Goal: Task Accomplishment & Management: Use online tool/utility

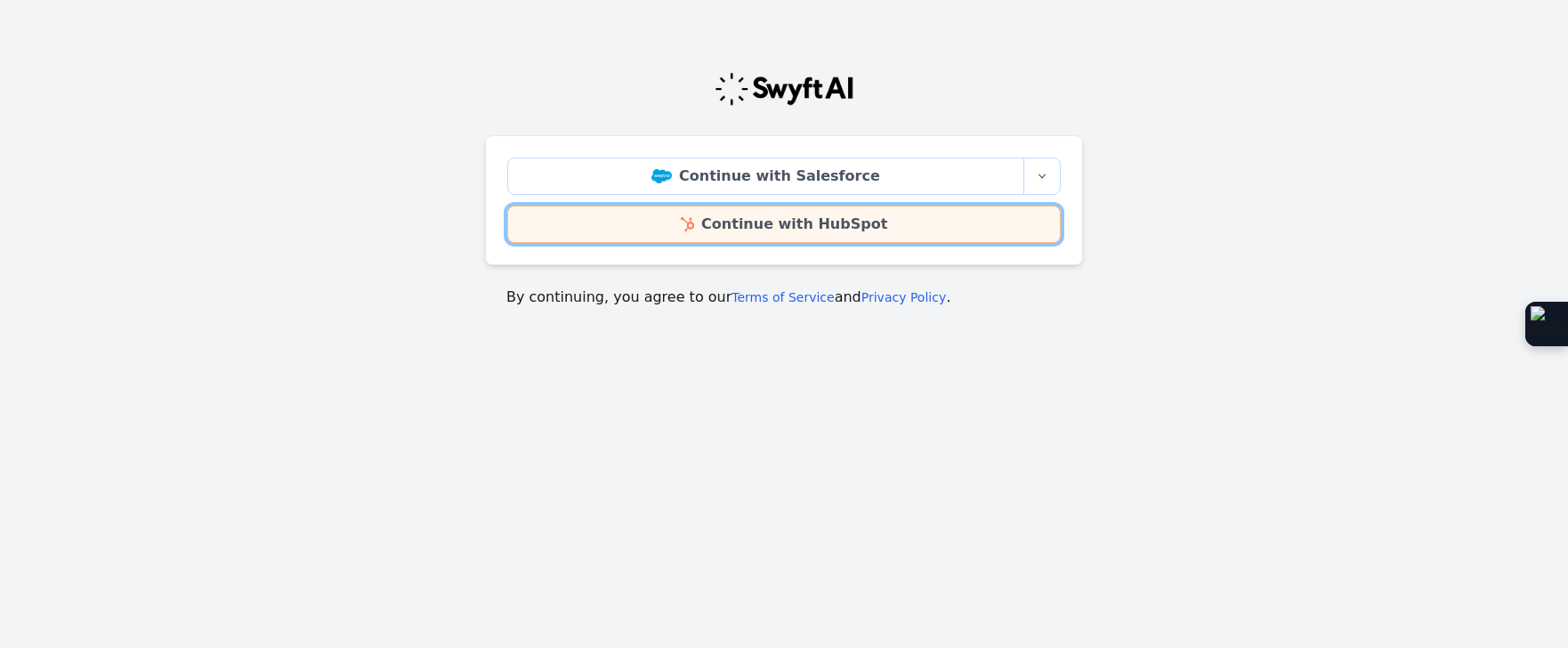
click at [846, 217] on link "Continue with HubSpot" at bounding box center [784, 225] width 554 height 38
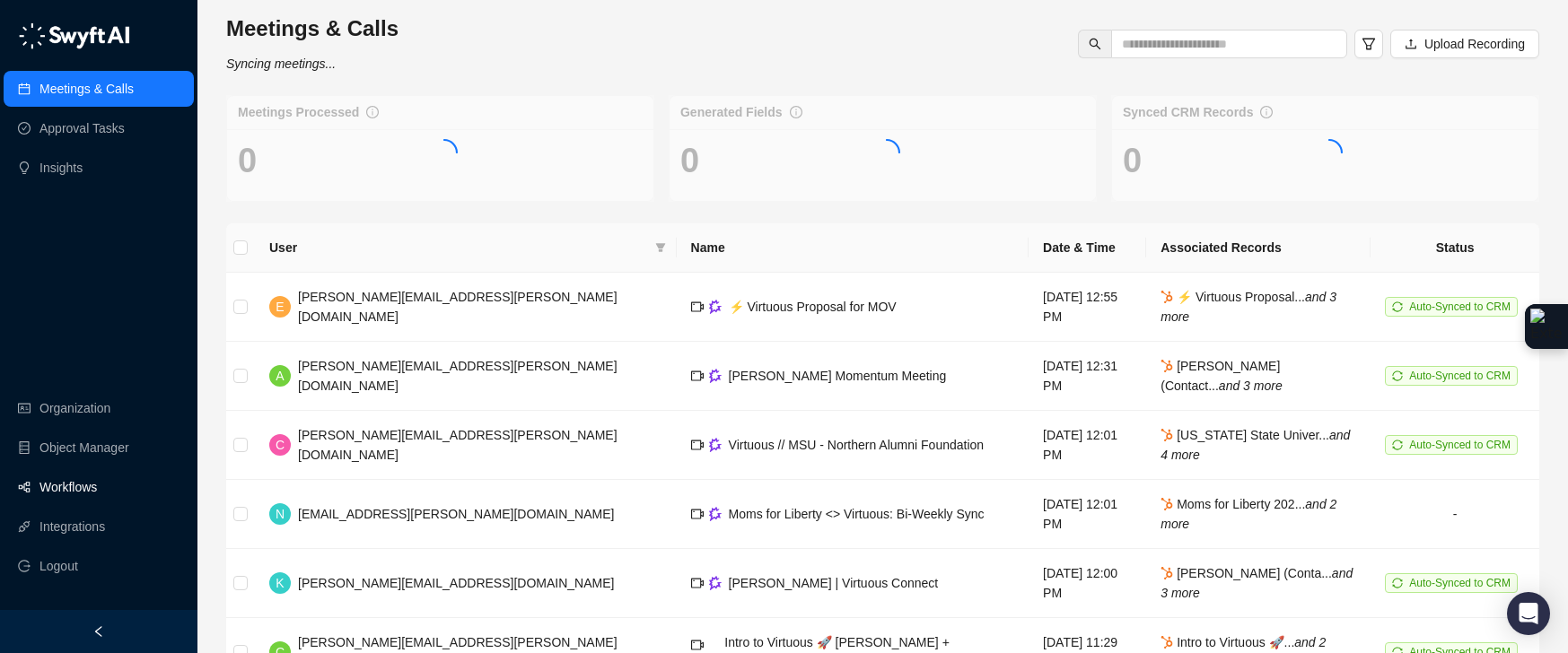
click at [79, 503] on link "Workflows" at bounding box center [68, 487] width 57 height 36
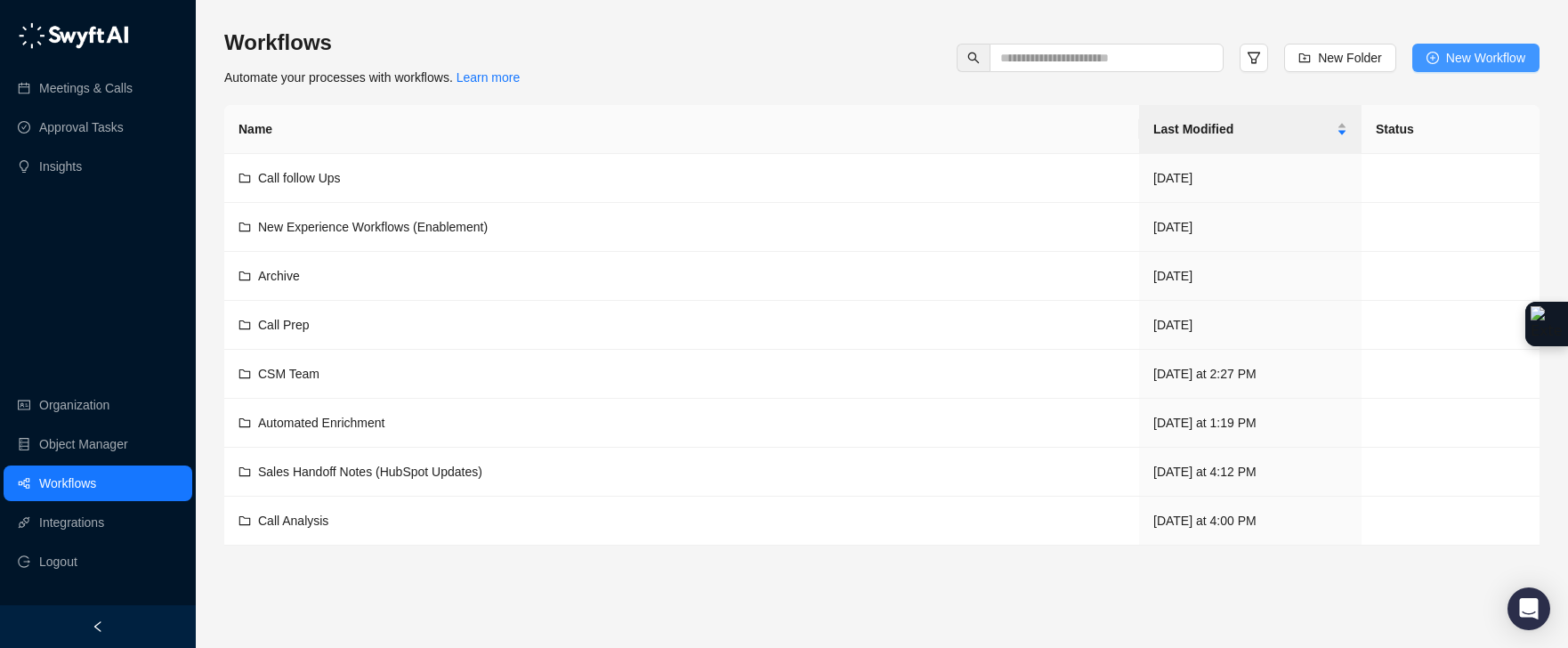
click at [1446, 63] on span "New Workflow" at bounding box center [1485, 58] width 79 height 20
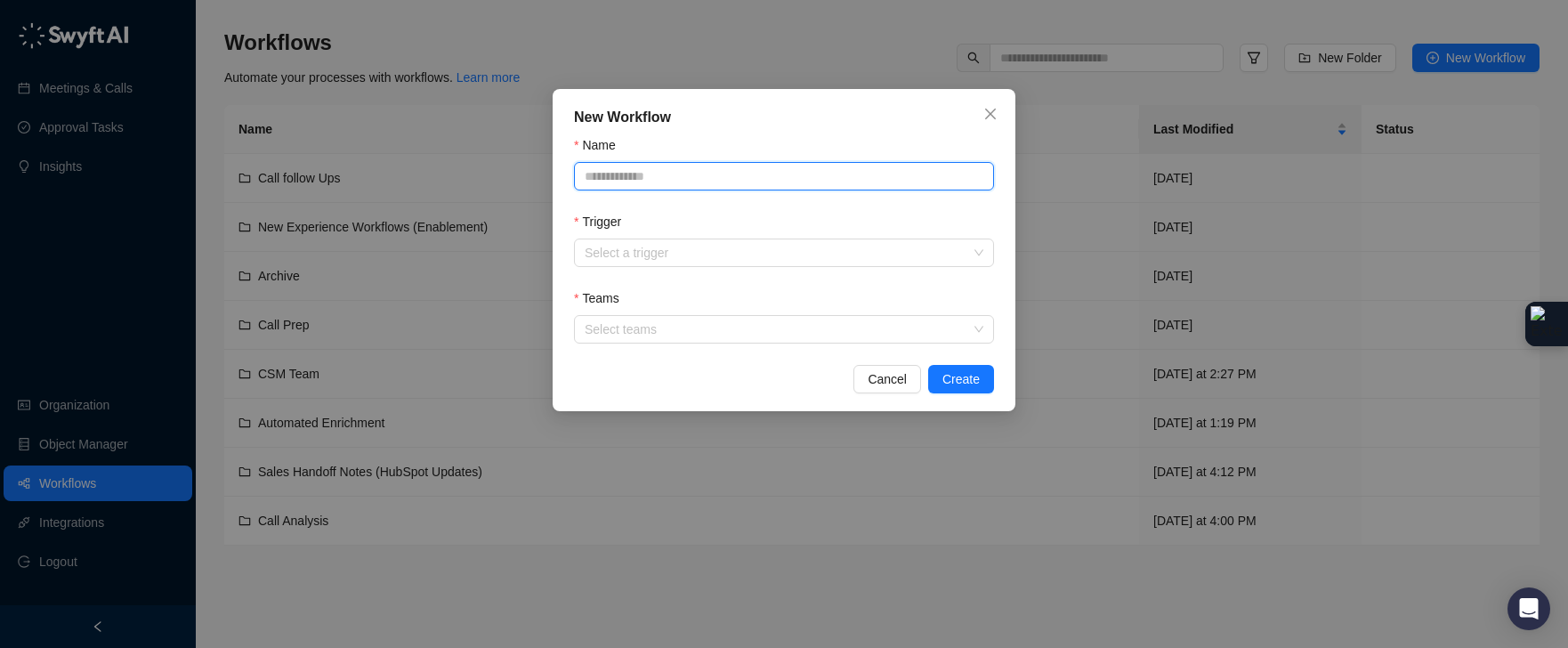
click at [603, 176] on input "Name" at bounding box center [784, 176] width 420 height 29
type input "********"
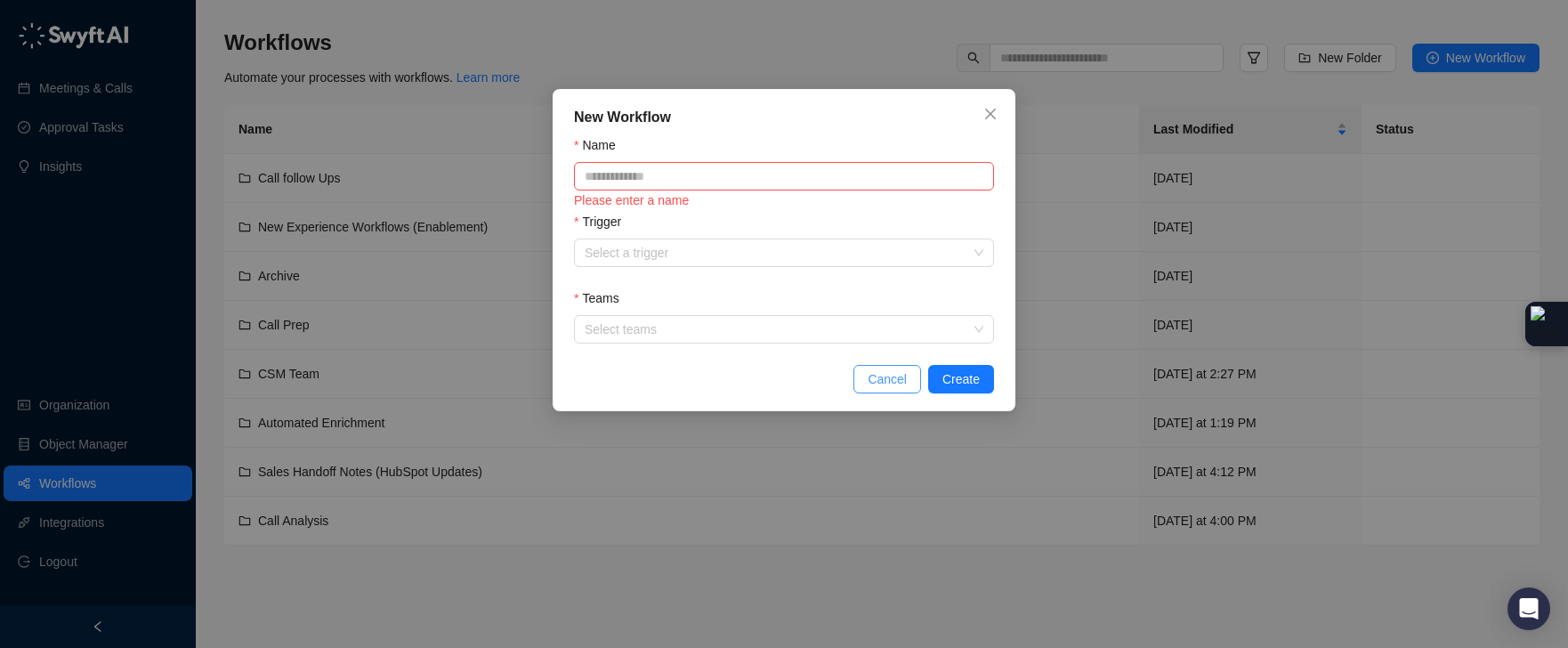
click at [873, 381] on span "Cancel" at bounding box center [888, 379] width 40 height 20
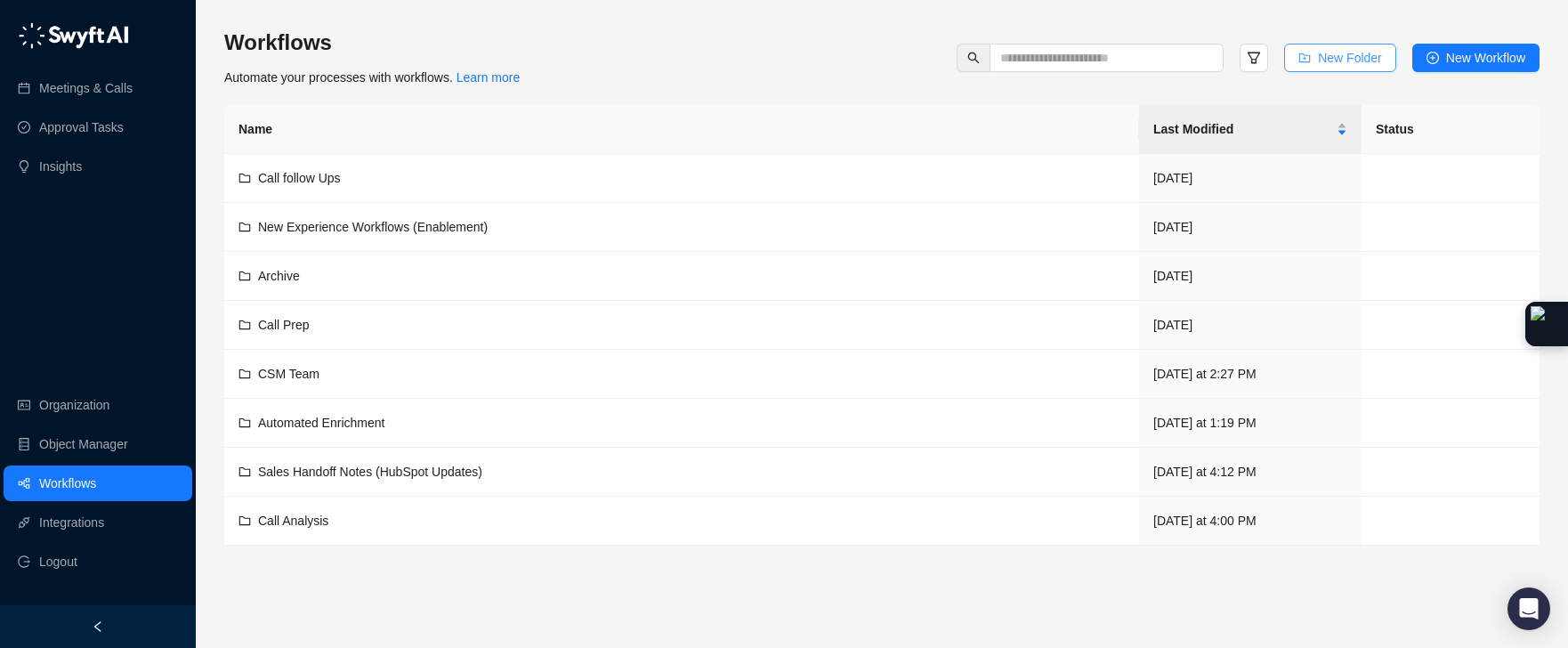
click at [1349, 46] on button "New Folder" at bounding box center [1340, 58] width 112 height 29
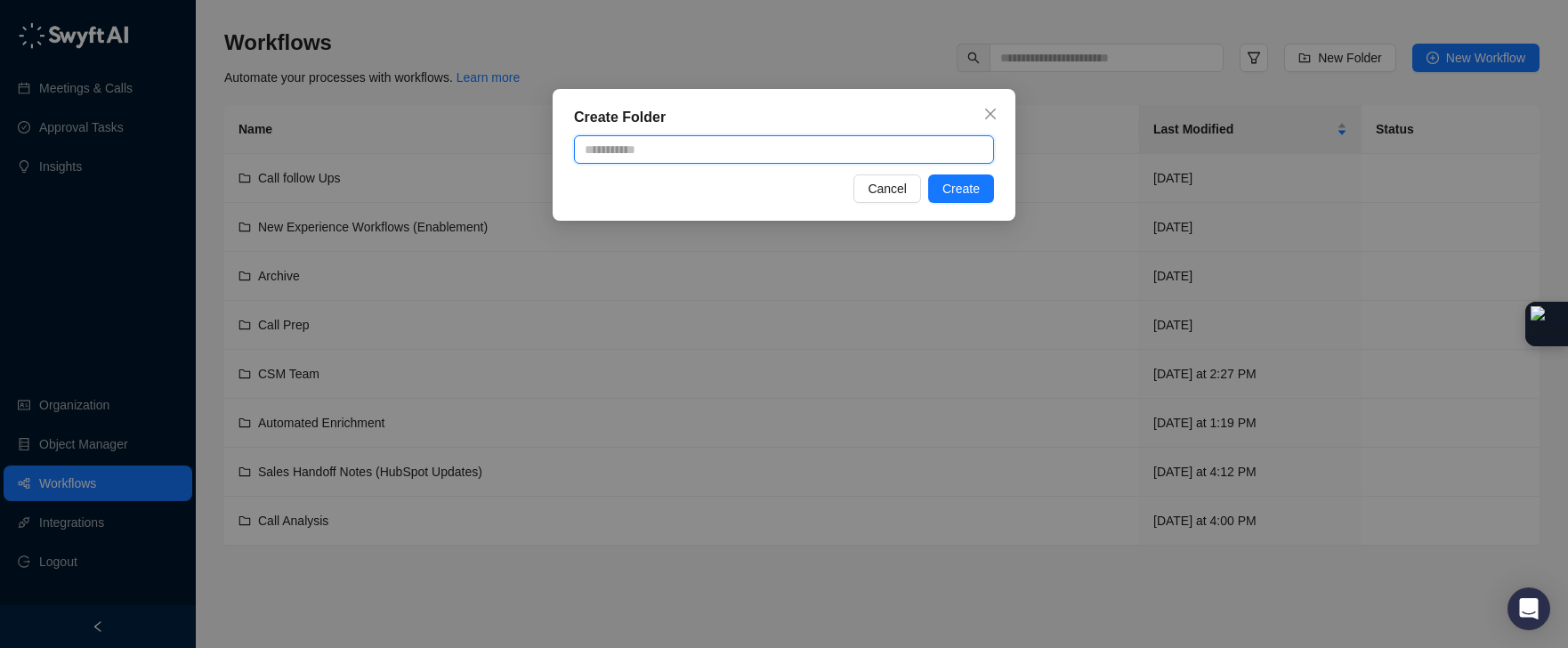
click at [736, 152] on input "text" at bounding box center [784, 150] width 420 height 29
paste input "********"
type input "*******"
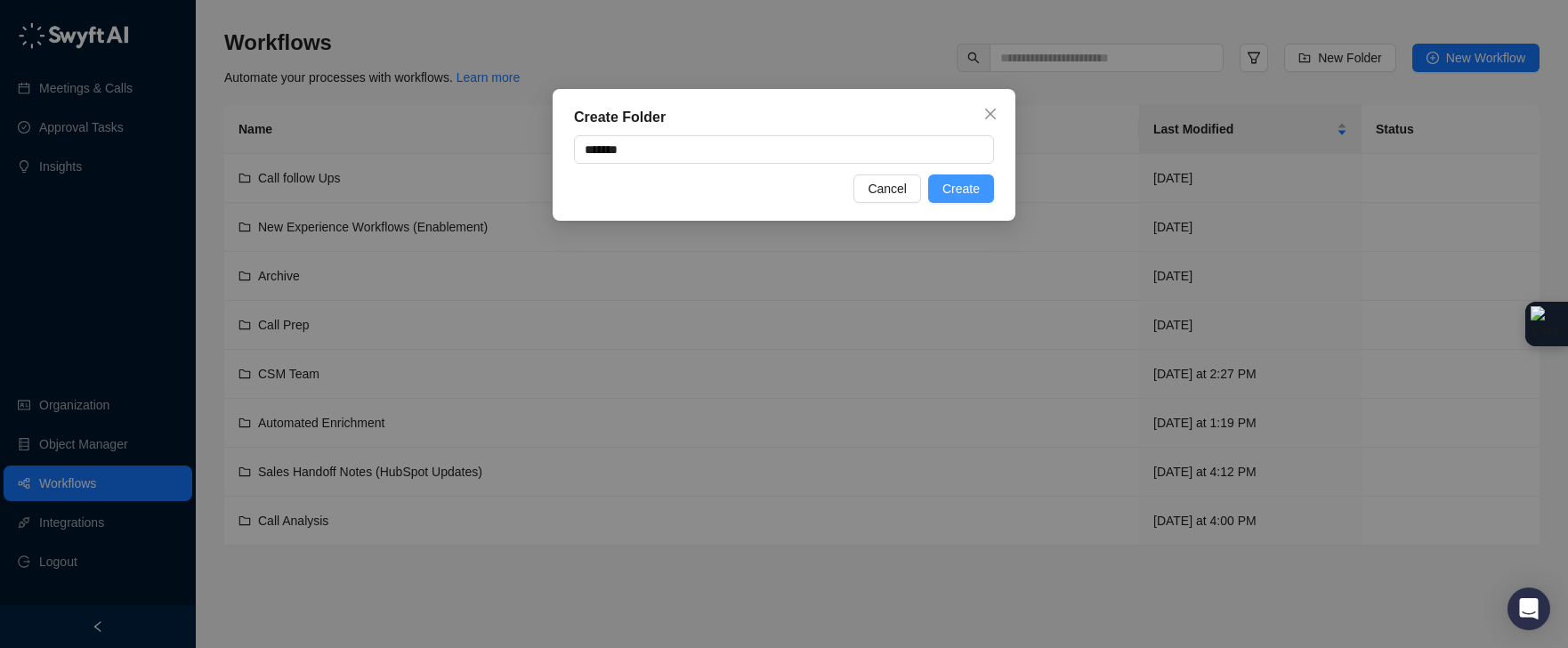
click at [958, 182] on span "Create" at bounding box center [961, 189] width 38 height 20
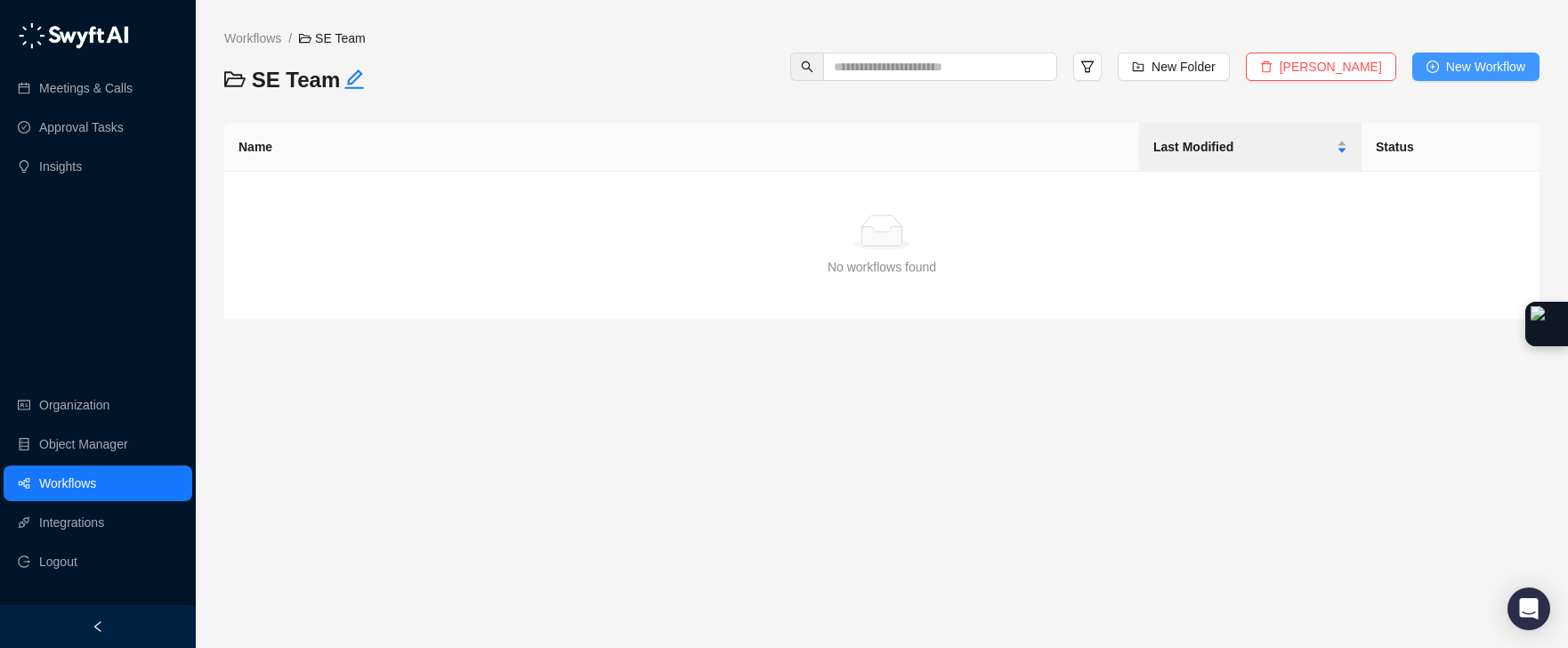
click at [1418, 61] on button "New Workflow" at bounding box center [1476, 67] width 128 height 29
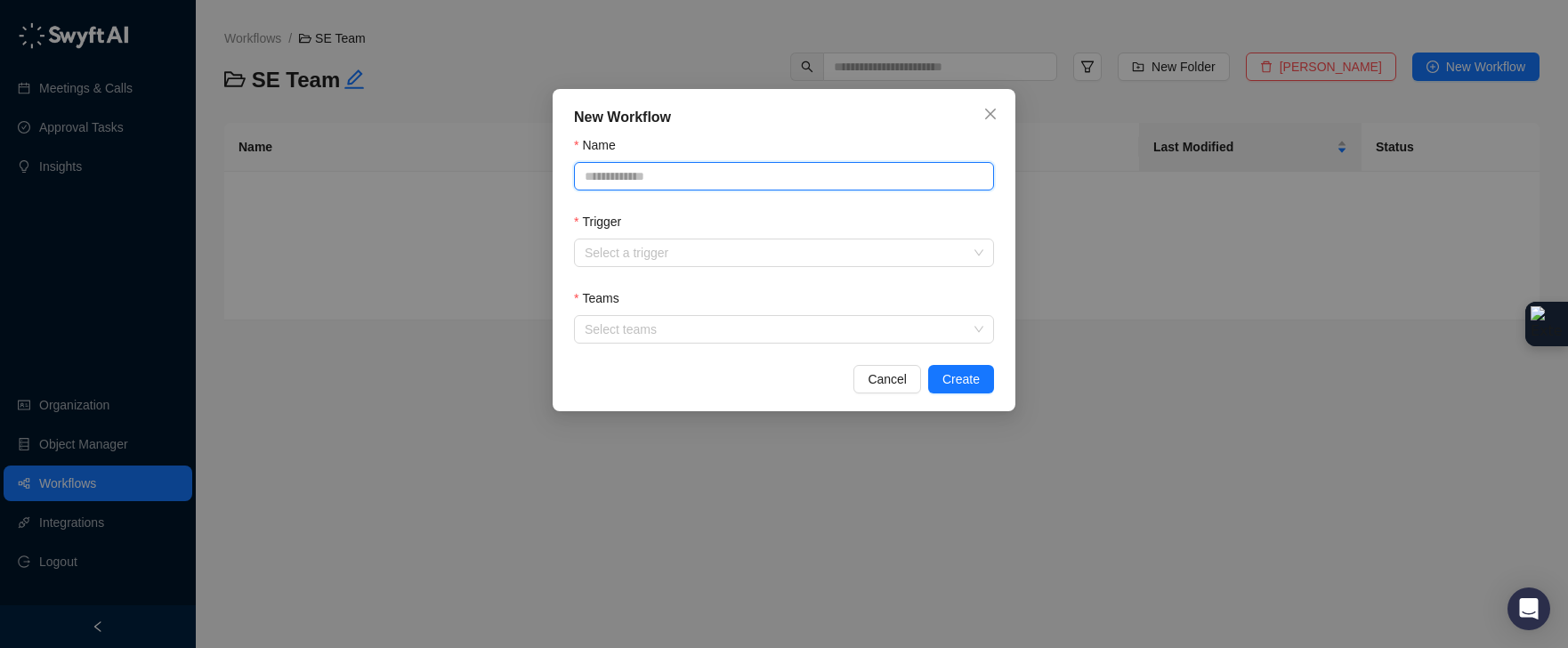
drag, startPoint x: 757, startPoint y: 167, endPoint x: 753, endPoint y: 175, distance: 8.9
click at [755, 173] on input "Name" at bounding box center [784, 176] width 420 height 29
type input "**********"
click at [712, 257] on input "Trigger" at bounding box center [779, 253] width 388 height 27
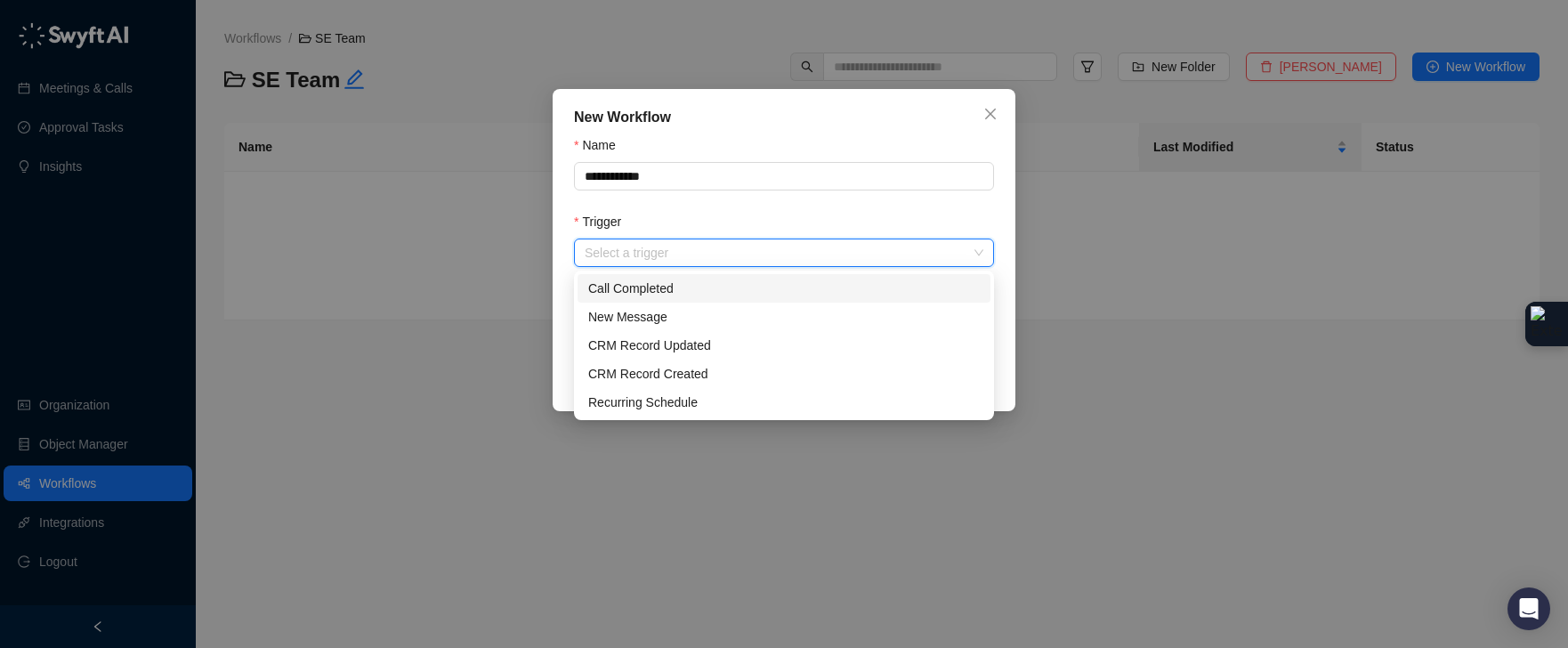
click at [718, 286] on div "Call Completed" at bounding box center [784, 288] width 392 height 20
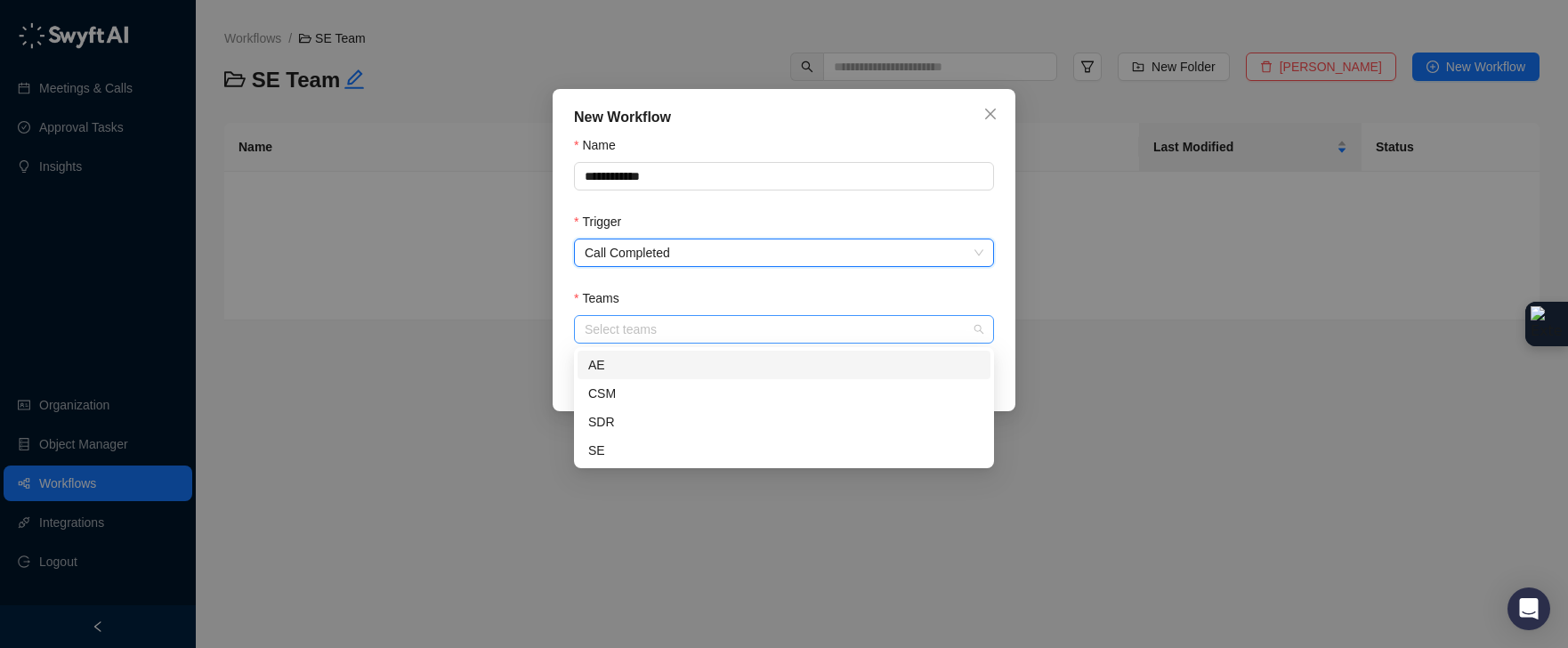
click at [710, 330] on div at bounding box center [775, 329] width 394 height 13
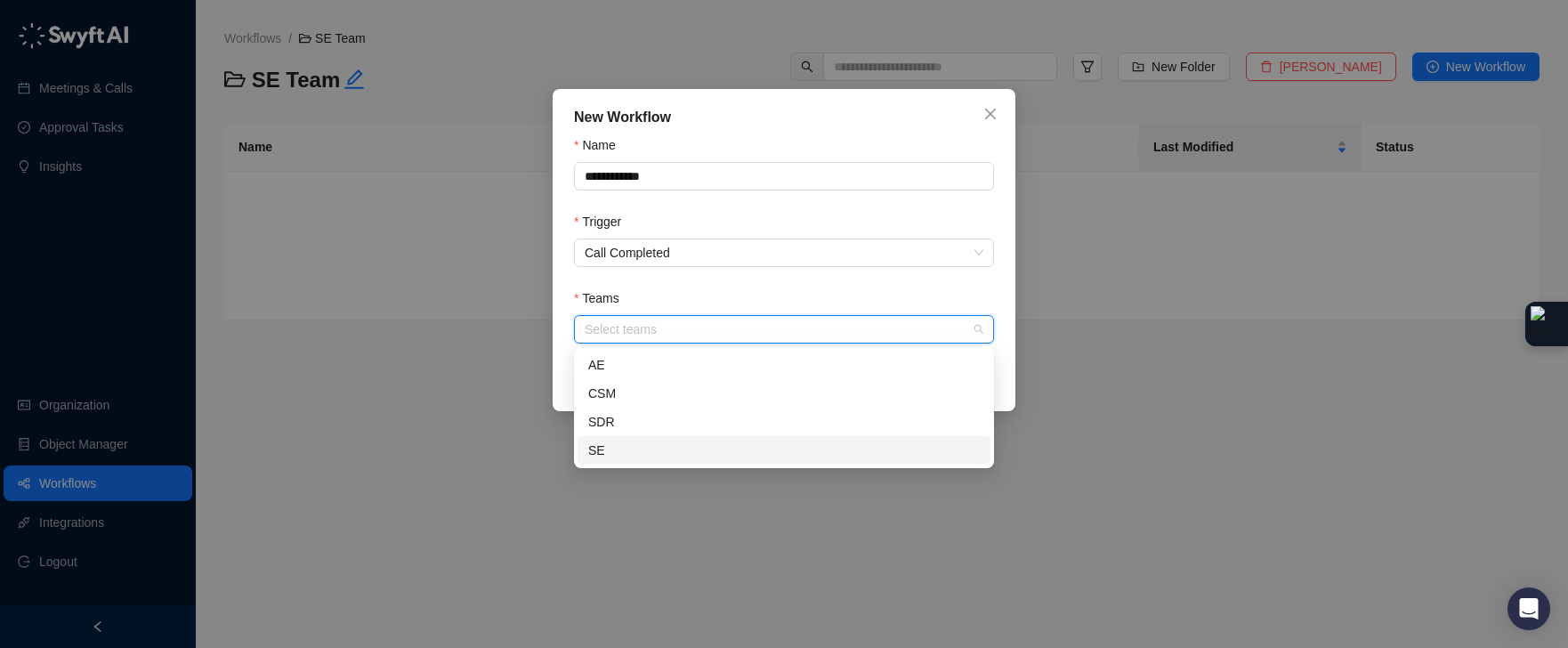
click at [639, 440] on div "SE" at bounding box center [784, 450] width 392 height 20
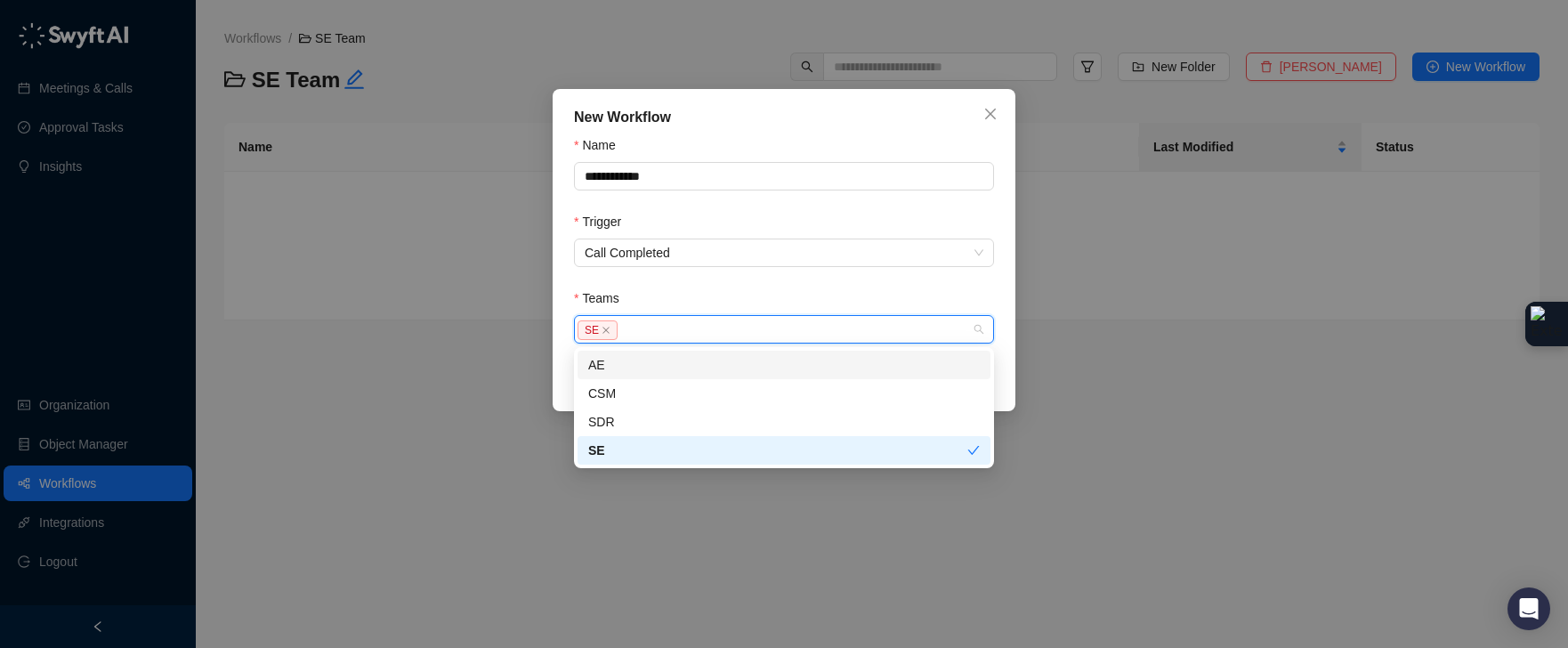
click at [629, 365] on div "AE" at bounding box center [784, 365] width 392 height 20
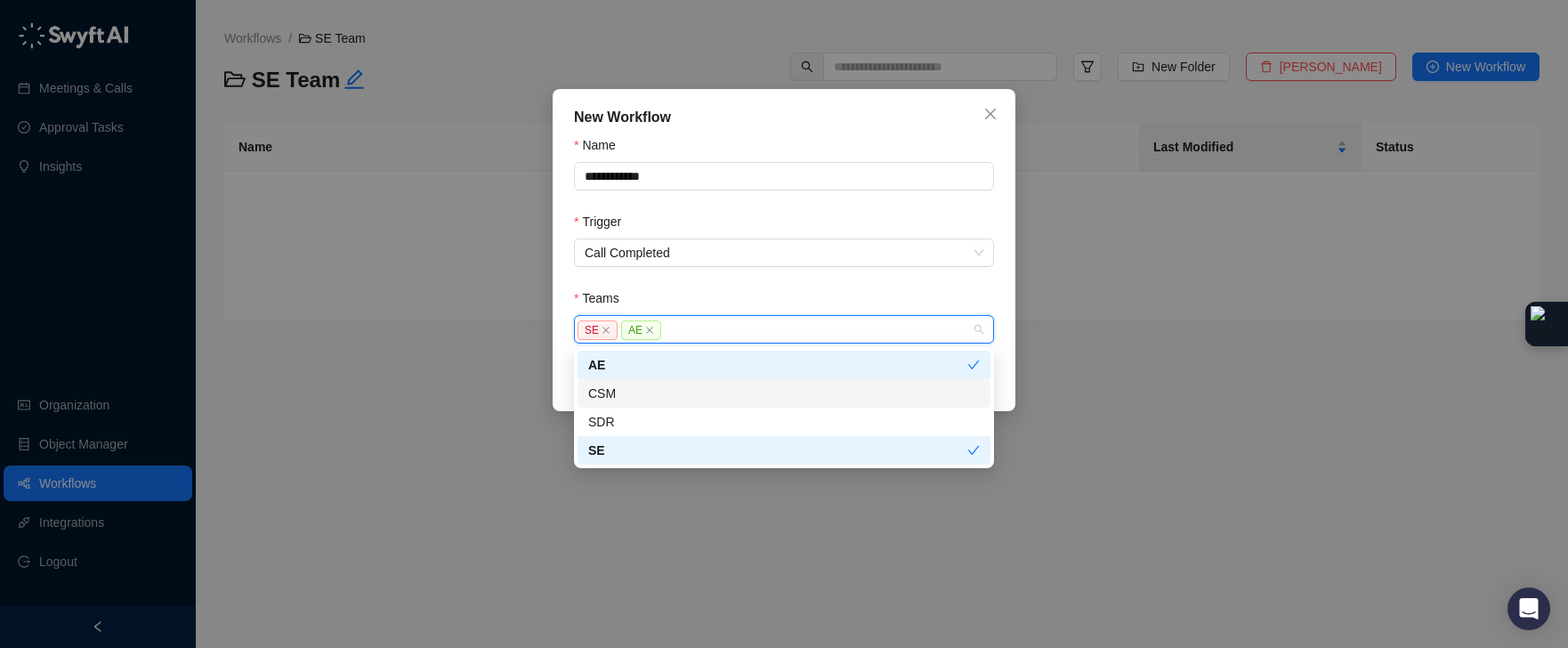
click at [988, 281] on form "**********" at bounding box center [784, 240] width 420 height 209
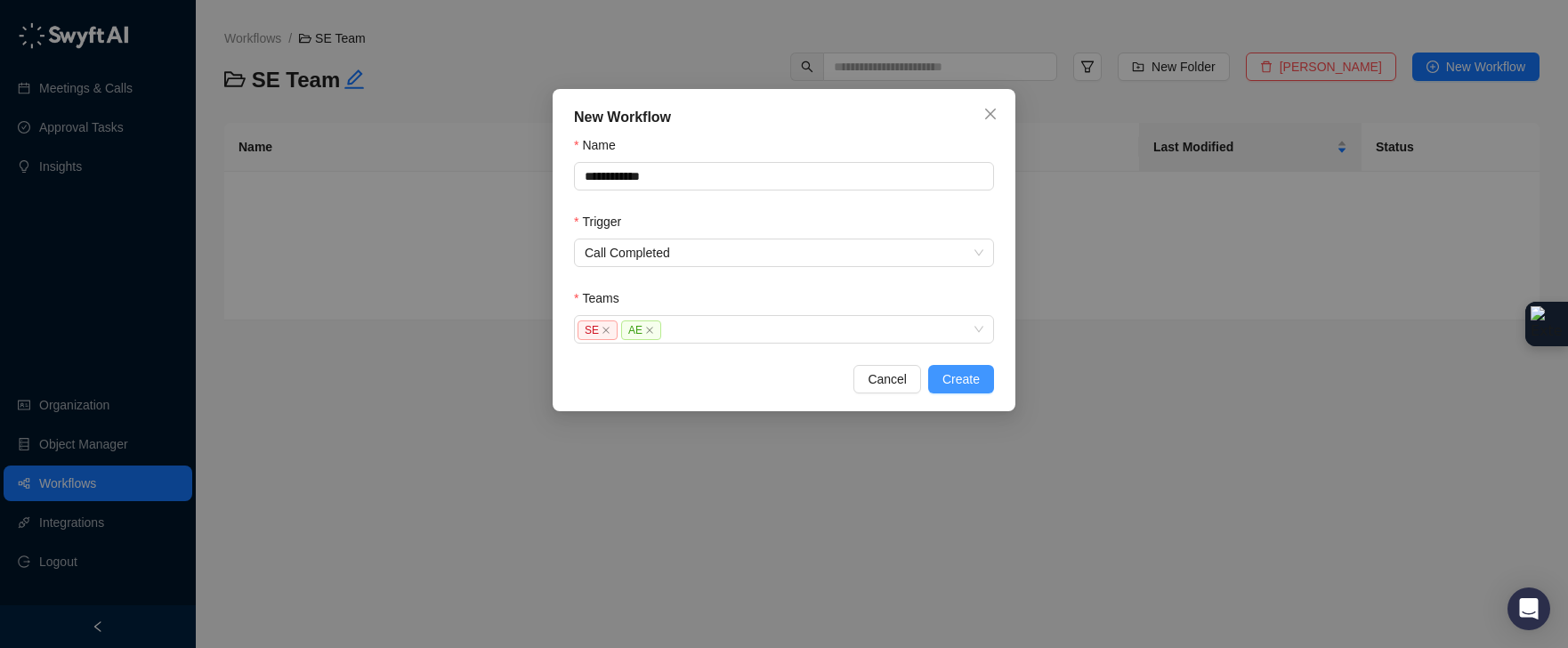
click at [972, 377] on span "Create" at bounding box center [961, 379] width 38 height 20
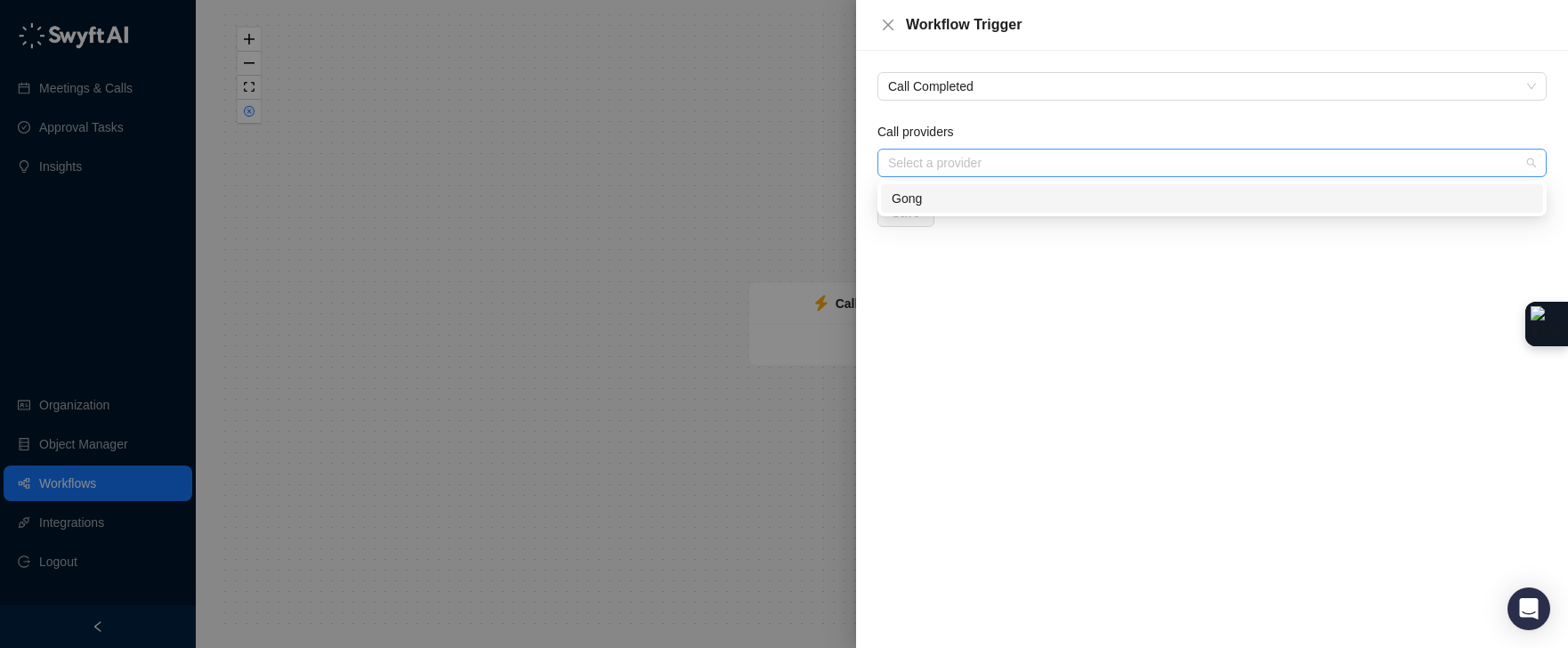
click at [990, 173] on div "Select a provider" at bounding box center [1211, 163] width 669 height 29
click at [935, 206] on div "Gong" at bounding box center [1211, 199] width 641 height 20
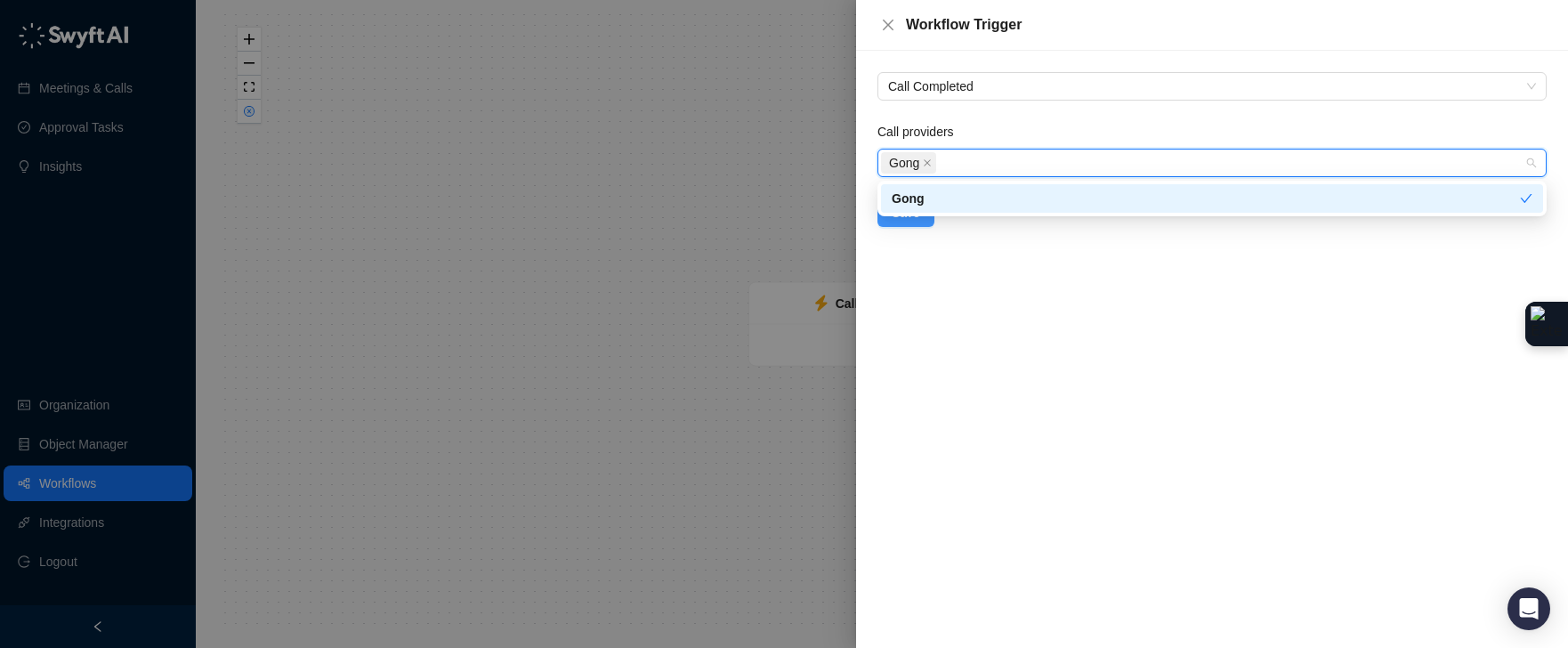
click at [899, 221] on span "Save" at bounding box center [906, 213] width 29 height 20
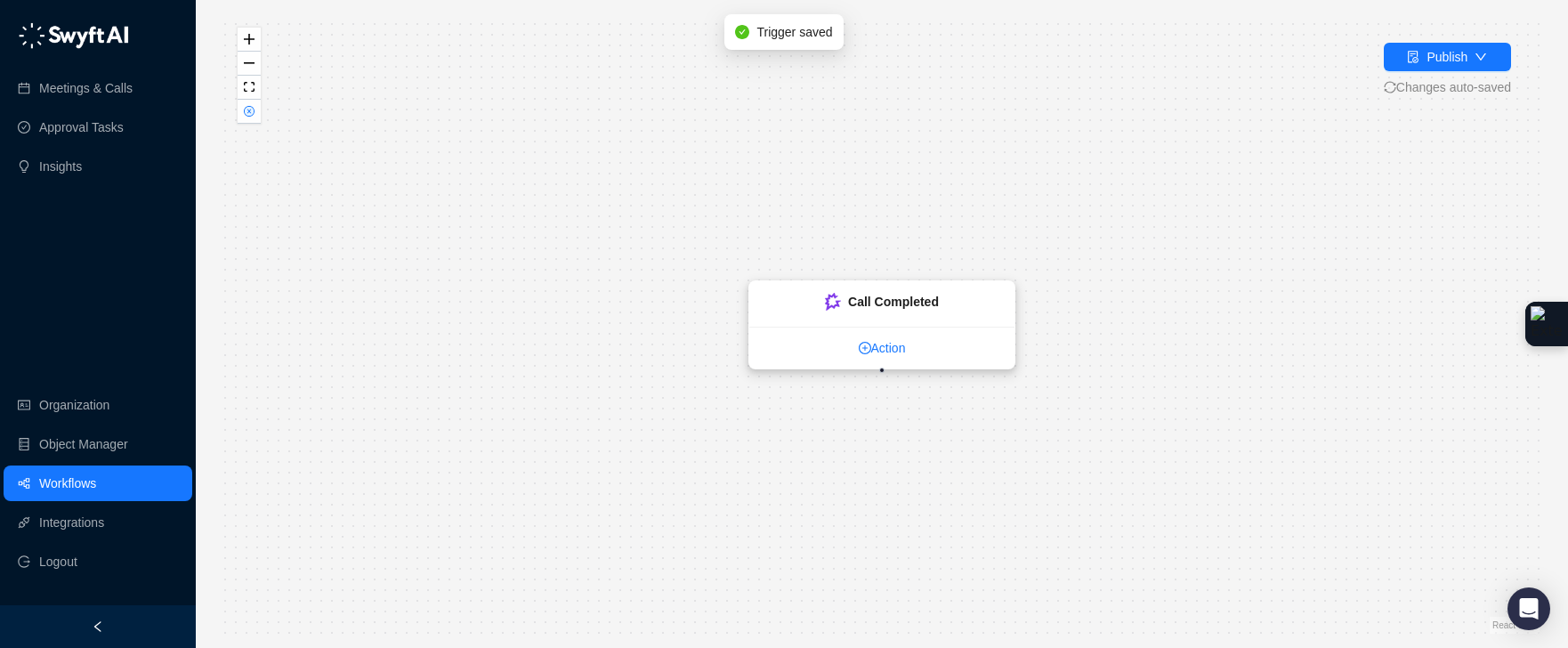
click at [870, 349] on link "Action" at bounding box center [881, 348] width 265 height 20
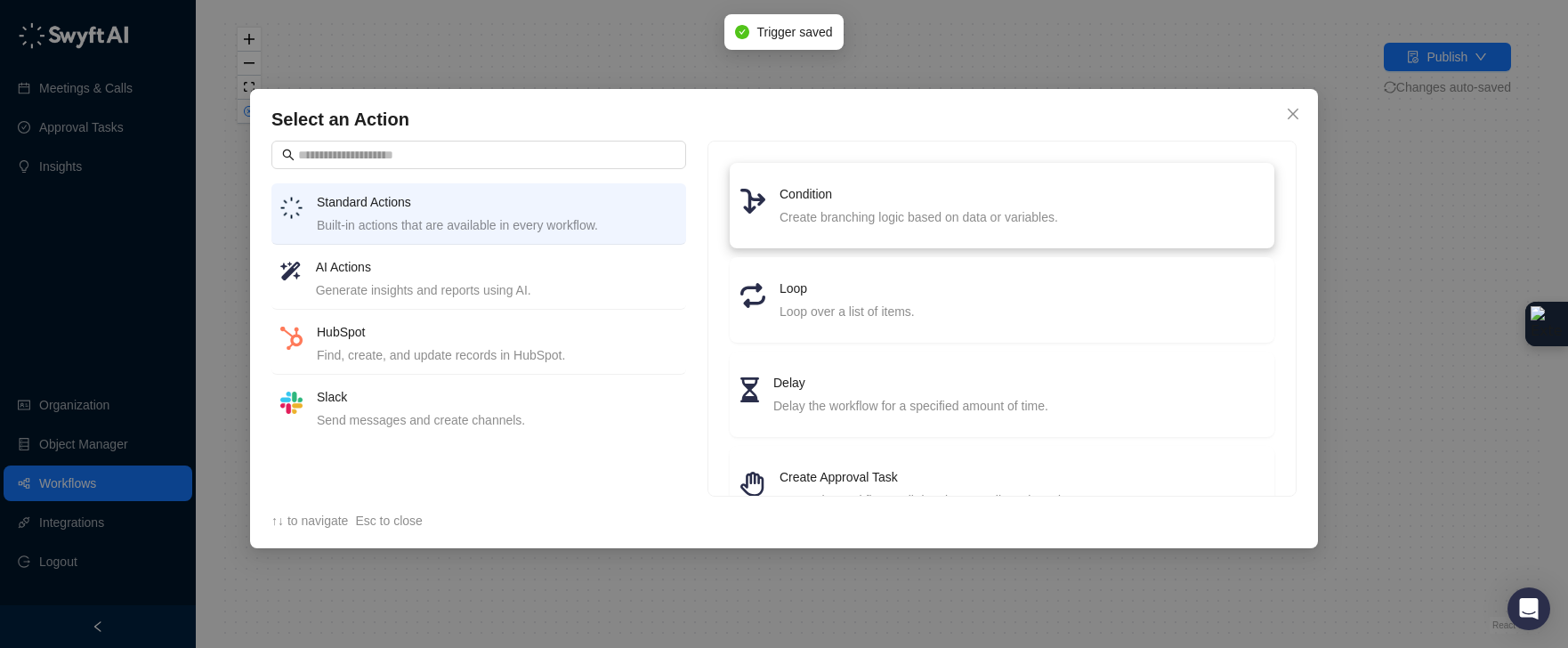
click at [789, 219] on div "Create branching logic based on data or variables." at bounding box center [1022, 217] width 484 height 20
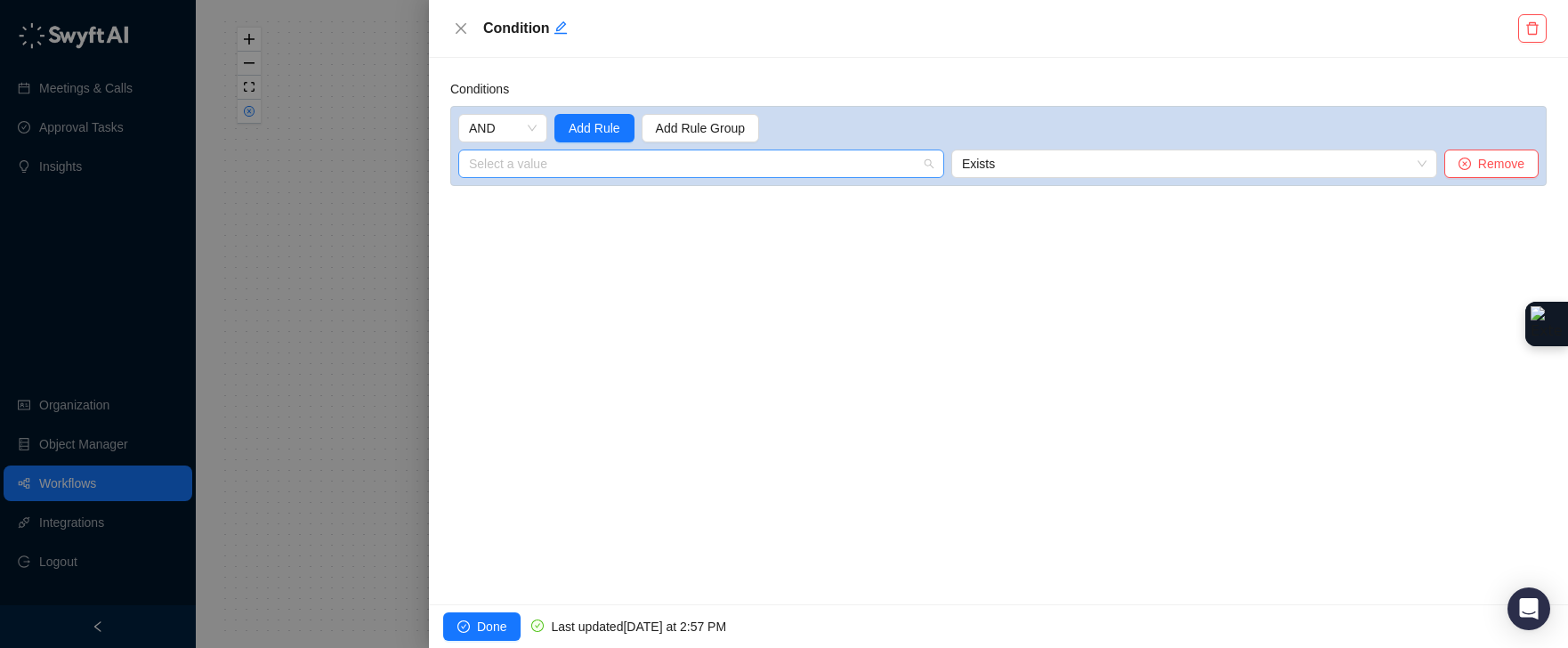
click at [557, 162] on input "search" at bounding box center [695, 164] width 454 height 27
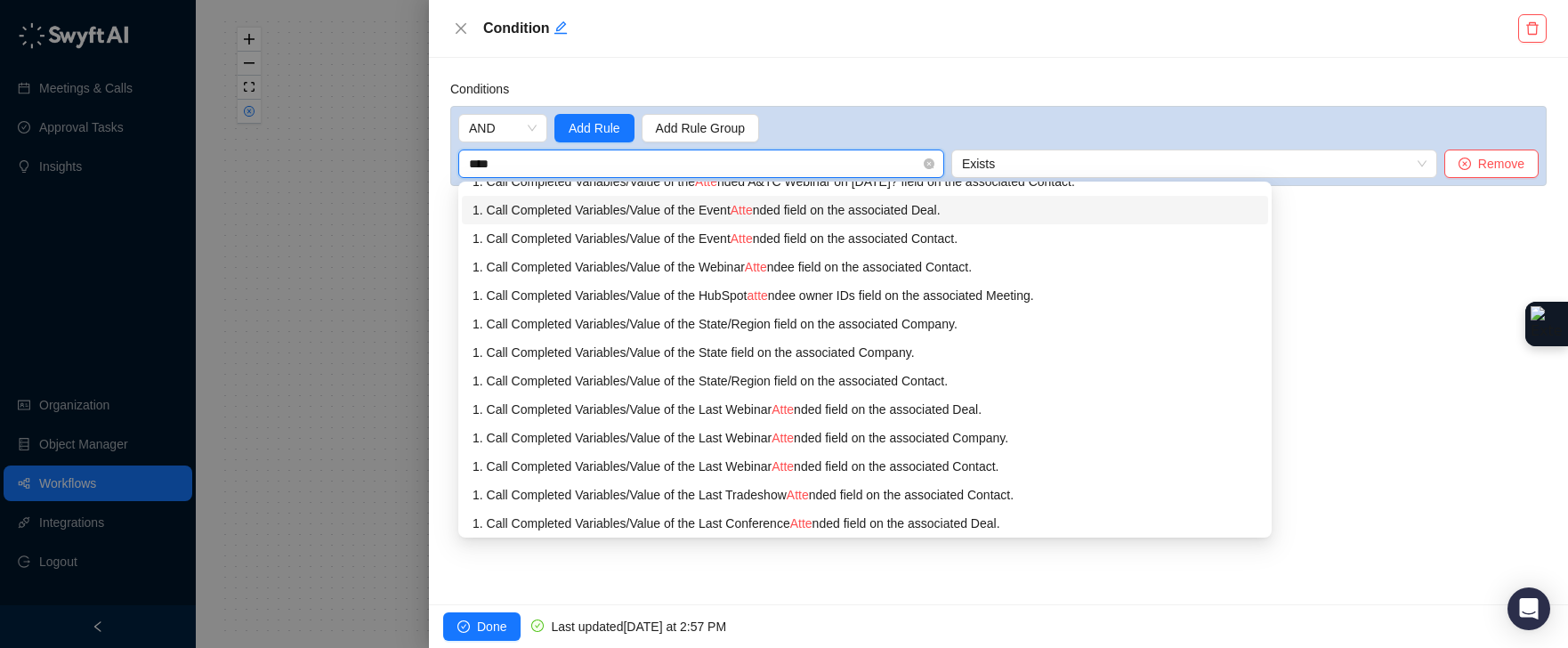
scroll to position [22, 0]
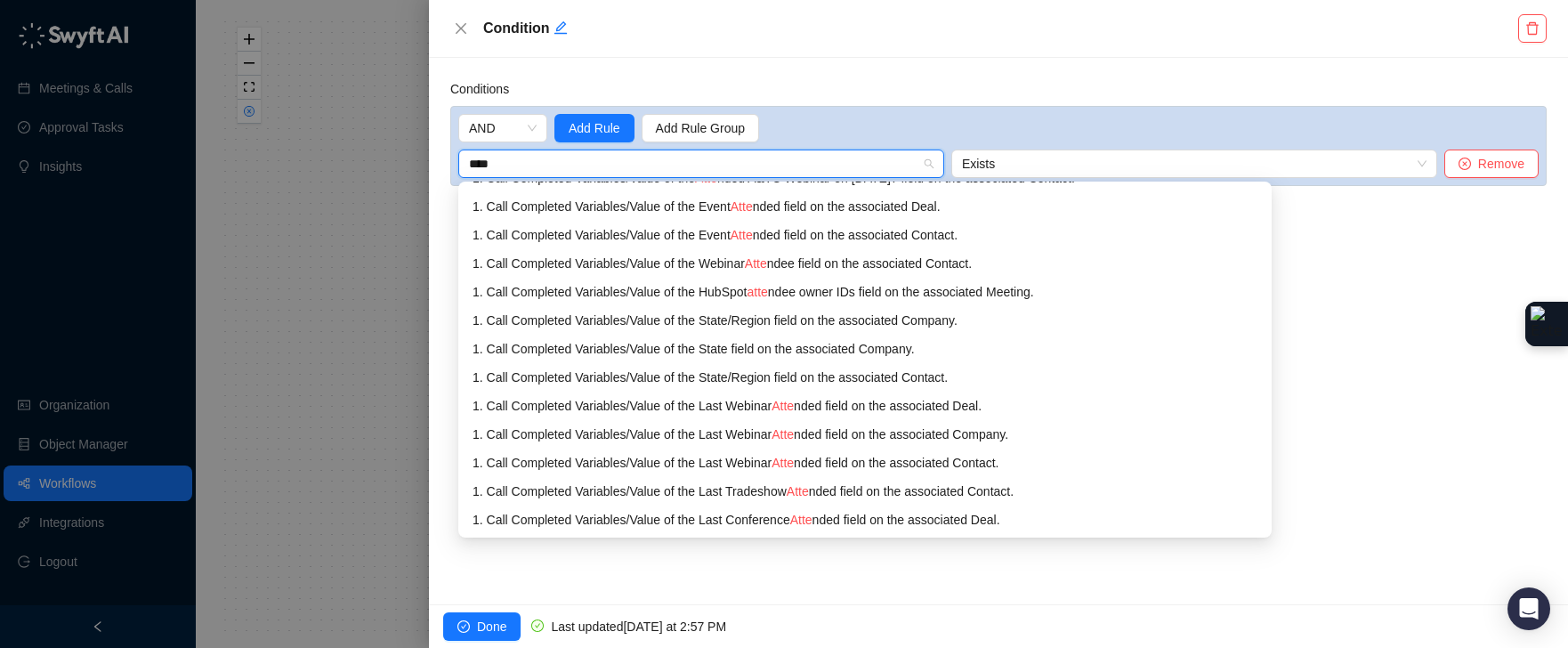
type input "****"
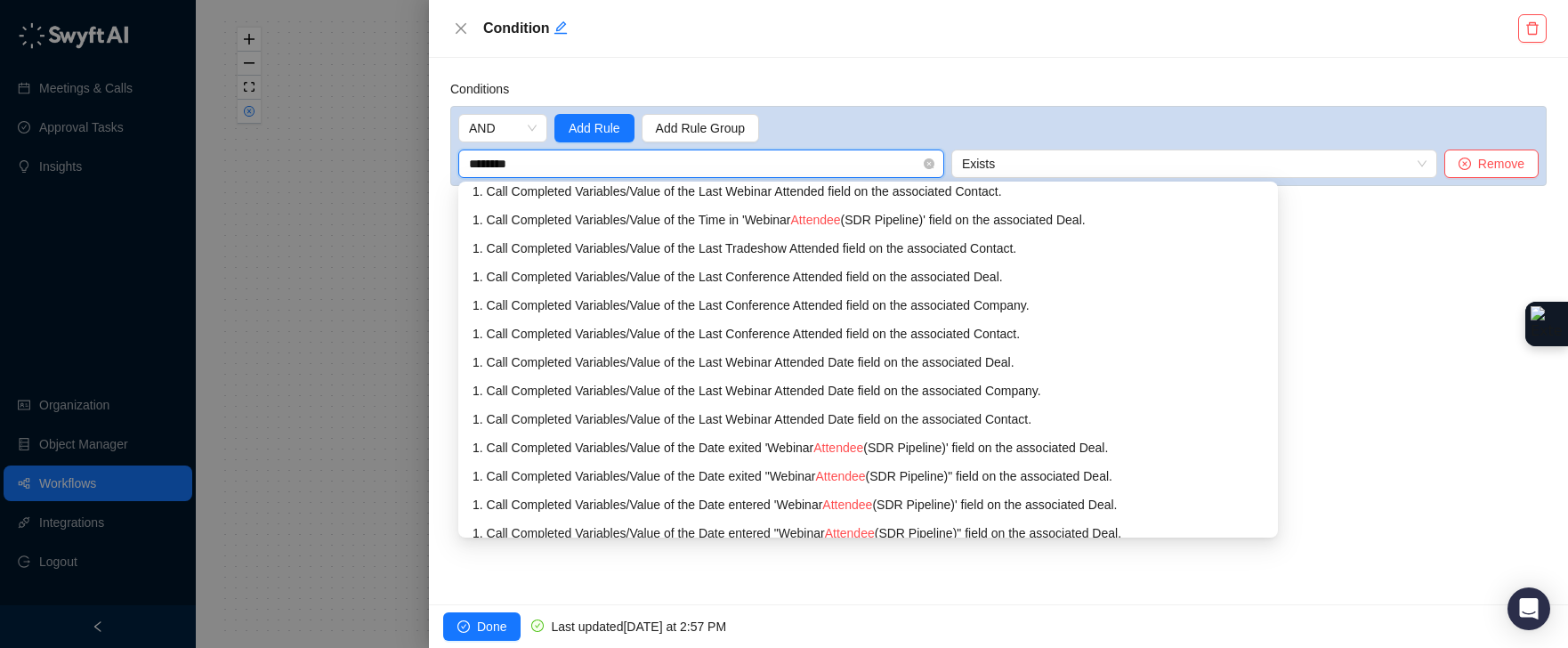
scroll to position [0, 0]
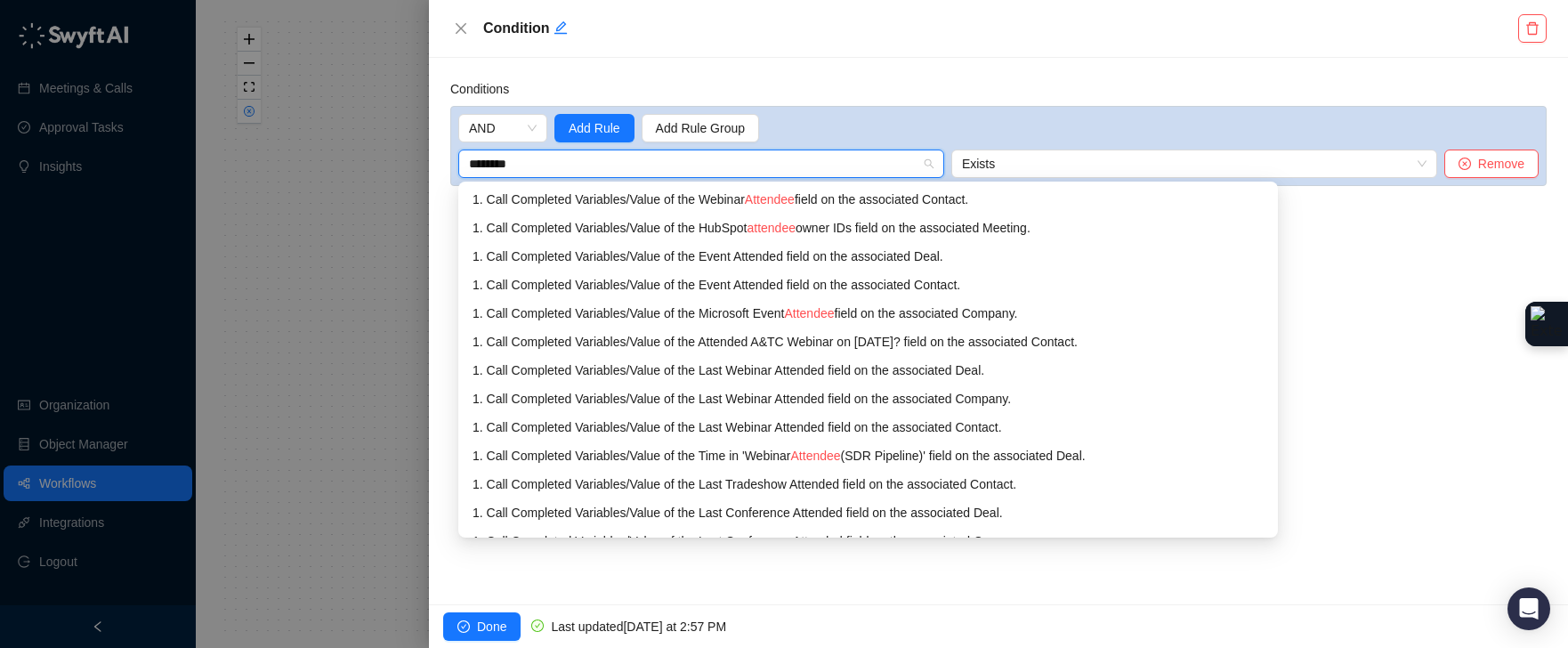
type input "********"
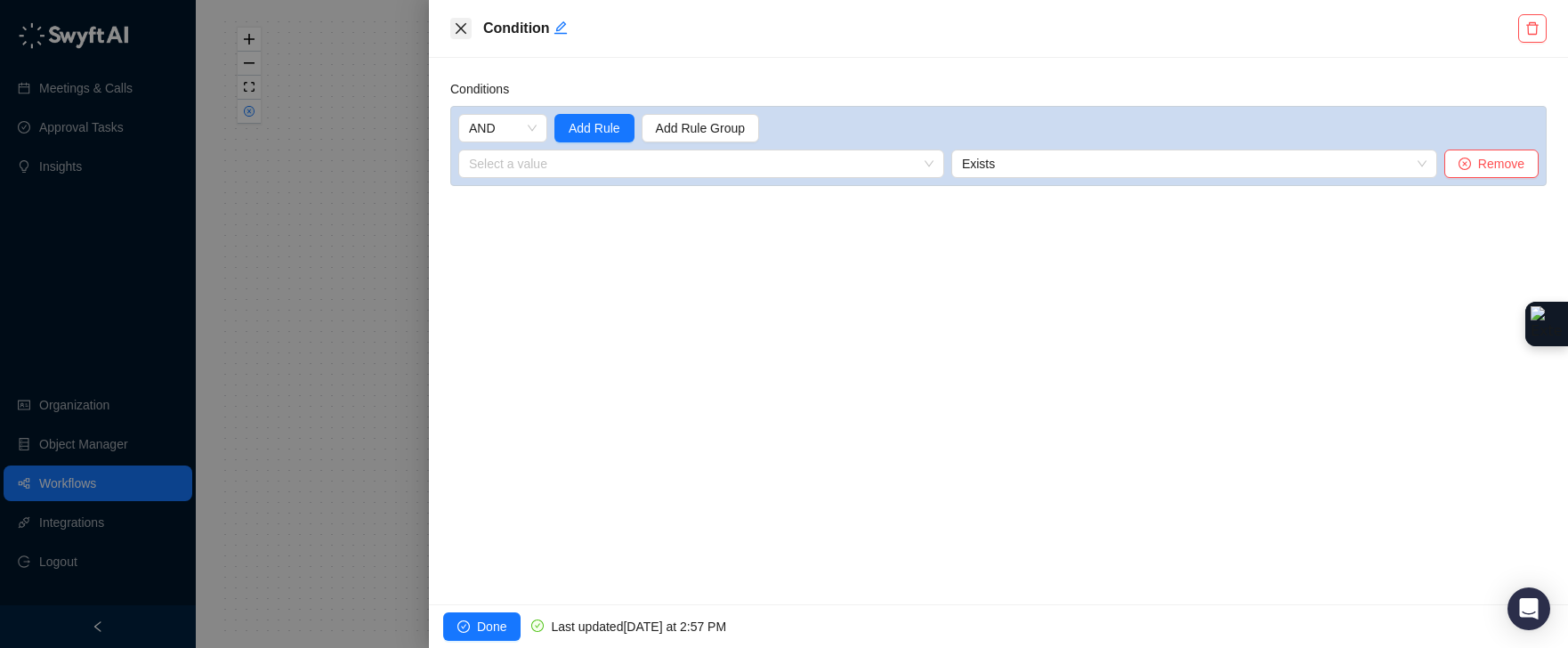
click at [454, 29] on icon "close" at bounding box center [461, 29] width 14 height 14
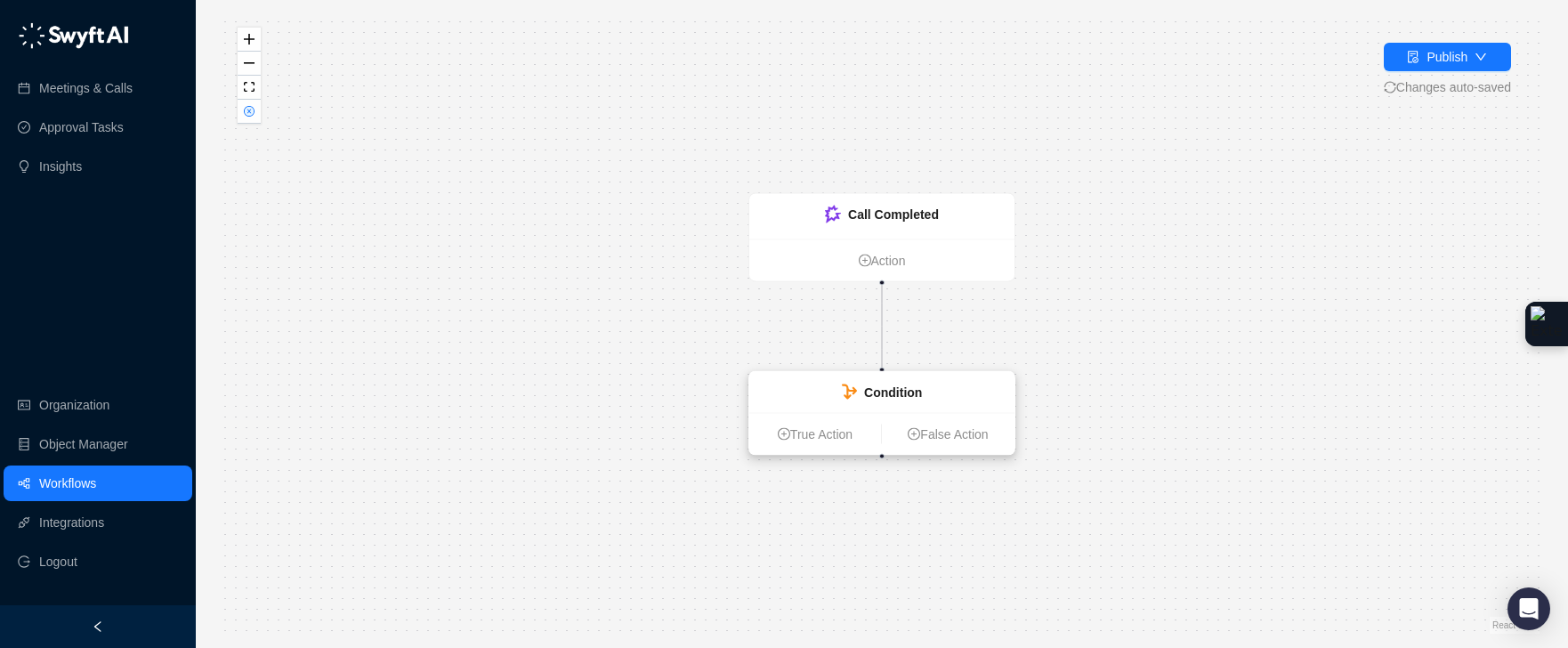
click at [890, 390] on strong "Condition" at bounding box center [893, 393] width 58 height 14
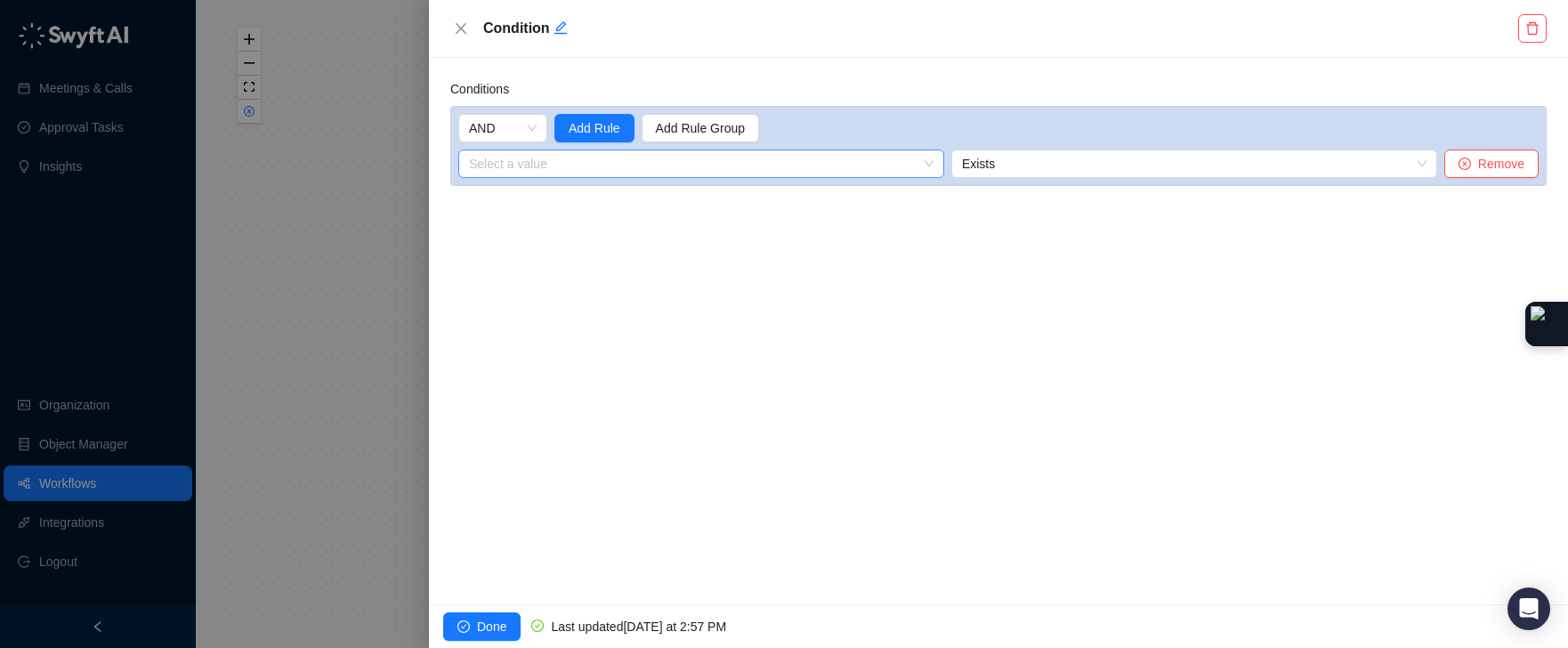
click at [640, 161] on input "search" at bounding box center [695, 164] width 454 height 27
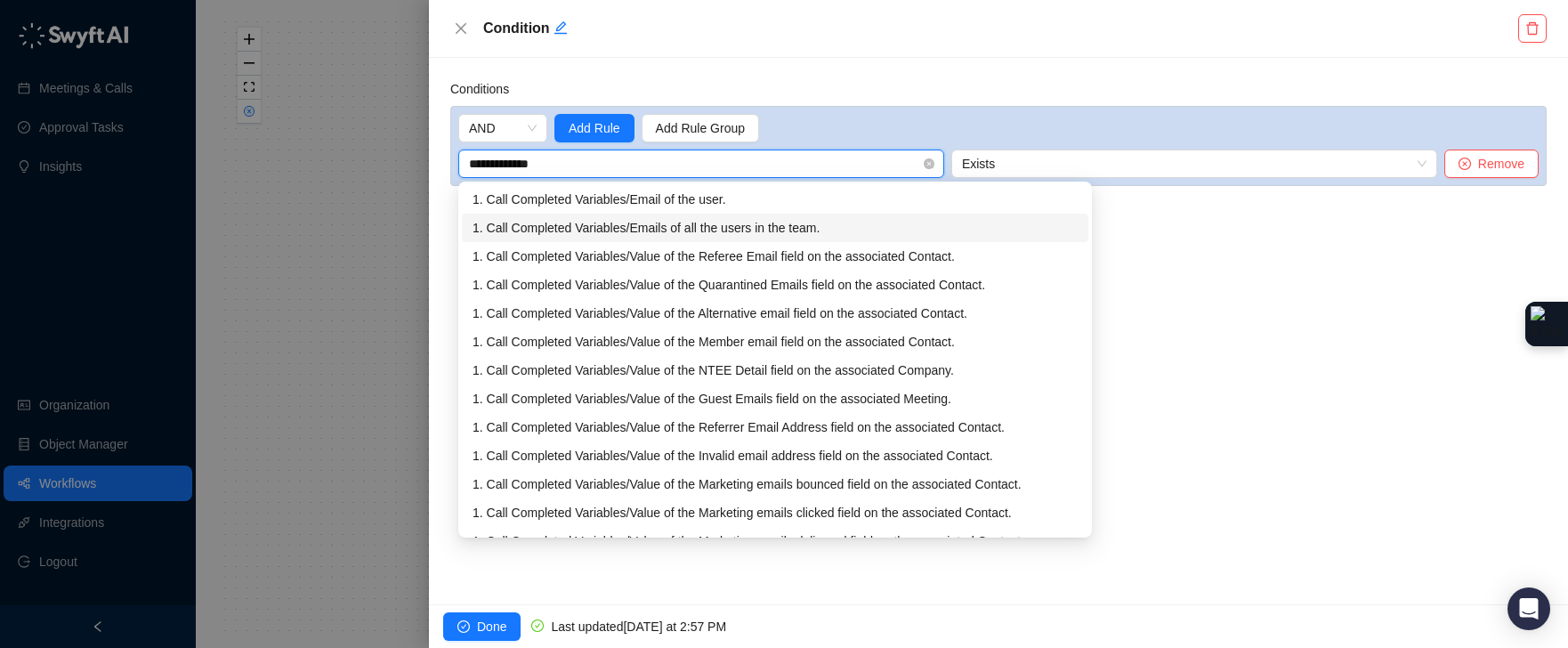
scroll to position [4, 0]
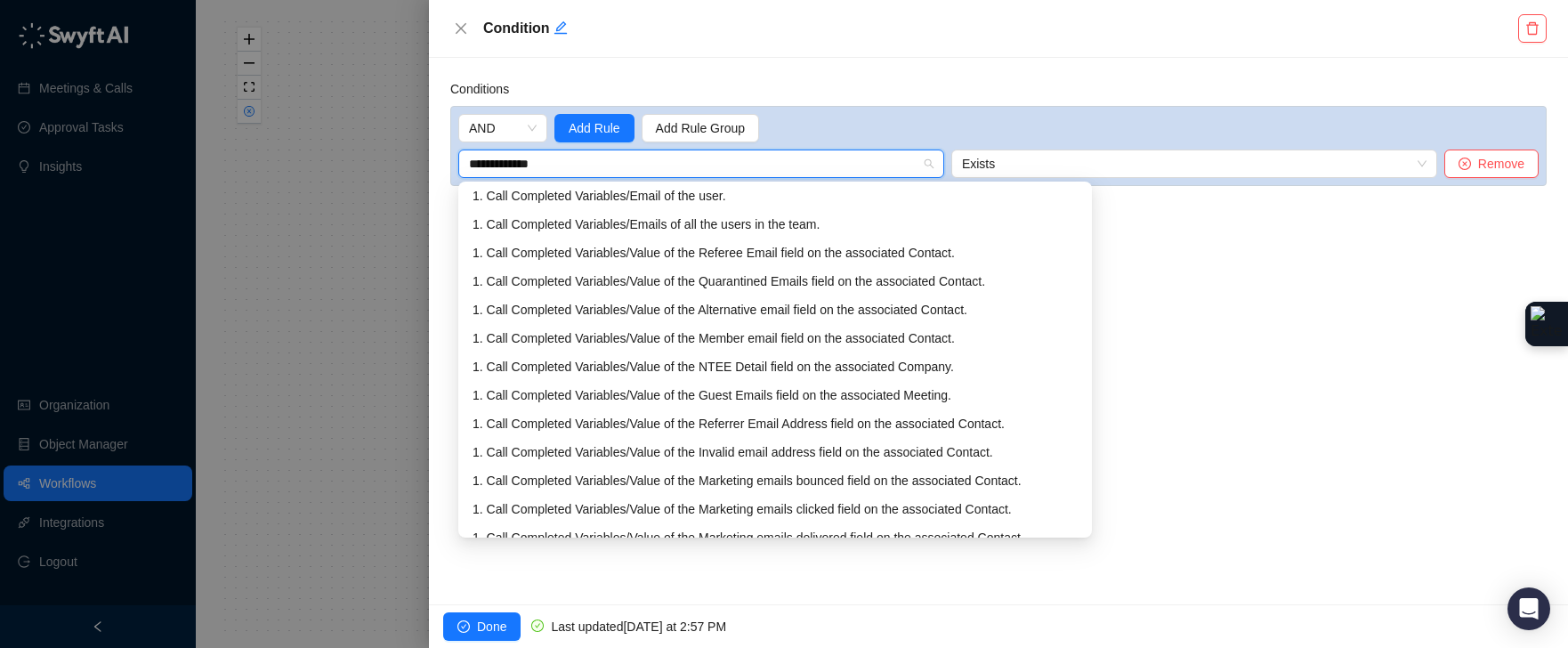
drag, startPoint x: 556, startPoint y: 164, endPoint x: 456, endPoint y: 143, distance: 102.2
click at [456, 143] on div "**********" at bounding box center [998, 146] width 1096 height 80
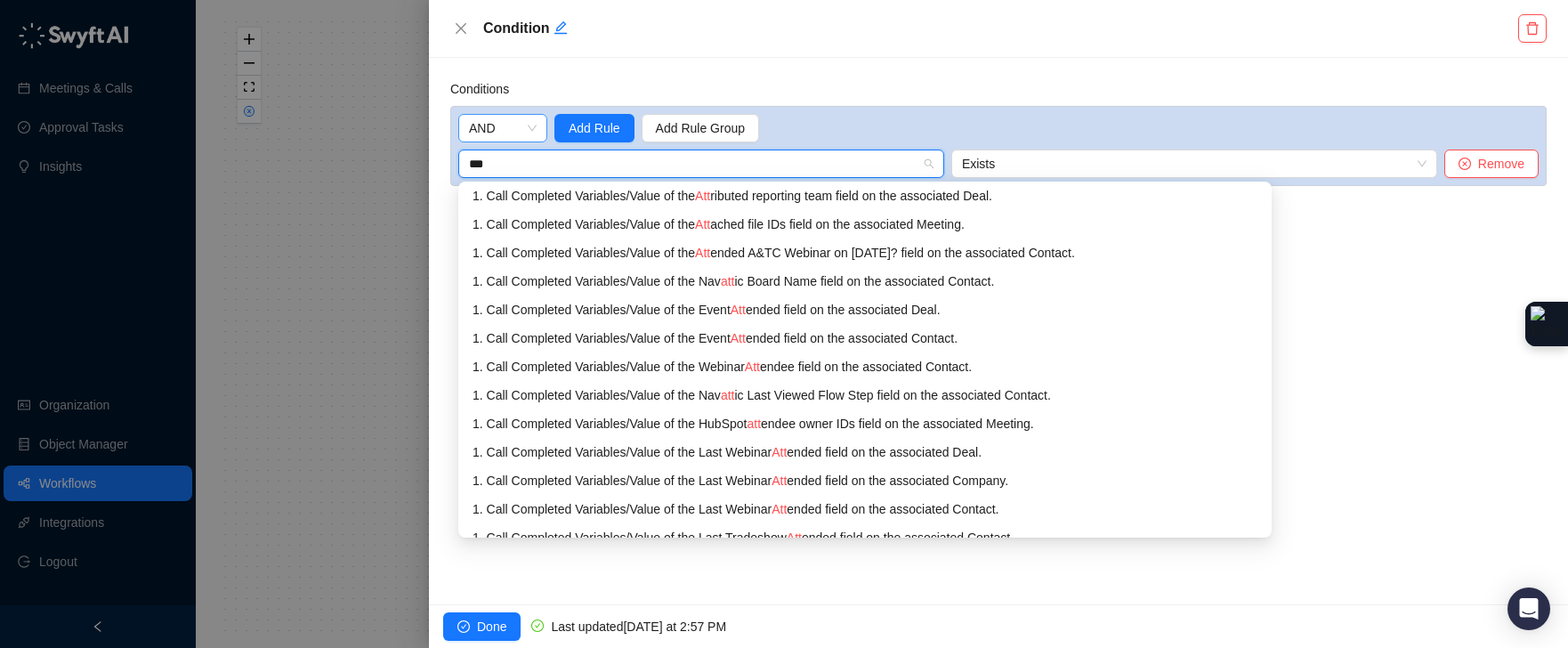
scroll to position [0, 0]
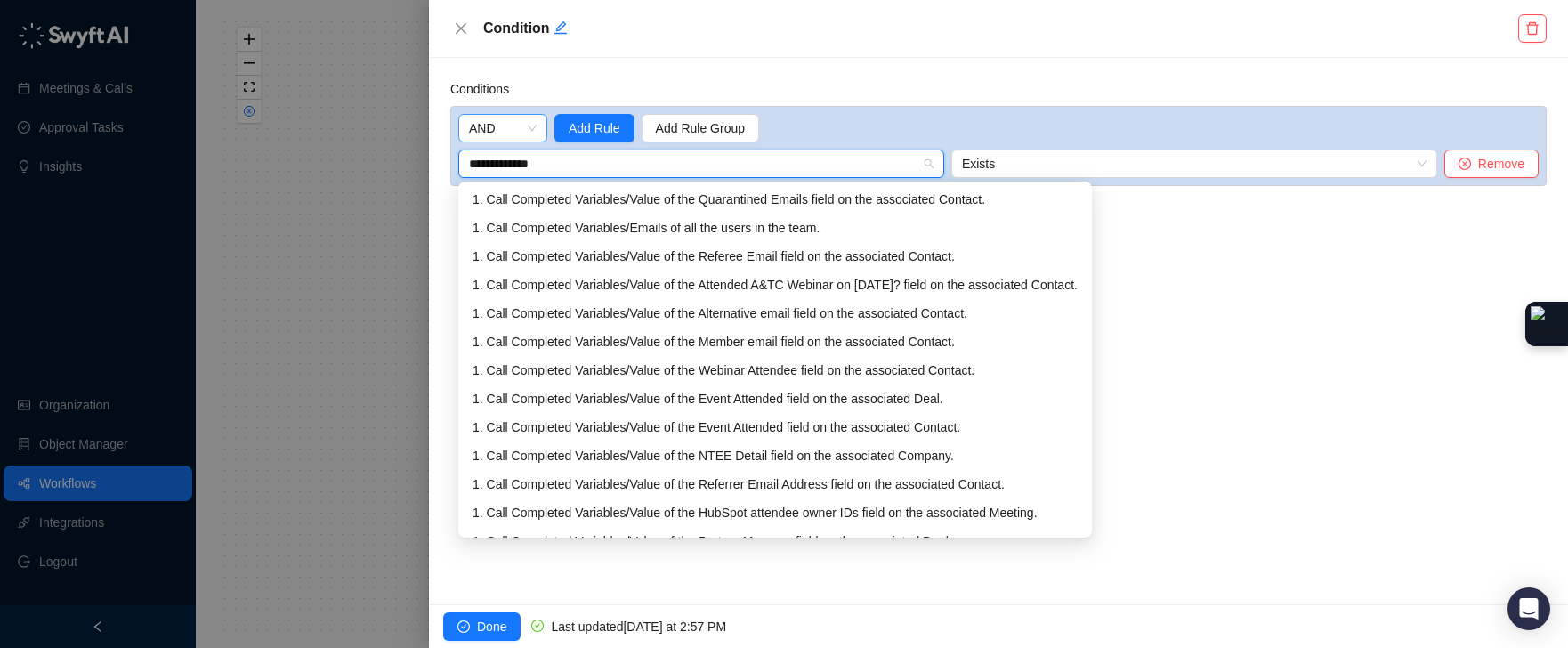
type input "**********"
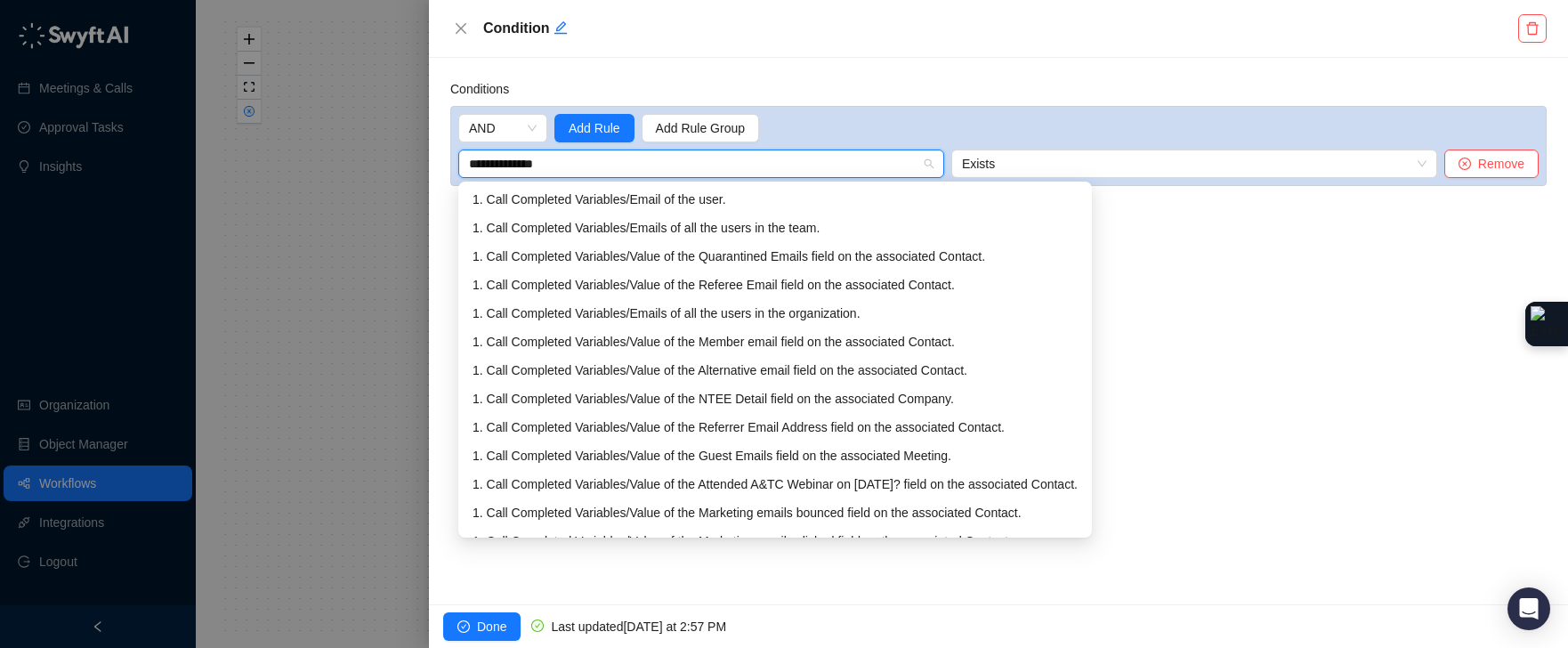
drag, startPoint x: 596, startPoint y: 172, endPoint x: 385, endPoint y: 155, distance: 211.7
click at [385, 155] on div "**********" at bounding box center [784, 324] width 1568 height 648
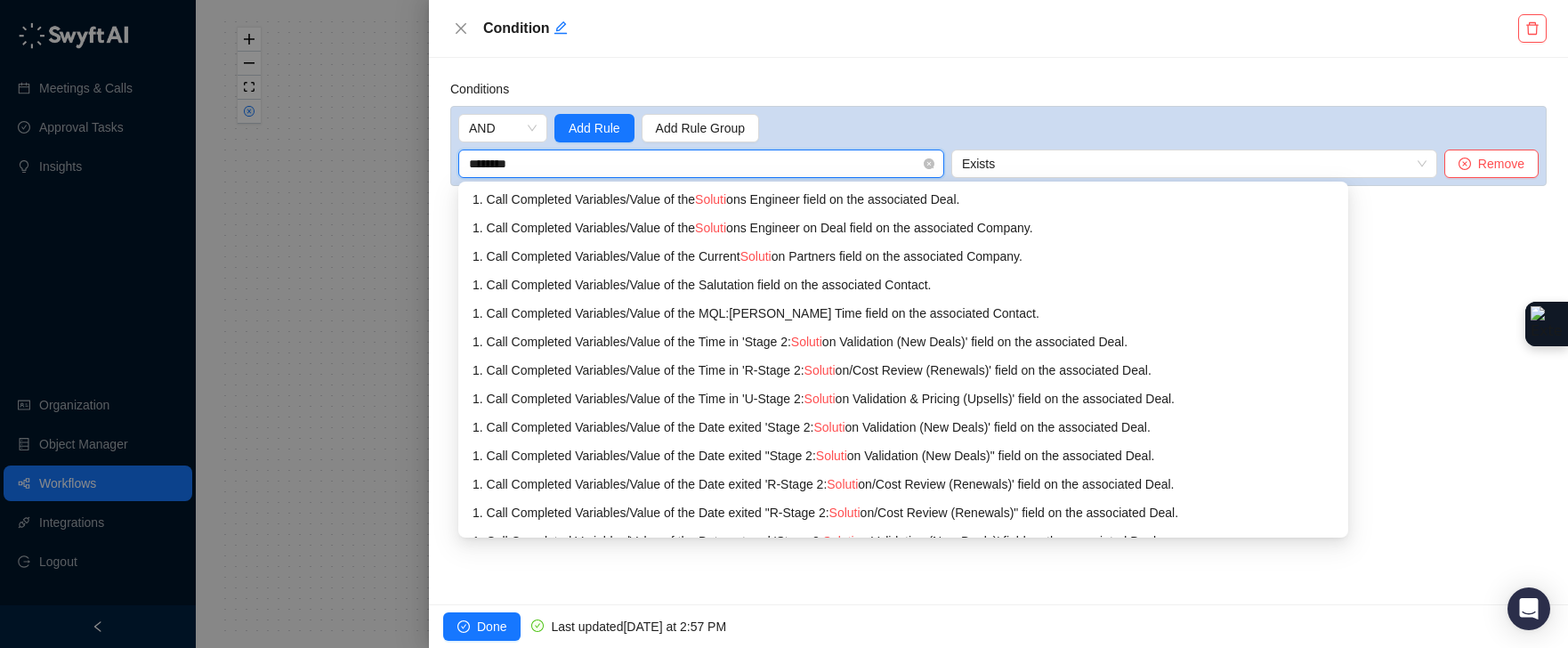
type input "*********"
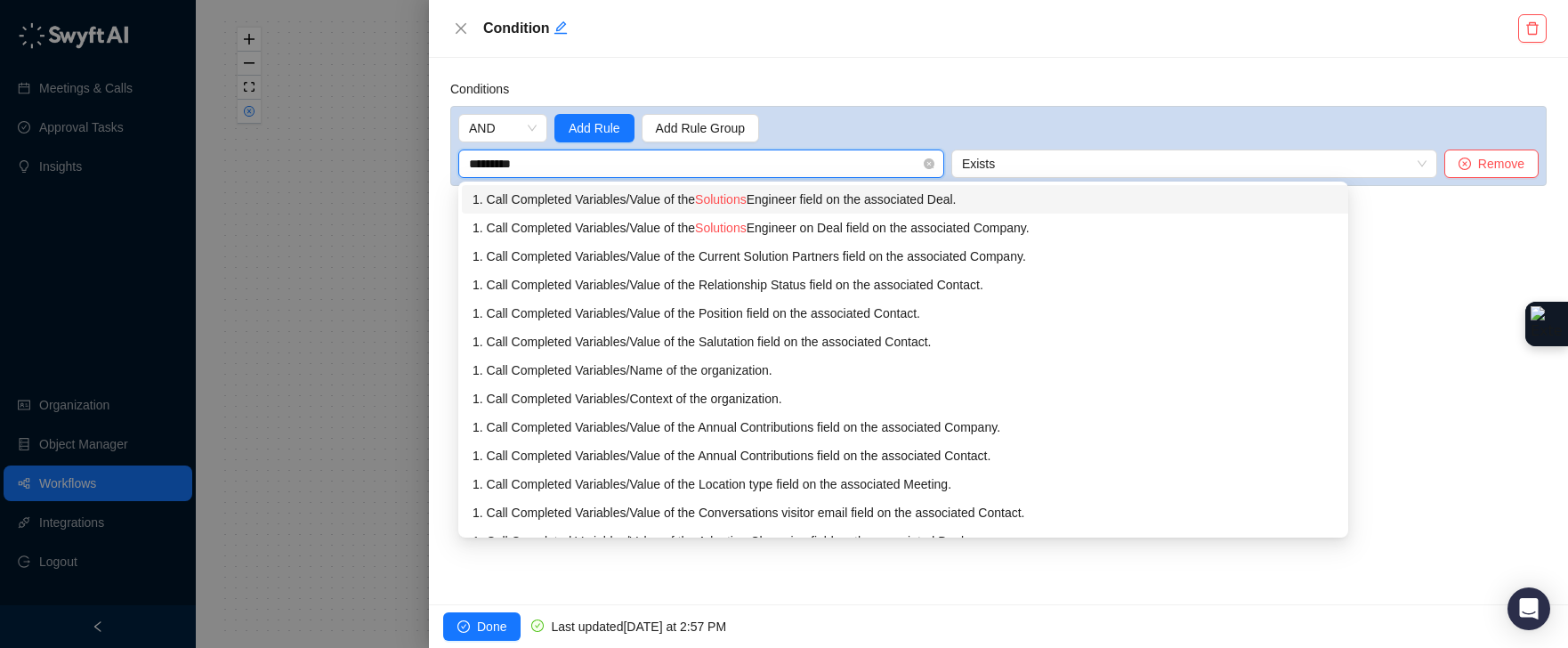
click at [1008, 200] on div "1. Call Completed Variables / Value of the Solutions Engineer field on the asso…" at bounding box center [908, 200] width 871 height 20
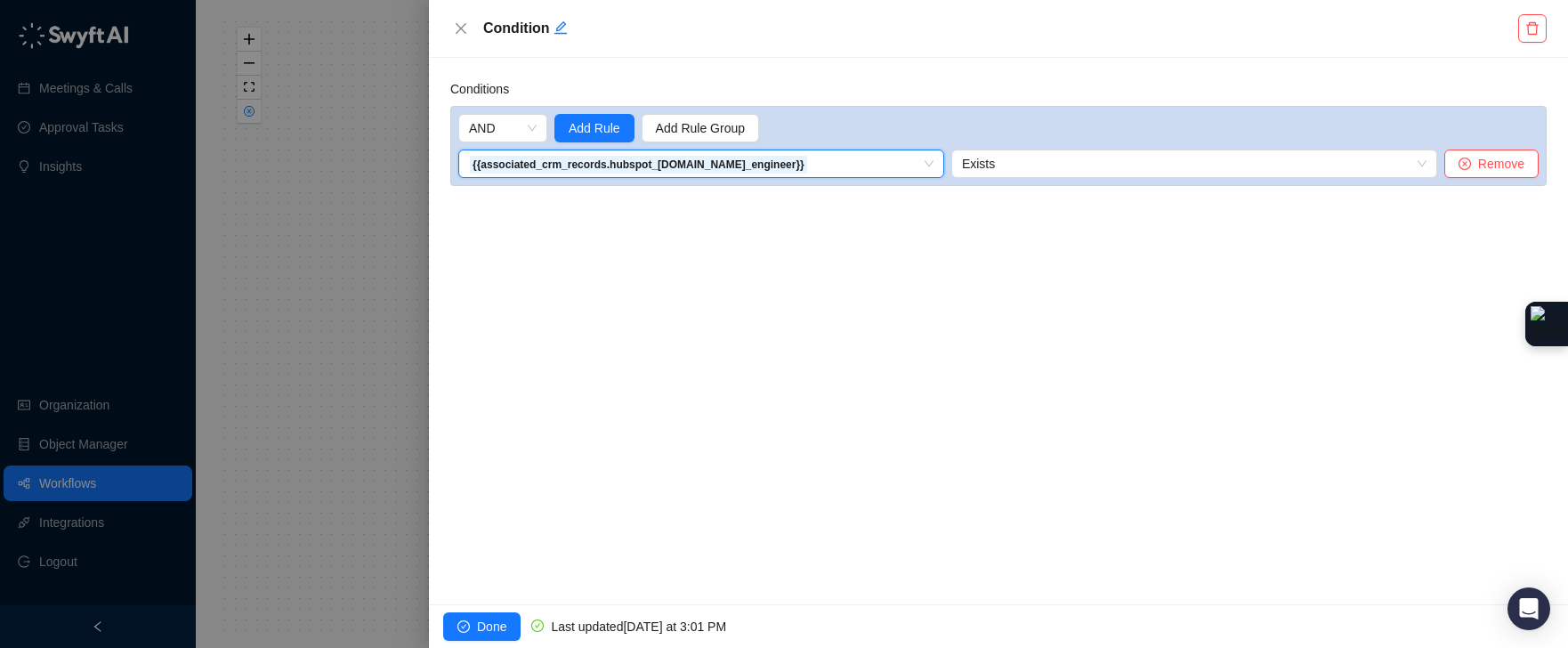
click at [612, 386] on div "Conditions AND Add Rule Add Rule Group 439392e0-7af6-013e-28d4-3a0e30392e28__RC…" at bounding box center [998, 331] width 1139 height 546
click at [1129, 76] on div "Conditions AND Add Rule Add Rule Group {{associated_crm_records.hubspot_[DOMAIN…" at bounding box center [998, 331] width 1139 height 546
click at [682, 366] on div "Conditions AND Add Rule Add Rule Group {{associated_crm_records.hubspot_[DOMAIN…" at bounding box center [998, 331] width 1139 height 546
click at [731, 241] on div "Conditions AND Add Rule Add Rule Group {{associated_crm_records.hubspot_[DOMAIN…" at bounding box center [998, 331] width 1139 height 546
click at [585, 122] on span "Add Rule" at bounding box center [594, 129] width 51 height 20
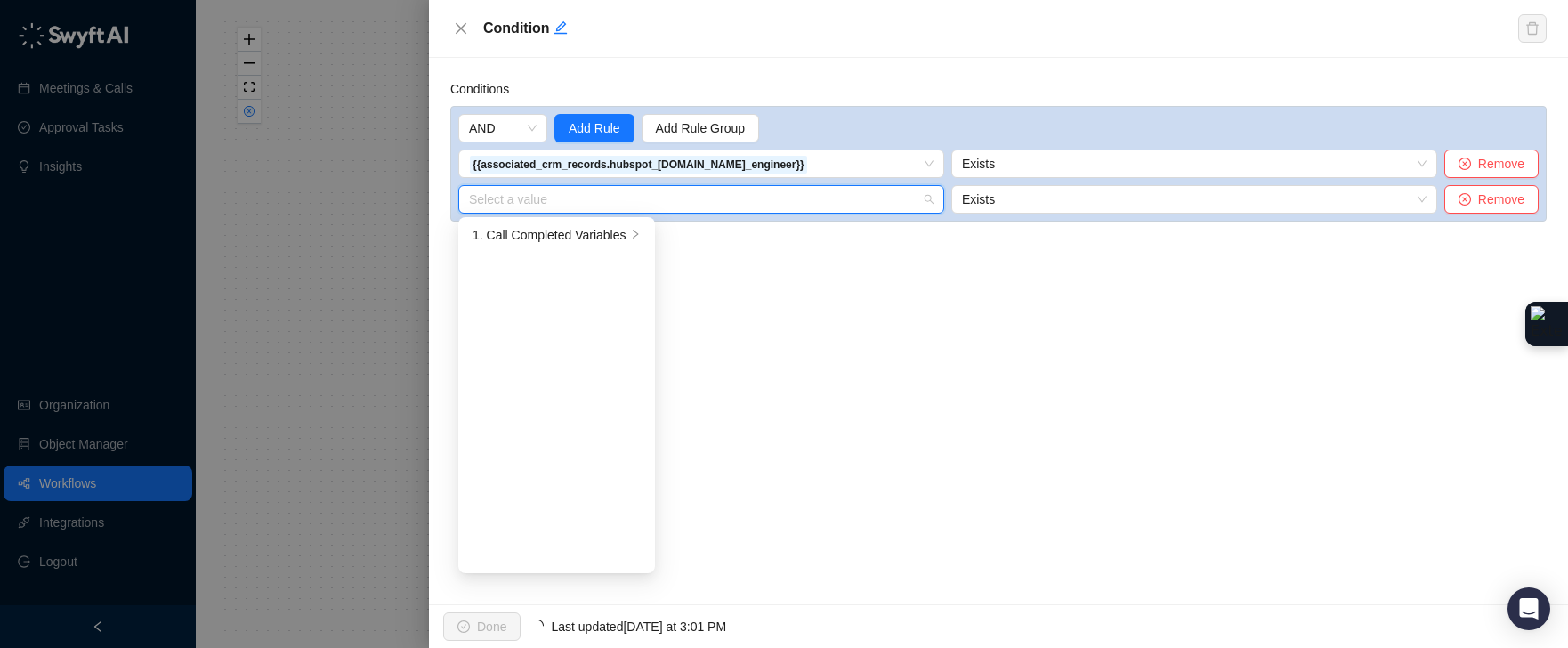
click at [563, 208] on input "search" at bounding box center [695, 200] width 454 height 27
click at [630, 234] on li "1. Call Completed Variables" at bounding box center [556, 235] width 190 height 29
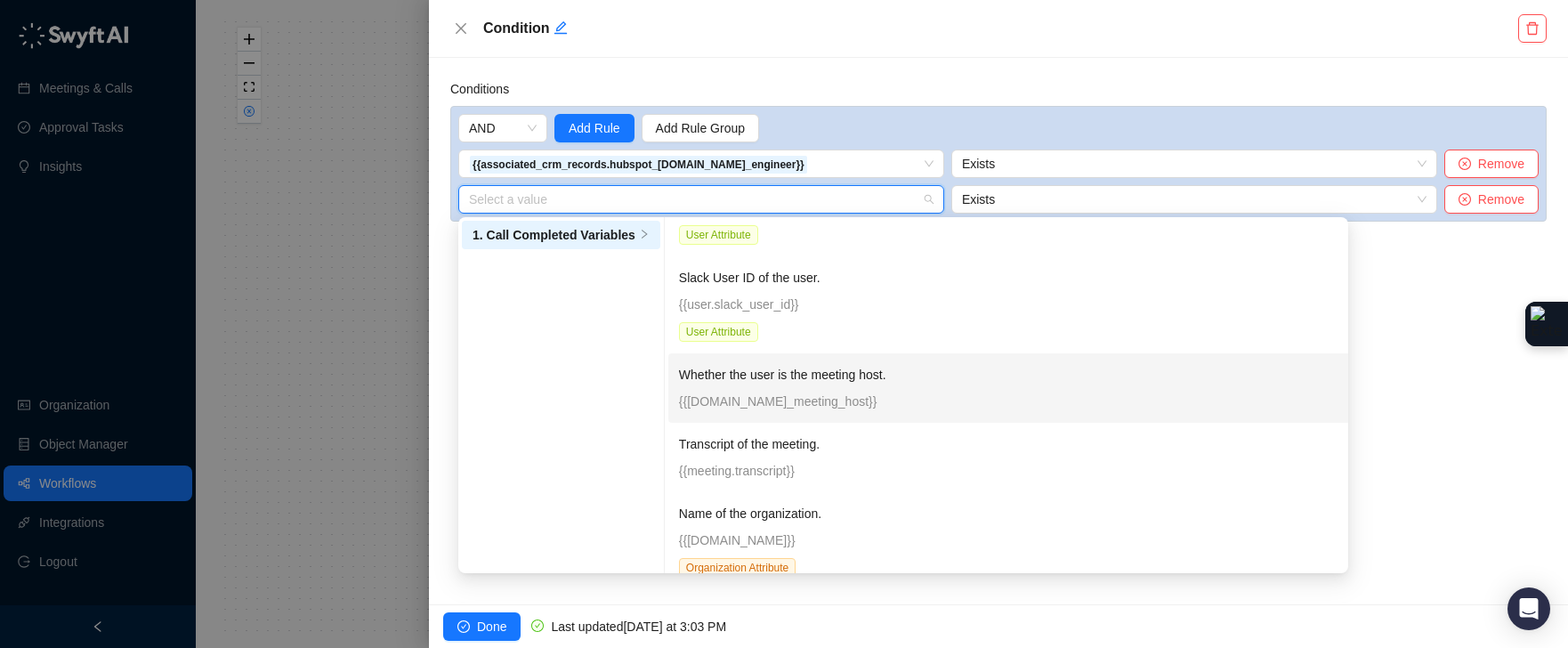
scroll to position [259, 0]
click at [913, 379] on p "Whether the user is the meeting host." at bounding box center [901, 371] width 445 height 20
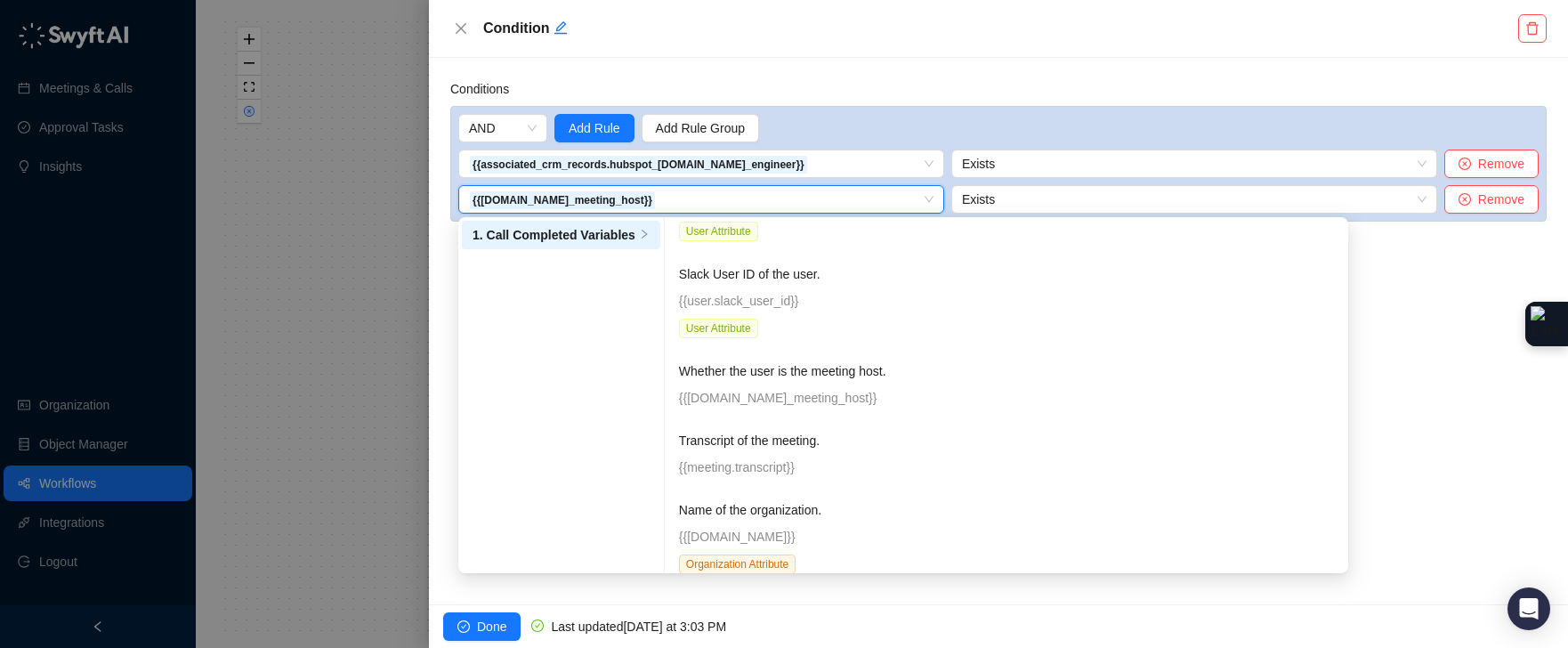
click at [884, 383] on div "Conditions AND Add Rule Add Rule Group {{associated_crm_records.hubspot_[DOMAIN…" at bounding box center [998, 331] width 1139 height 546
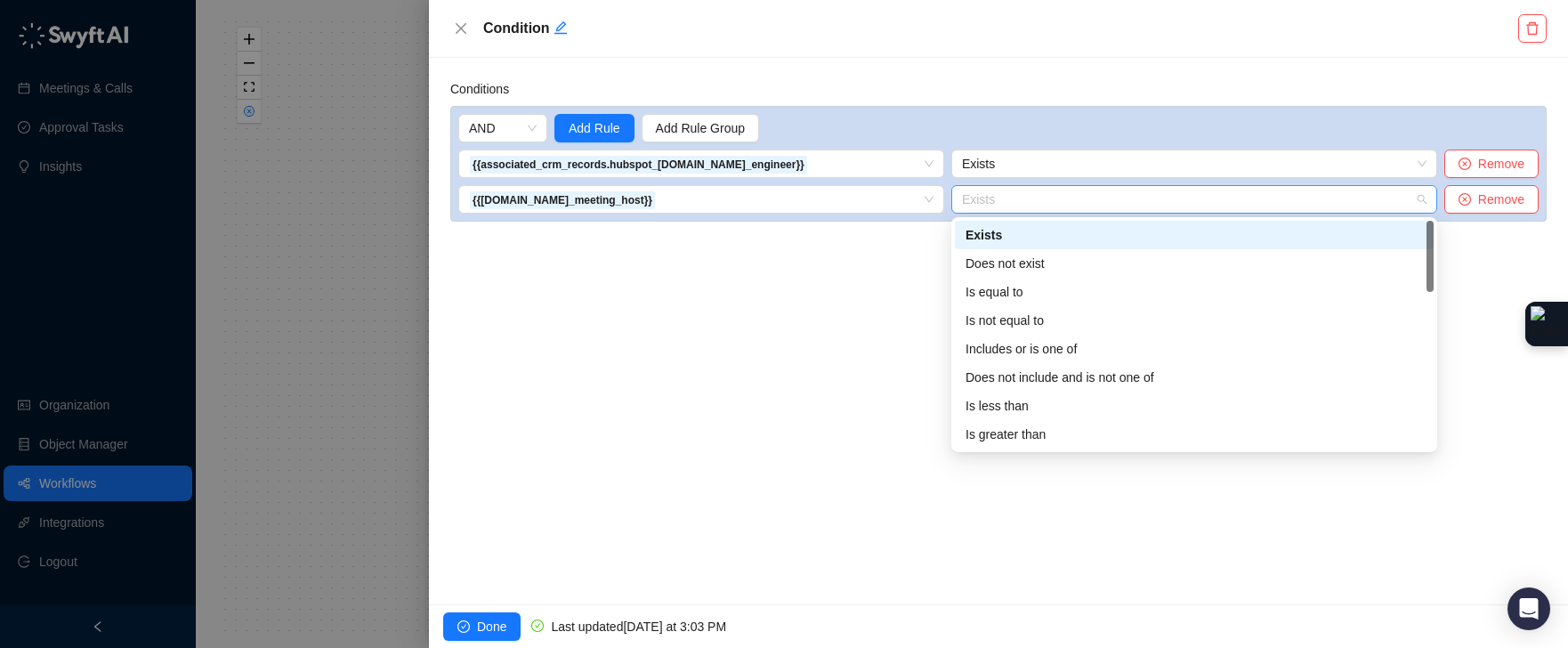
click at [1021, 199] on span "Exists" at bounding box center [1194, 200] width 465 height 27
click at [1026, 292] on div "Is equal to" at bounding box center [1193, 292] width 457 height 20
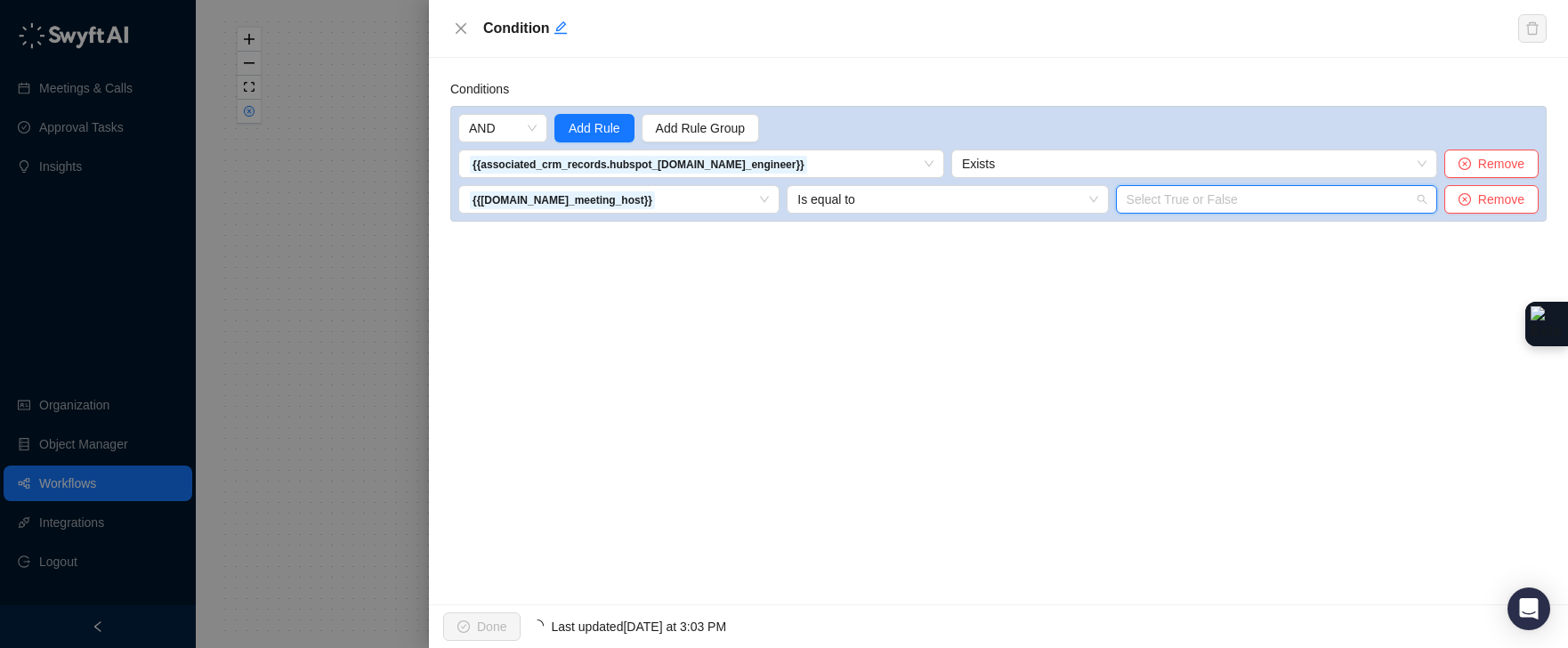
click at [1187, 202] on input "search" at bounding box center [1271, 200] width 289 height 27
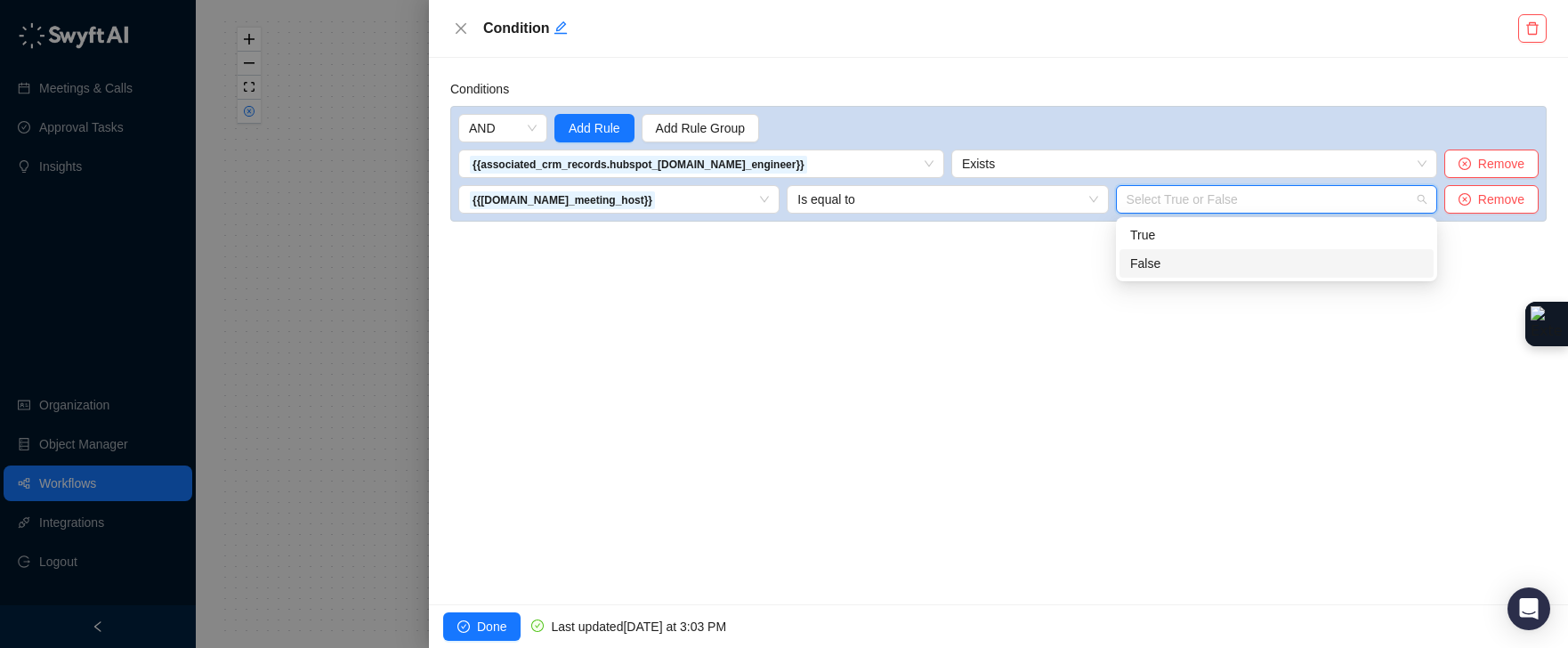
click at [1165, 254] on div "False" at bounding box center [1277, 263] width 293 height 20
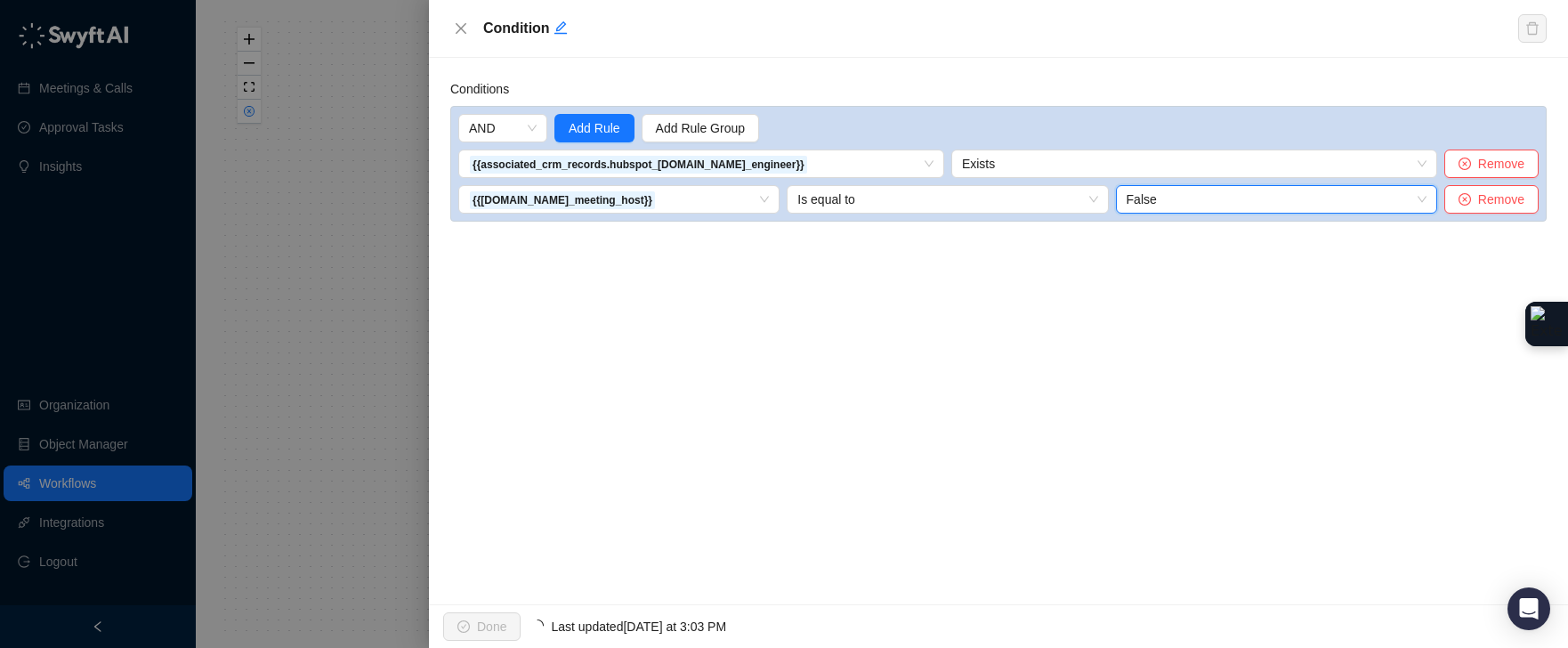
click at [974, 293] on div "Conditions AND Add Rule Add Rule Group {{associated_crm_records.hubspot_[DOMAIN…" at bounding box center [998, 331] width 1139 height 546
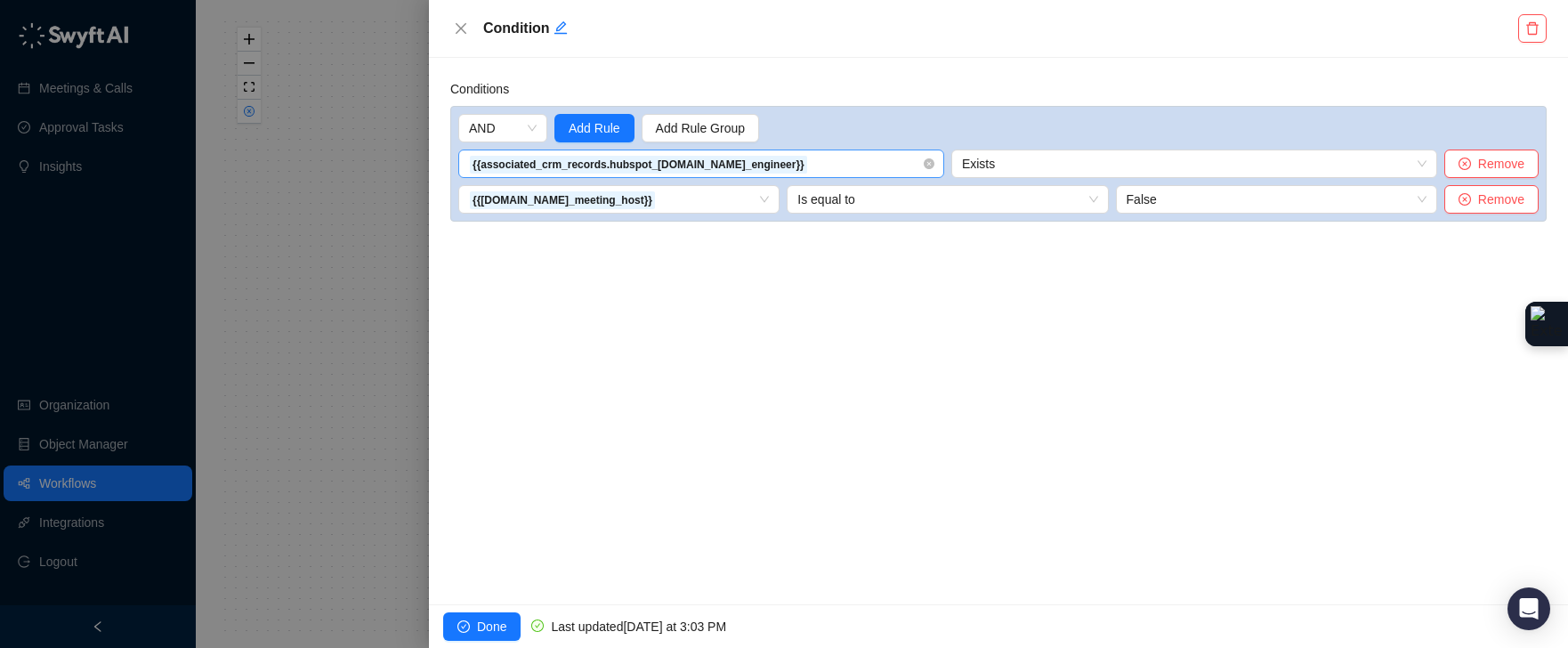
drag, startPoint x: 483, startPoint y: 611, endPoint x: 726, endPoint y: 169, distance: 504.4
click at [729, 194] on div "Condition Conditions AND Add Rule Add Rule Group {{associated_crm_records.hubsp…" at bounding box center [998, 324] width 1139 height 648
click at [608, 131] on span "Add Rule" at bounding box center [594, 129] width 51 height 20
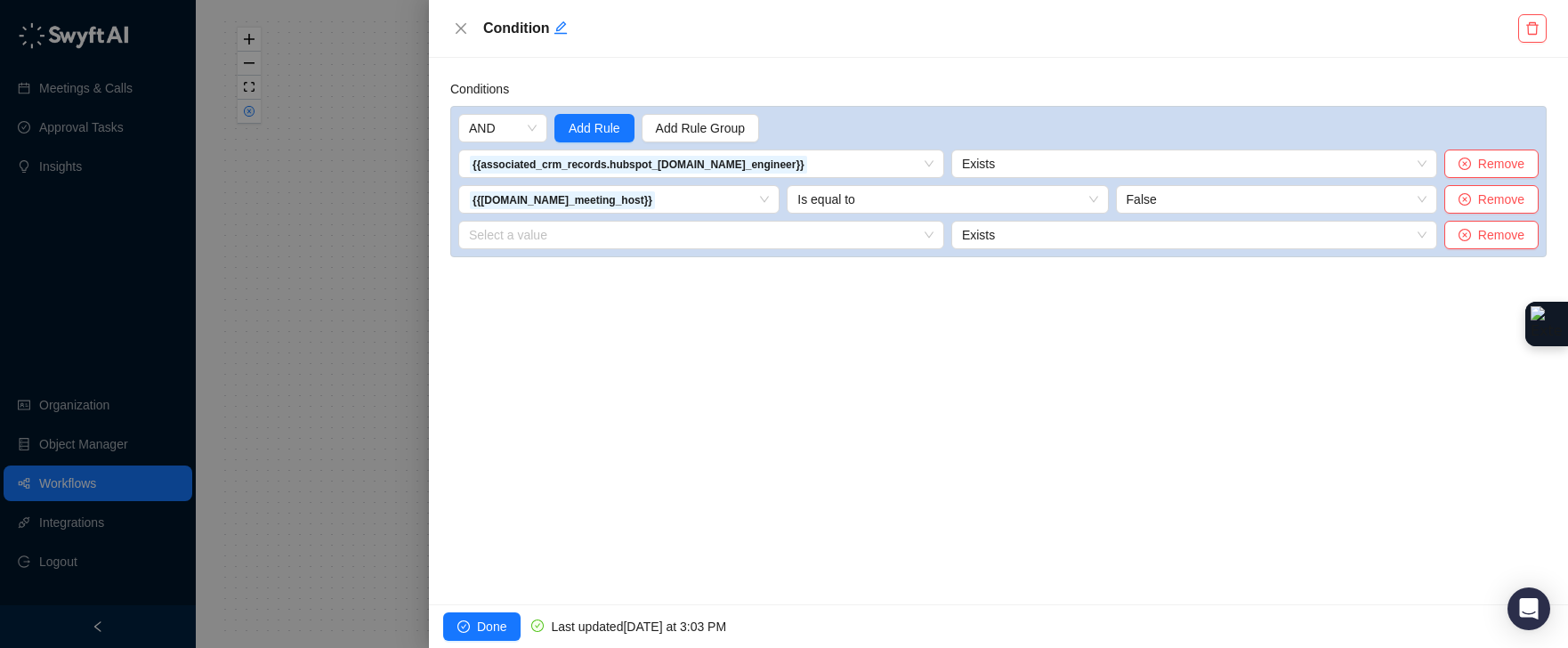
click at [610, 241] on input "search" at bounding box center [695, 235] width 454 height 27
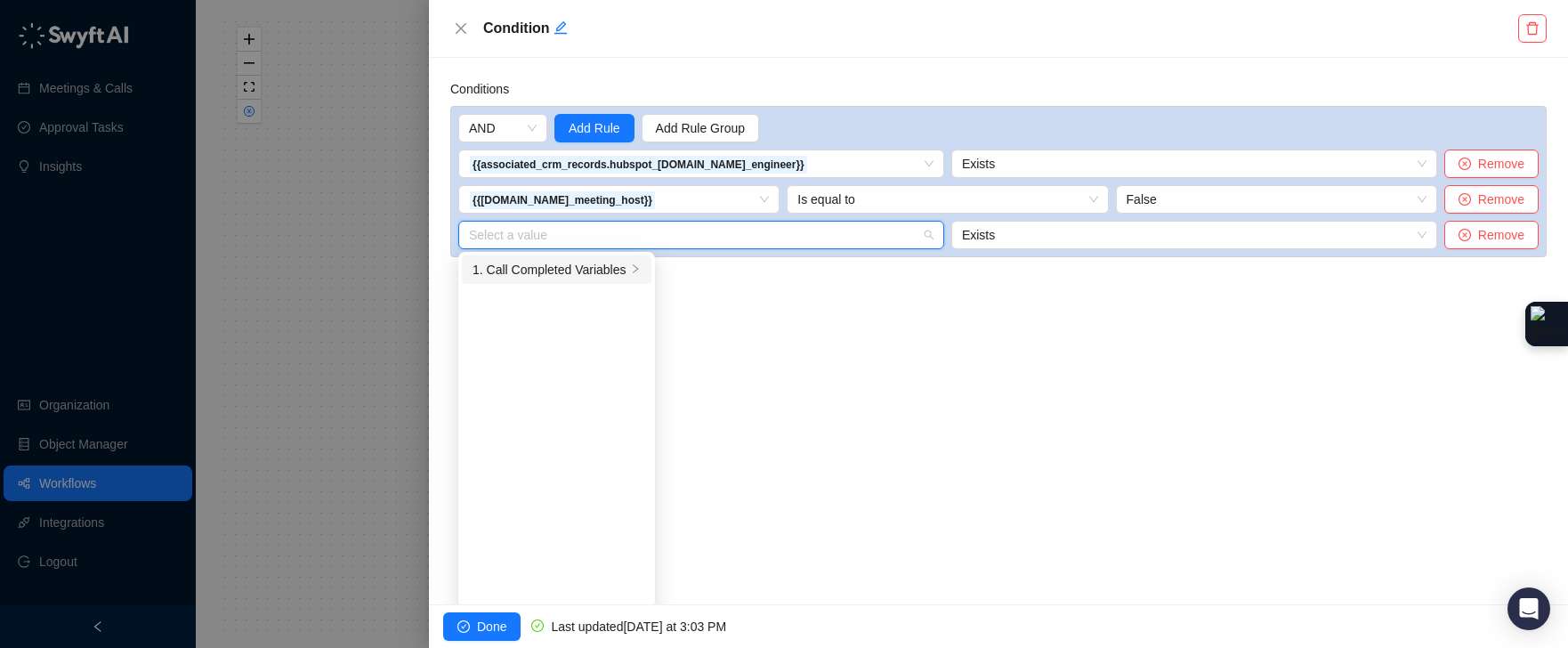
click at [631, 270] on icon "right" at bounding box center [635, 269] width 11 height 11
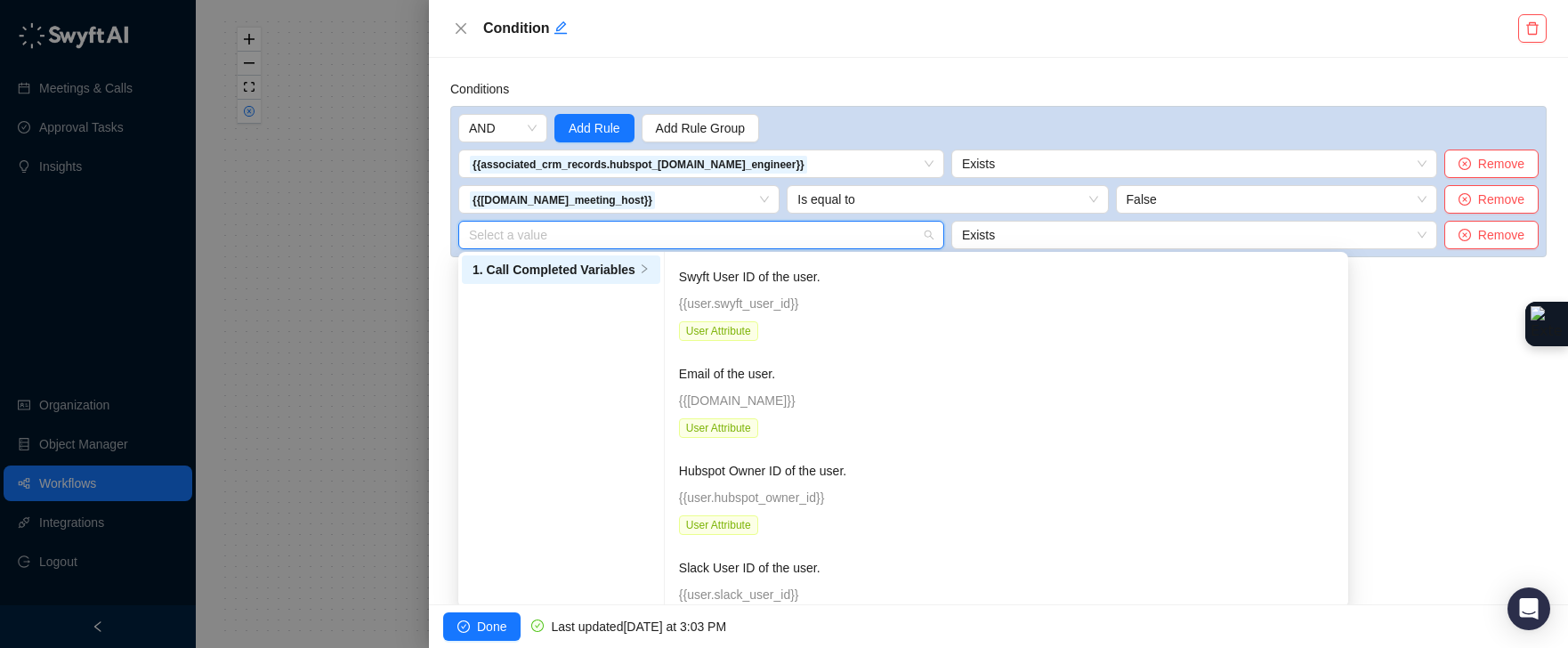
click at [739, 234] on input "search" at bounding box center [695, 235] width 454 height 27
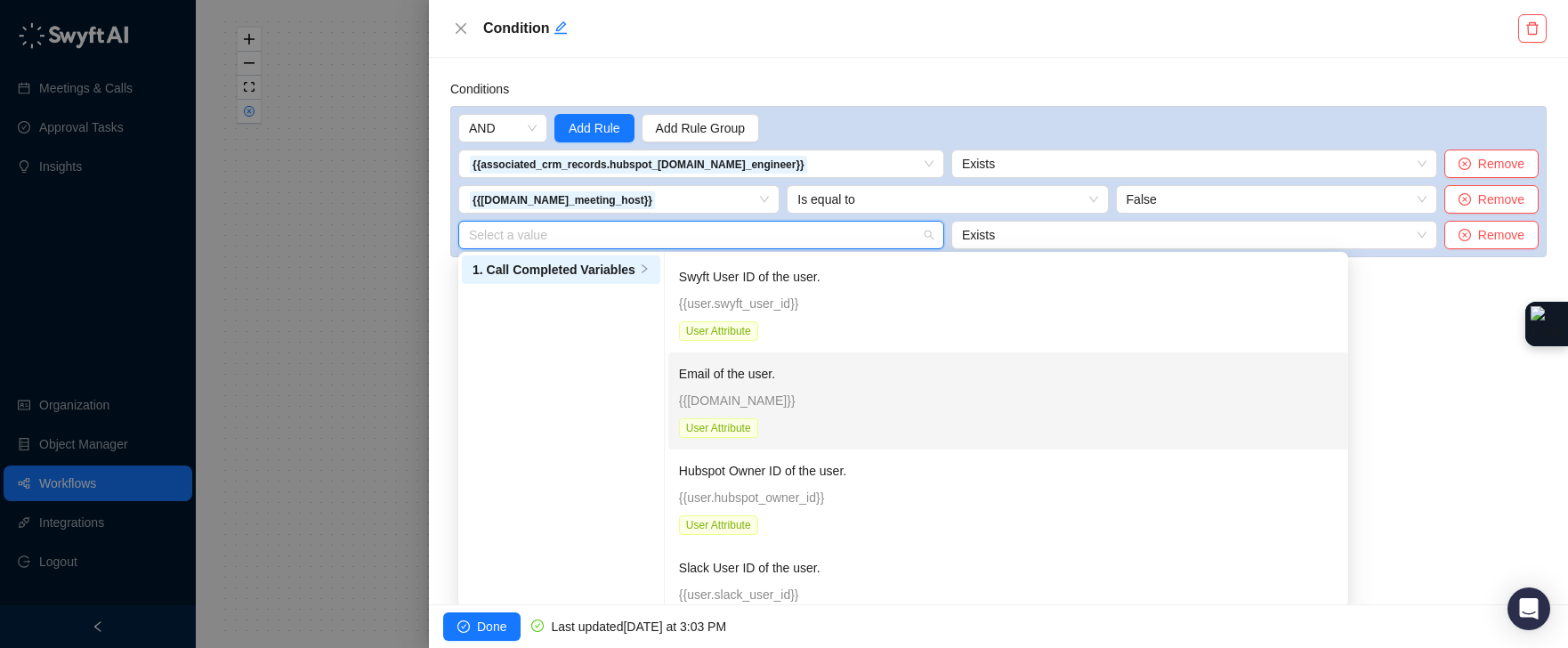
click at [727, 372] on p "Email of the user." at bounding box center [901, 374] width 445 height 20
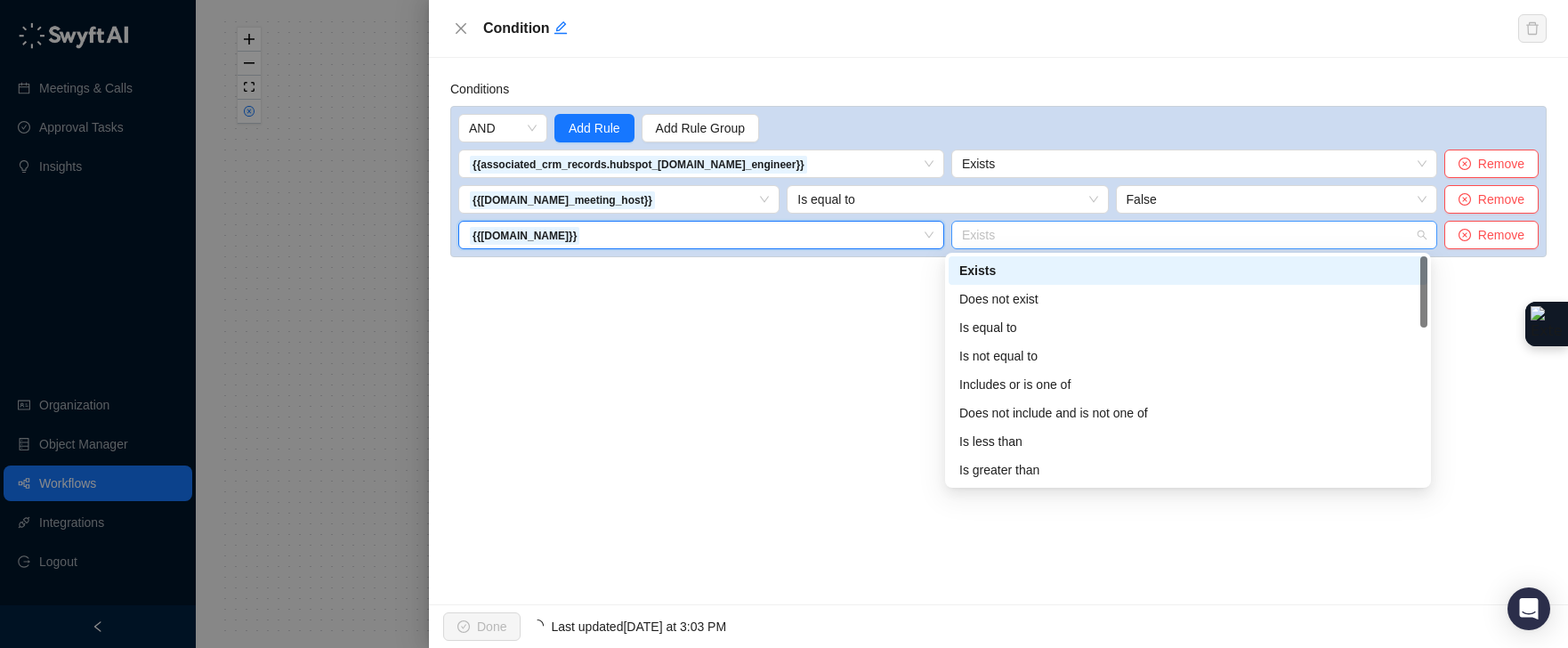
click at [988, 234] on span "Exists" at bounding box center [1194, 235] width 465 height 27
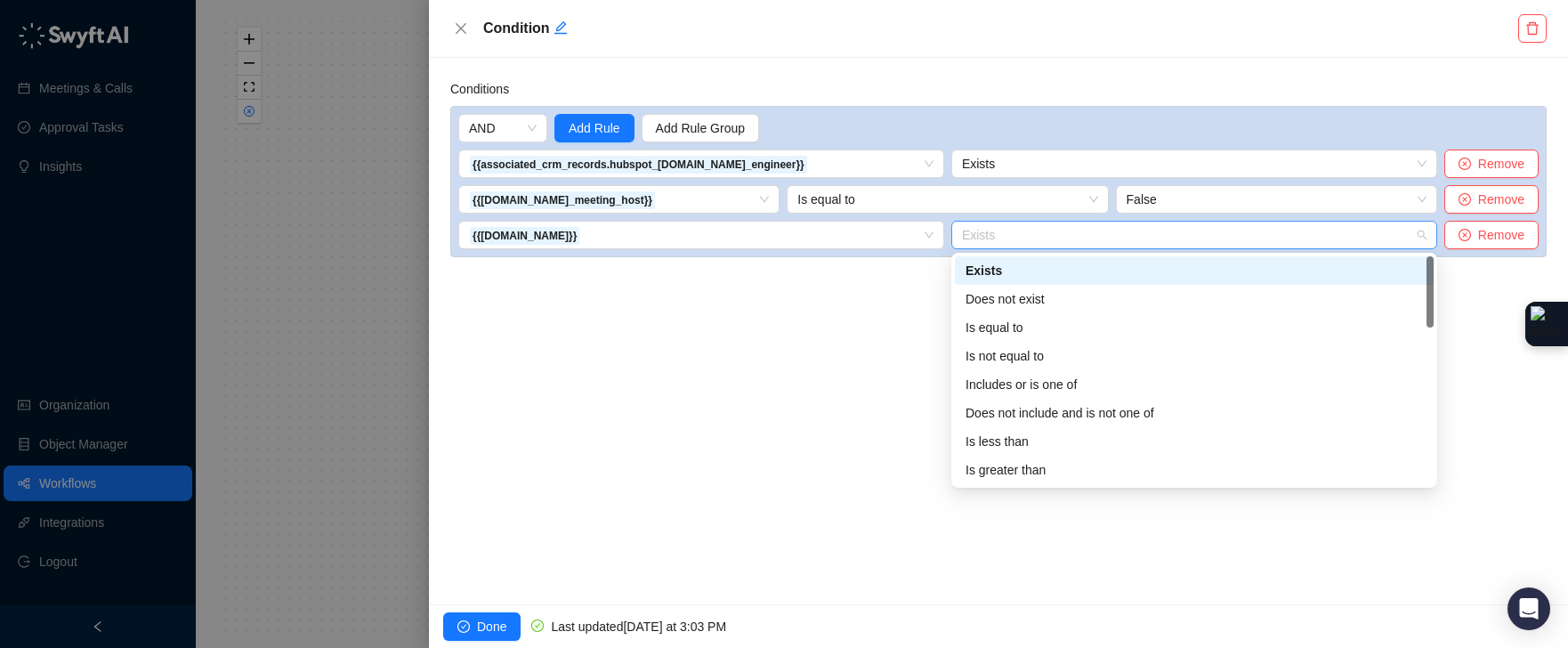
click at [1009, 242] on span "Exists" at bounding box center [1194, 235] width 465 height 27
click at [1083, 394] on div "Includes or is one of" at bounding box center [1193, 385] width 457 height 20
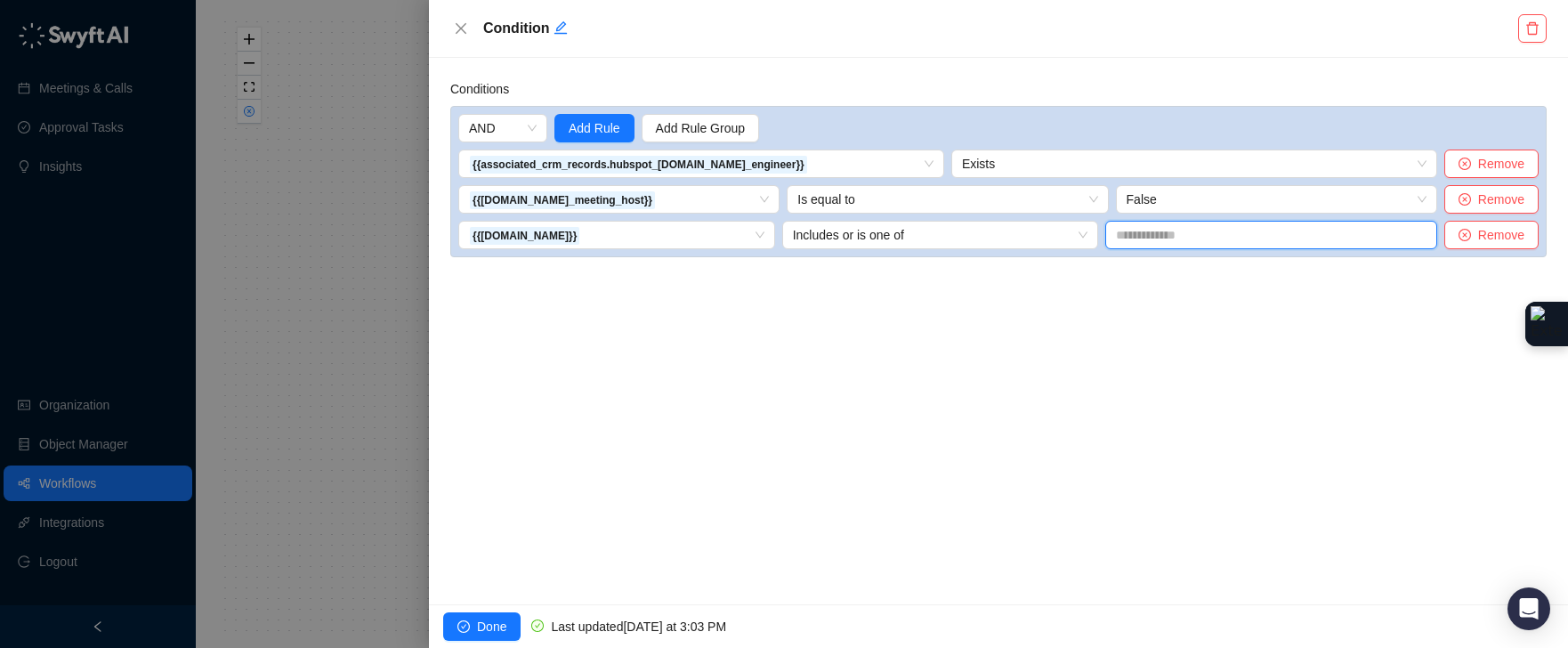
click at [1183, 232] on input "text" at bounding box center [1271, 235] width 332 height 29
click at [1068, 239] on span "Includes or is one of" at bounding box center [940, 235] width 296 height 27
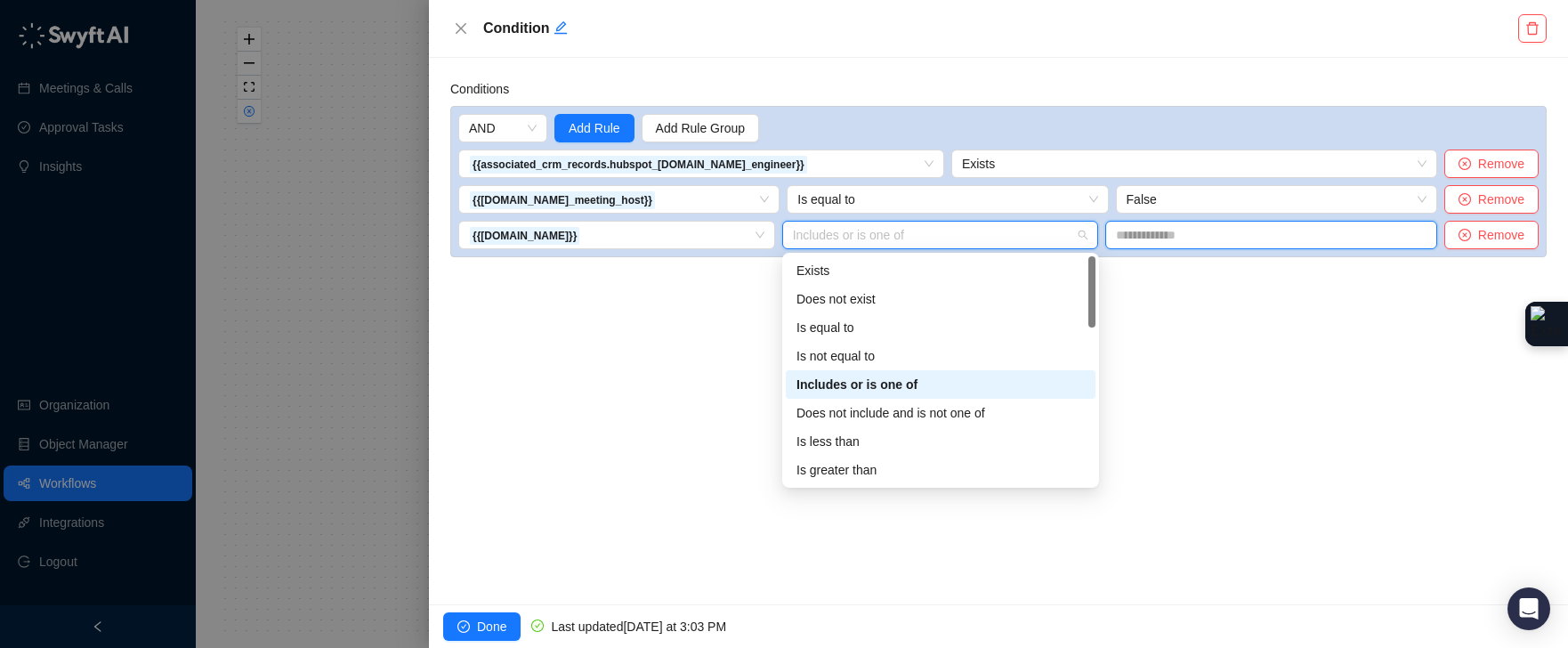
click at [1164, 244] on input "text" at bounding box center [1271, 235] width 332 height 29
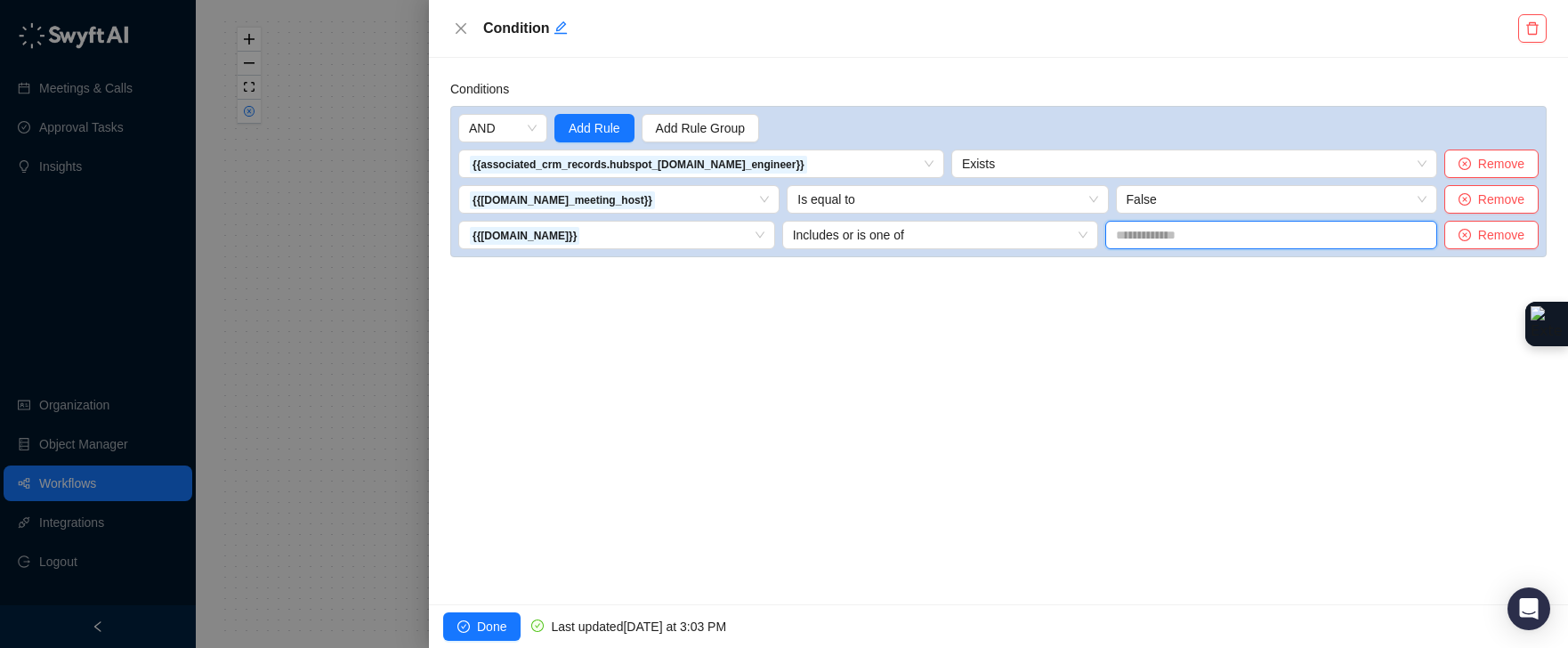
click at [1169, 235] on input "text" at bounding box center [1271, 235] width 332 height 29
click at [615, 129] on span "Add Rule" at bounding box center [594, 129] width 51 height 20
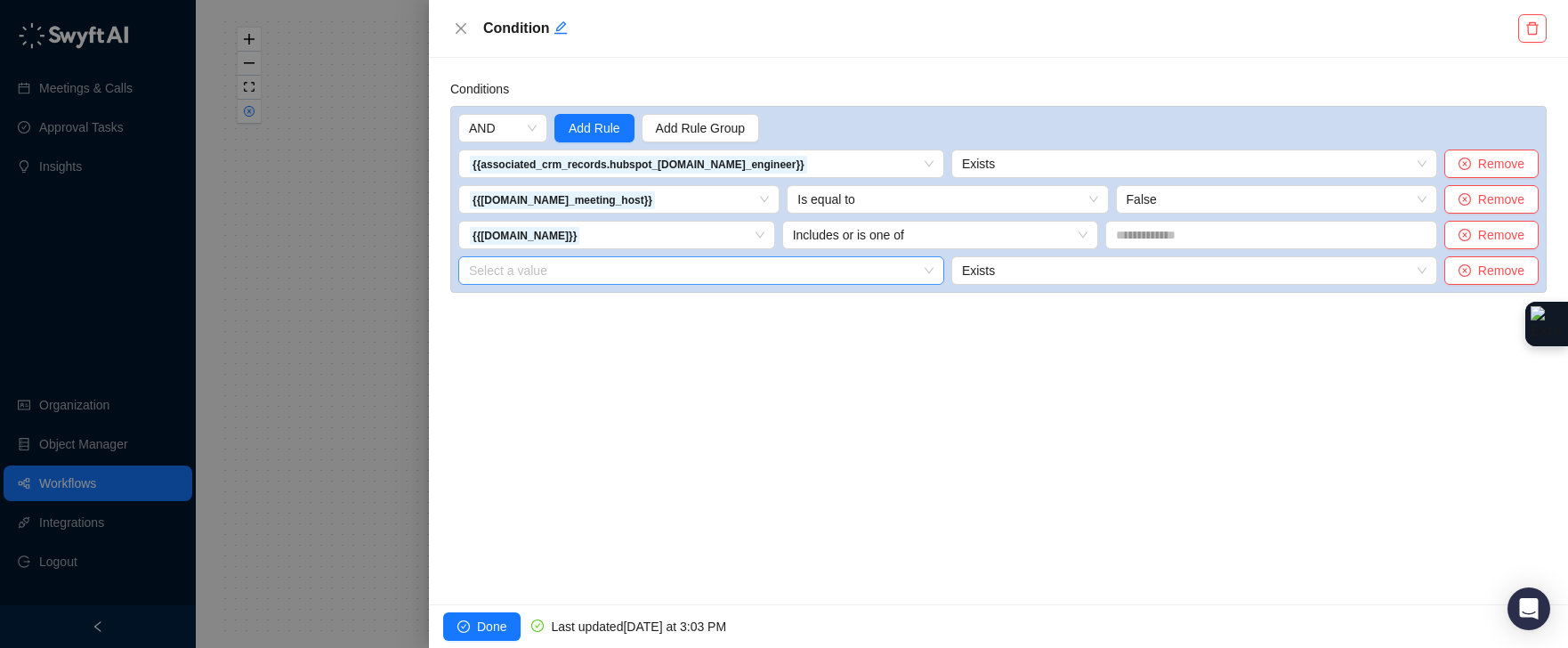
click at [586, 269] on div "Select a value" at bounding box center [701, 271] width 486 height 29
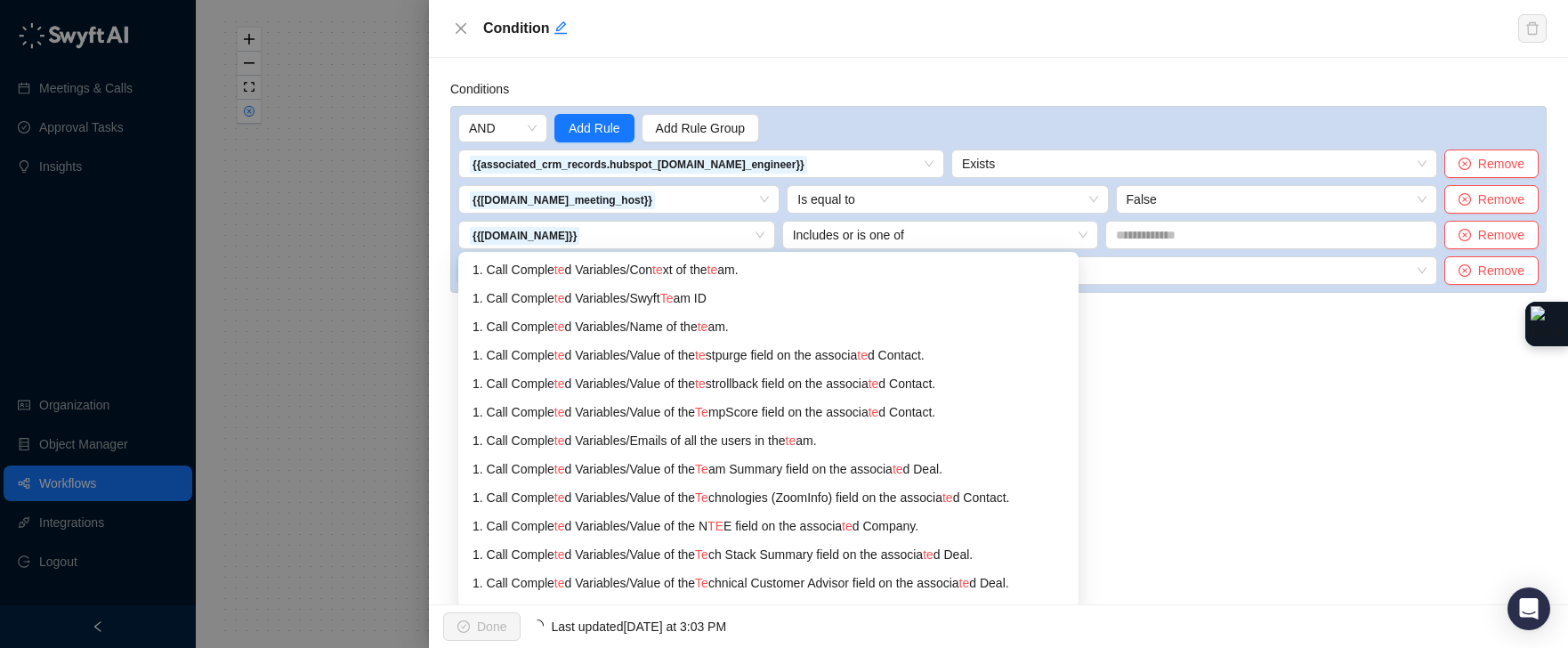
type input "***"
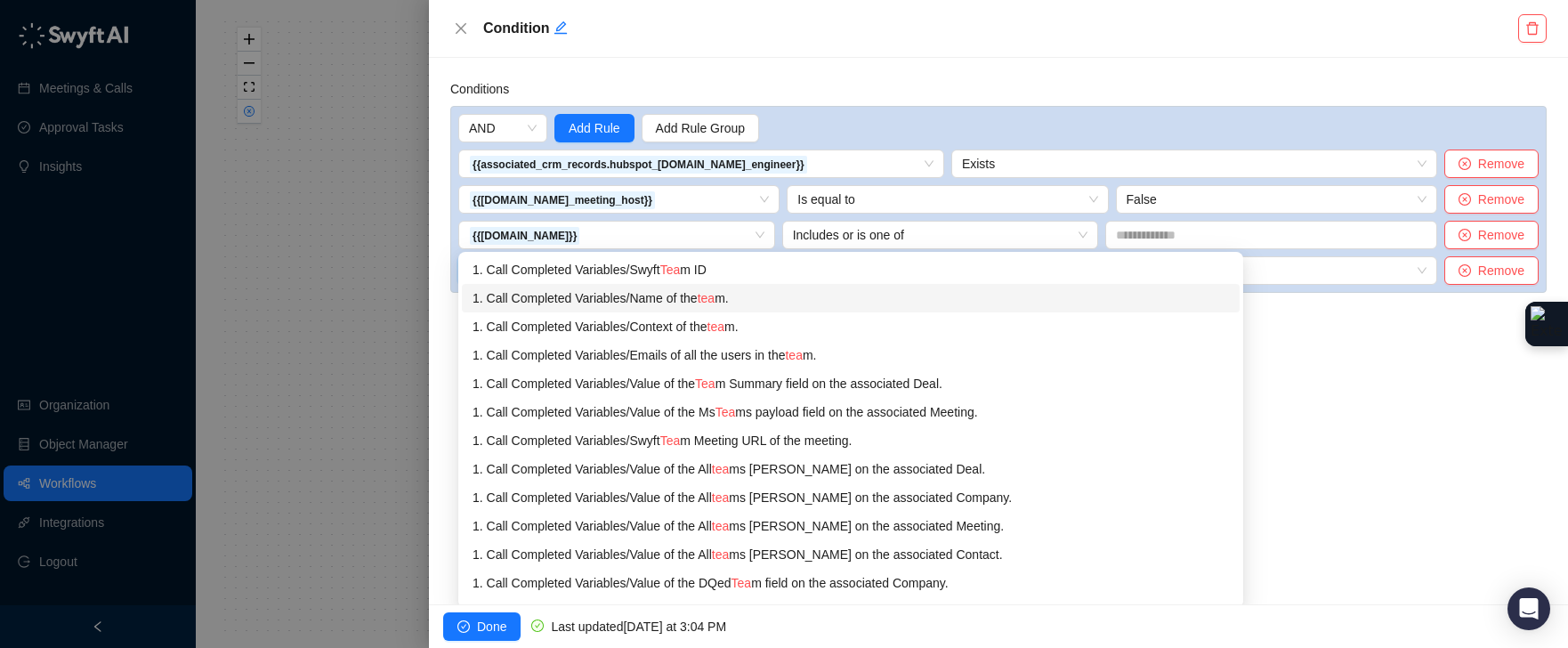
click at [796, 297] on div "1. Call Completed Variables / Name of the tea m." at bounding box center [851, 298] width 757 height 20
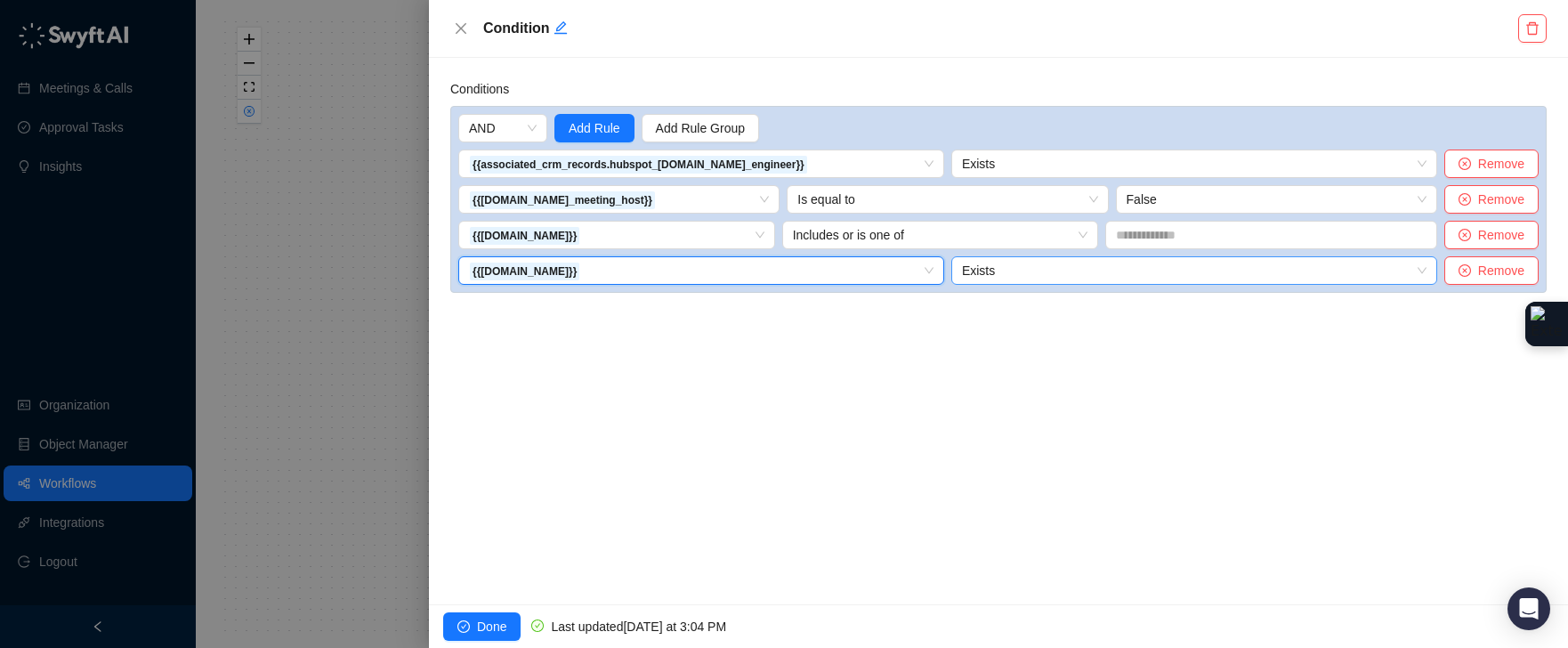
click at [987, 266] on span "Exists" at bounding box center [1194, 271] width 465 height 27
click at [1012, 276] on span "Exists" at bounding box center [1194, 271] width 465 height 27
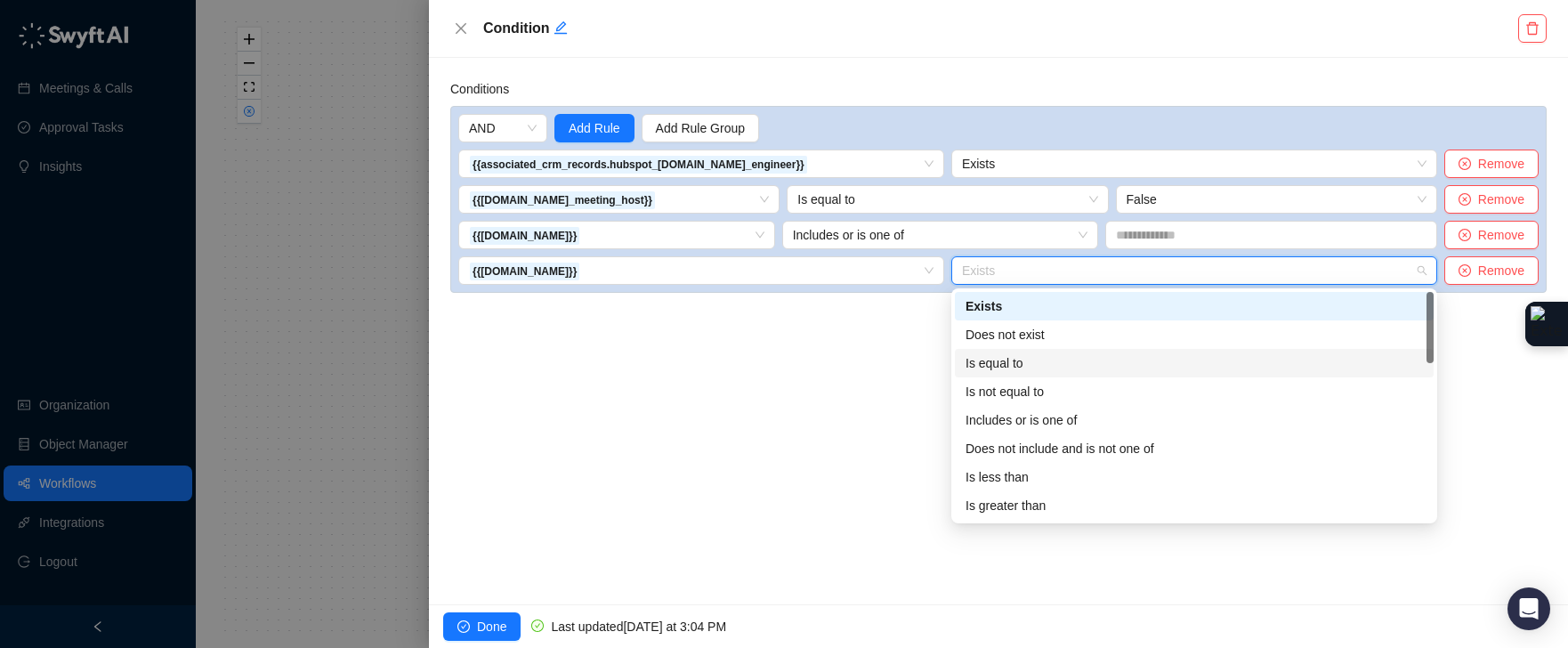
click at [1014, 361] on div "Is equal to" at bounding box center [1193, 363] width 457 height 20
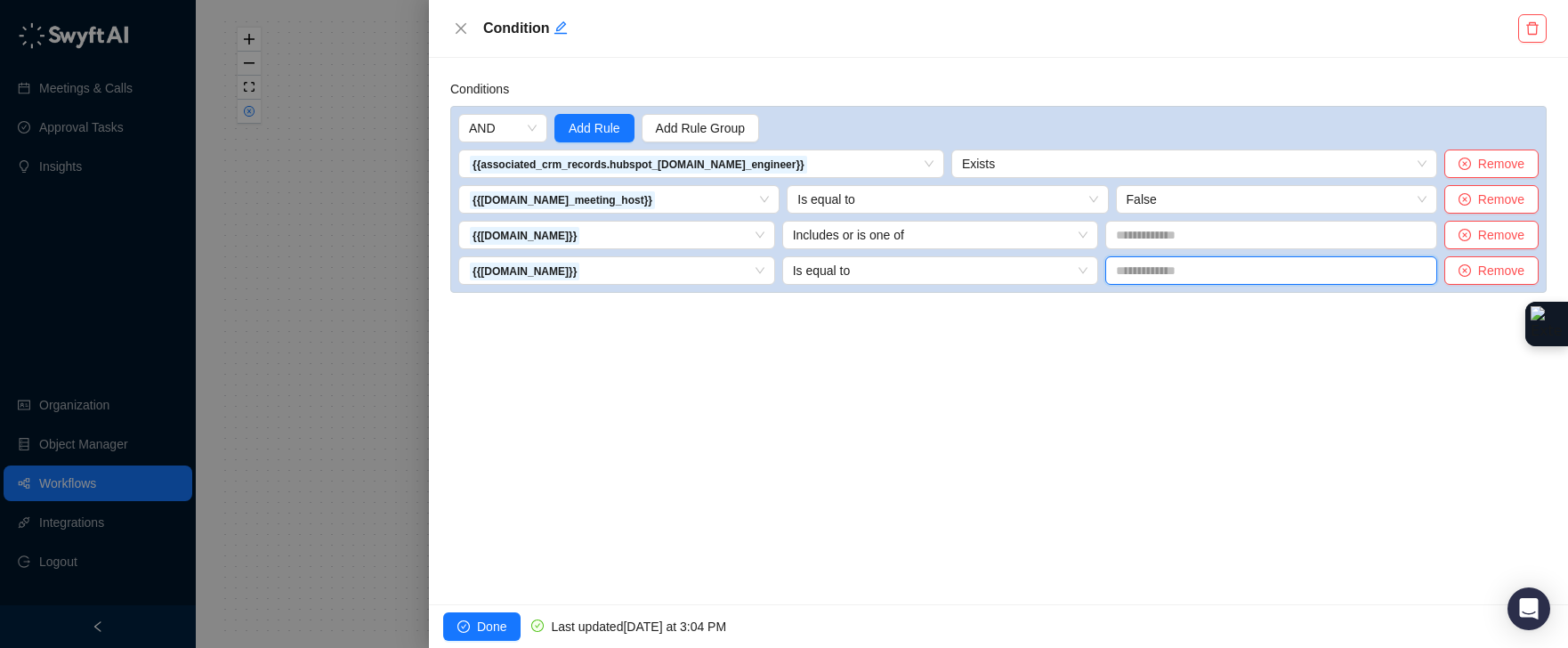
click at [1202, 270] on input "text" at bounding box center [1271, 271] width 332 height 29
type input "**"
click at [1146, 367] on div "Conditions AND Add Rule Add Rule Group {{associated_crm_records.hubspot_[DOMAIN…" at bounding box center [998, 331] width 1139 height 546
click at [1493, 239] on span "Remove" at bounding box center [1501, 235] width 46 height 20
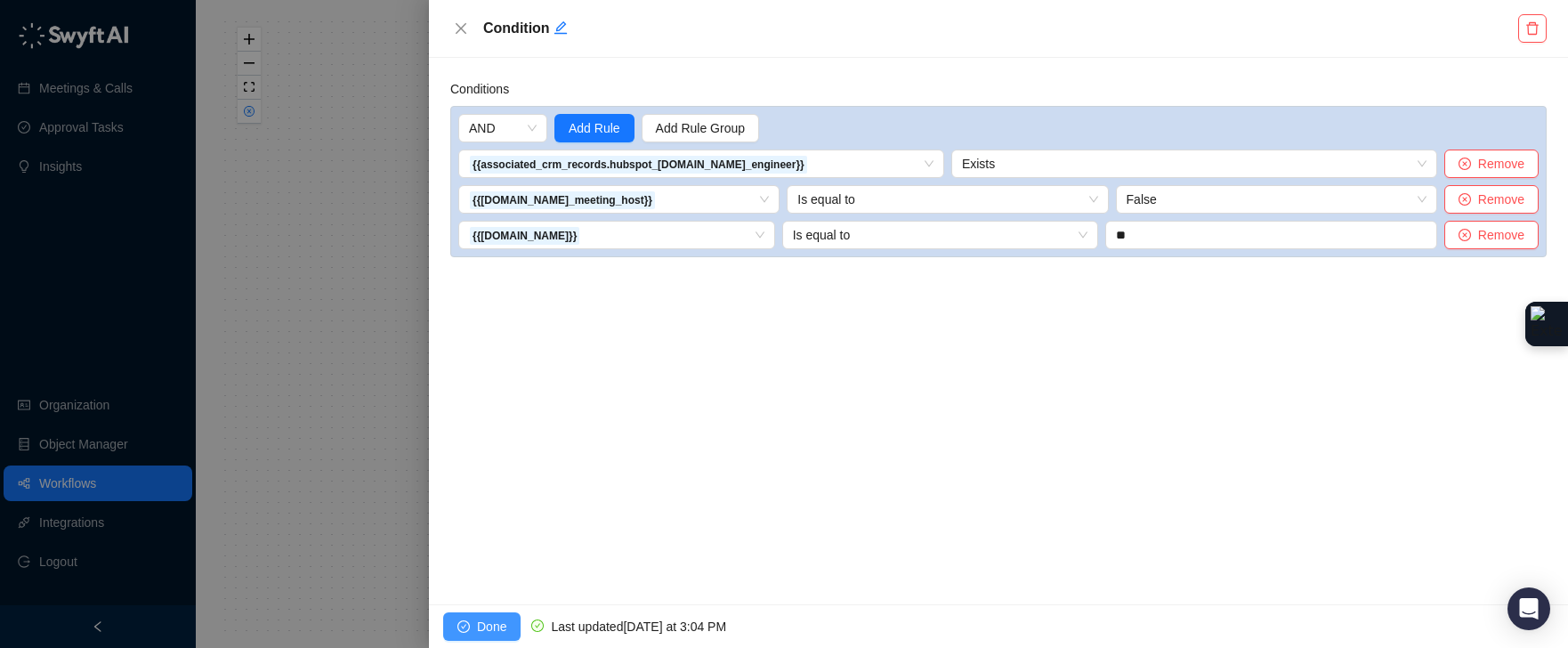
click at [488, 630] on span "Done" at bounding box center [492, 626] width 30 height 20
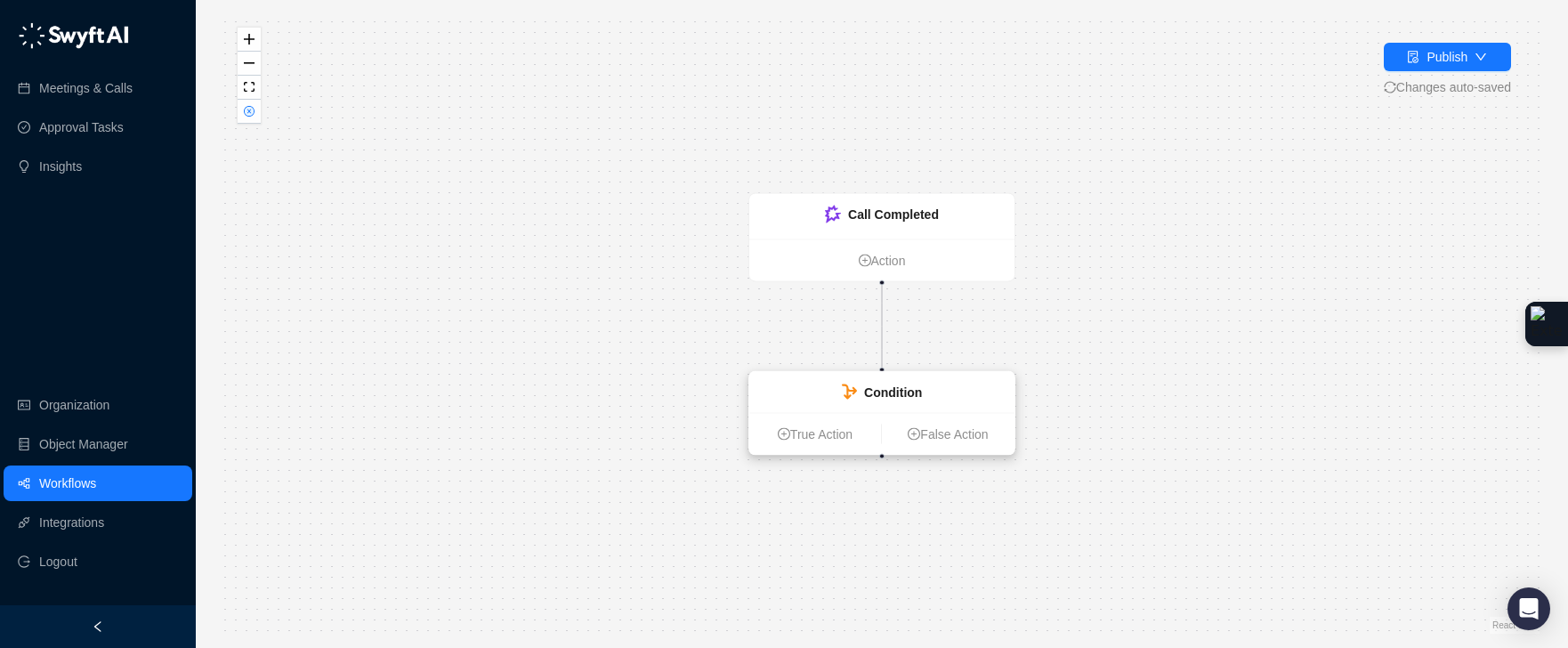
click at [981, 397] on div "Condition" at bounding box center [881, 393] width 265 height 41
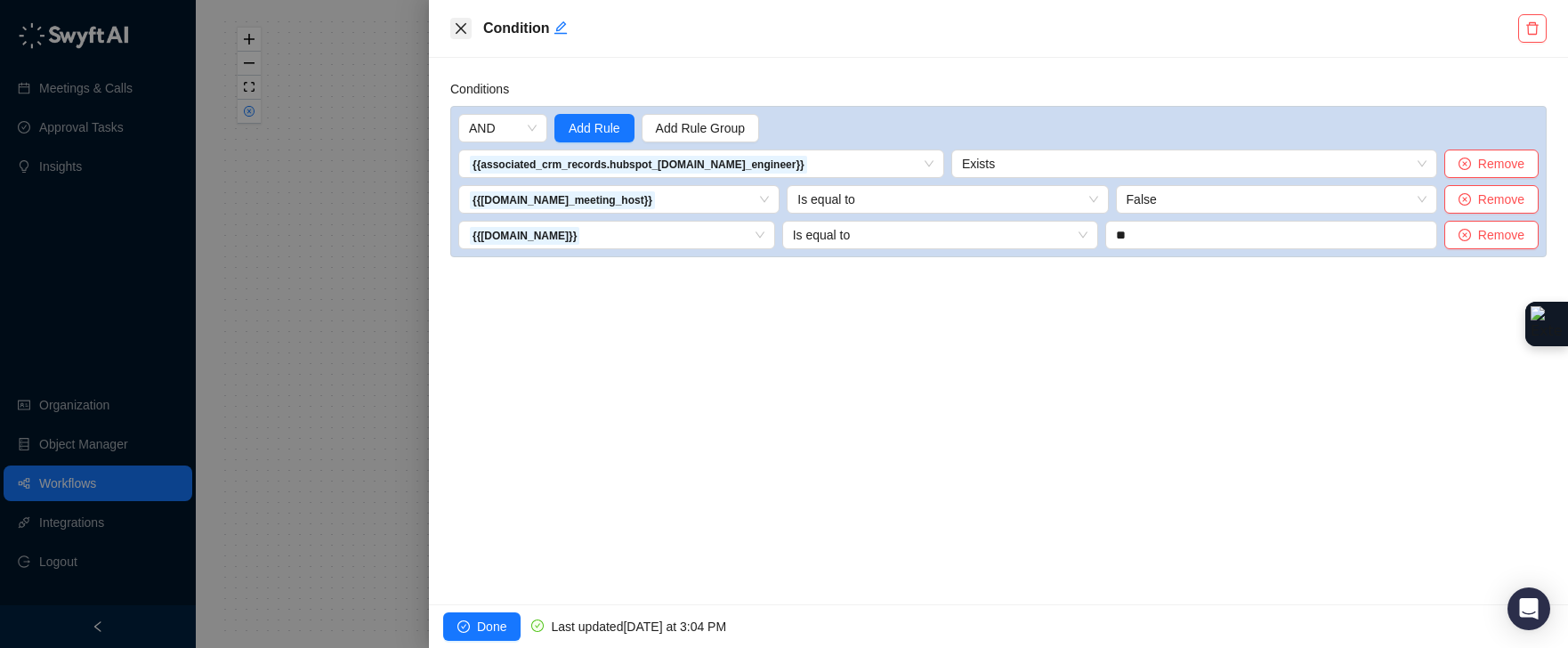
click at [456, 33] on icon "close" at bounding box center [461, 29] width 14 height 14
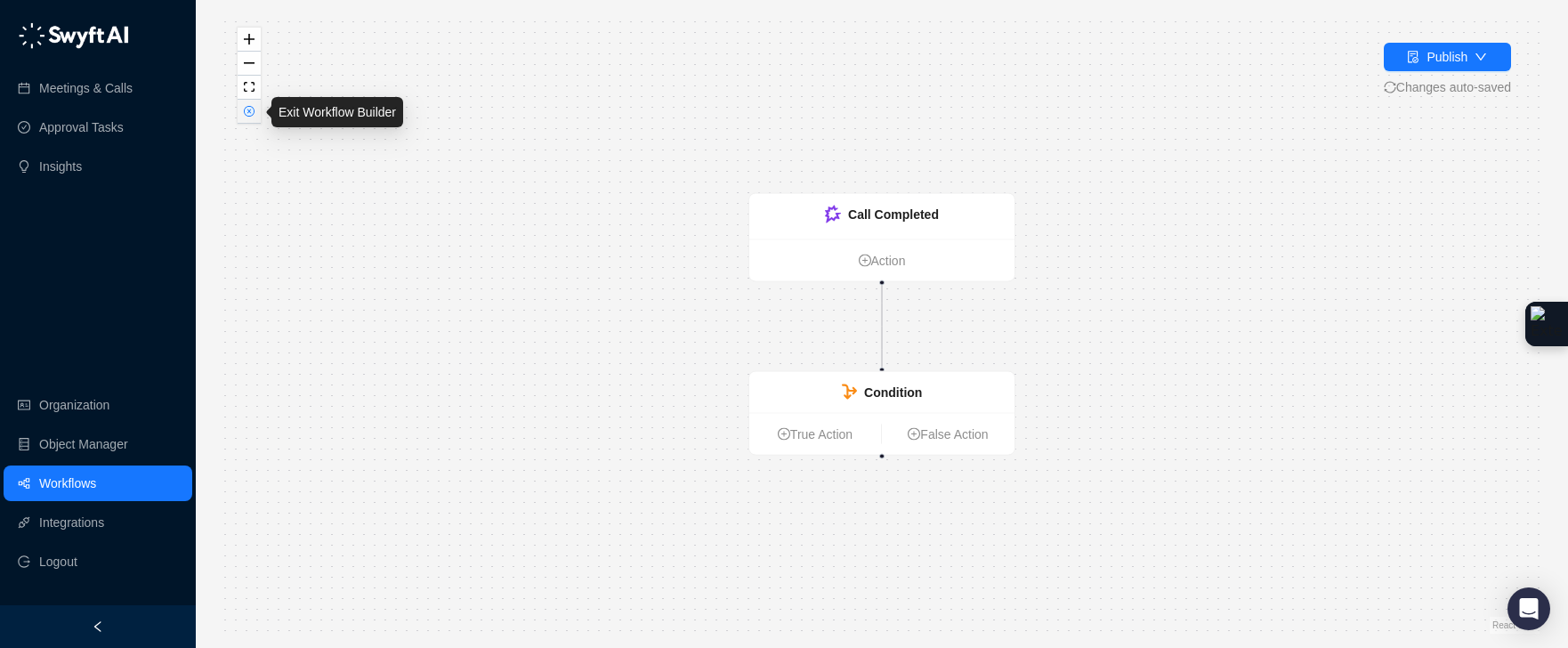
click at [252, 113] on icon "close-circle" at bounding box center [249, 111] width 9 height 9
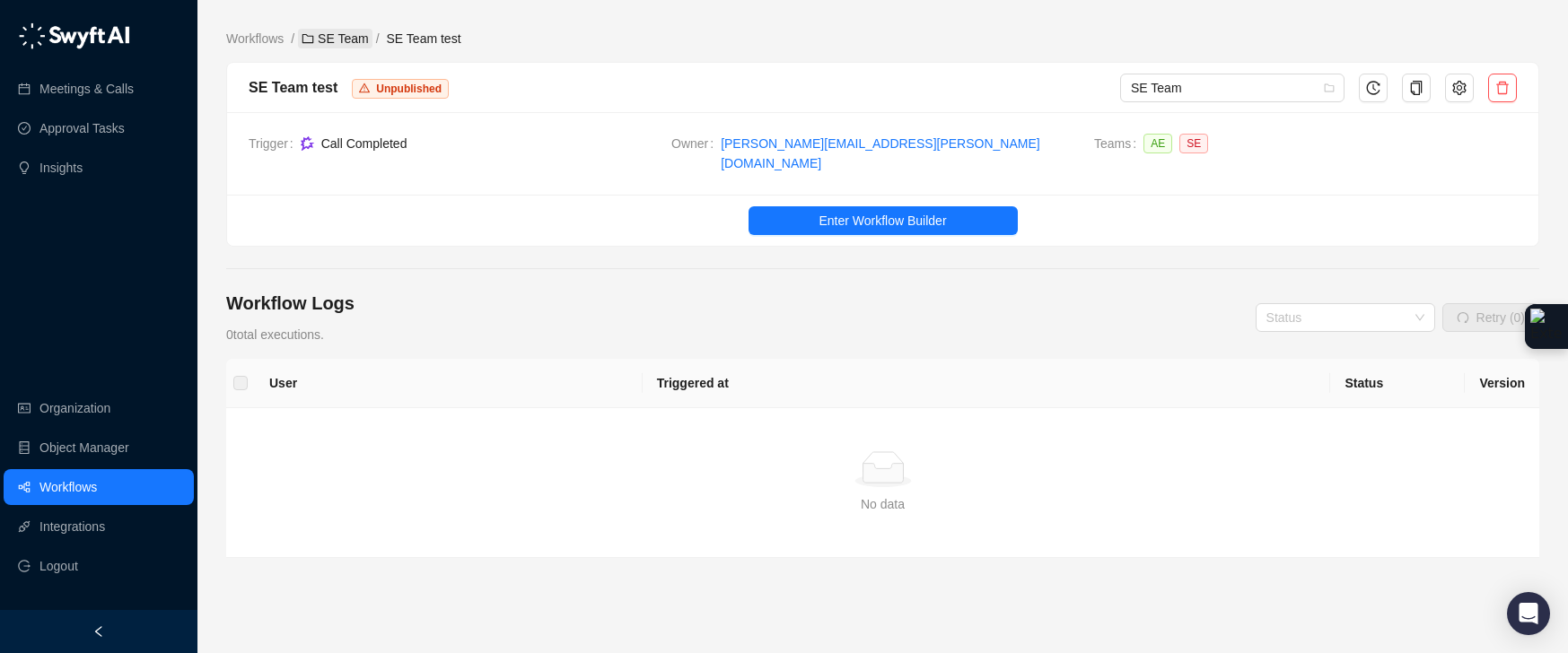
click at [335, 42] on link "SE Team" at bounding box center [334, 39] width 73 height 20
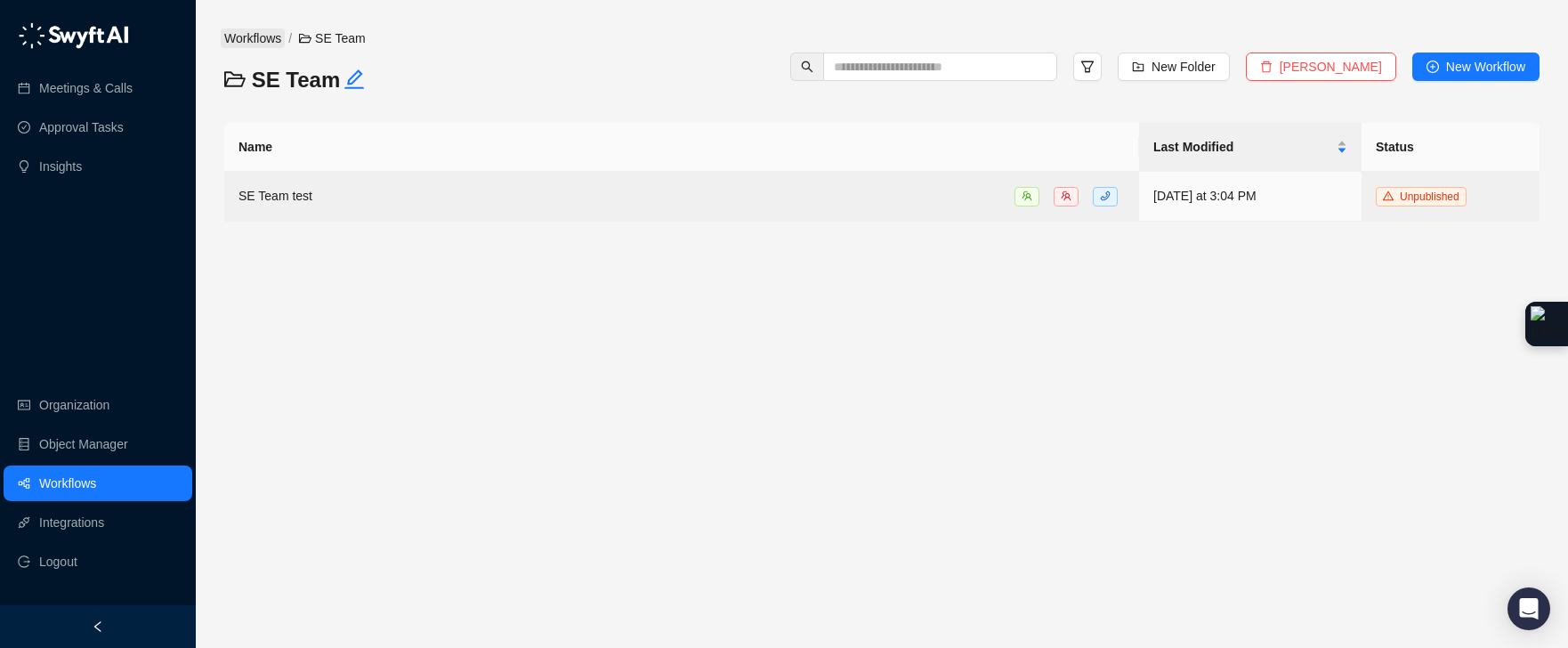
click at [262, 29] on link "Workflows" at bounding box center [252, 39] width 64 height 20
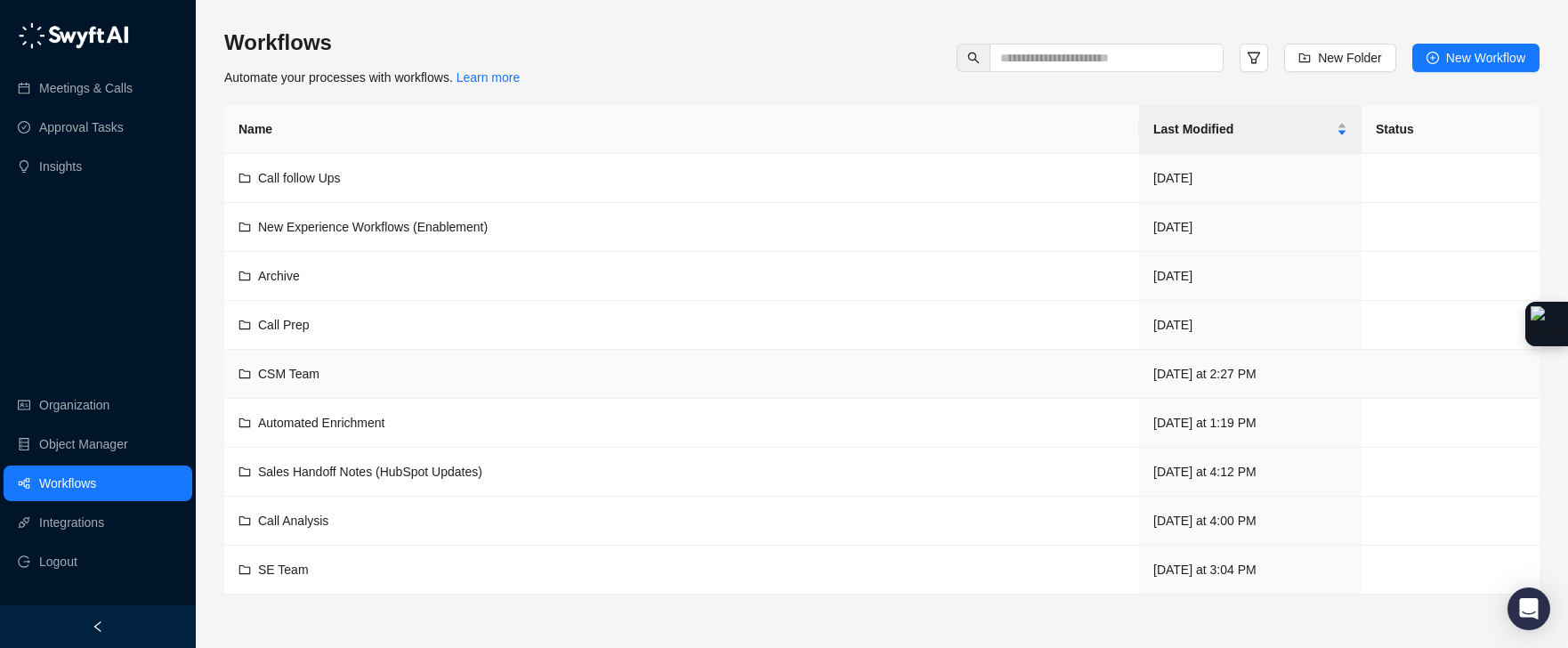
click at [316, 368] on span "CSM Team" at bounding box center [288, 374] width 61 height 14
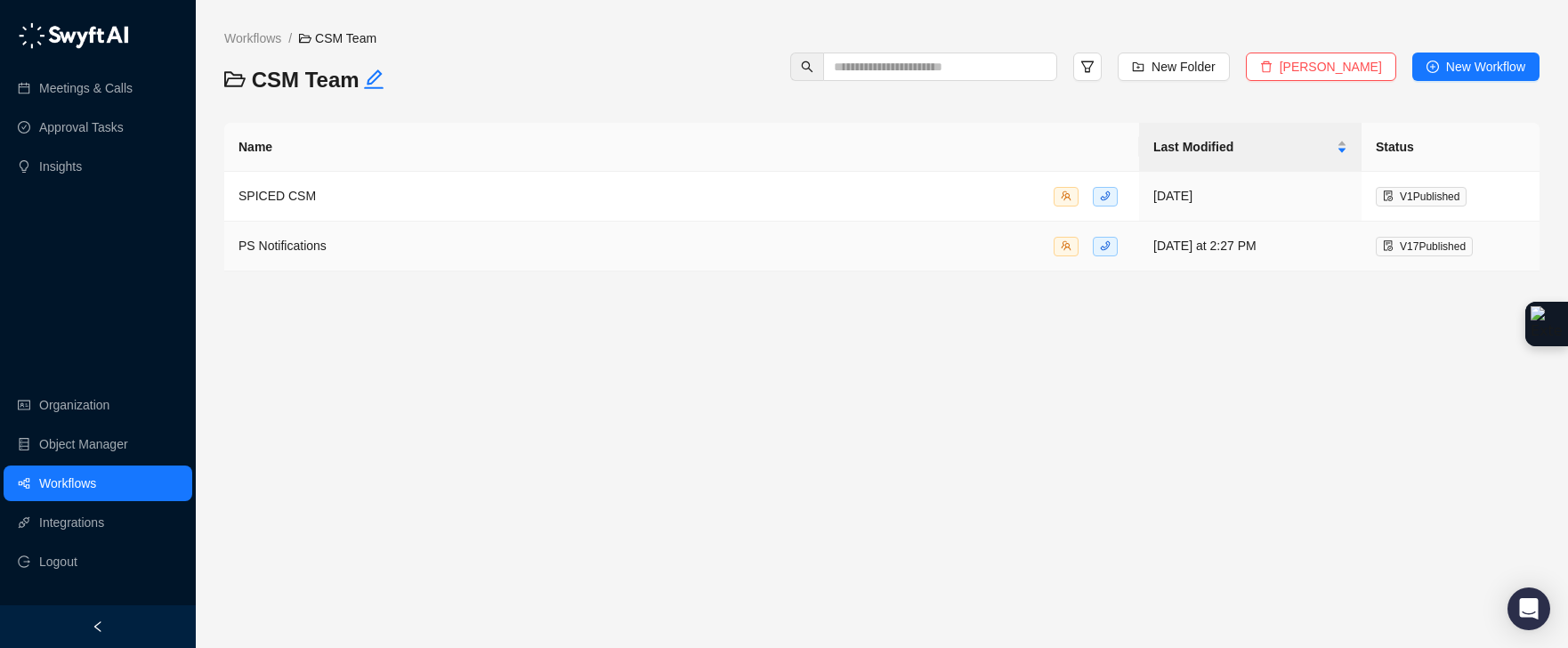
click at [298, 238] on span "PS Notifications" at bounding box center [282, 245] width 88 height 14
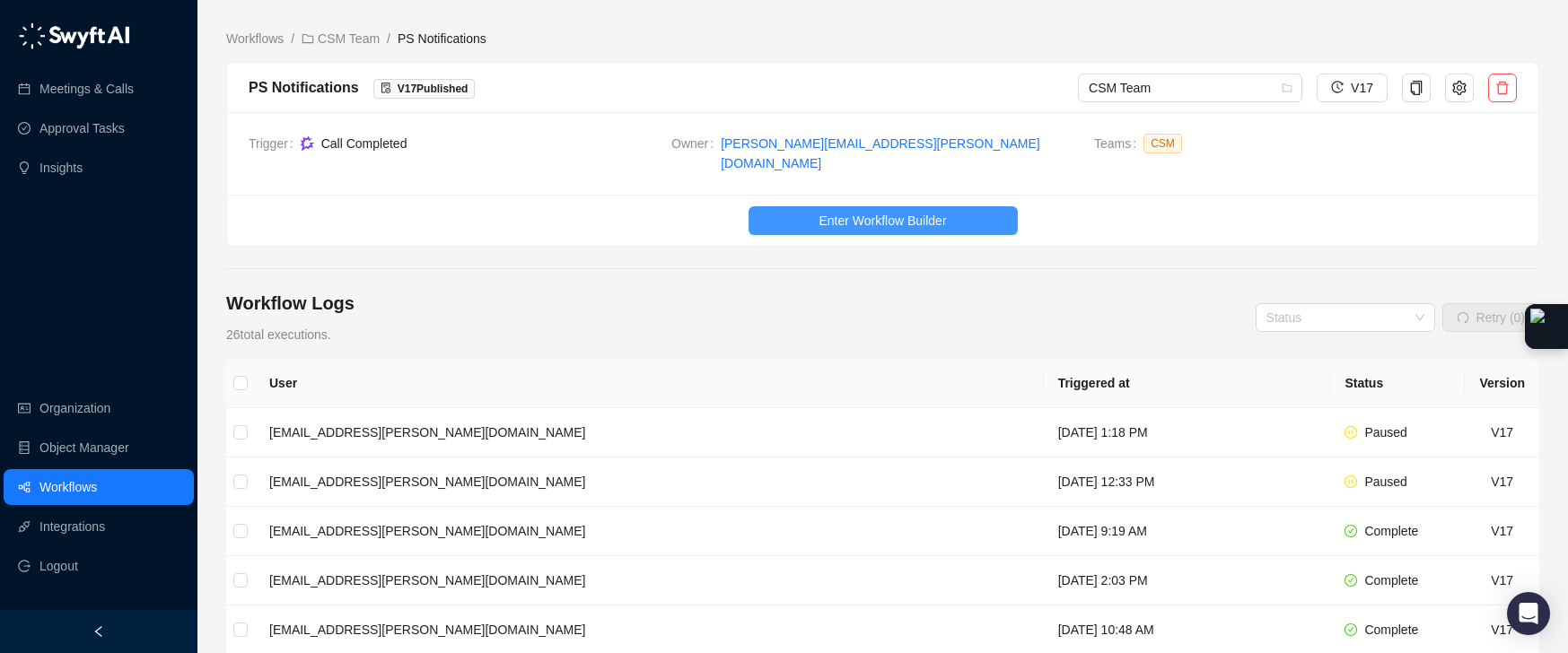
click at [819, 211] on span "Enter Workflow Builder" at bounding box center [882, 221] width 128 height 20
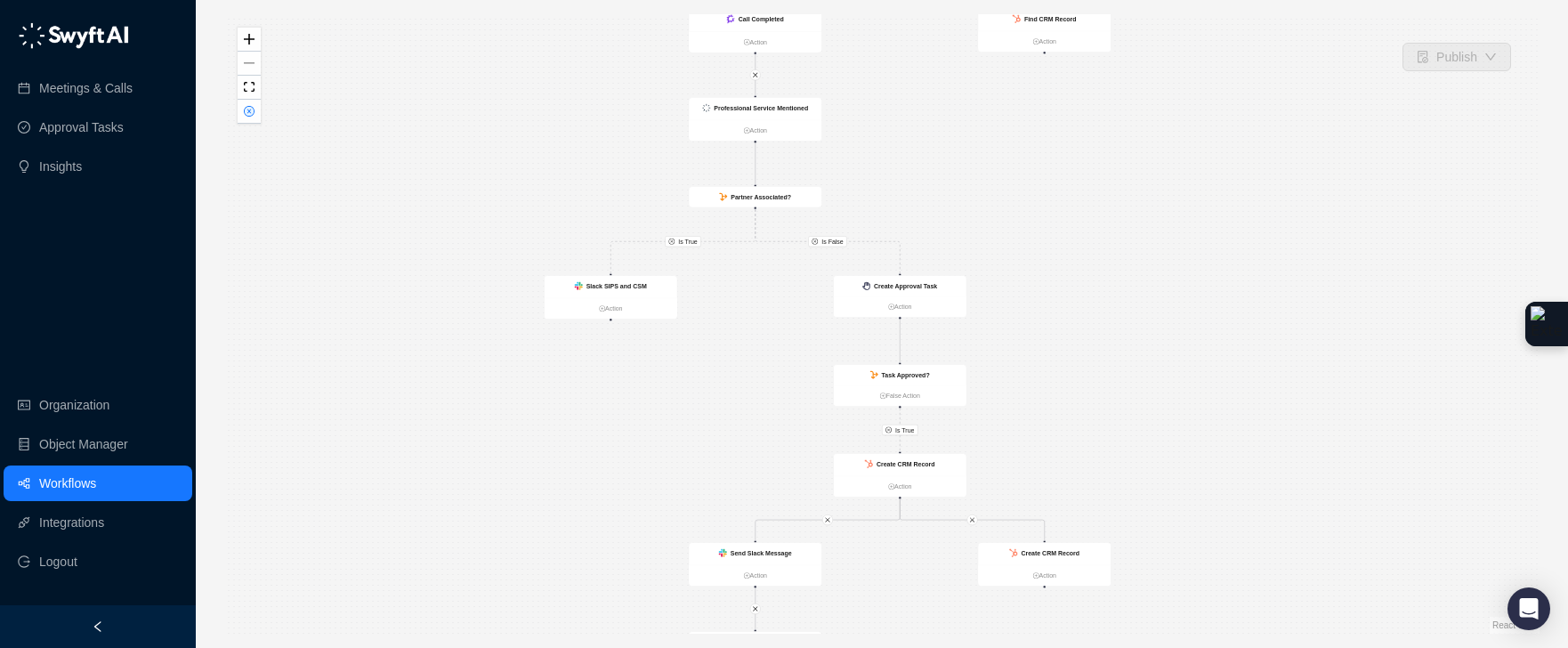
drag, startPoint x: 1001, startPoint y: 146, endPoint x: 920, endPoint y: 164, distance: 83.0
click at [921, 164] on div "Is True Is True Is False Call Completed Action Slack SIPS and CSM Action Create…" at bounding box center [882, 324] width 1316 height 619
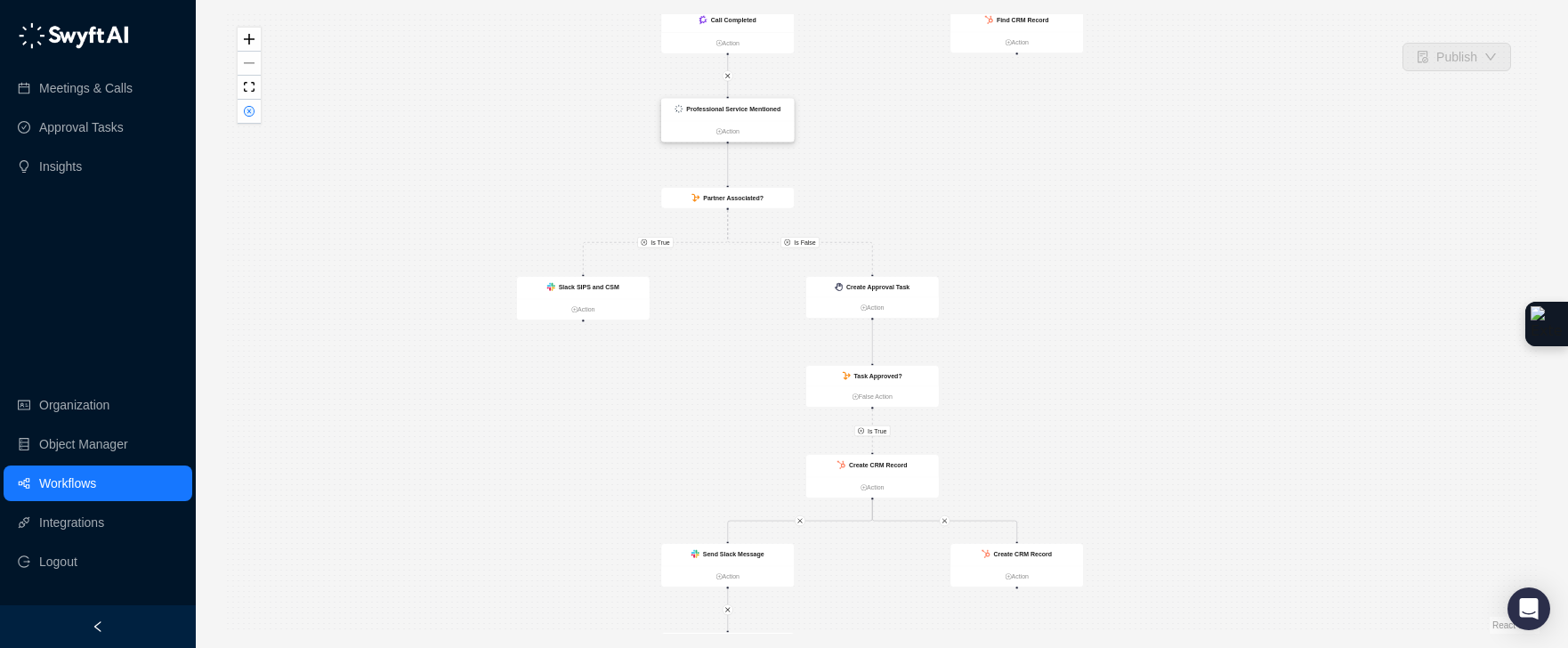
click at [768, 117] on div "Professional Service Mentioned" at bounding box center [728, 110] width 133 height 22
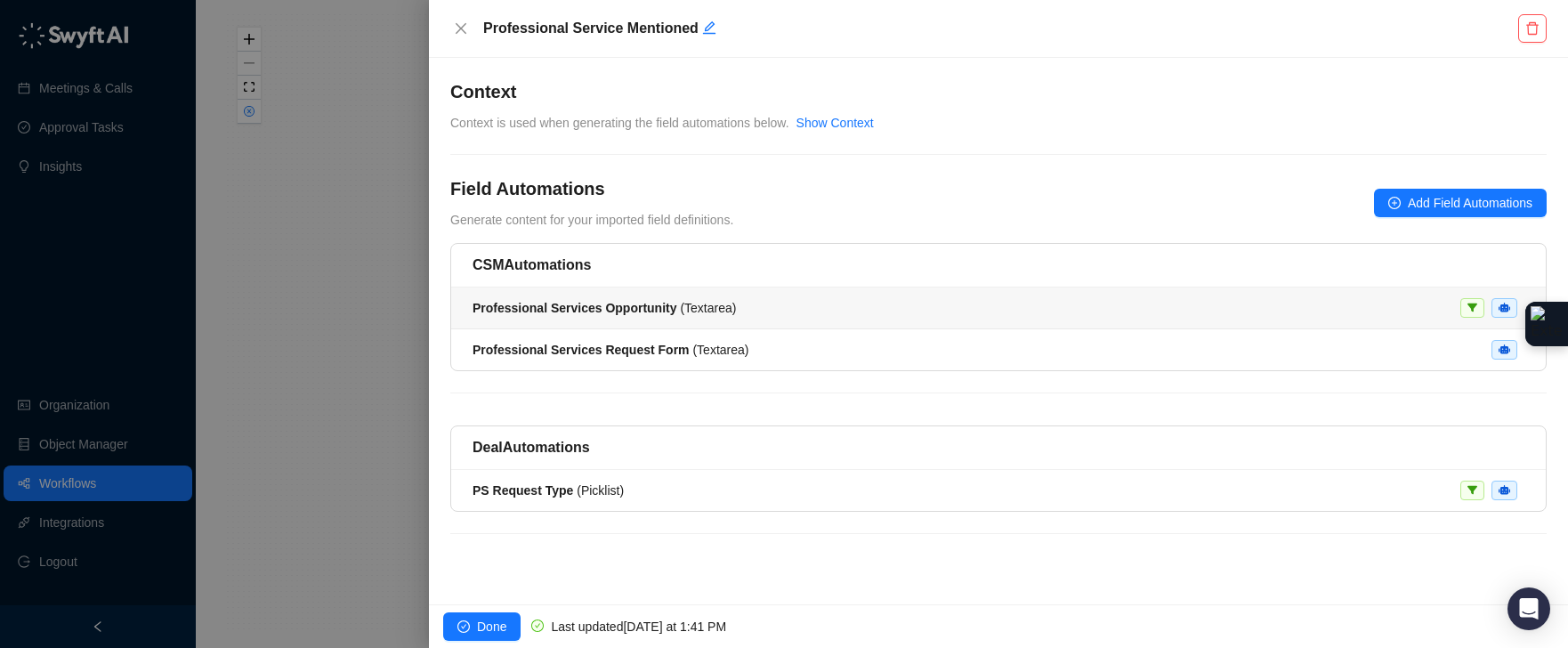
click at [769, 313] on div "Professional Services Opportunity ( Textarea )" at bounding box center [998, 308] width 1052 height 20
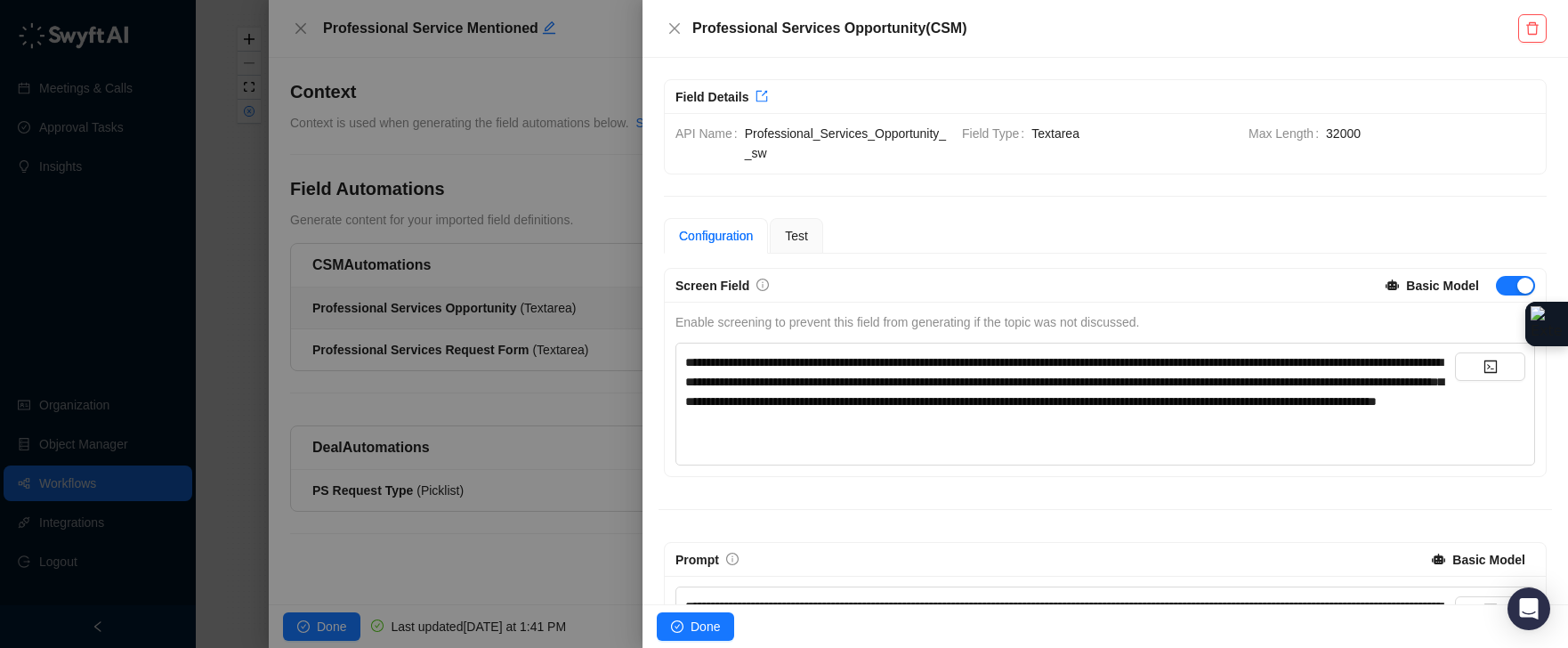
click at [766, 361] on span "**********" at bounding box center [1065, 381] width 758 height 51
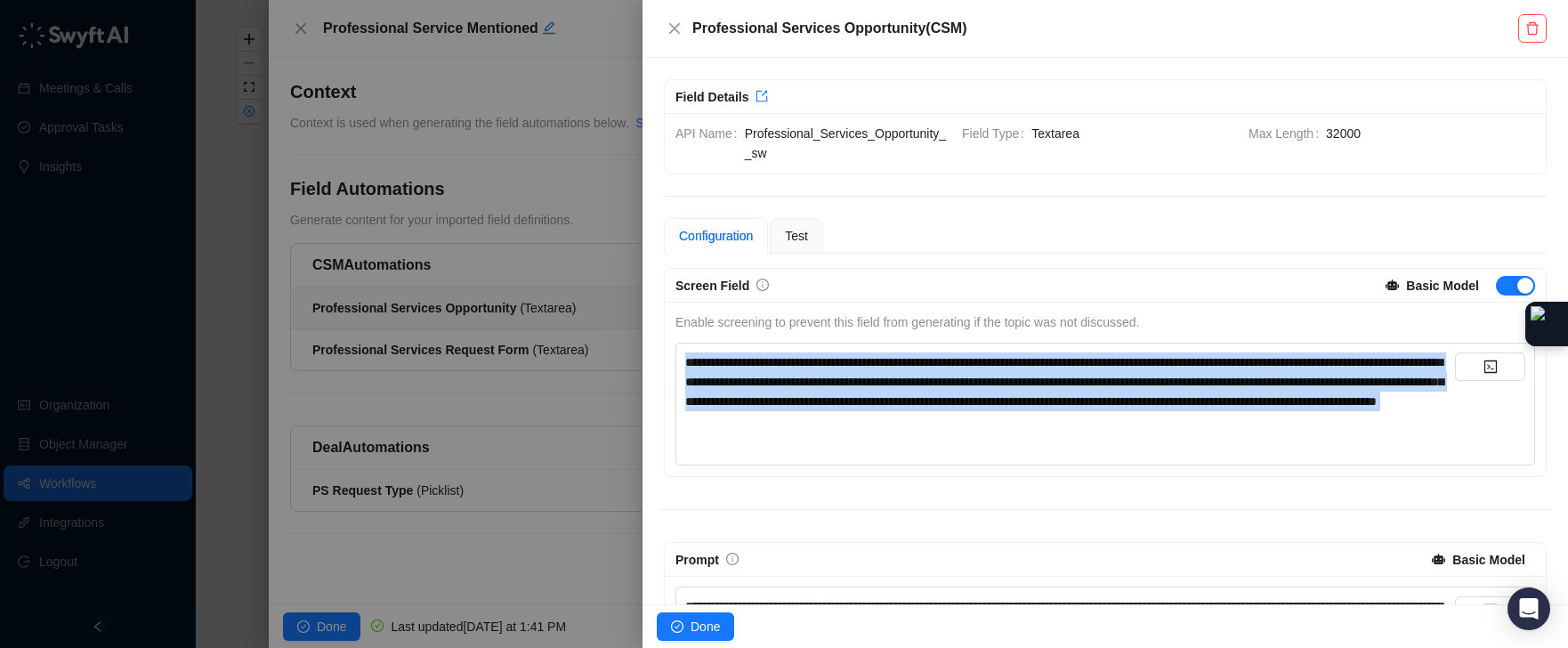
click at [766, 361] on span "**********" at bounding box center [1065, 381] width 758 height 51
copy div "**********"
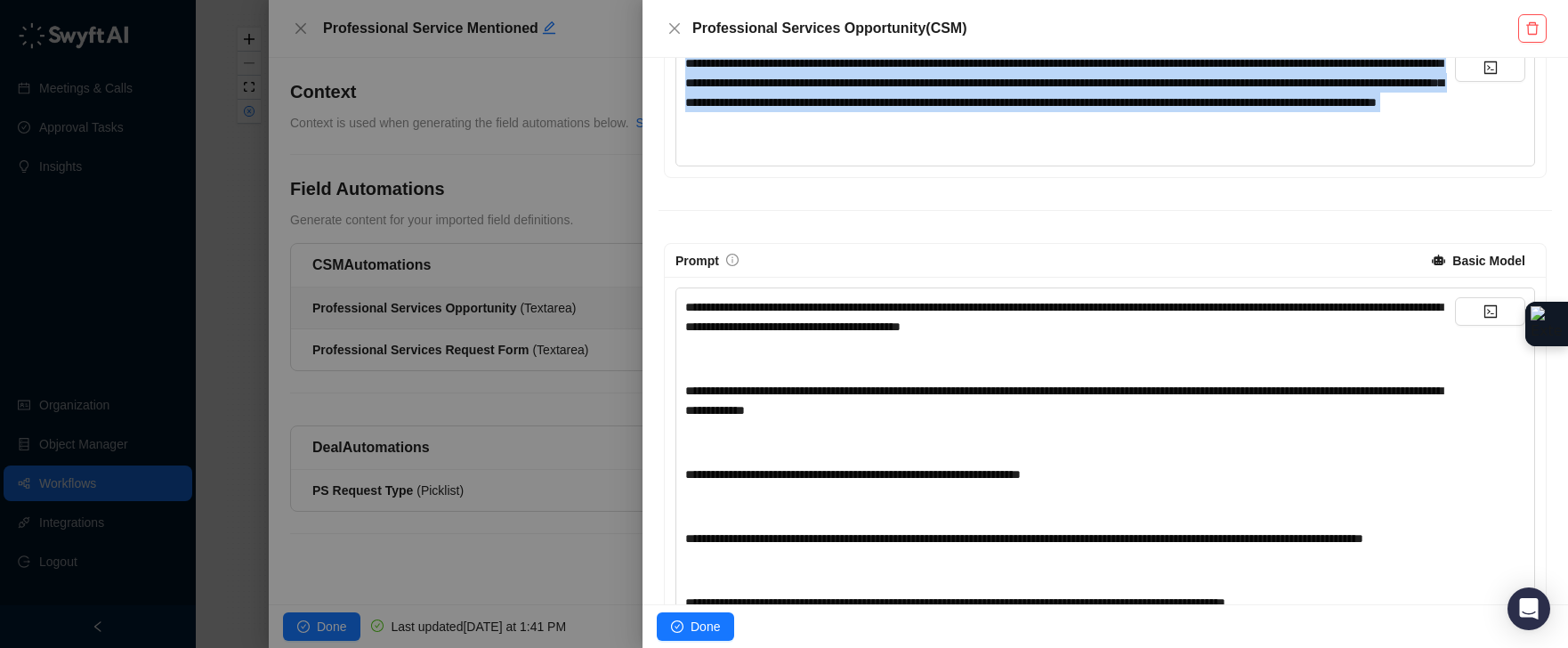
scroll to position [401, 0]
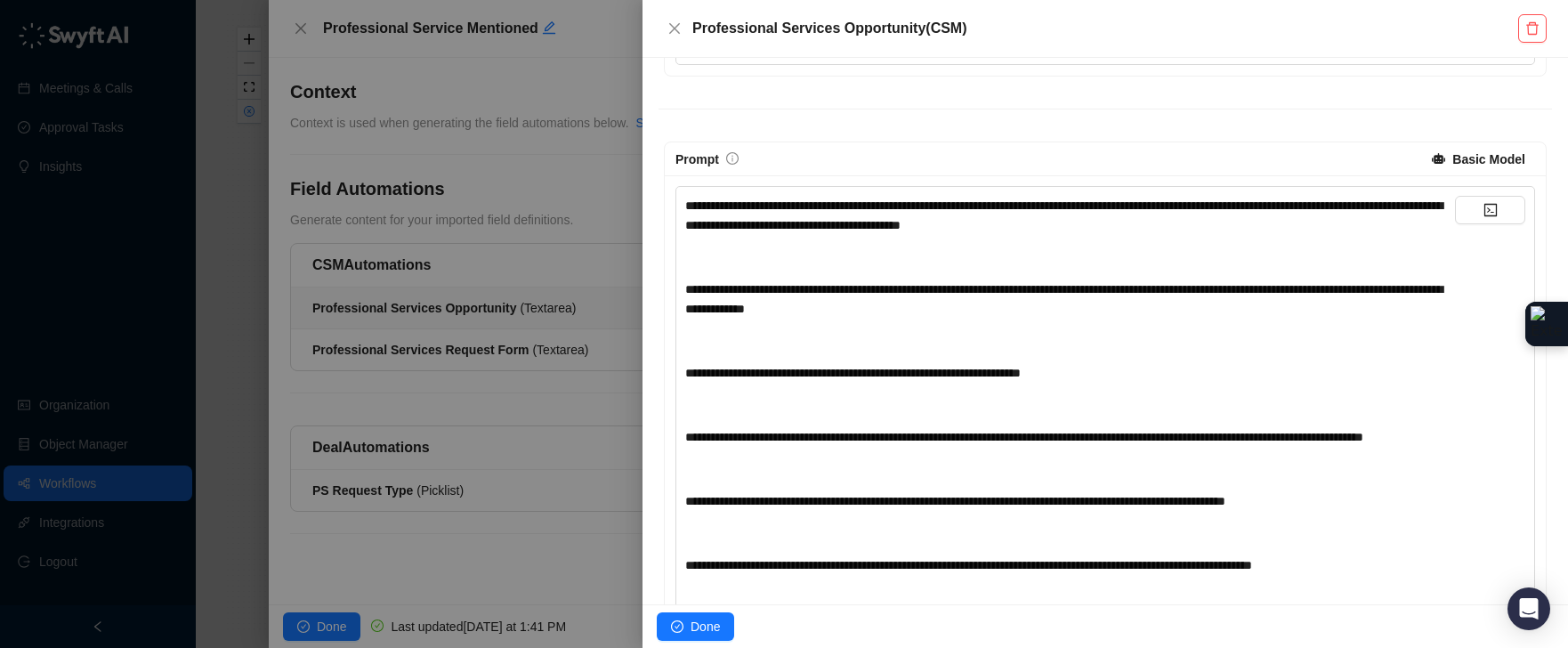
click at [523, 168] on div at bounding box center [784, 324] width 1568 height 648
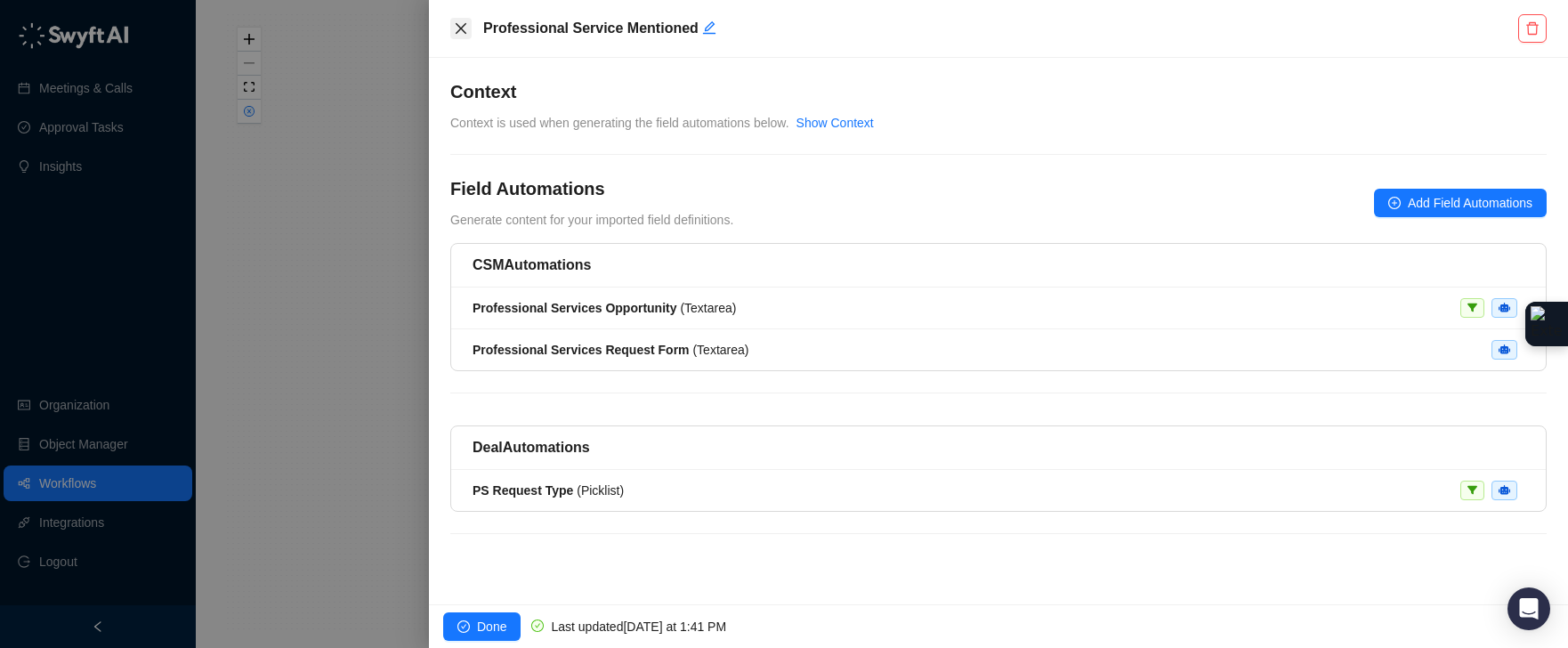
click at [466, 34] on icon "close" at bounding box center [461, 29] width 14 height 14
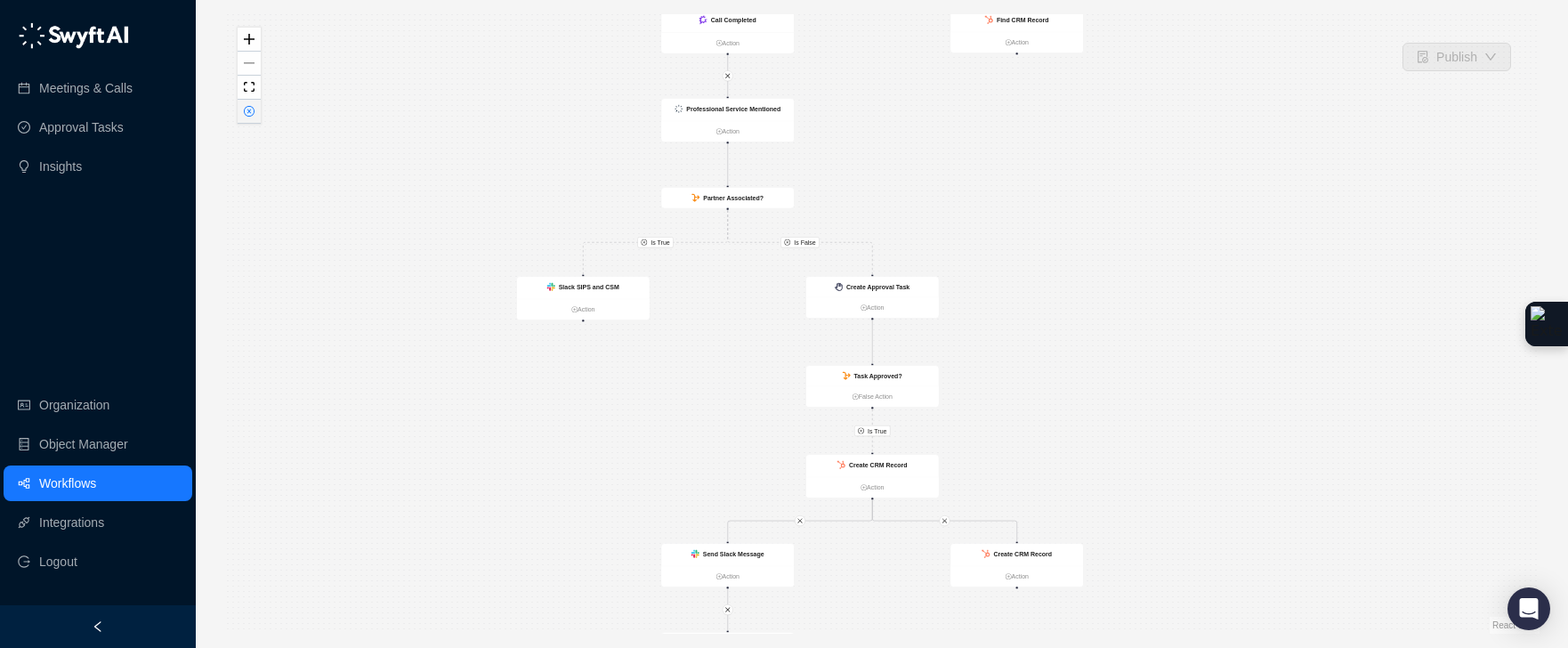
click at [259, 116] on button "button" at bounding box center [249, 111] width 23 height 24
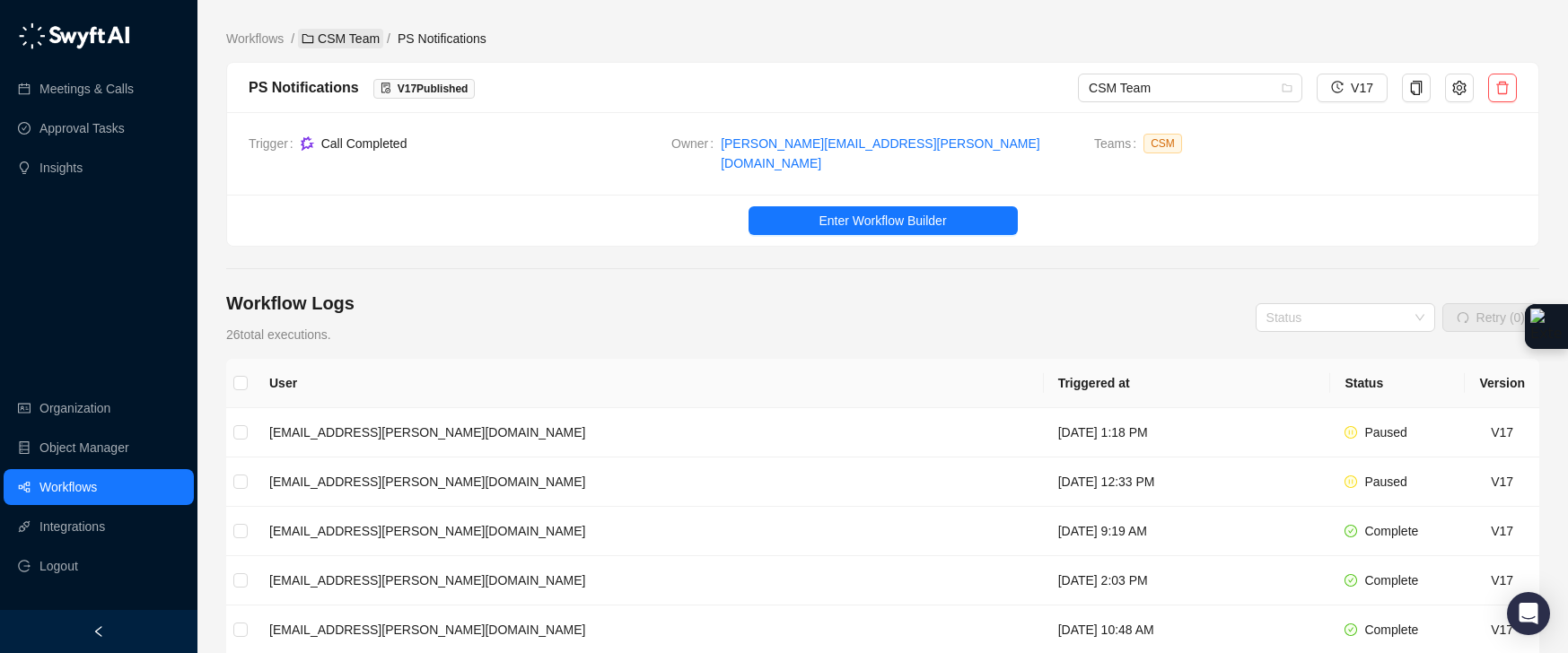
click at [356, 29] on link "CSM Team" at bounding box center [341, 39] width 85 height 20
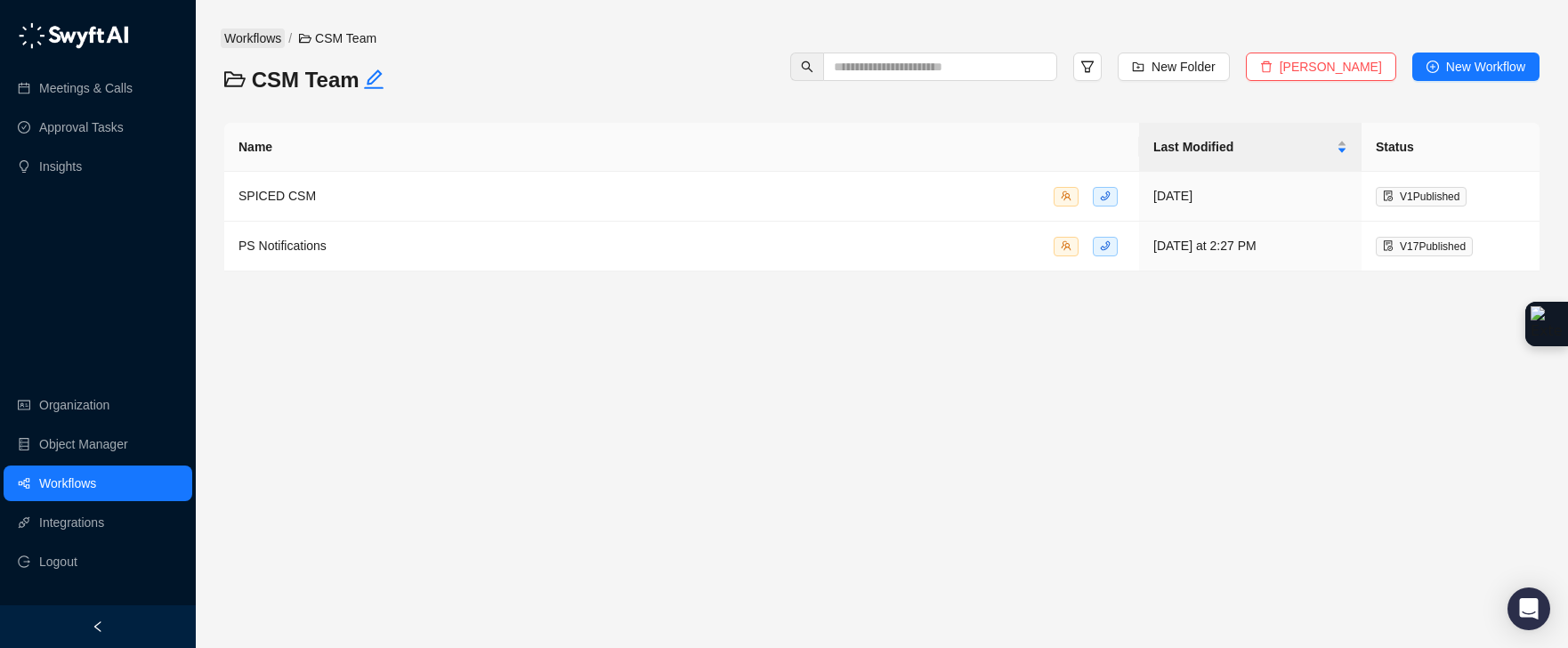
click at [282, 42] on link "Workflows" at bounding box center [252, 39] width 64 height 20
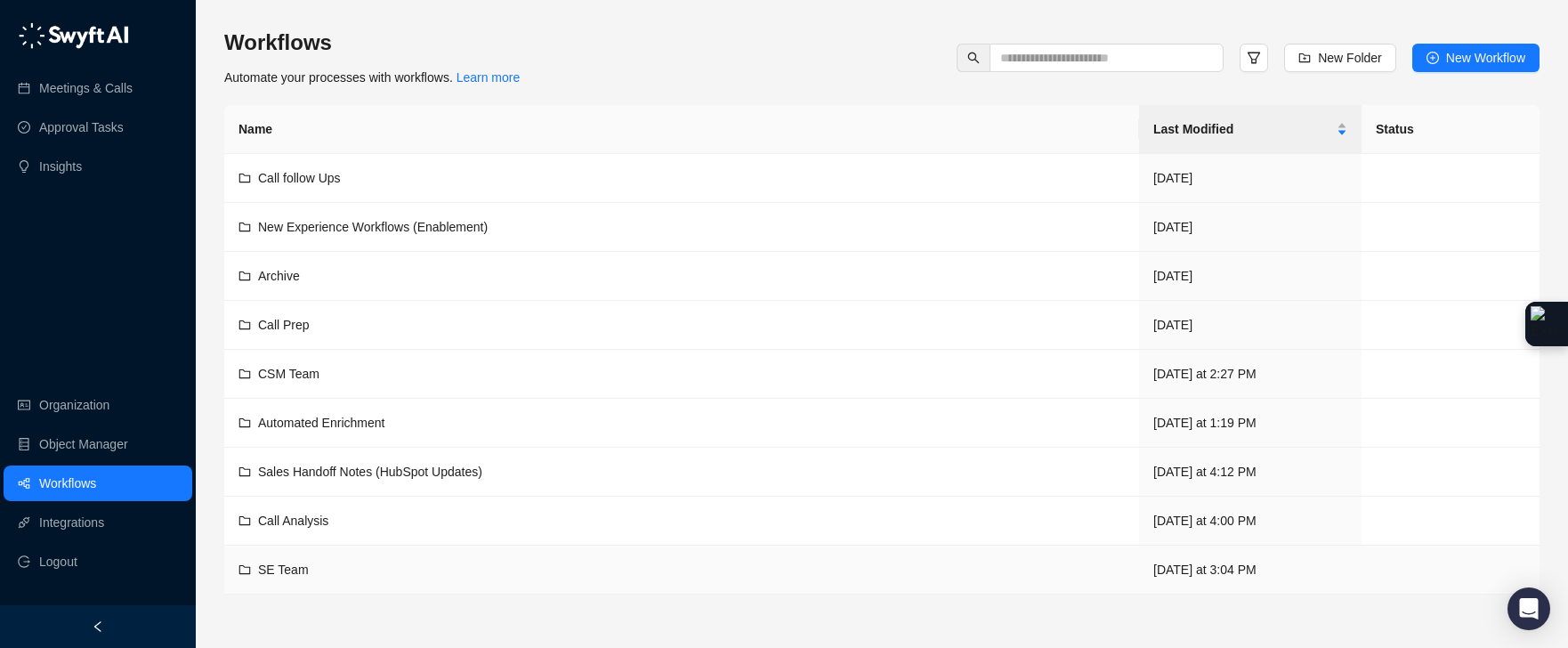
click at [390, 579] on div "SE Team" at bounding box center [681, 570] width 886 height 20
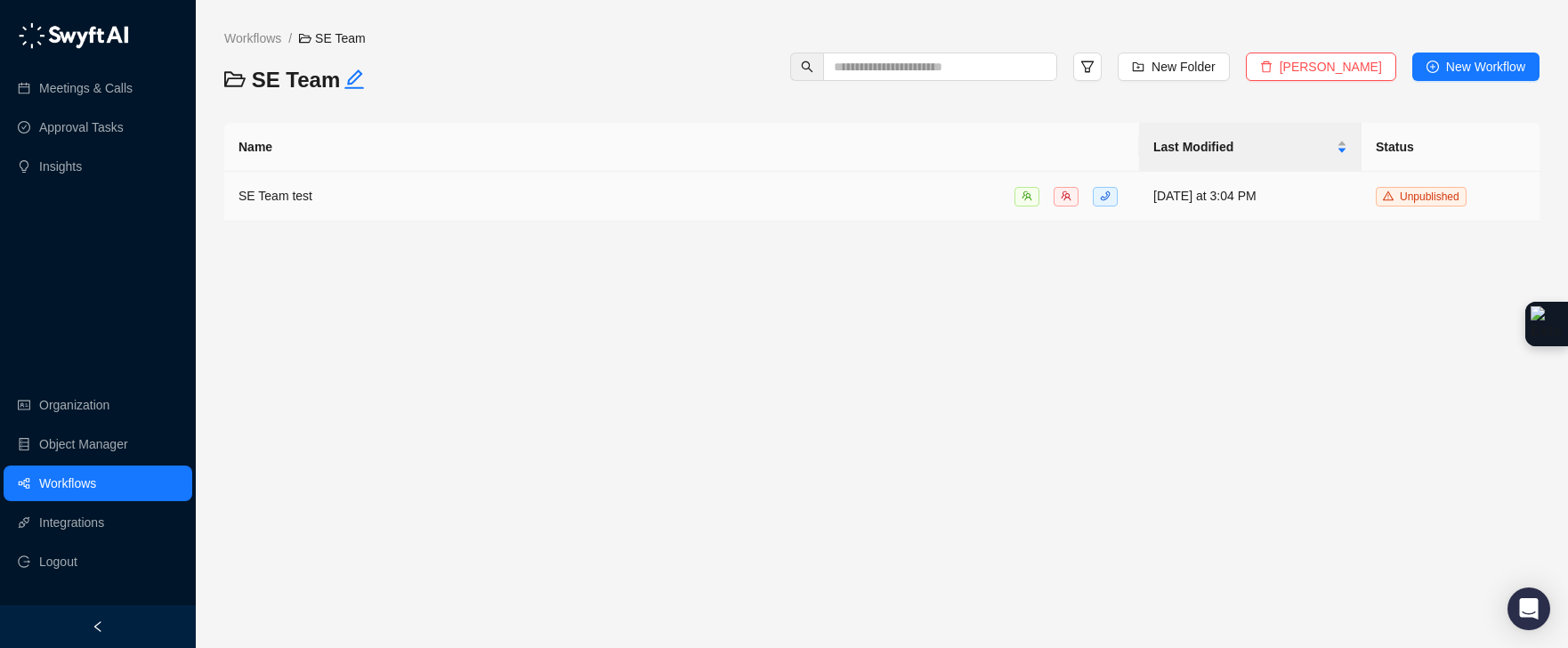
click at [735, 189] on div "SE Team test" at bounding box center [681, 196] width 886 height 21
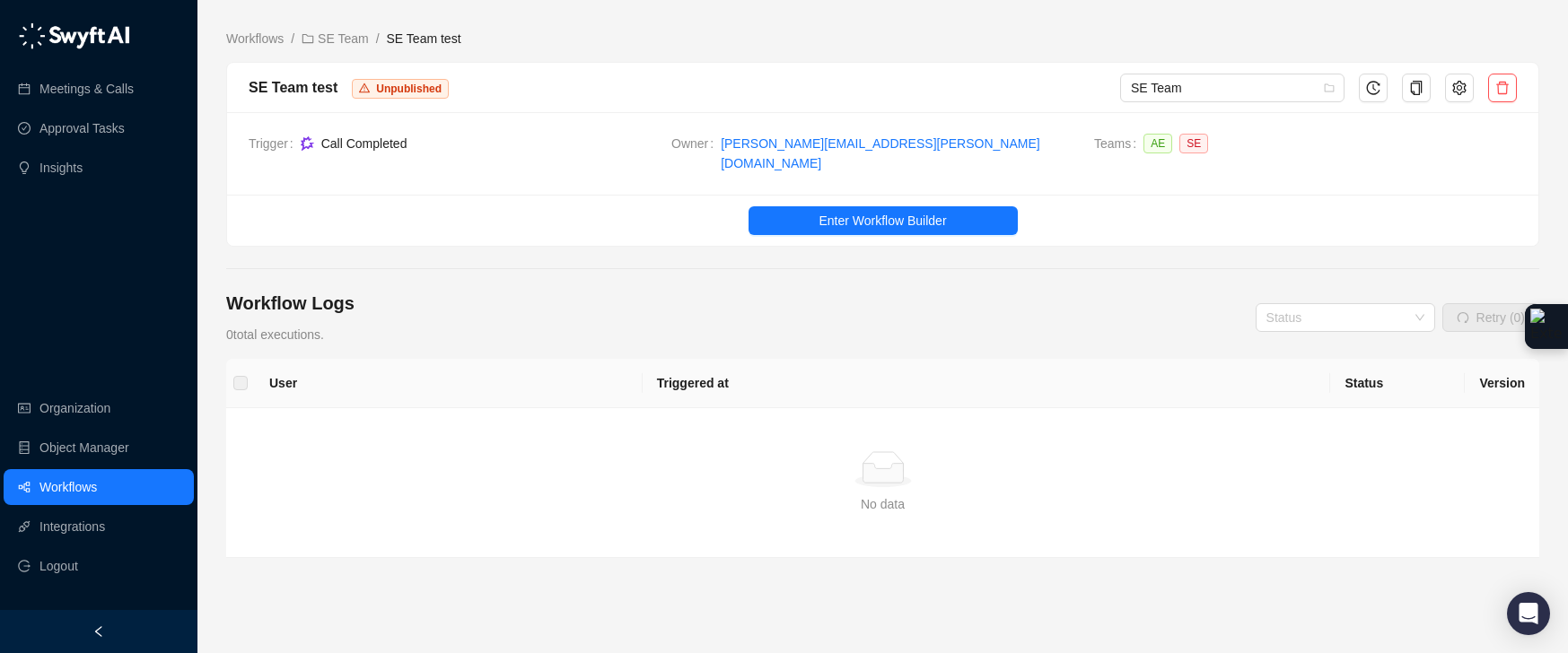
click at [912, 227] on ul "Enter Workflow Builder" at bounding box center [883, 220] width 1312 height 51
click at [912, 214] on span "Enter Workflow Builder" at bounding box center [882, 221] width 128 height 20
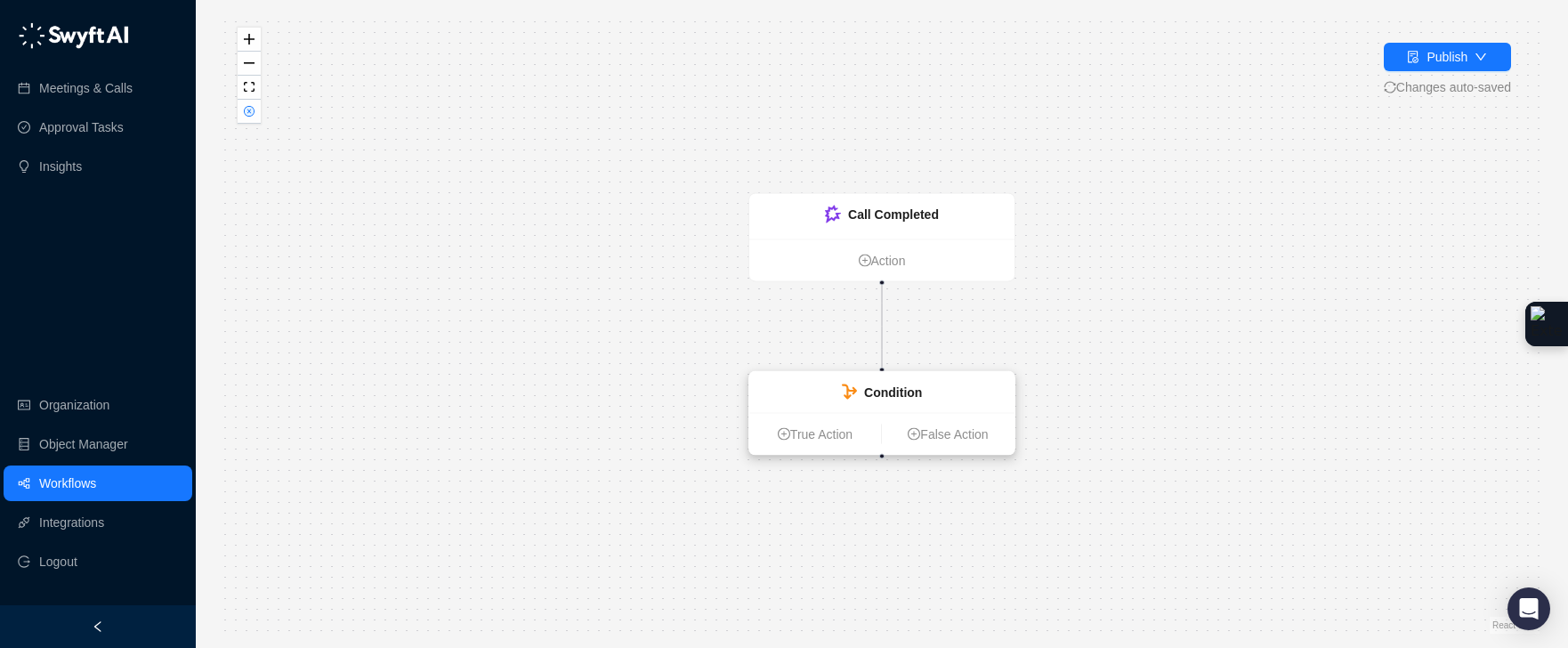
click at [957, 408] on div "Condition" at bounding box center [881, 393] width 265 height 41
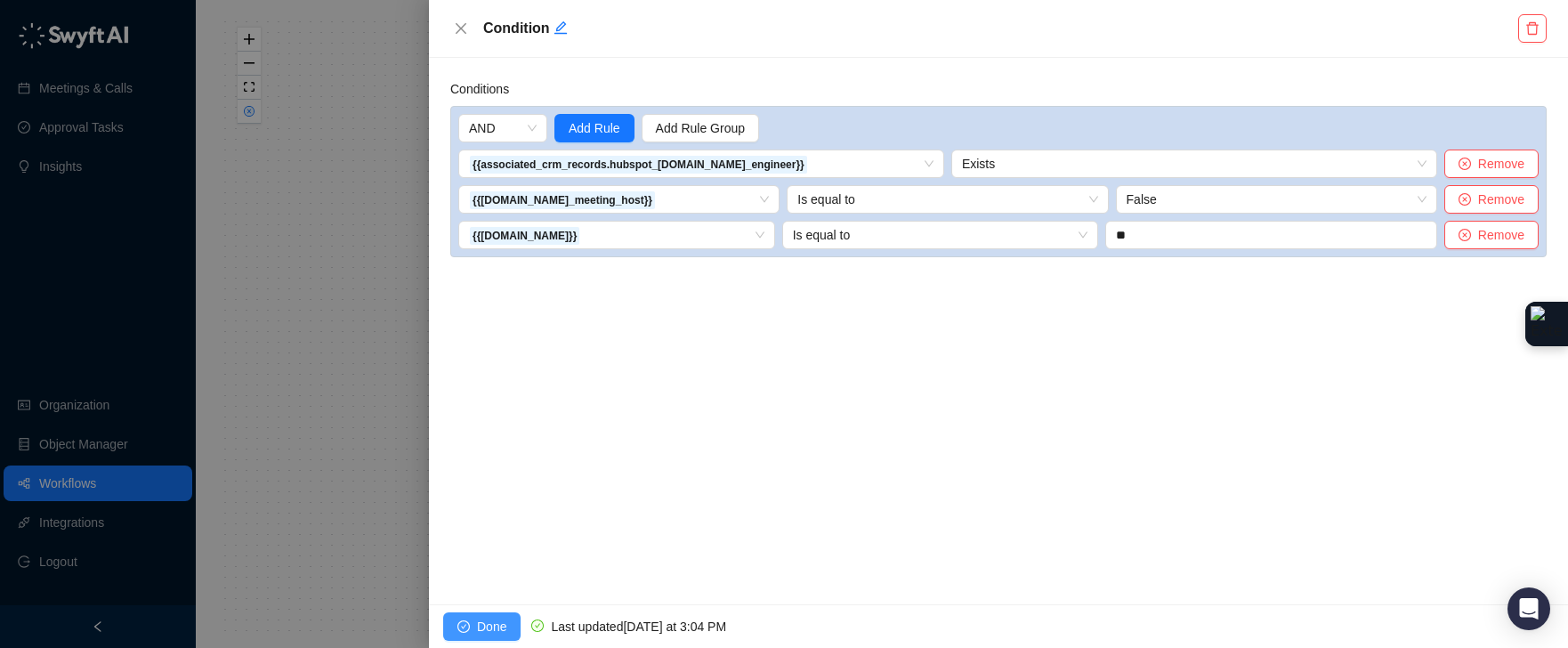
click at [506, 626] on span "Done" at bounding box center [492, 626] width 30 height 20
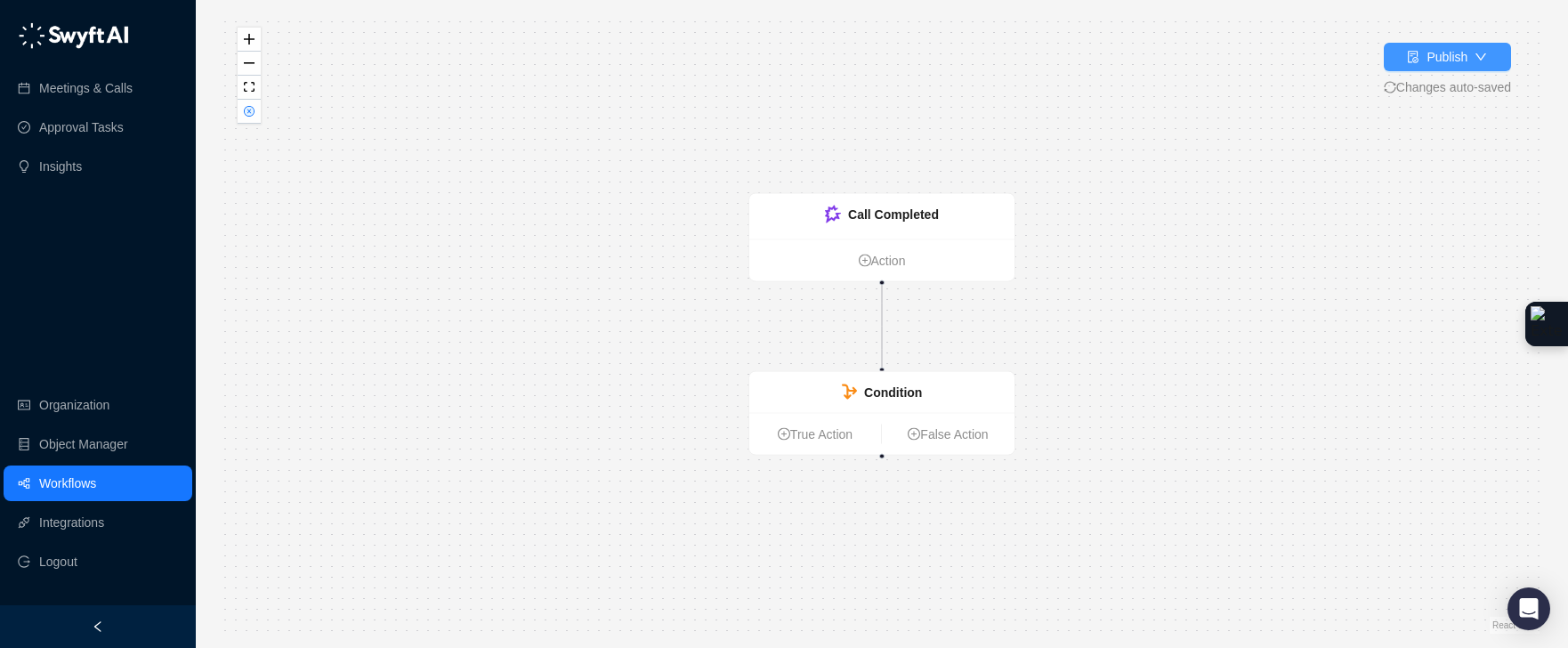
click at [1400, 62] on button "Publish" at bounding box center [1448, 58] width 128 height 29
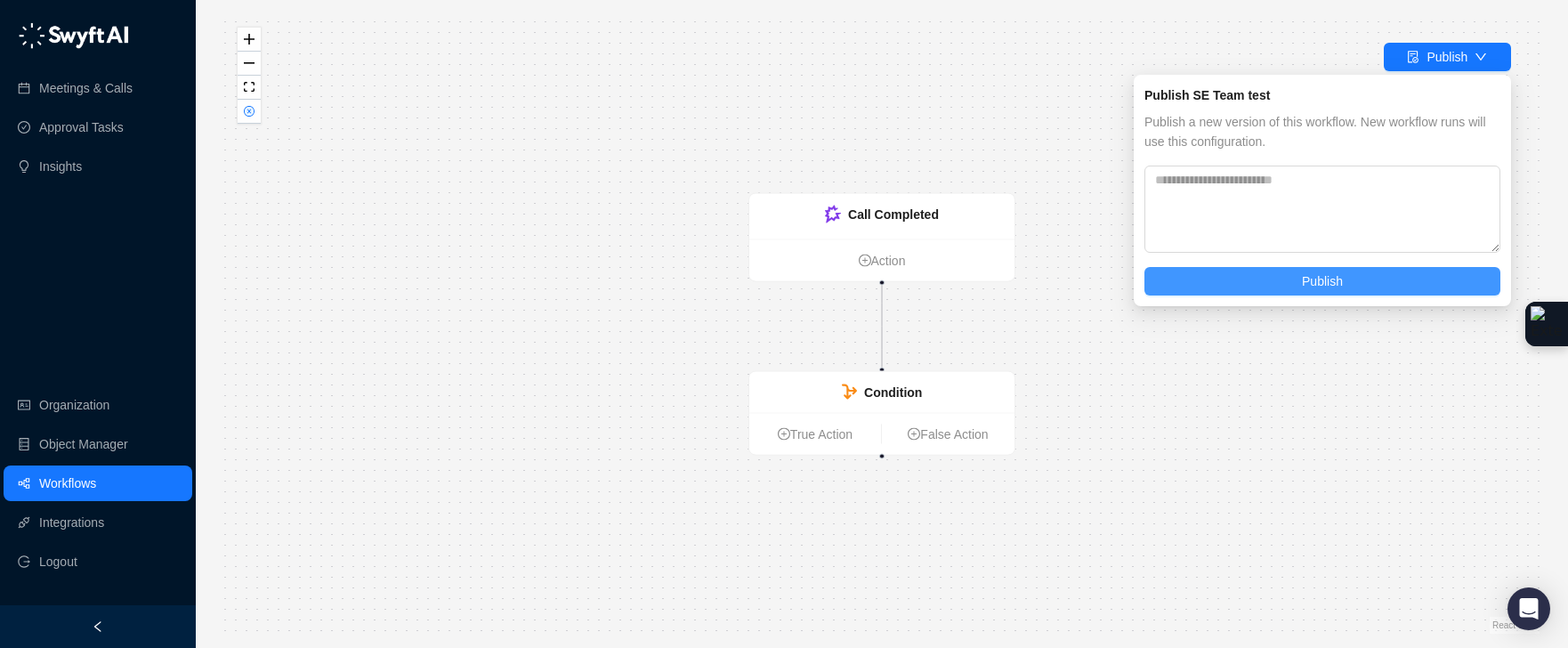
click at [1346, 280] on button "Publish" at bounding box center [1323, 281] width 356 height 29
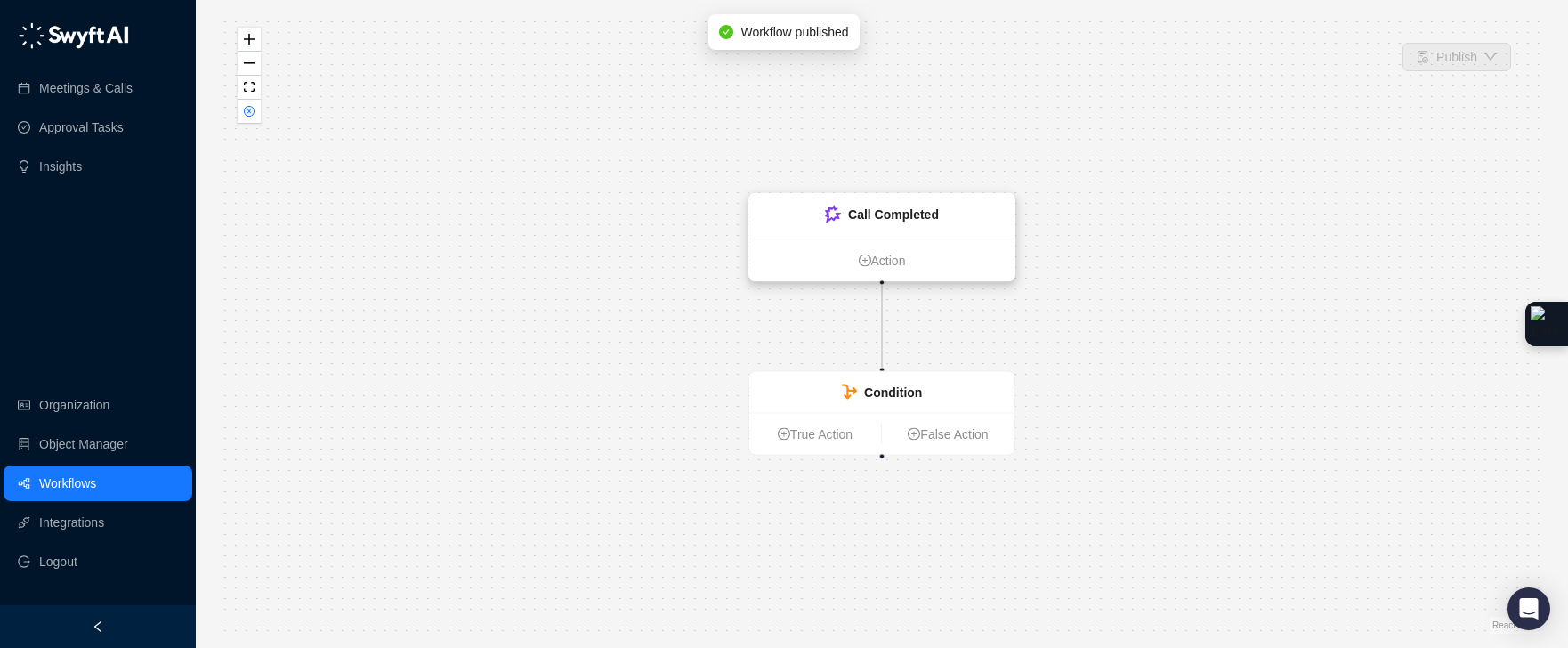
click at [918, 208] on strong "Call Completed" at bounding box center [893, 215] width 91 height 14
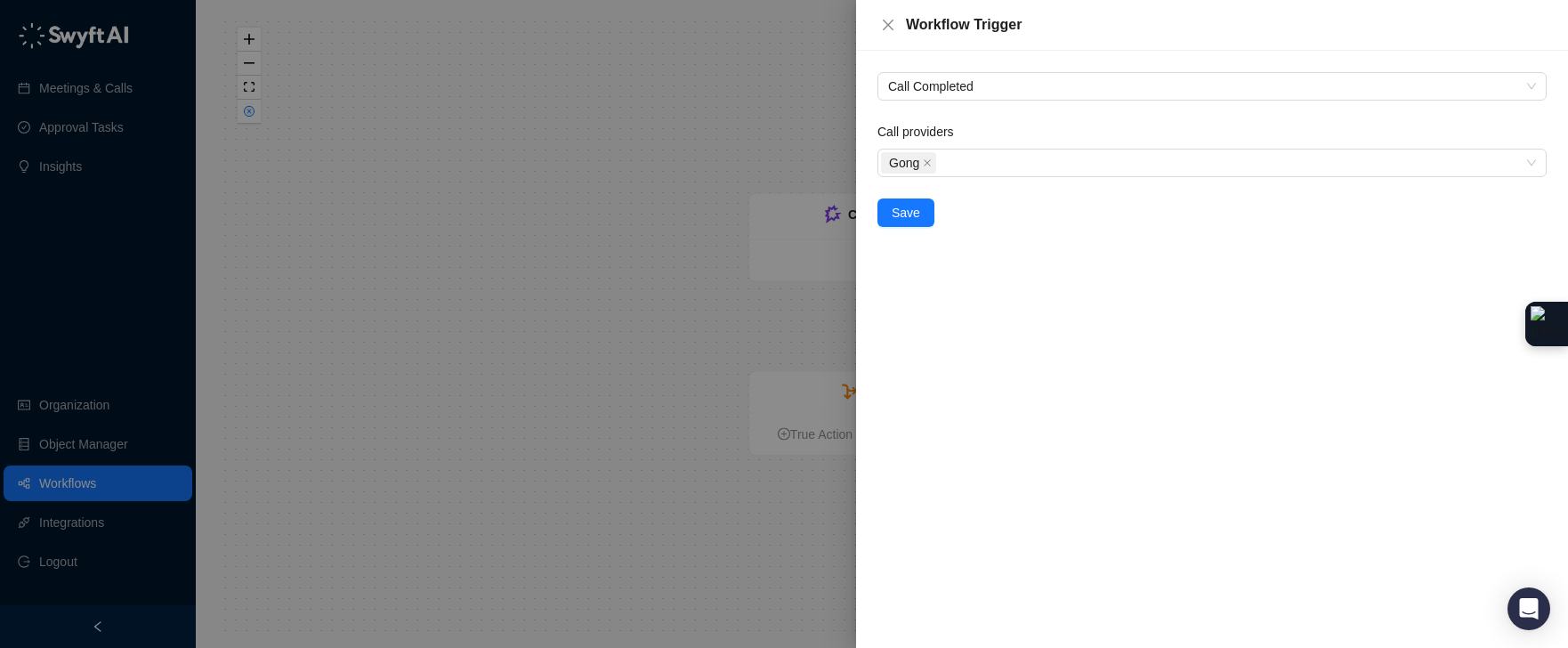
click at [759, 104] on div at bounding box center [784, 324] width 1568 height 648
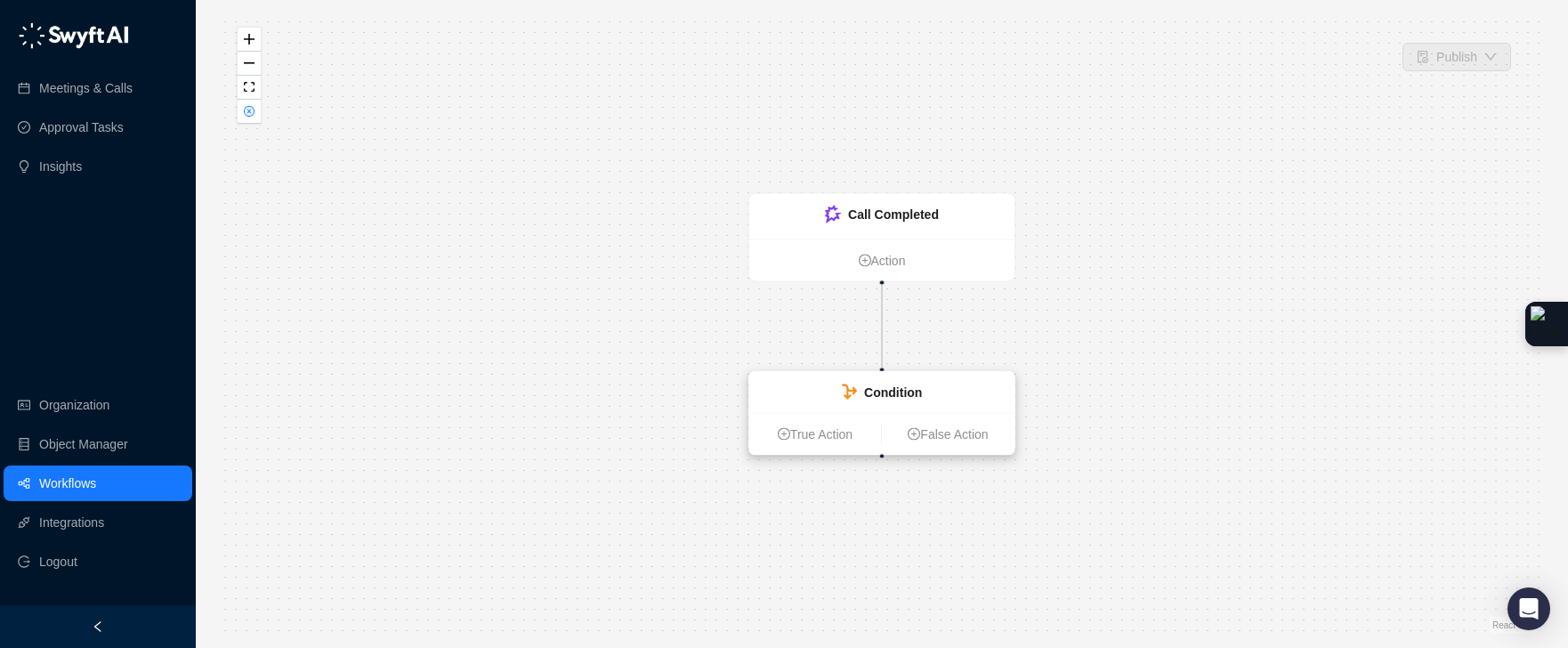
click at [985, 395] on div "Condition" at bounding box center [881, 393] width 265 height 41
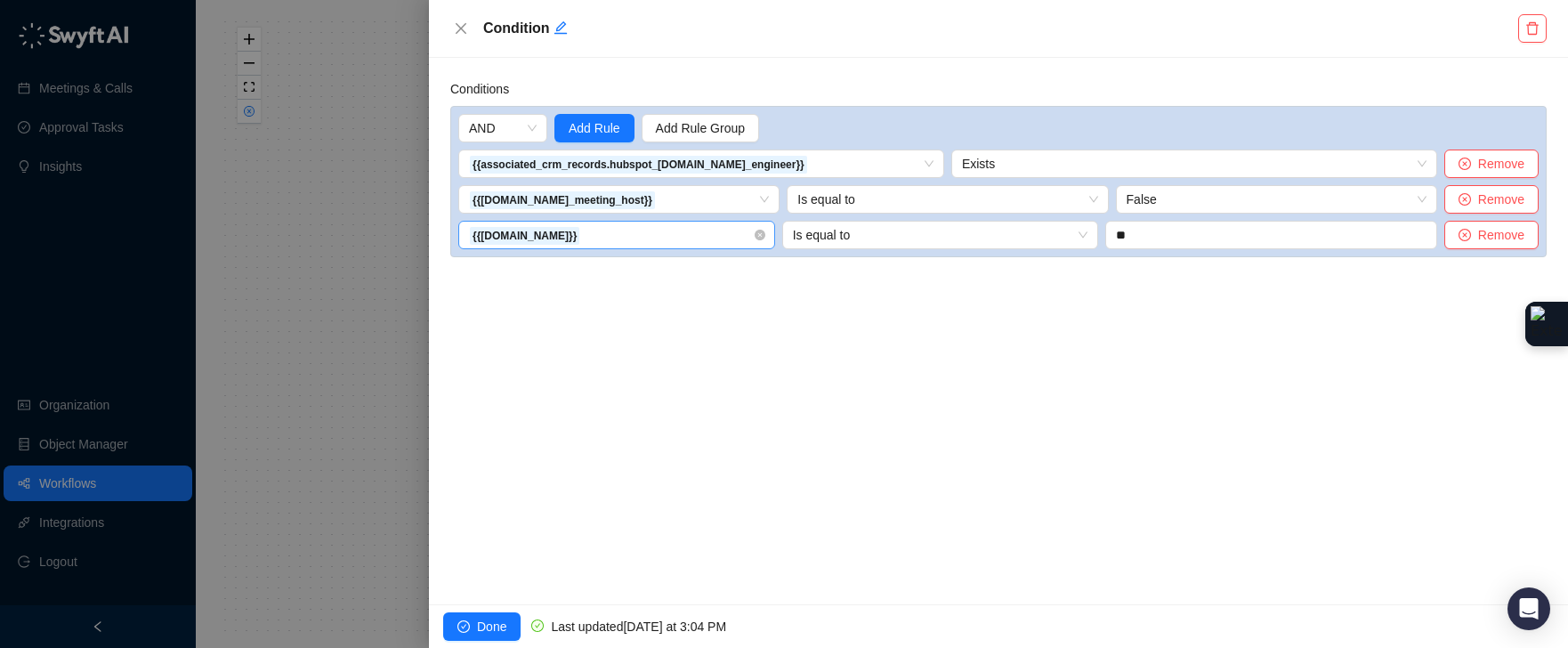
click at [610, 239] on span "{{[DOMAIN_NAME]}}" at bounding box center [616, 235] width 296 height 27
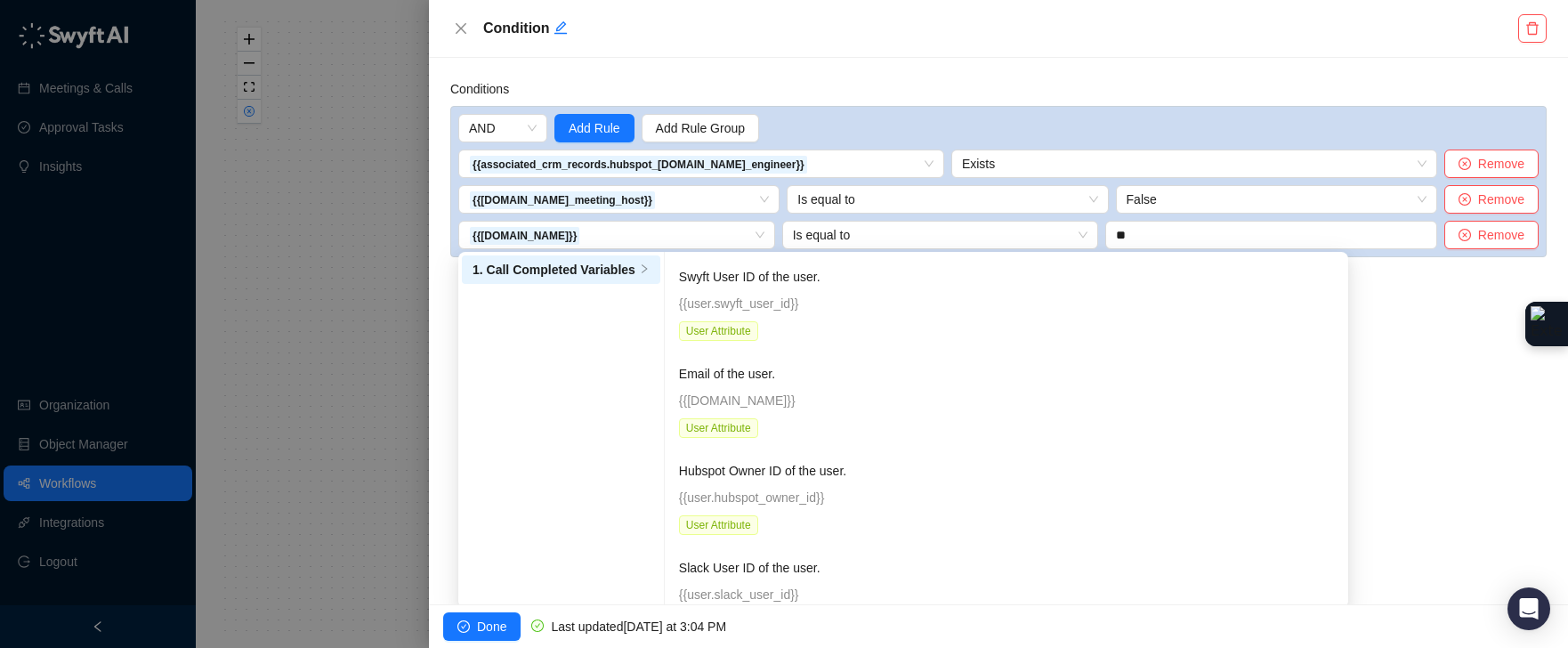
click at [374, 296] on div at bounding box center [784, 324] width 1568 height 648
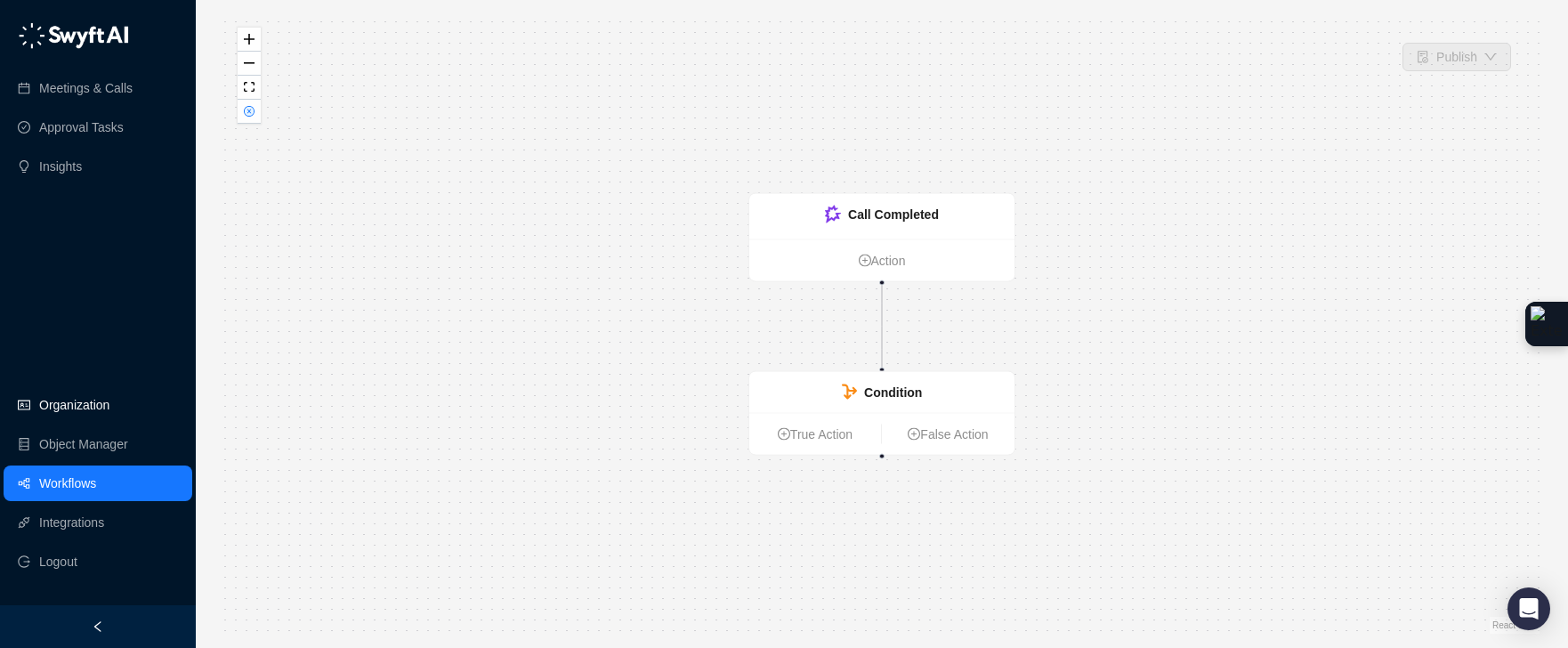
click at [94, 409] on link "Organization" at bounding box center [75, 405] width 70 height 36
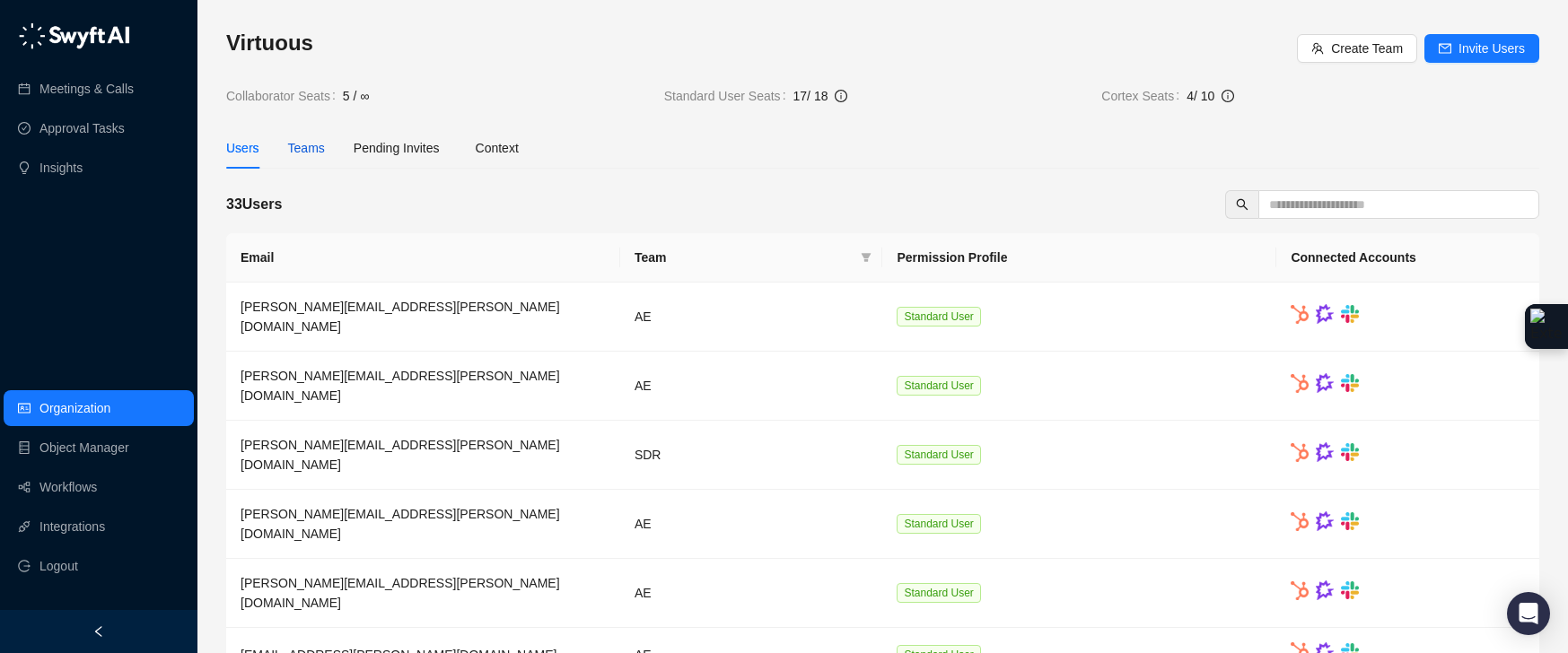
click at [317, 146] on div "Teams" at bounding box center [306, 149] width 37 height 20
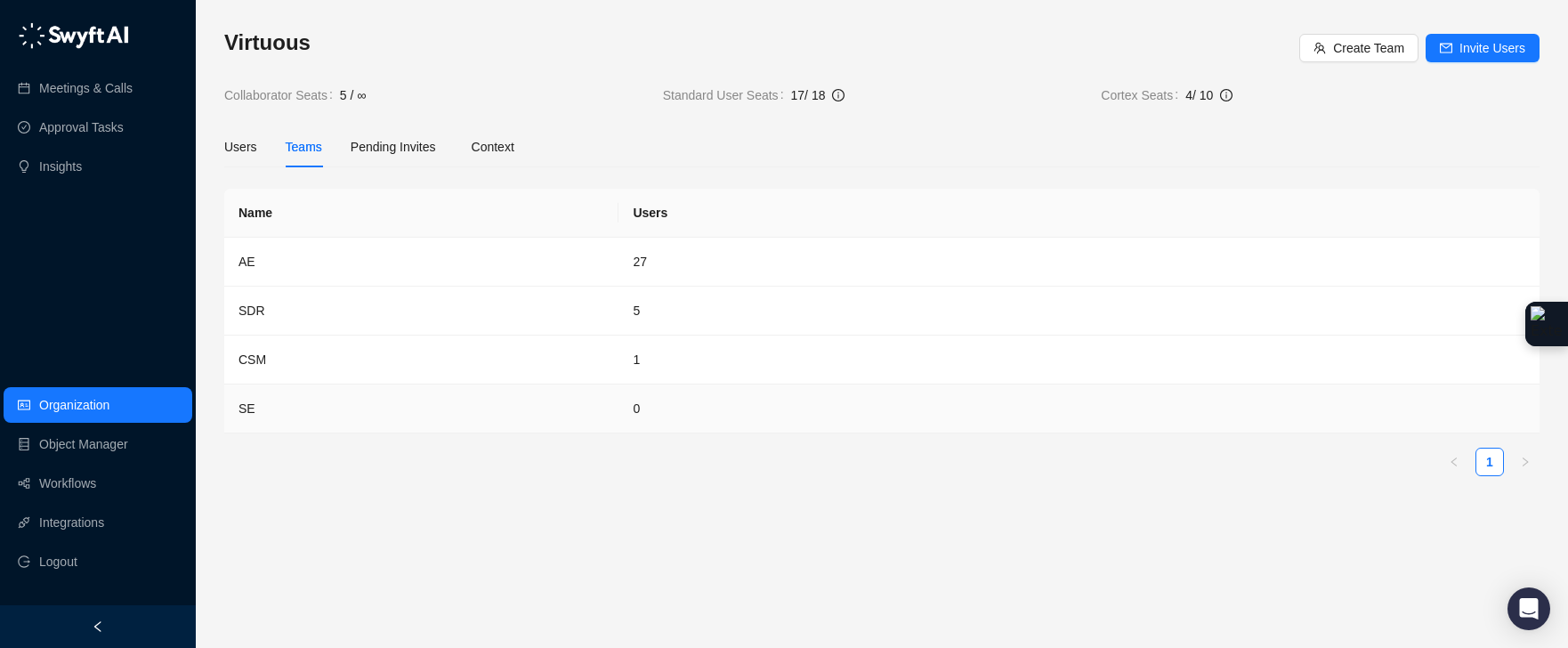
click at [403, 415] on td "SE" at bounding box center [421, 409] width 394 height 49
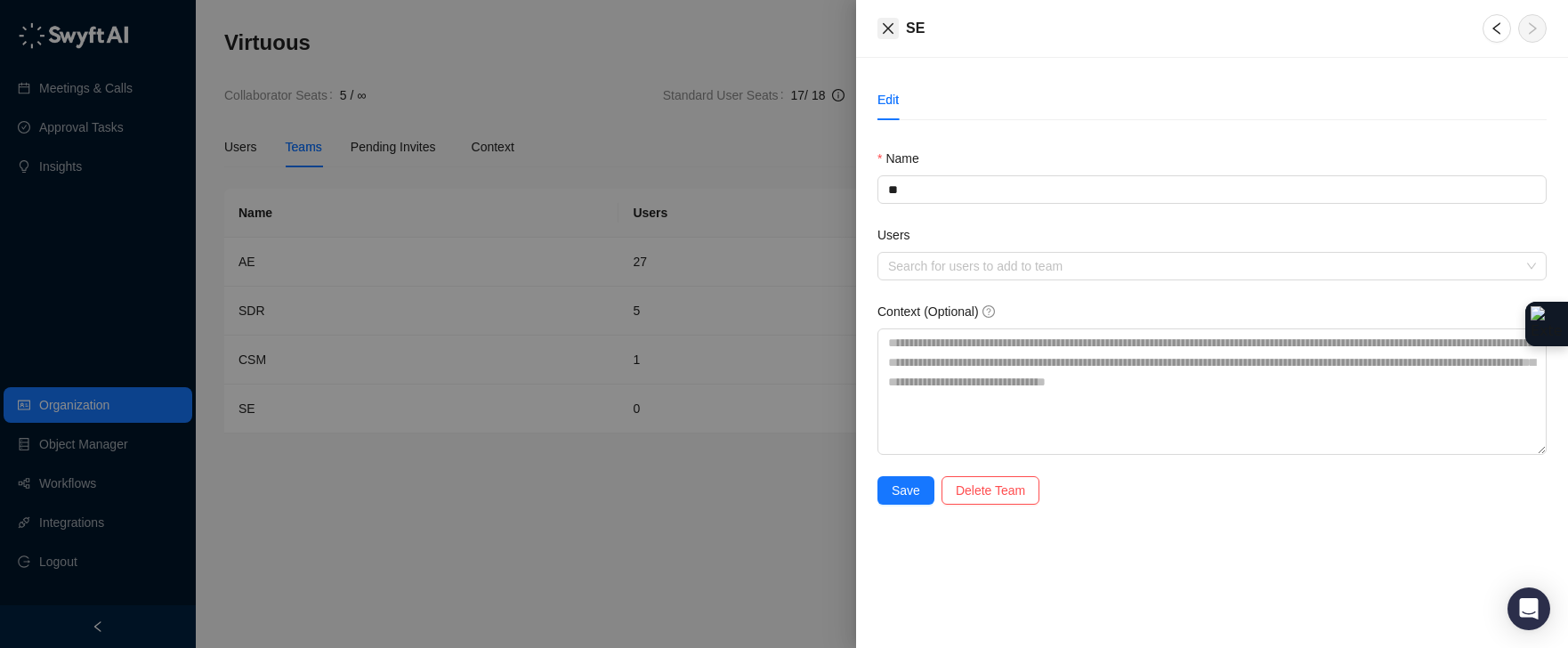
click at [892, 31] on icon "close" at bounding box center [888, 29] width 14 height 14
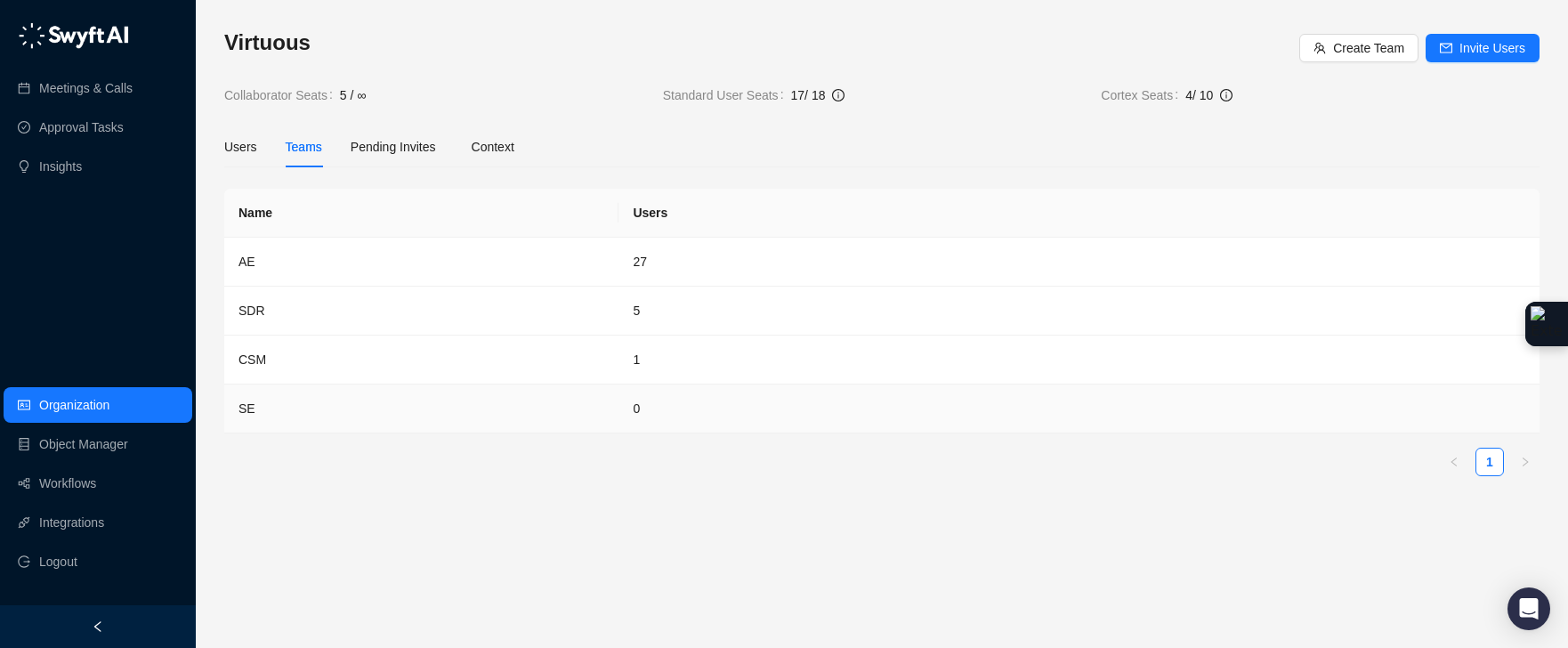
click at [295, 412] on td "SE" at bounding box center [421, 409] width 394 height 49
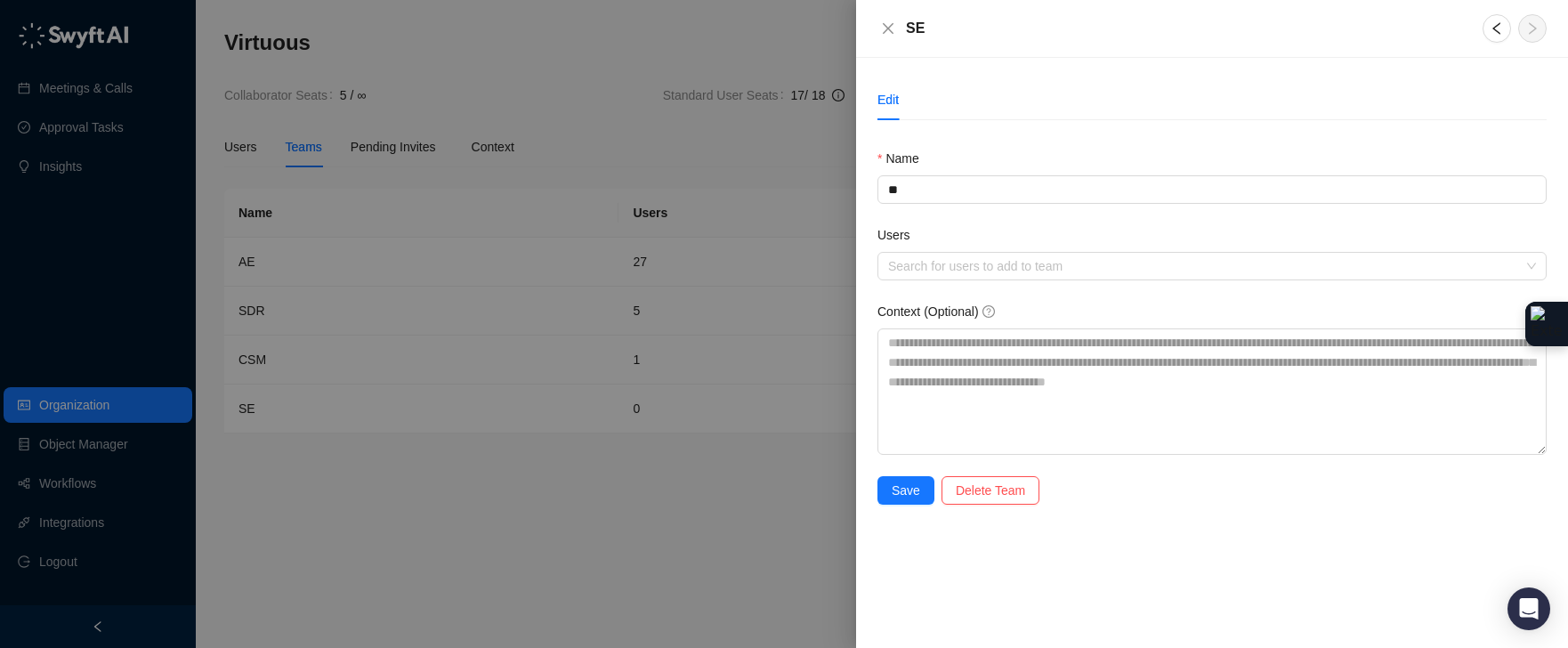
click at [394, 66] on div at bounding box center [784, 324] width 1568 height 648
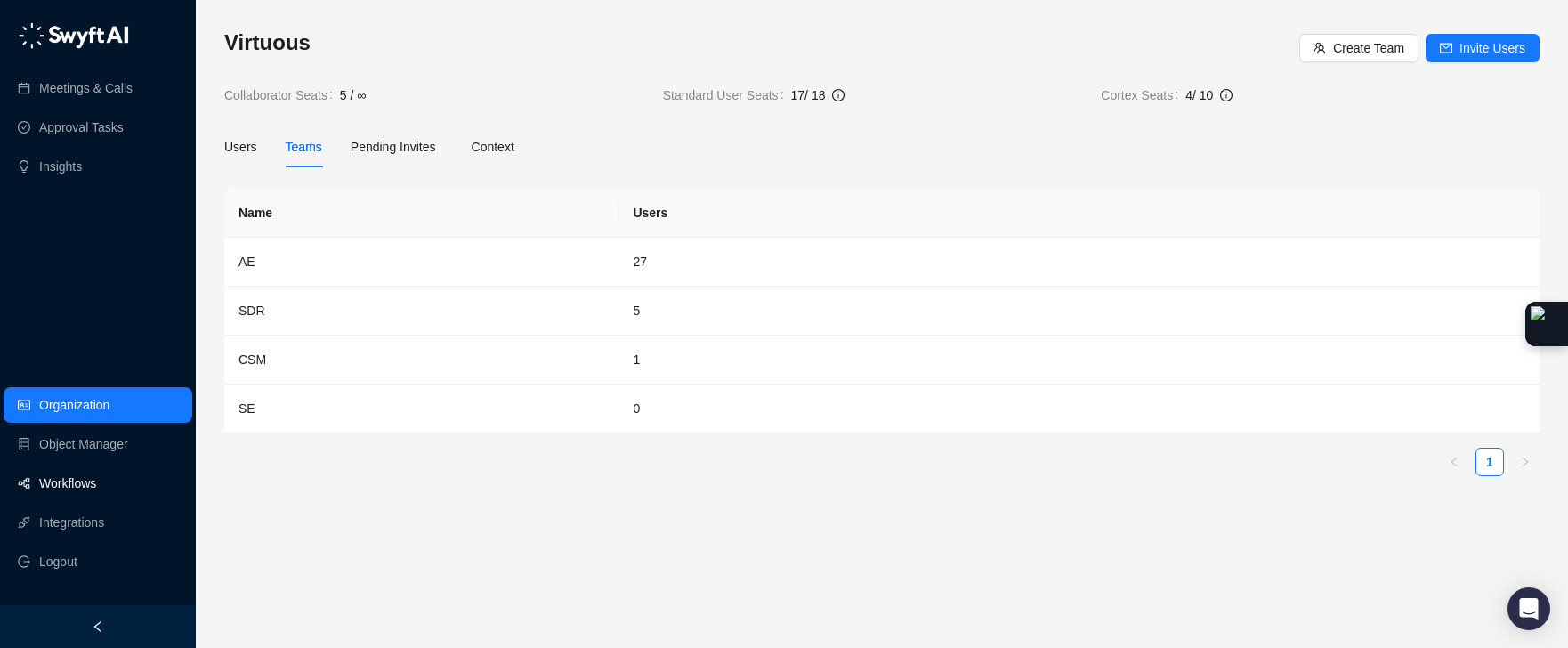
click at [96, 473] on link "Workflows" at bounding box center [67, 484] width 57 height 36
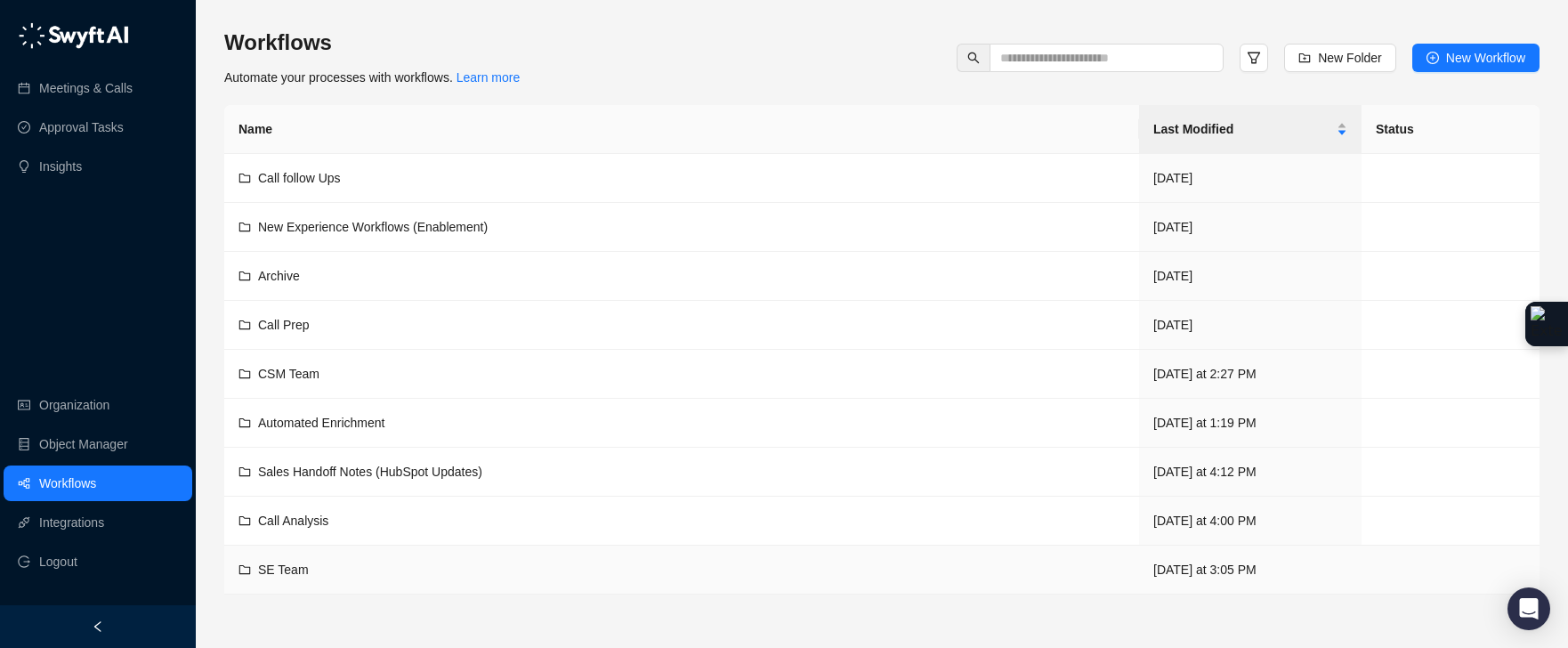
click at [318, 583] on td "SE Team" at bounding box center [682, 570] width 915 height 49
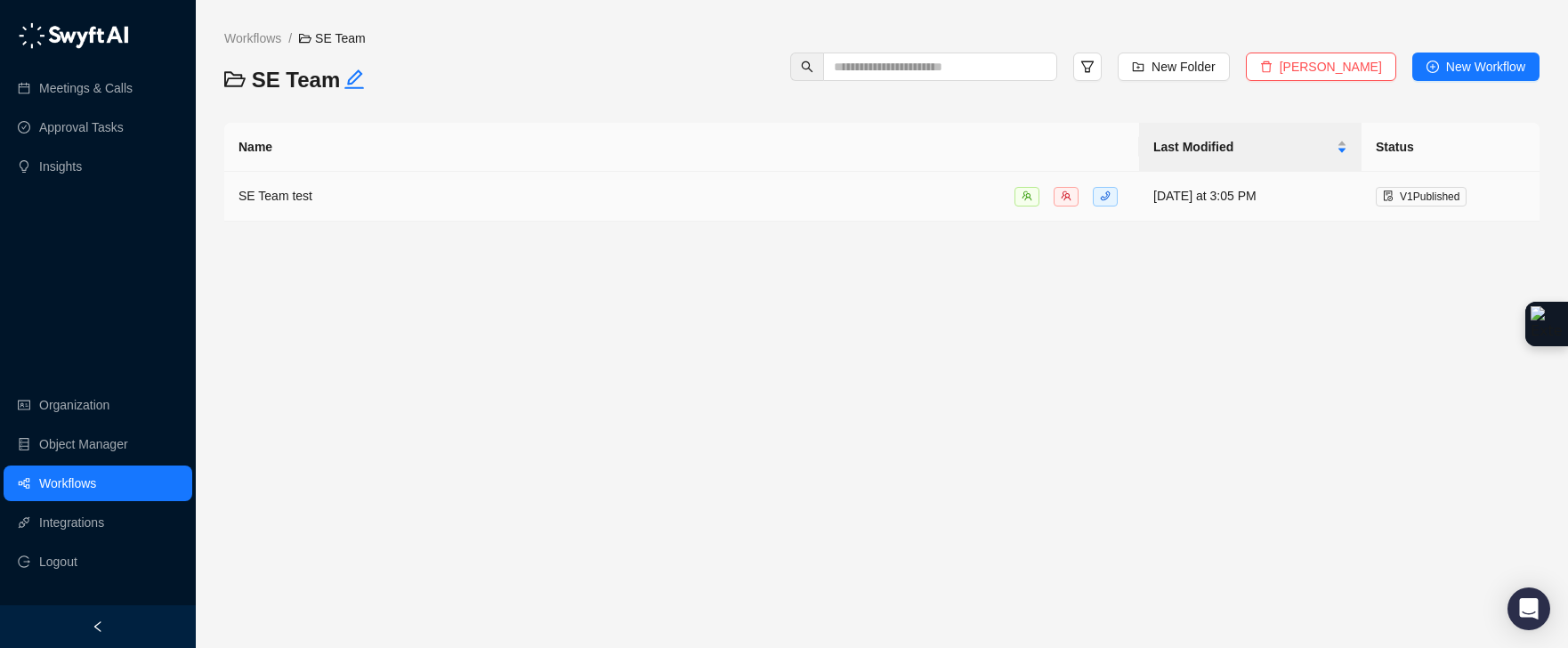
click at [341, 177] on td "SE Team test" at bounding box center [682, 196] width 915 height 49
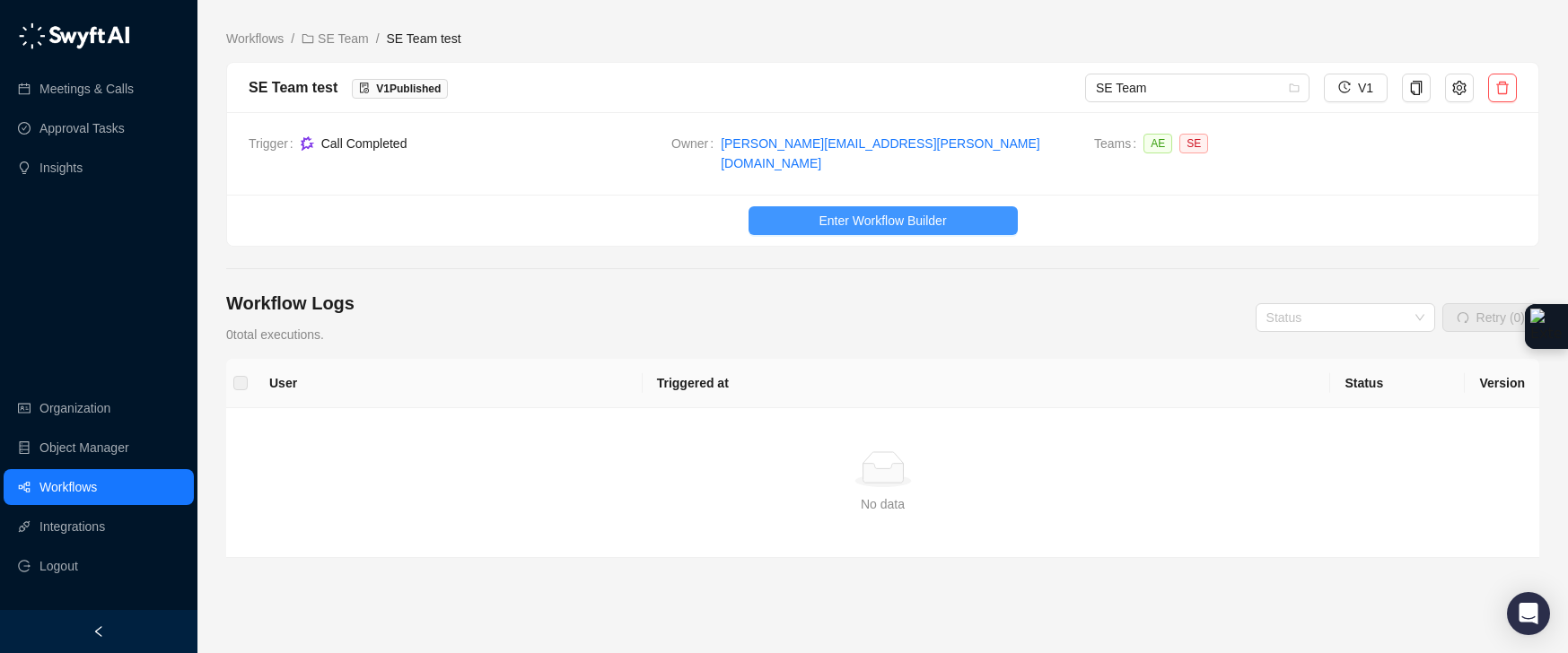
click at [811, 210] on button "Enter Workflow Builder" at bounding box center [883, 221] width 269 height 29
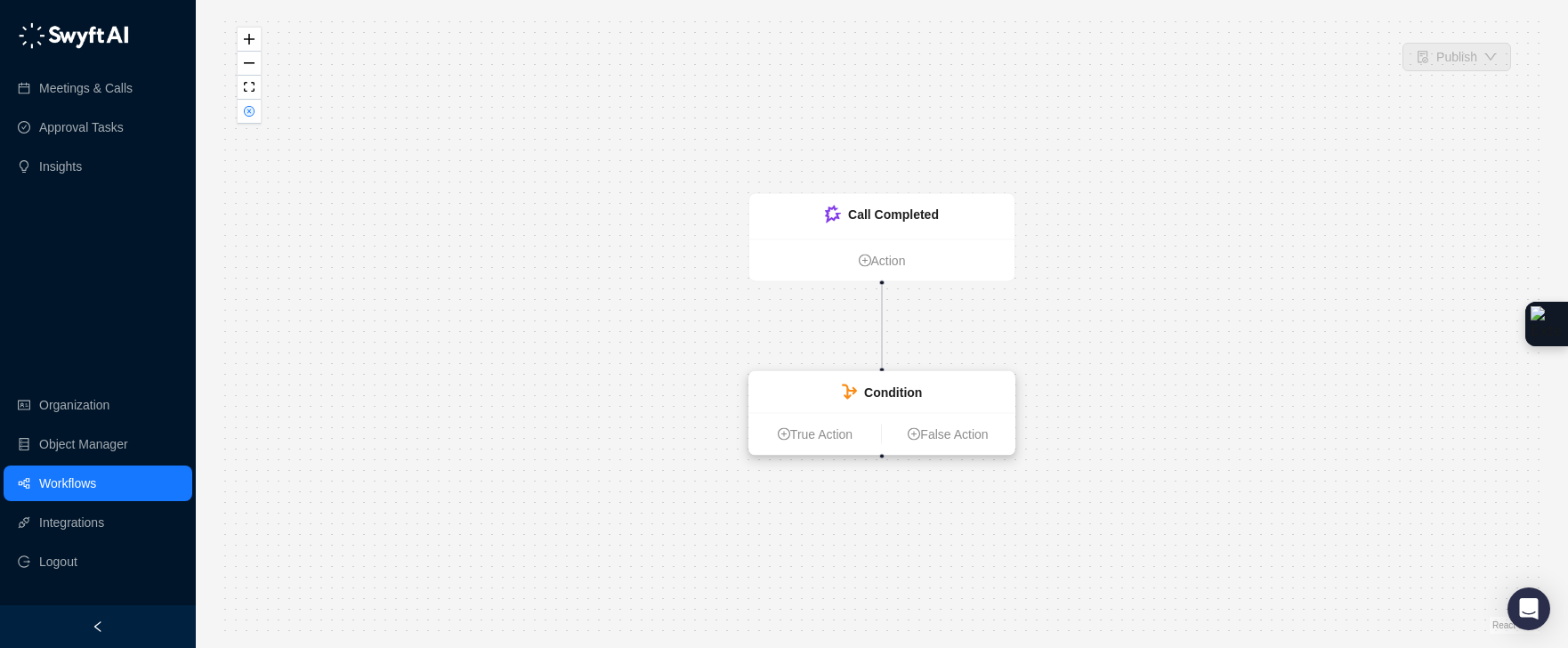
click at [890, 397] on strong "Condition" at bounding box center [893, 393] width 58 height 14
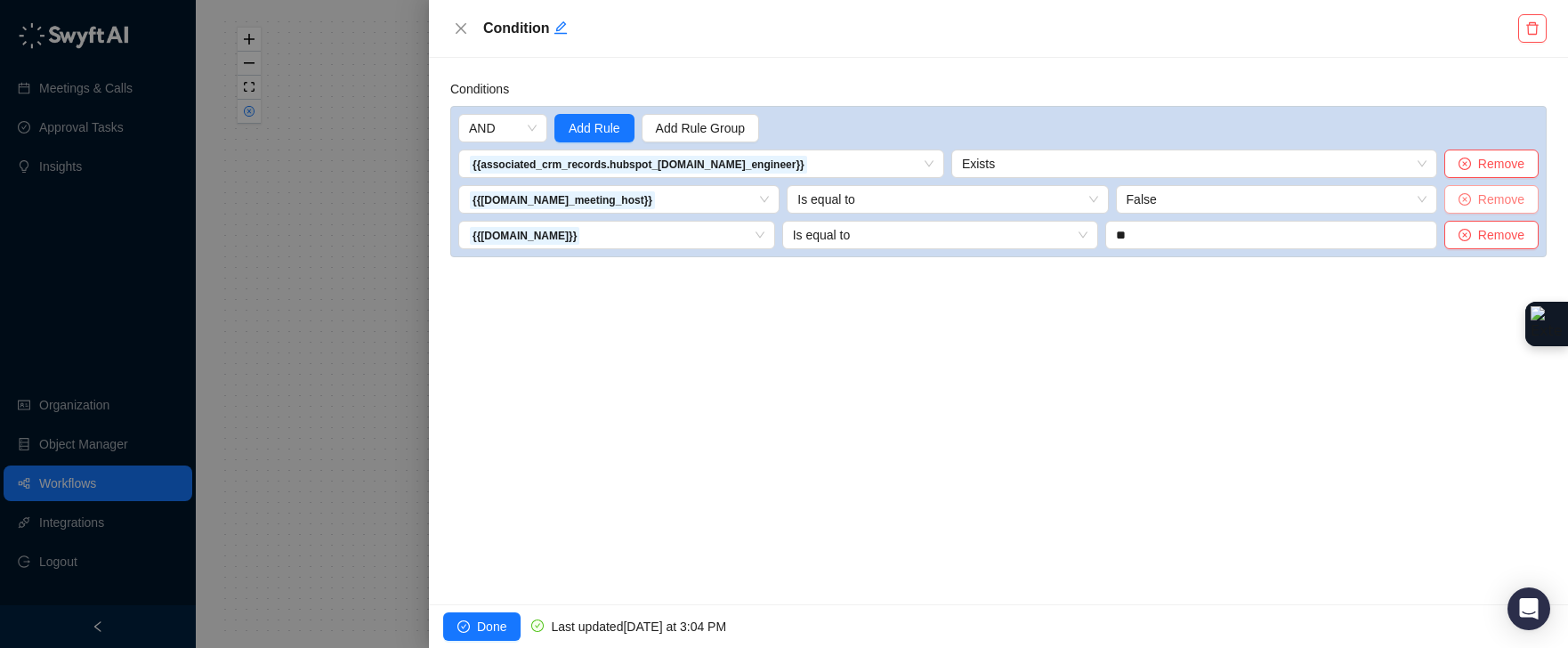
click at [1511, 191] on span "Remove" at bounding box center [1501, 200] width 46 height 20
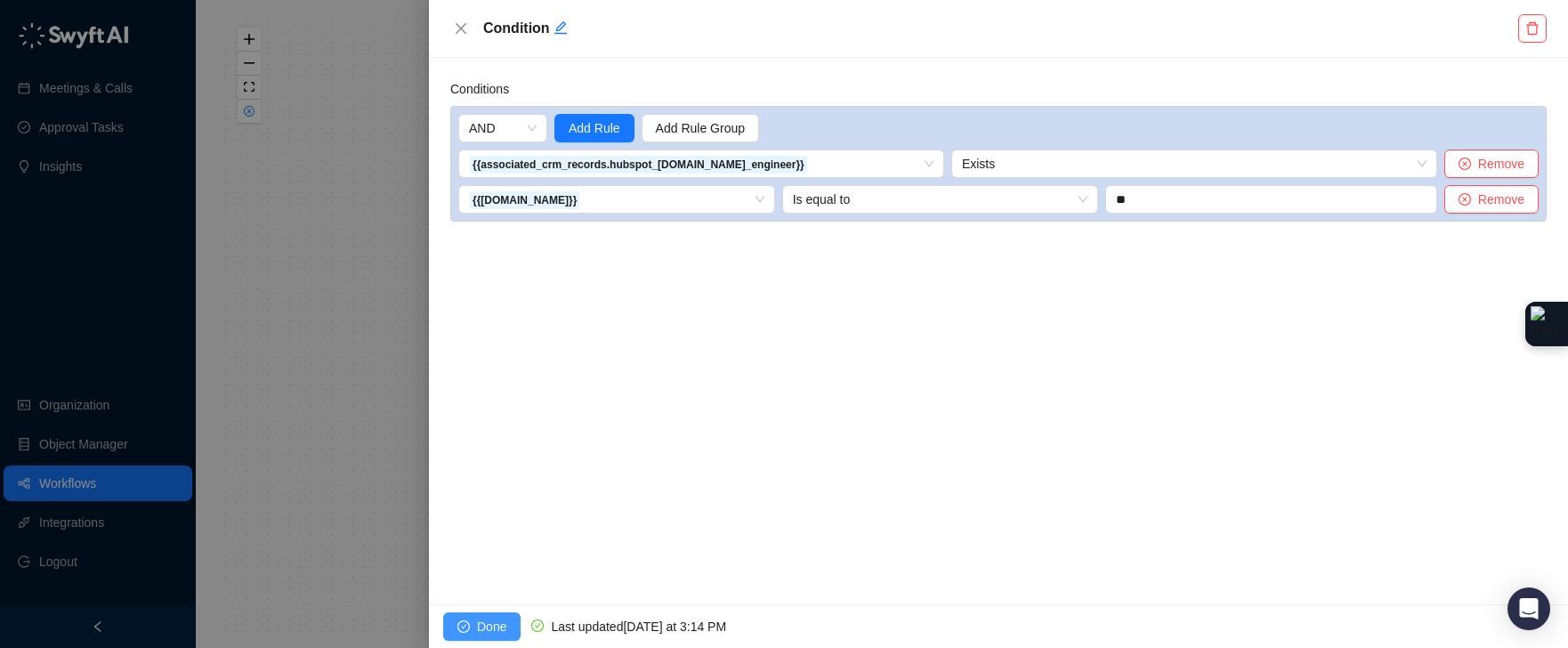
click at [480, 622] on span "Done" at bounding box center [492, 626] width 30 height 20
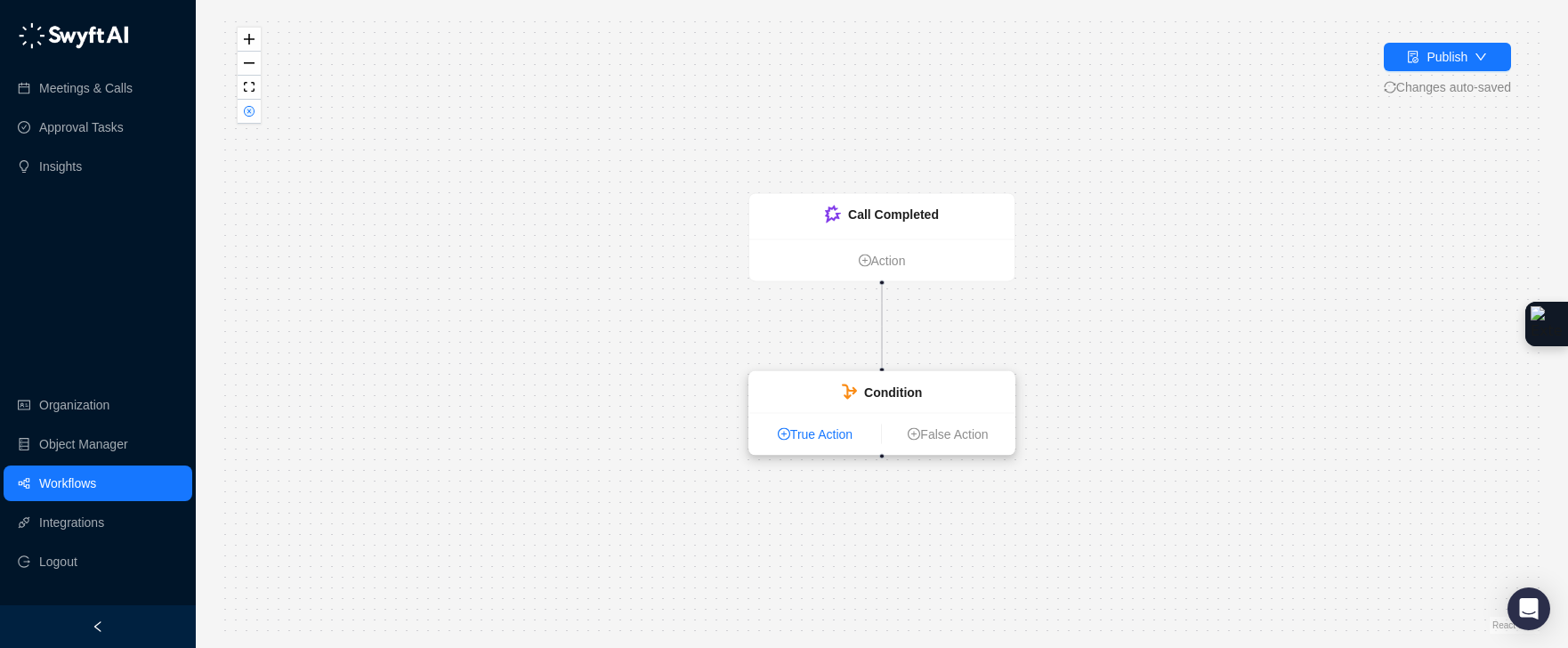
click at [819, 438] on link "True Action" at bounding box center [815, 434] width 132 height 20
click at [840, 437] on link "True Action" at bounding box center [815, 433] width 132 height 20
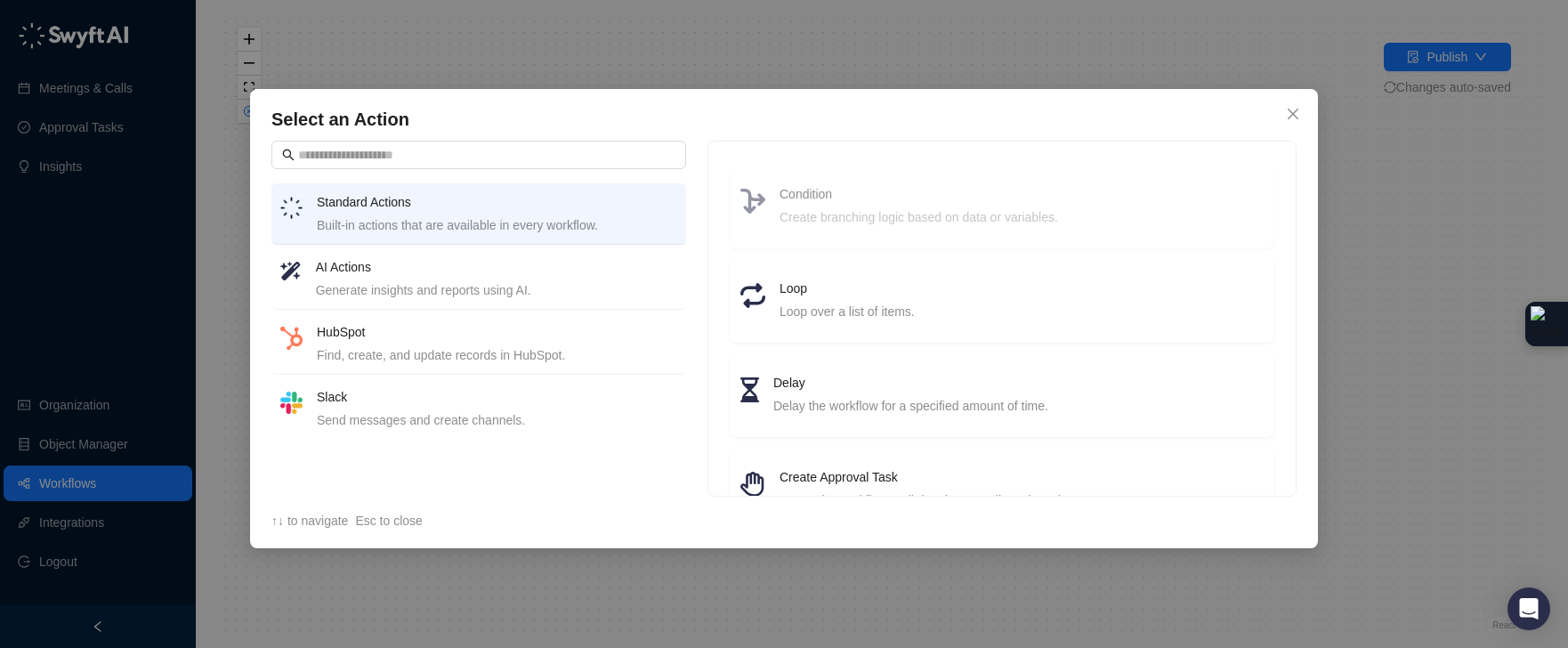
click at [467, 278] on div "AI Actions Generate insights and reports using AI." at bounding box center [497, 279] width 361 height 43
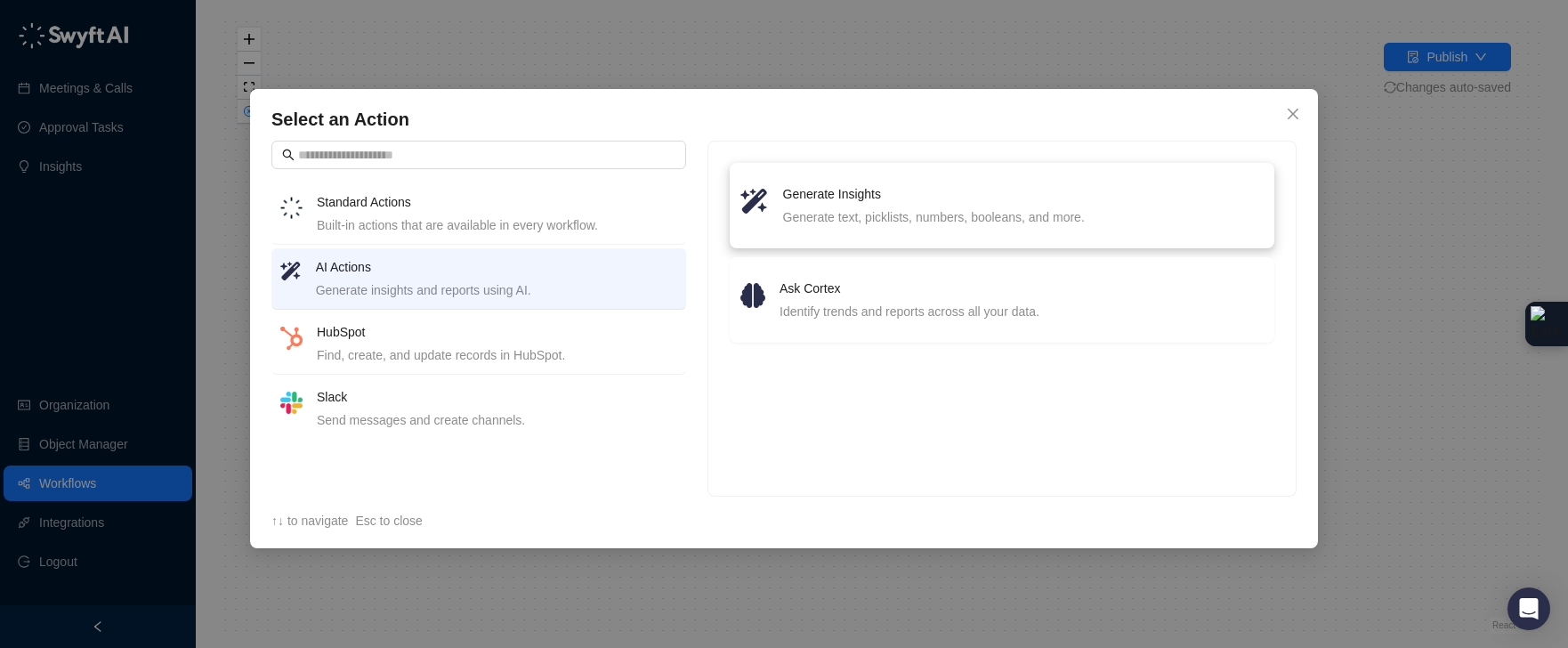
click at [969, 187] on h4 "Generate Insights" at bounding box center [1023, 194] width 481 height 20
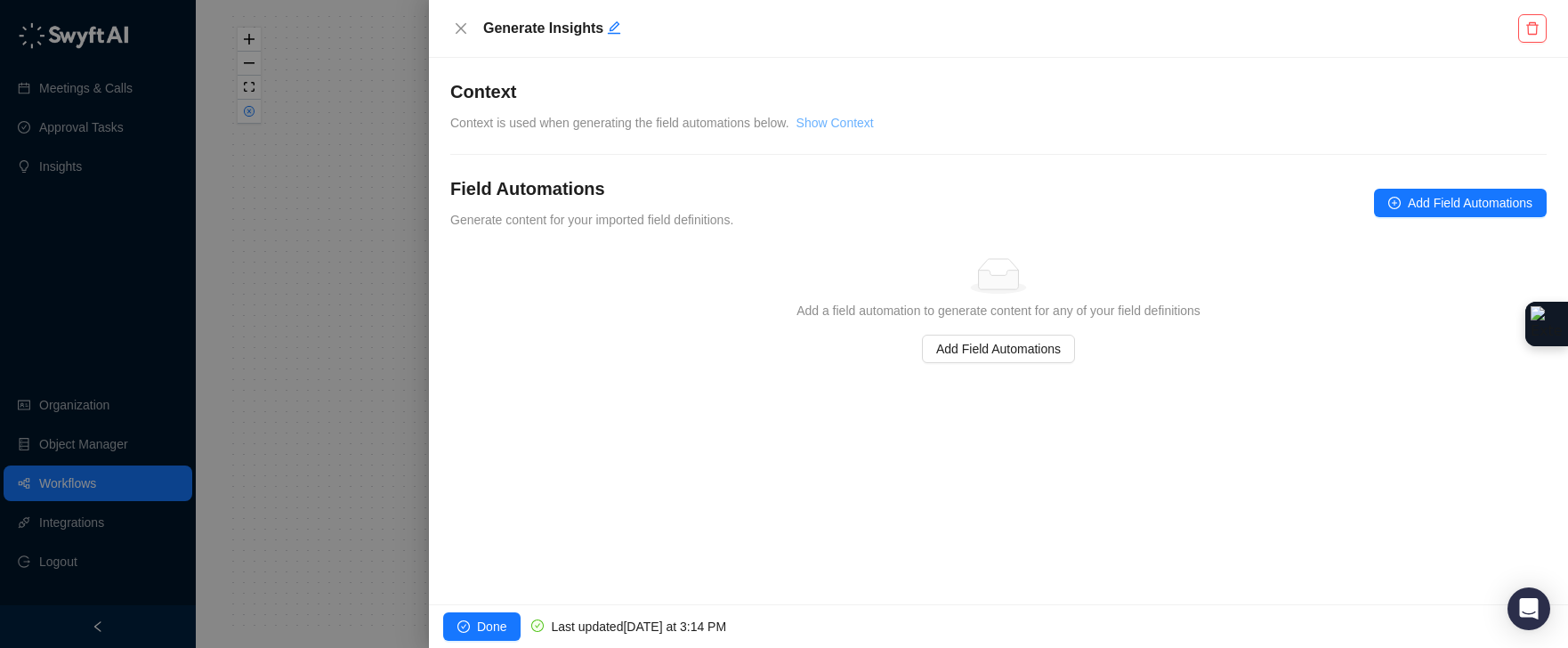
click at [860, 123] on link "Show Context" at bounding box center [835, 123] width 77 height 14
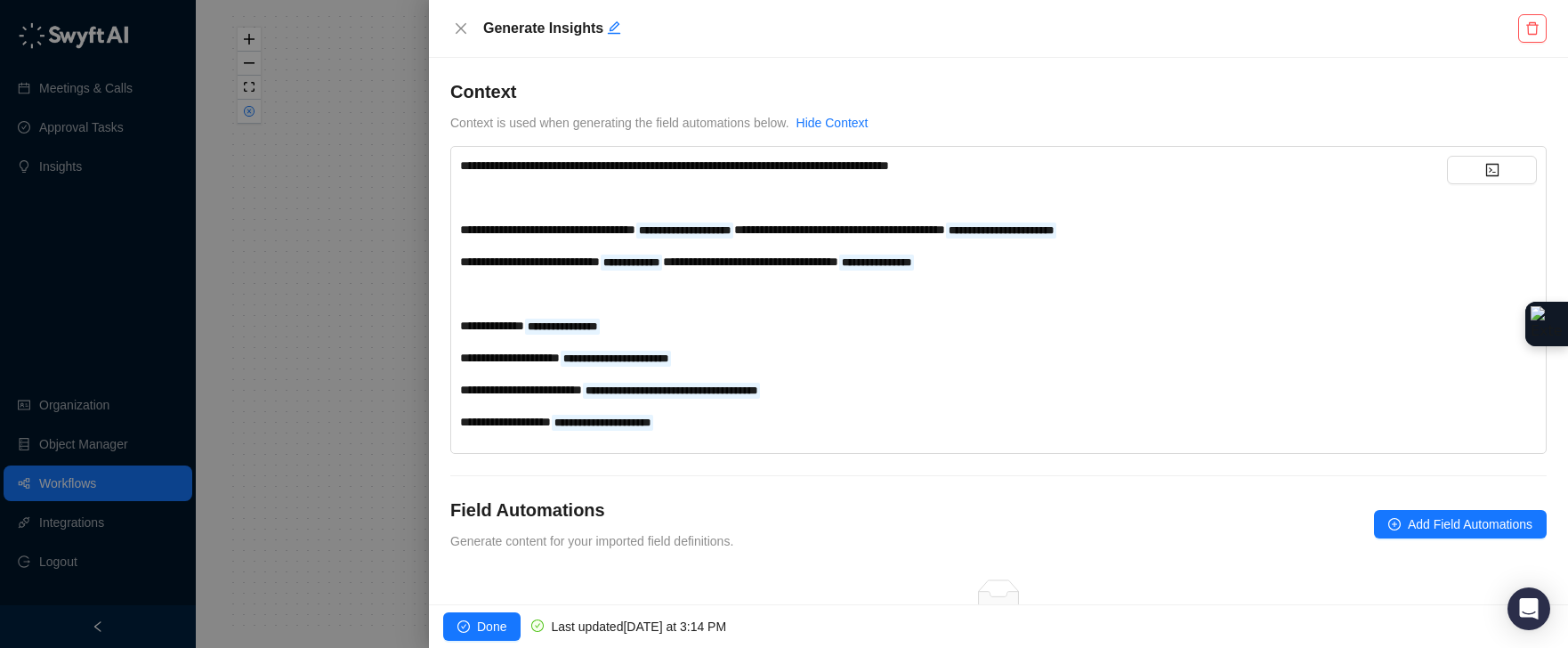
click at [764, 318] on div "**********" at bounding box center [953, 326] width 987 height 20
click at [1408, 525] on span "Add Field Automations" at bounding box center [1470, 524] width 125 height 20
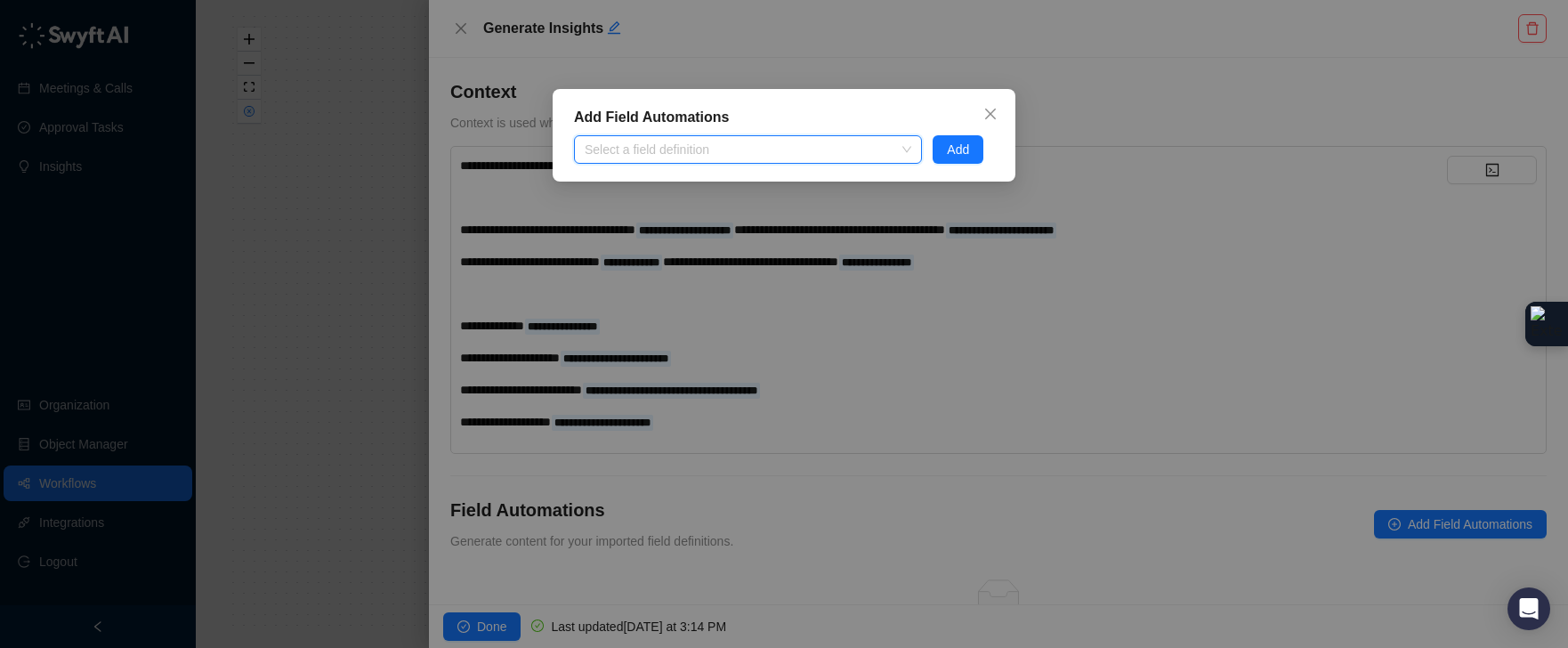
paste input "**********"
type input "**********"
drag, startPoint x: 830, startPoint y: 146, endPoint x: 770, endPoint y: 155, distance: 60.7
click at [770, 155] on div at bounding box center [739, 149] width 322 height 13
click at [768, 151] on div at bounding box center [739, 149] width 322 height 13
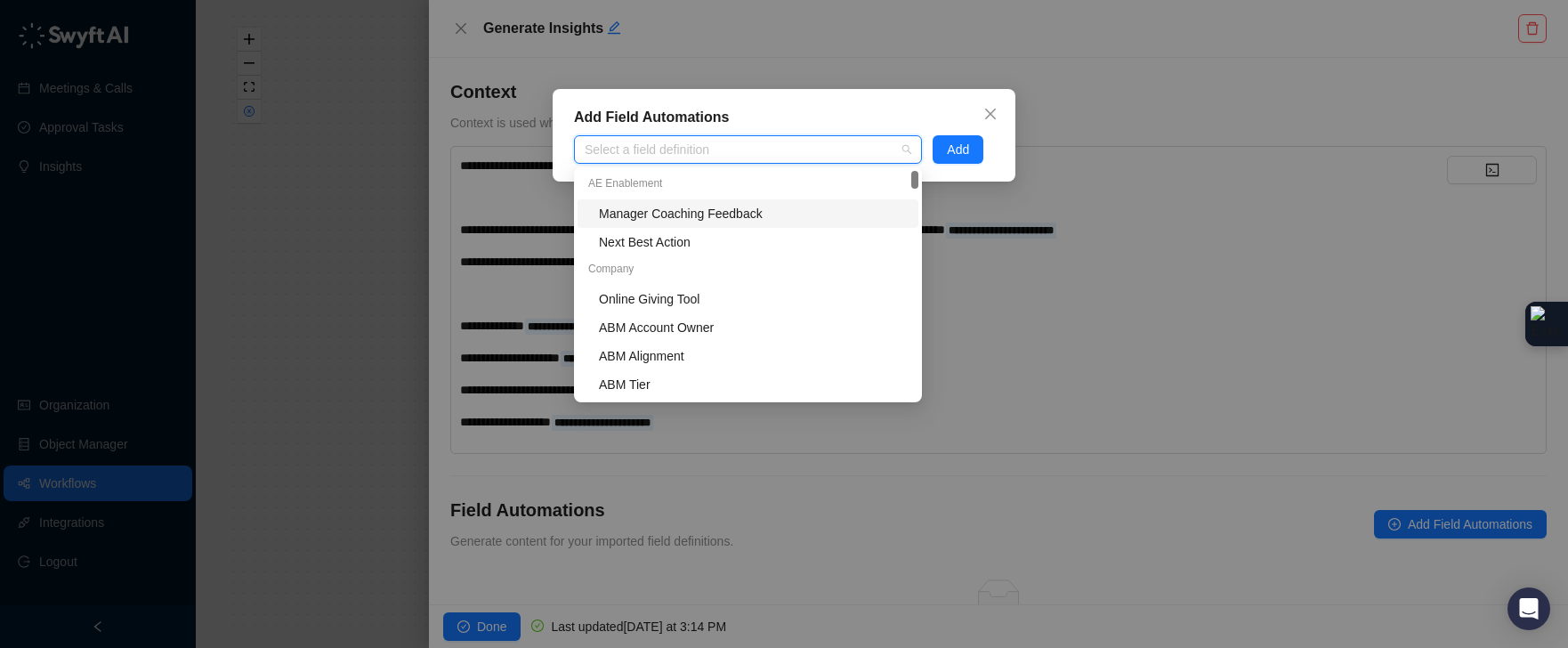
paste input "**********"
type input "**********"
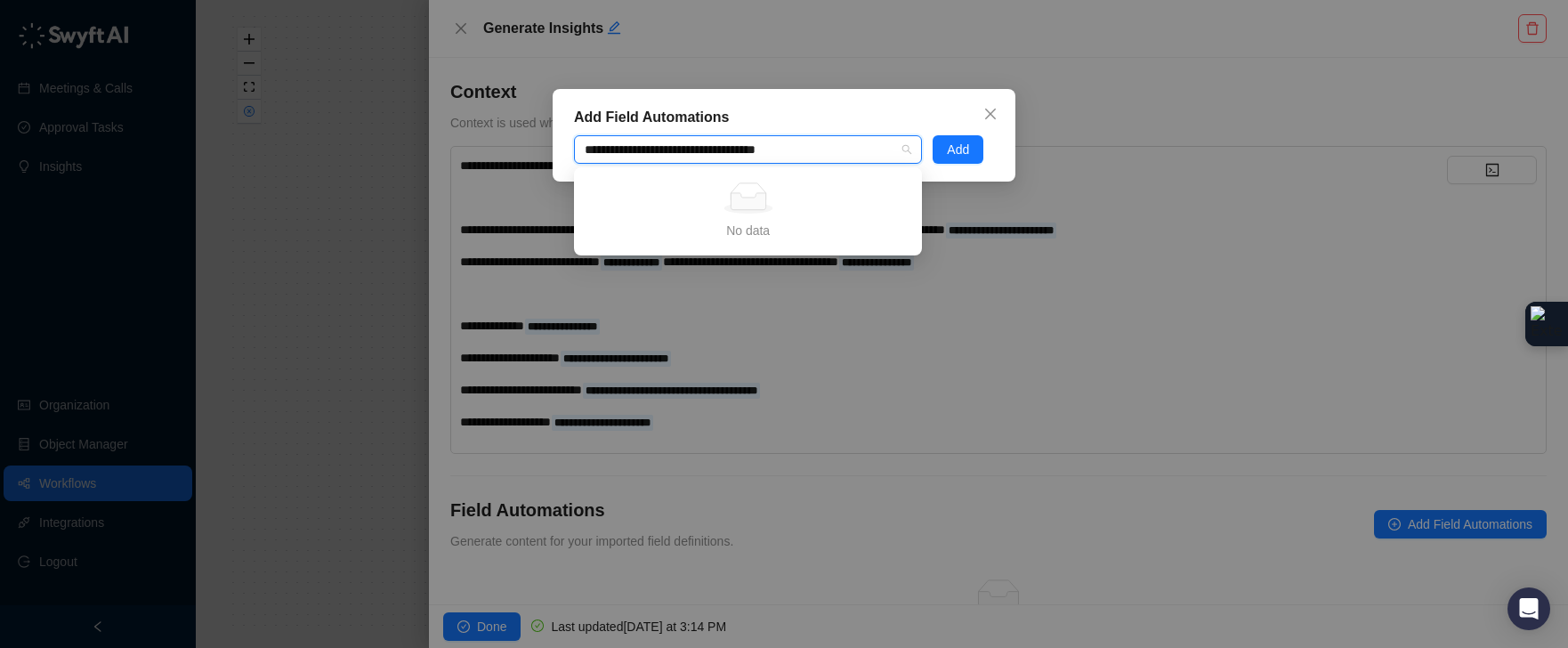
drag, startPoint x: 721, startPoint y: 150, endPoint x: 919, endPoint y: 130, distance: 199.0
click at [919, 130] on div "**********" at bounding box center [784, 135] width 463 height 93
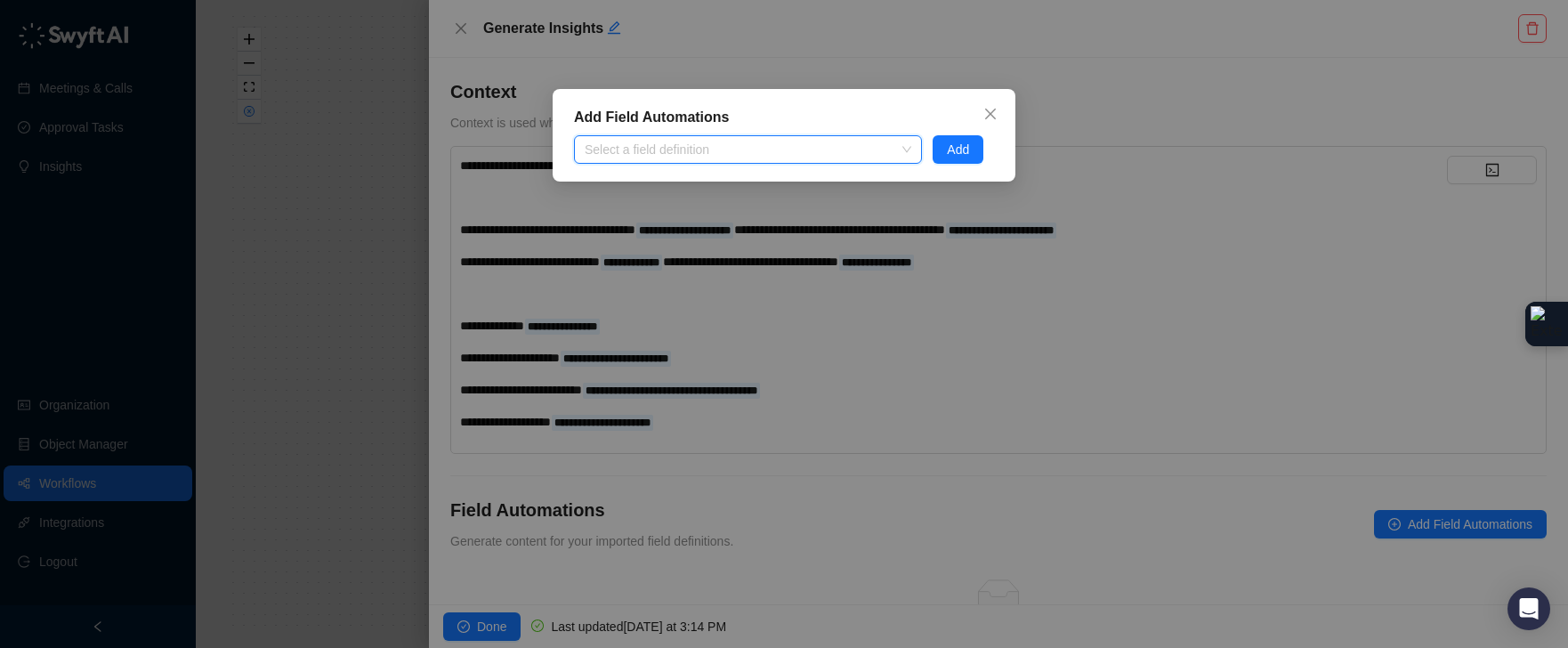
click at [826, 152] on div at bounding box center [739, 149] width 322 height 13
paste input "**********"
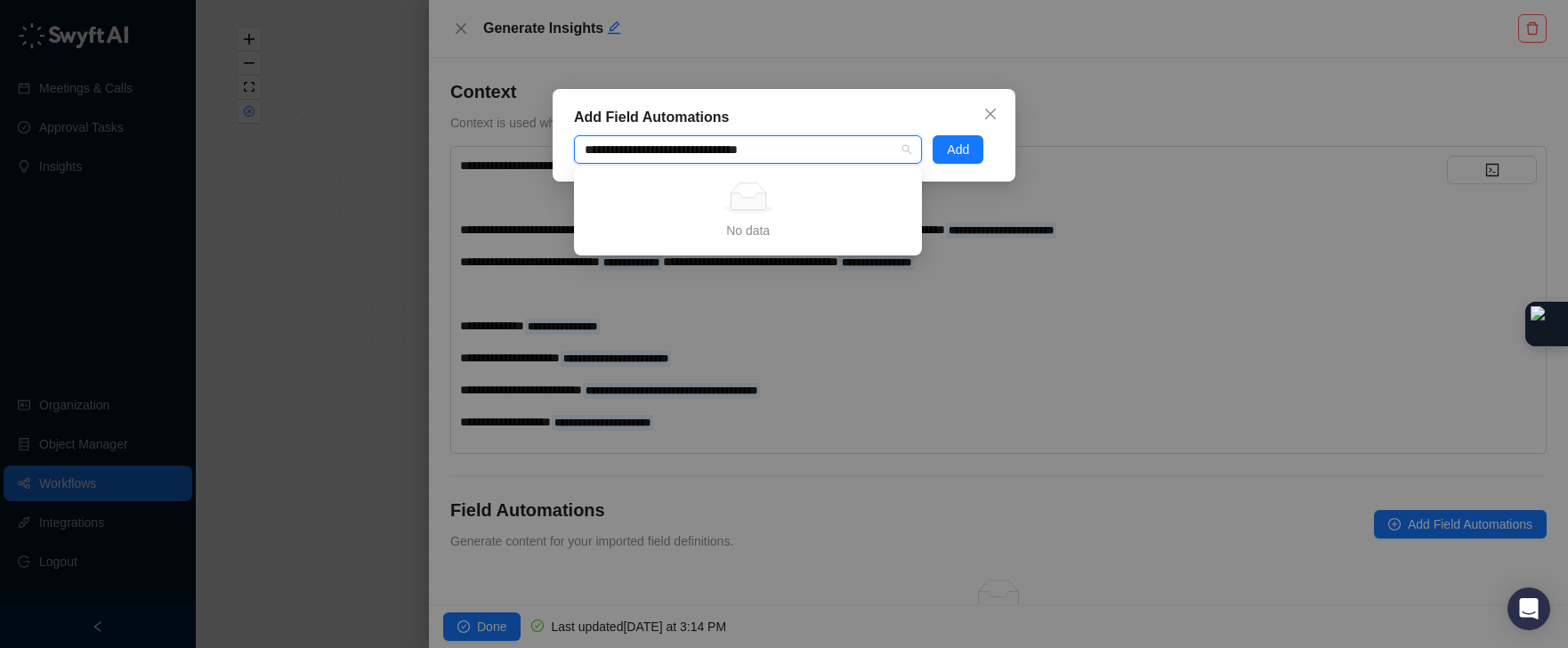
drag, startPoint x: 660, startPoint y: 155, endPoint x: 850, endPoint y: 141, distance: 190.5
click at [848, 143] on div "**********" at bounding box center [739, 149] width 322 height 13
type input "**********"
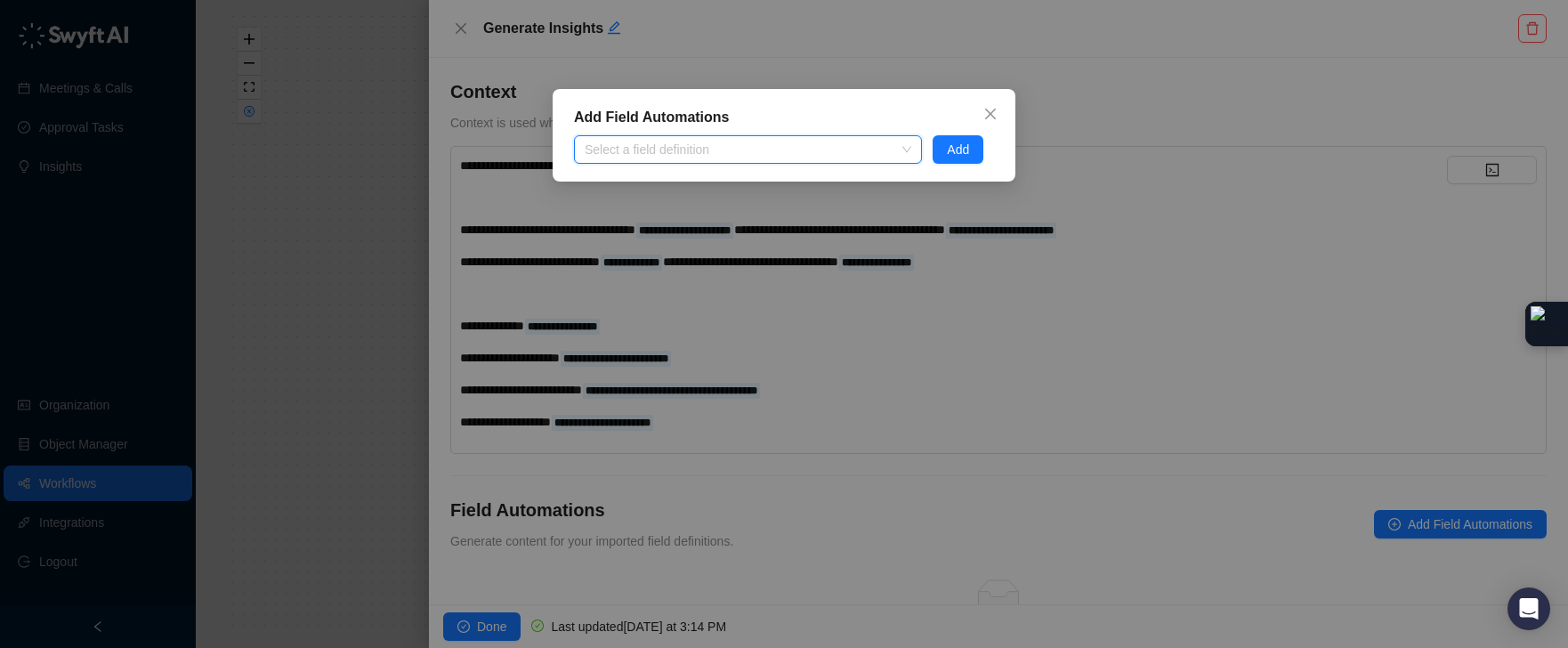
drag, startPoint x: 699, startPoint y: 154, endPoint x: 580, endPoint y: 155, distance: 119.0
click at [580, 155] on div at bounding box center [739, 149] width 322 height 13
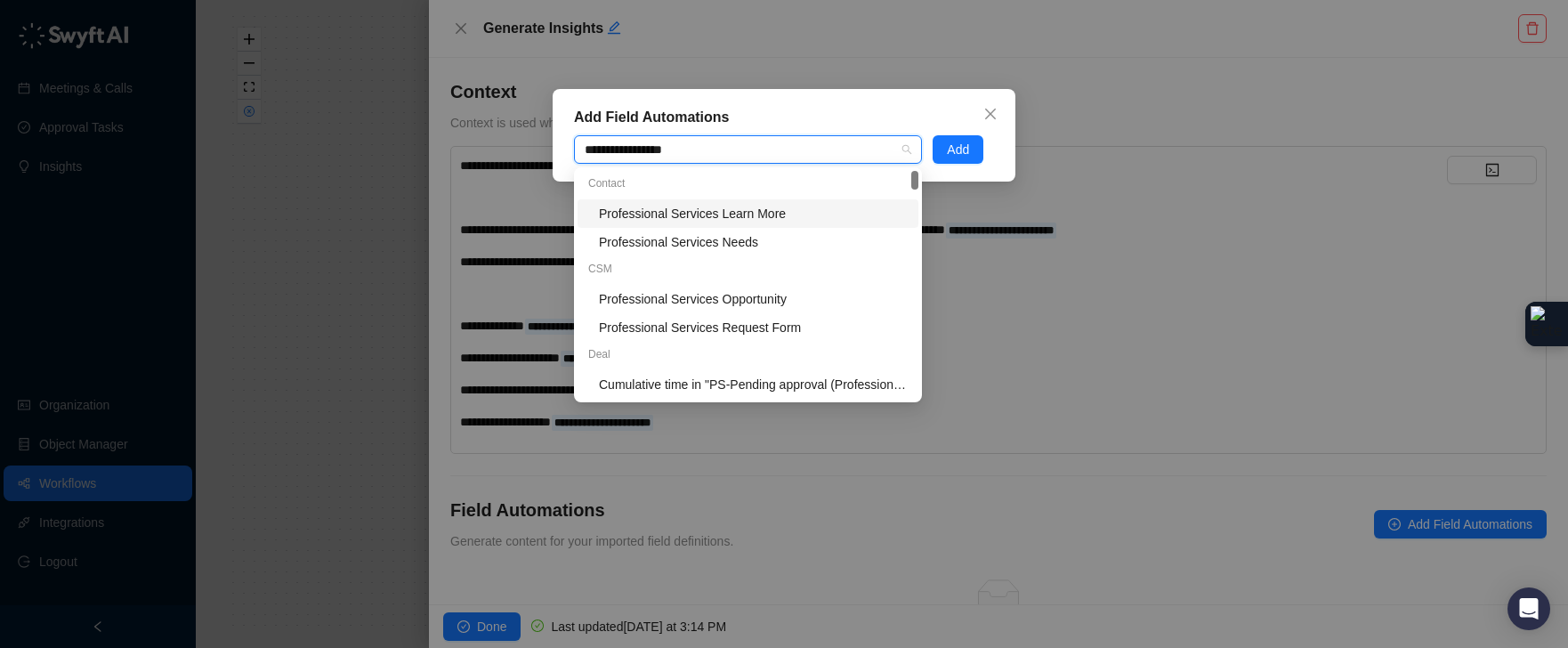
type input "**********"
click at [623, 294] on div "Professional Services Opportunity" at bounding box center [753, 299] width 309 height 20
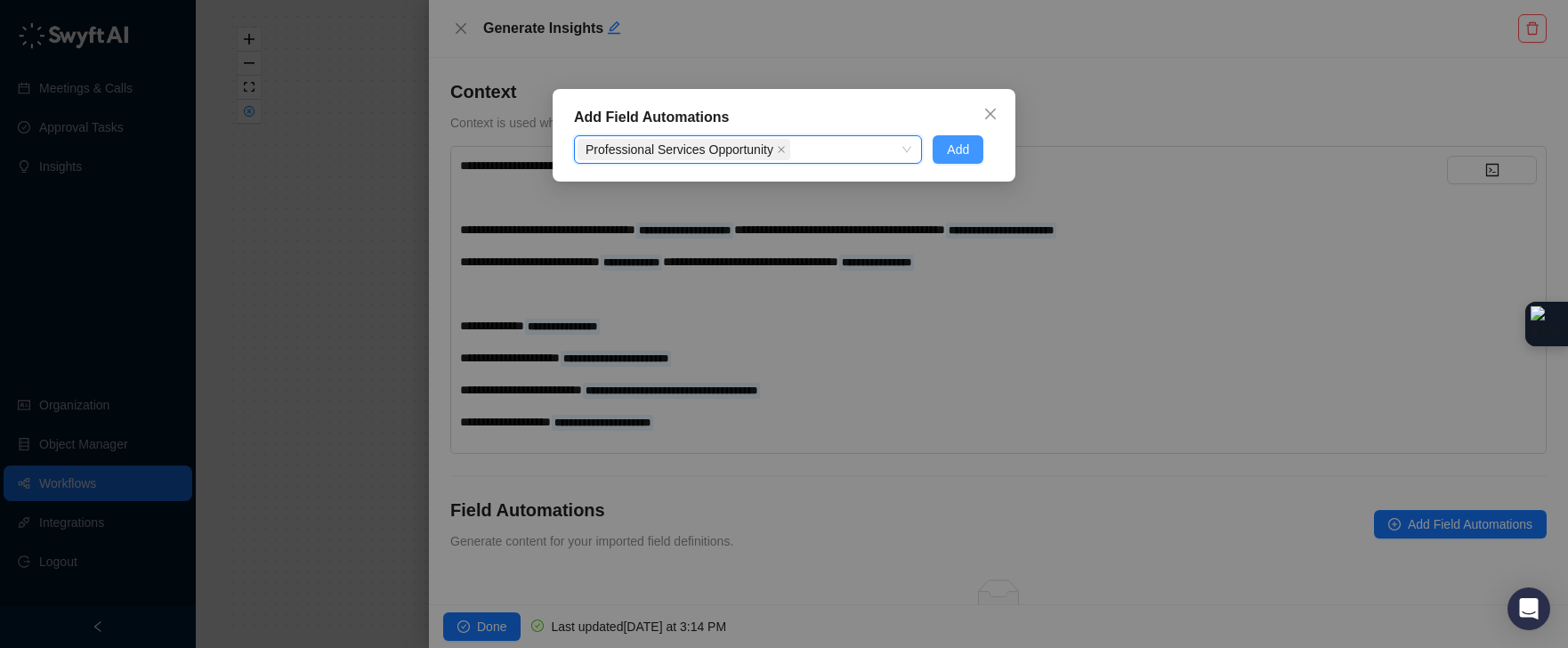
click at [966, 148] on span "Add" at bounding box center [958, 149] width 22 height 20
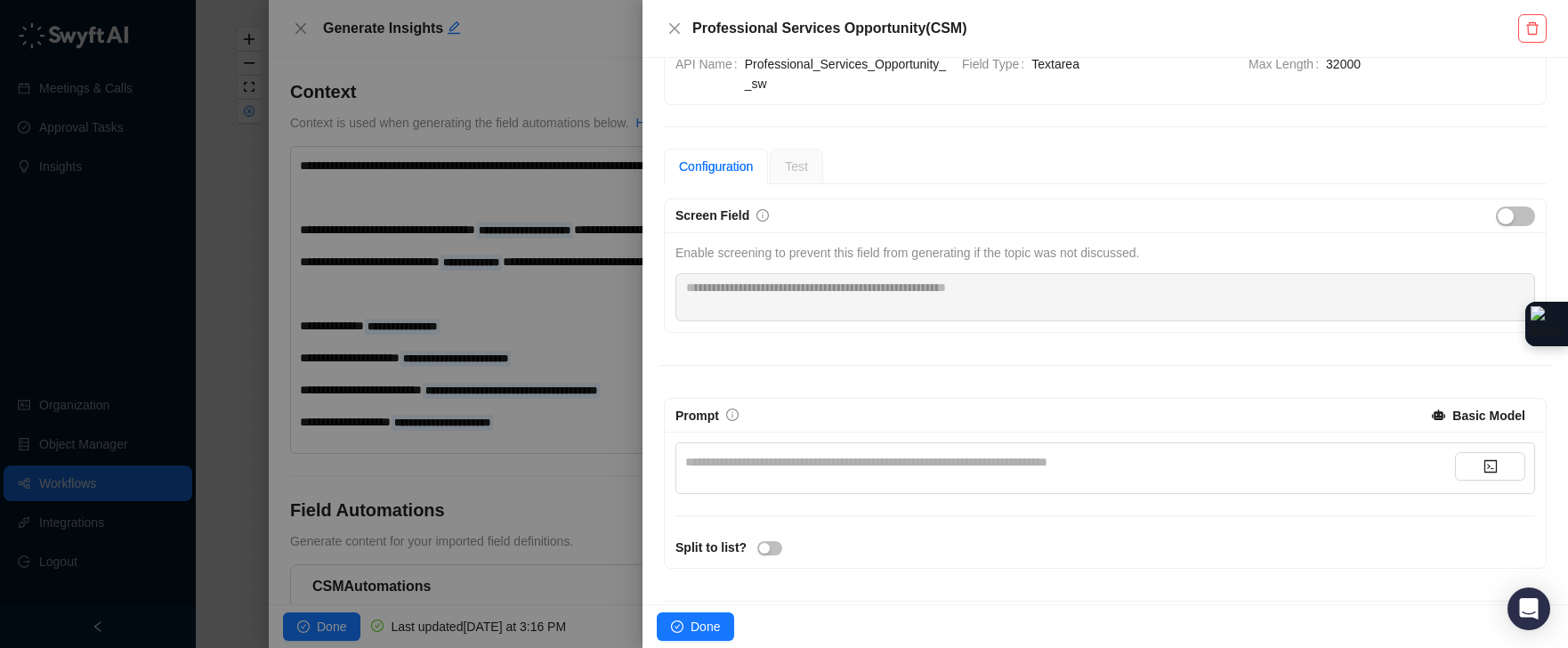
scroll to position [73, 0]
click at [1502, 213] on span "button" at bounding box center [1516, 213] width 40 height 20
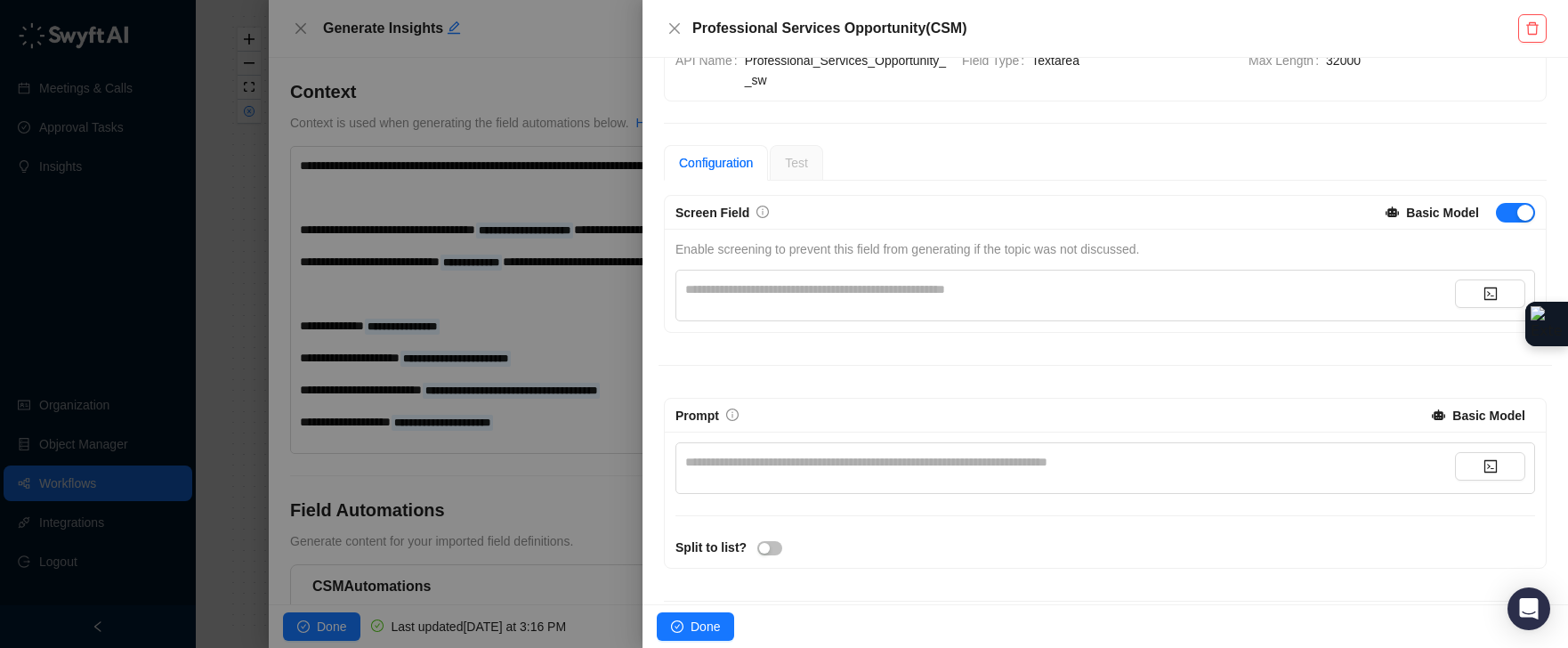
click at [1069, 288] on div "**********" at bounding box center [1070, 289] width 770 height 20
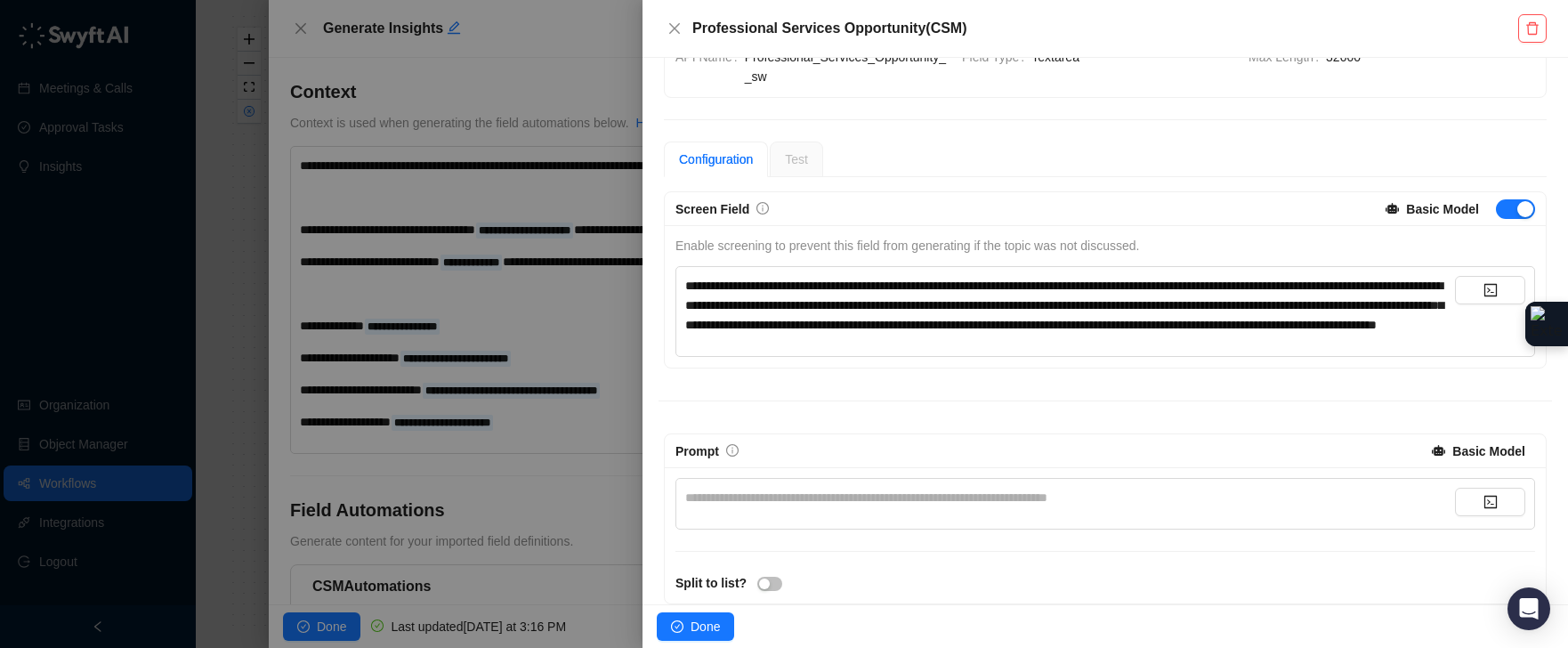
click at [857, 507] on div "**********" at bounding box center [1070, 498] width 770 height 20
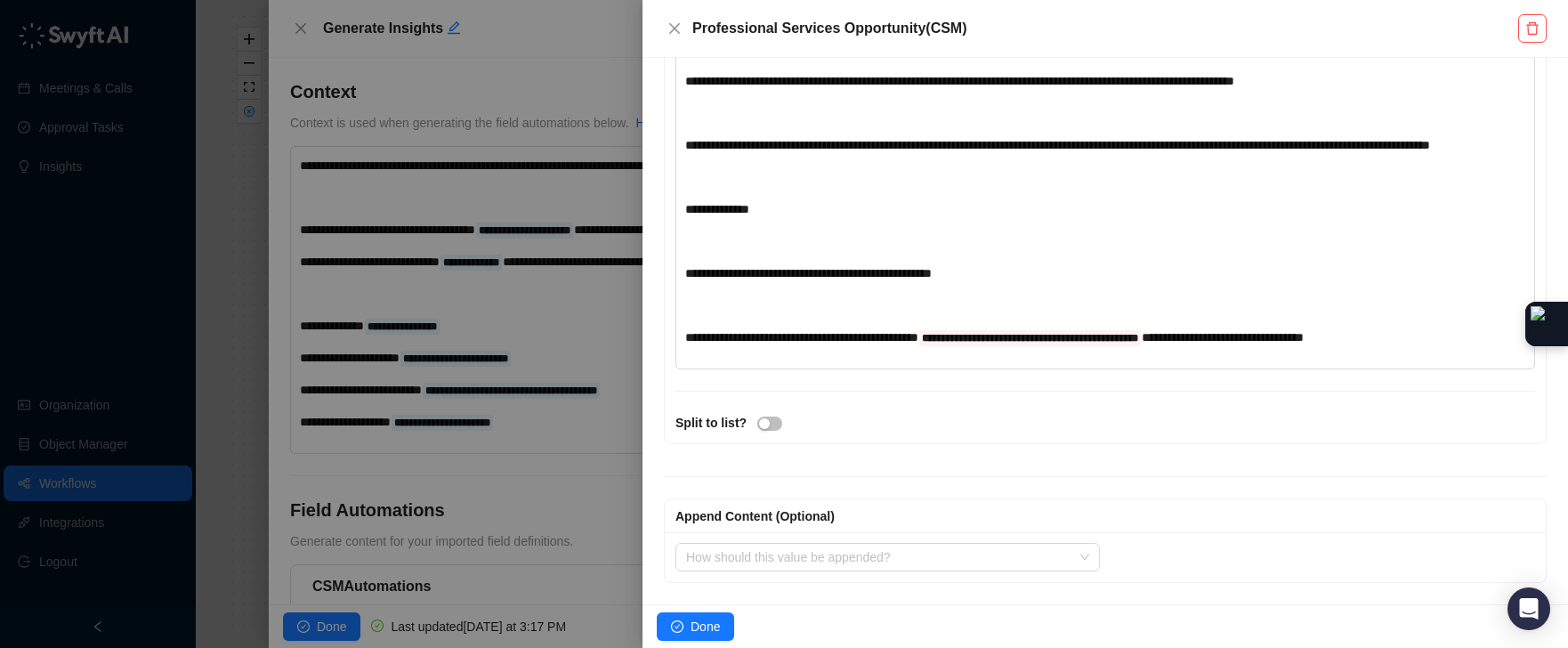
scroll to position [1079, 0]
click at [1299, 331] on span "**********" at bounding box center [1223, 337] width 162 height 13
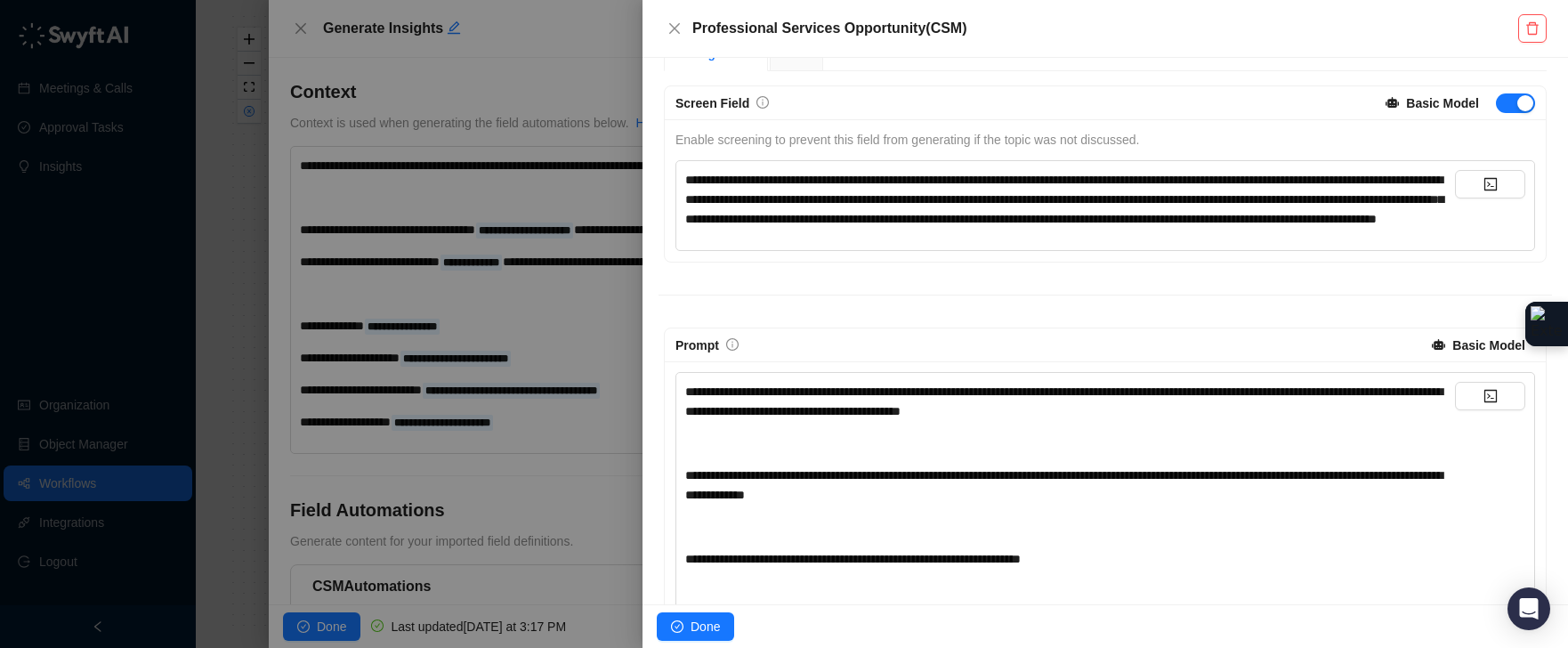
scroll to position [325, 0]
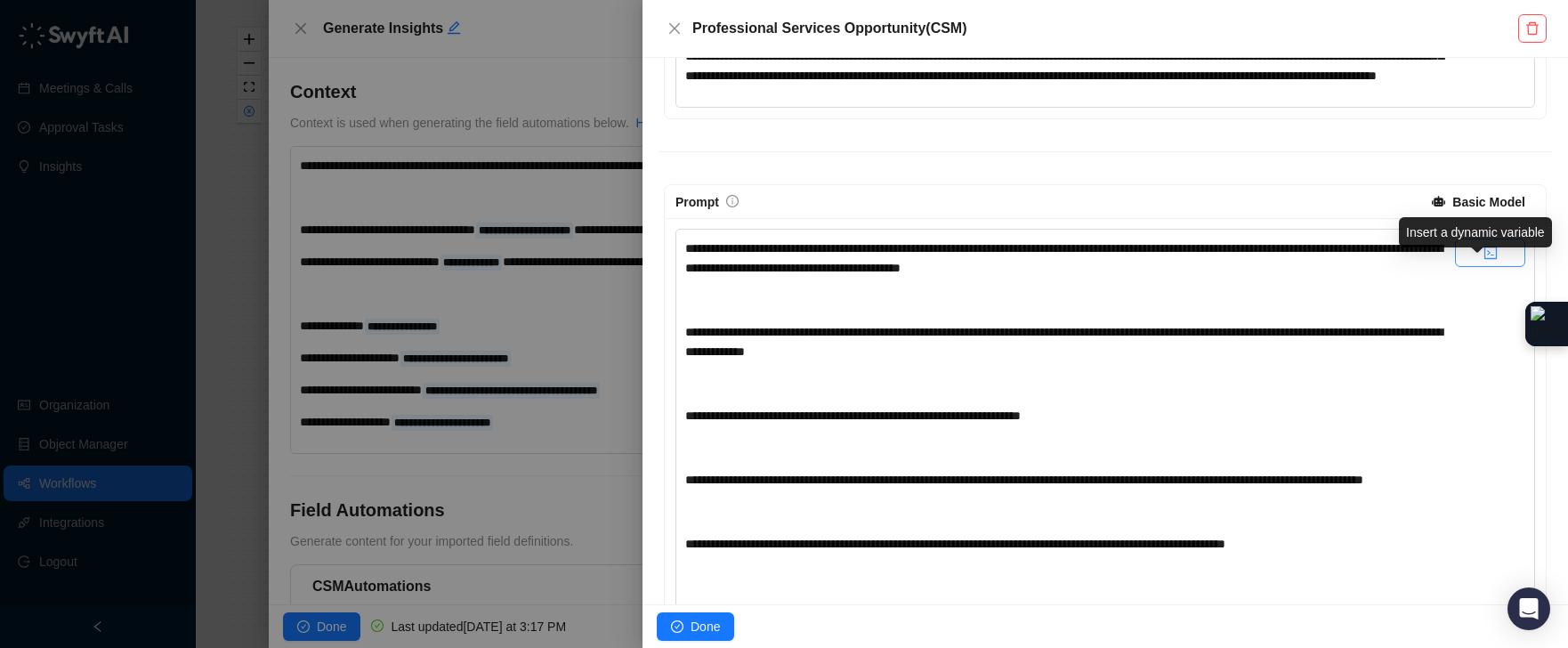
click at [1484, 260] on icon "code" at bounding box center [1491, 253] width 14 height 14
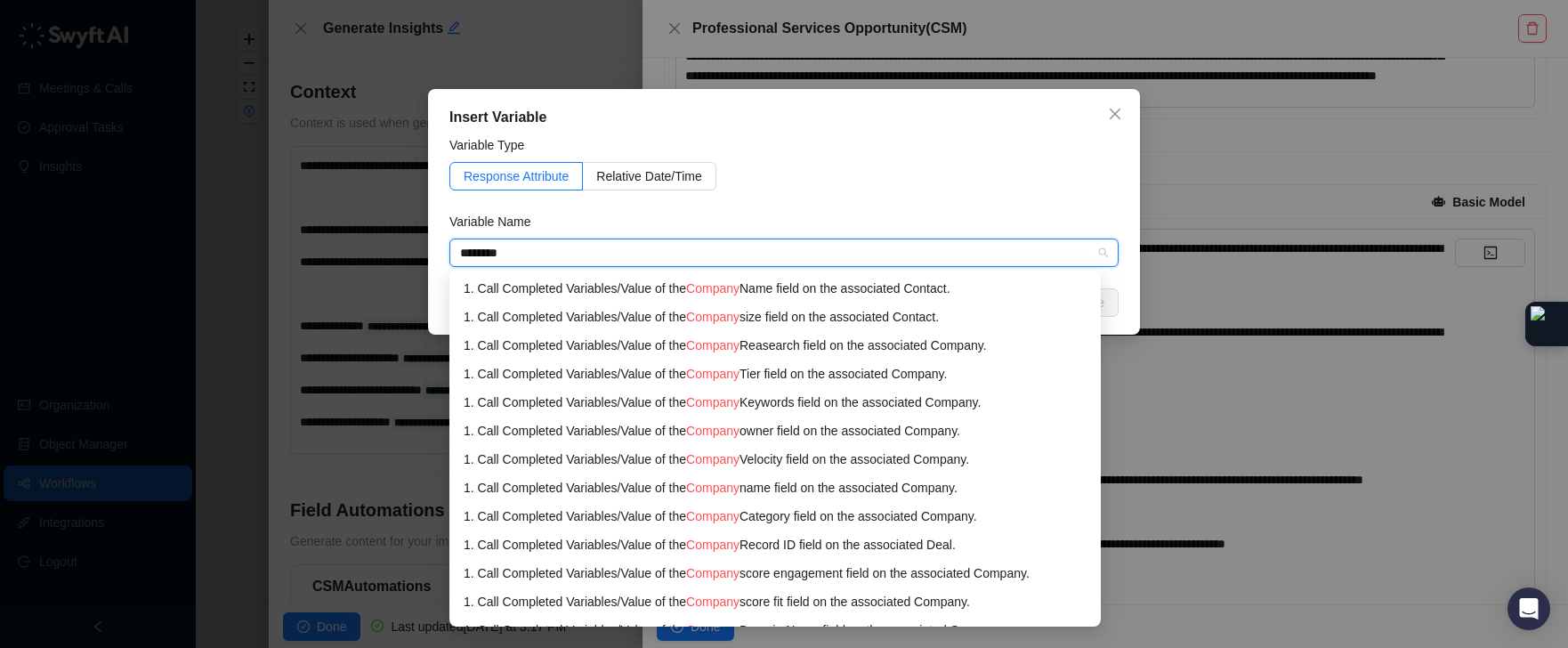
type input "*********"
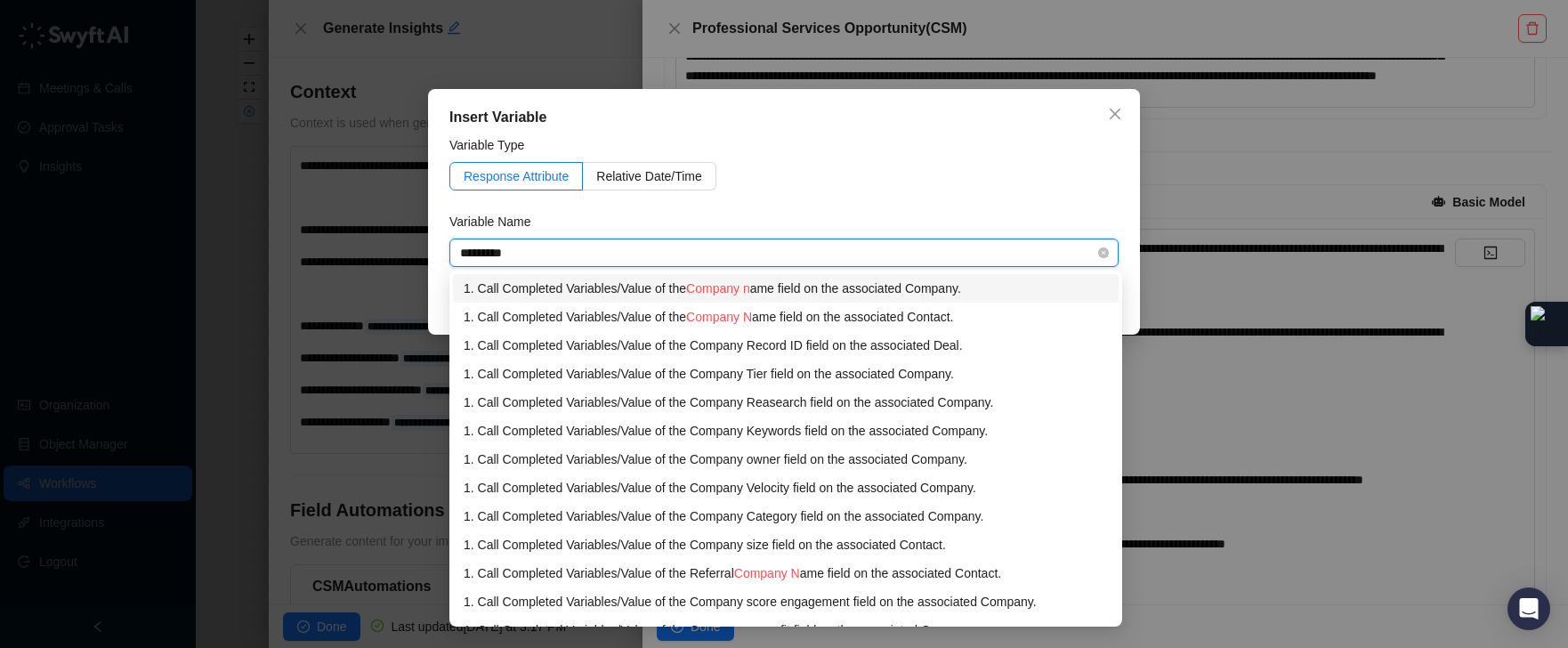
click at [853, 285] on div "1. Call Completed Variables / Value of the Company n ame field on the associate…" at bounding box center [785, 288] width 644 height 20
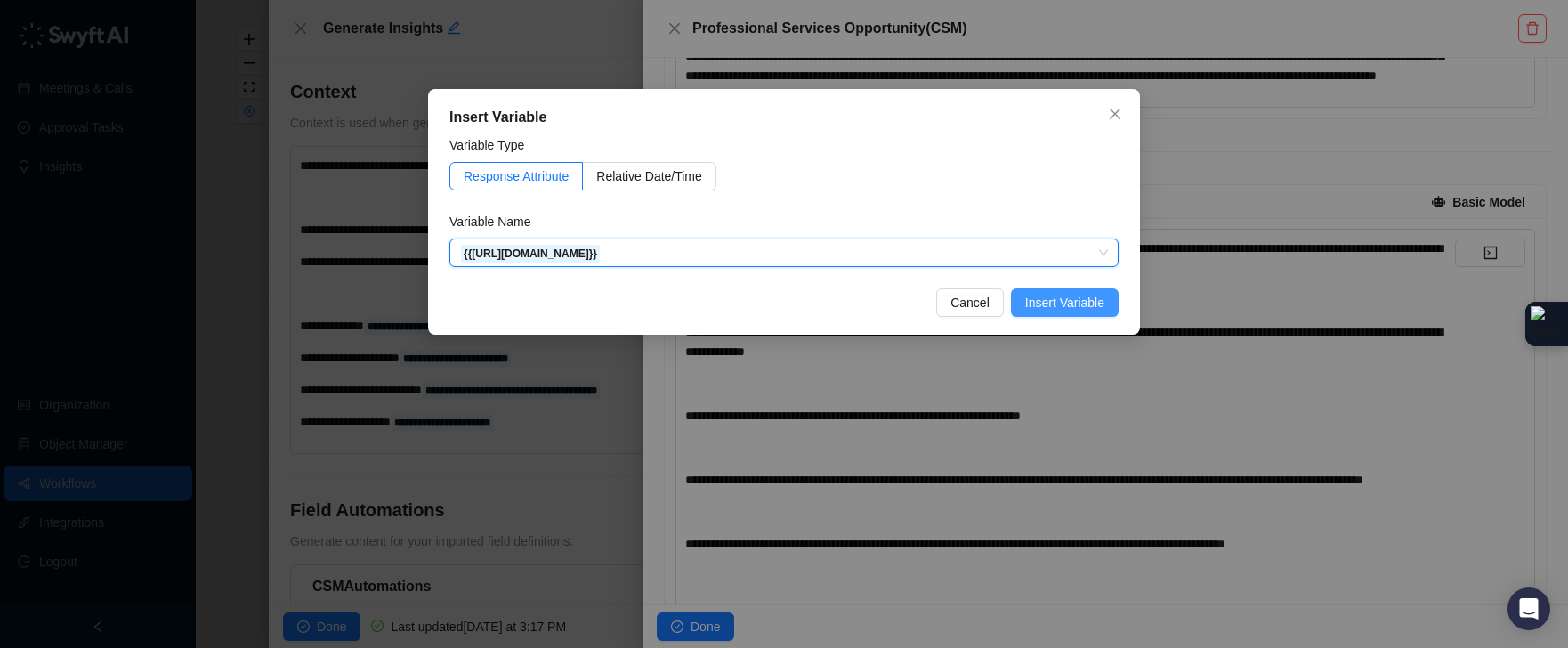
click at [1038, 299] on span "Insert Variable" at bounding box center [1065, 303] width 79 height 20
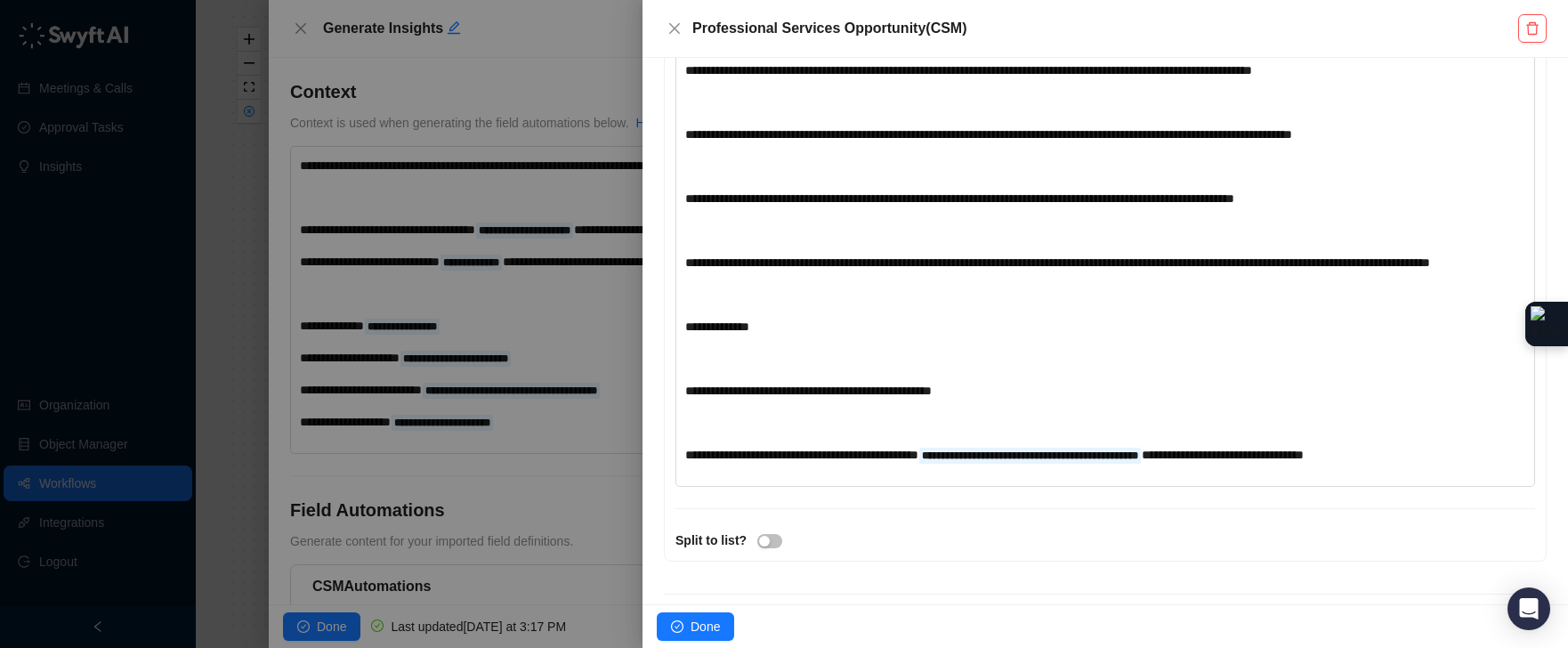
scroll to position [1079, 0]
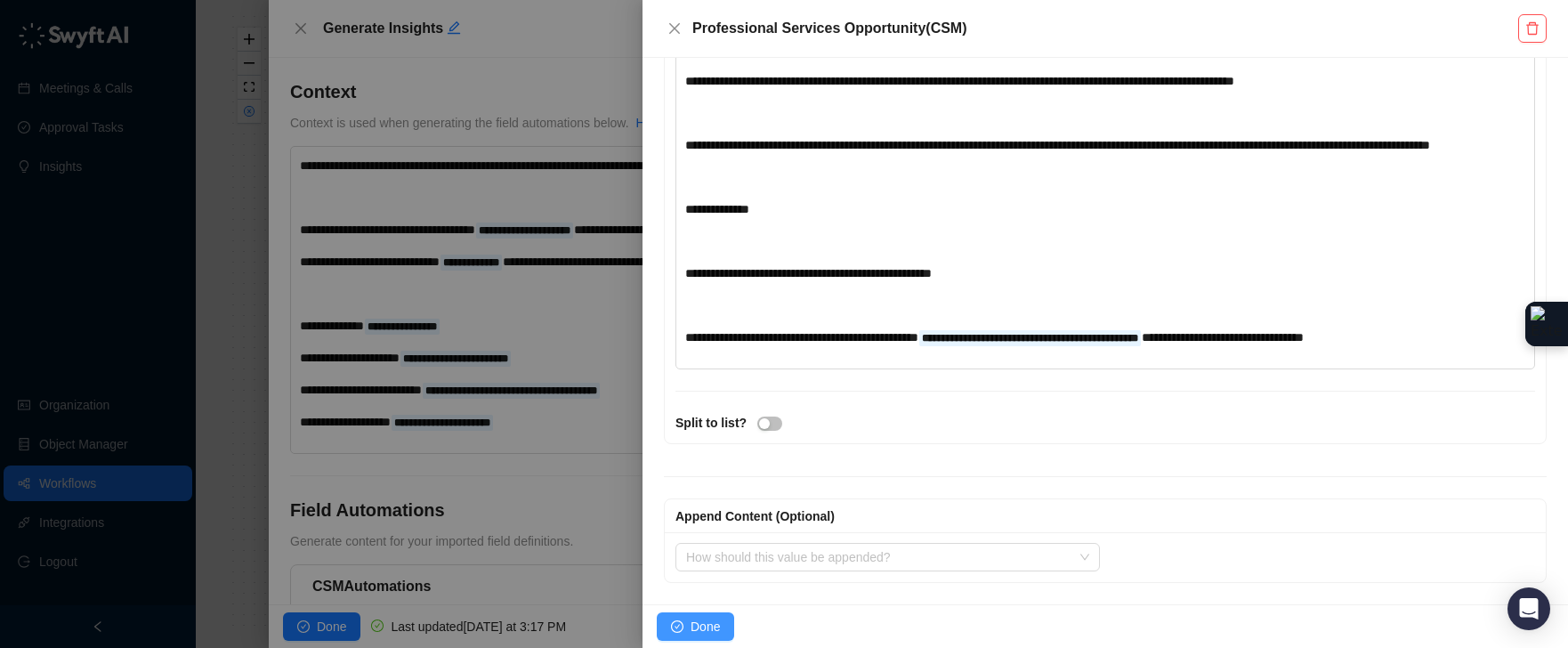
click at [694, 635] on span "Done" at bounding box center [704, 626] width 30 height 20
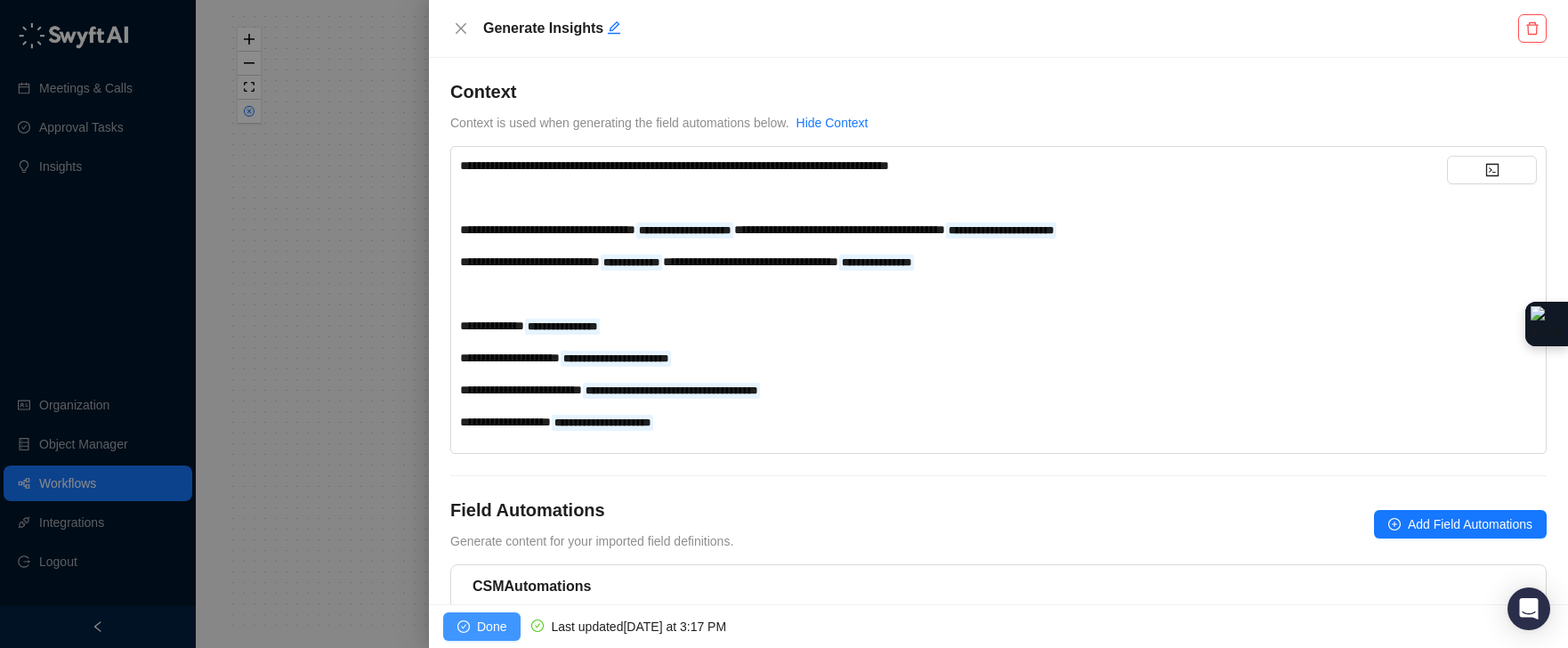
click at [509, 630] on button "Done" at bounding box center [482, 626] width 77 height 29
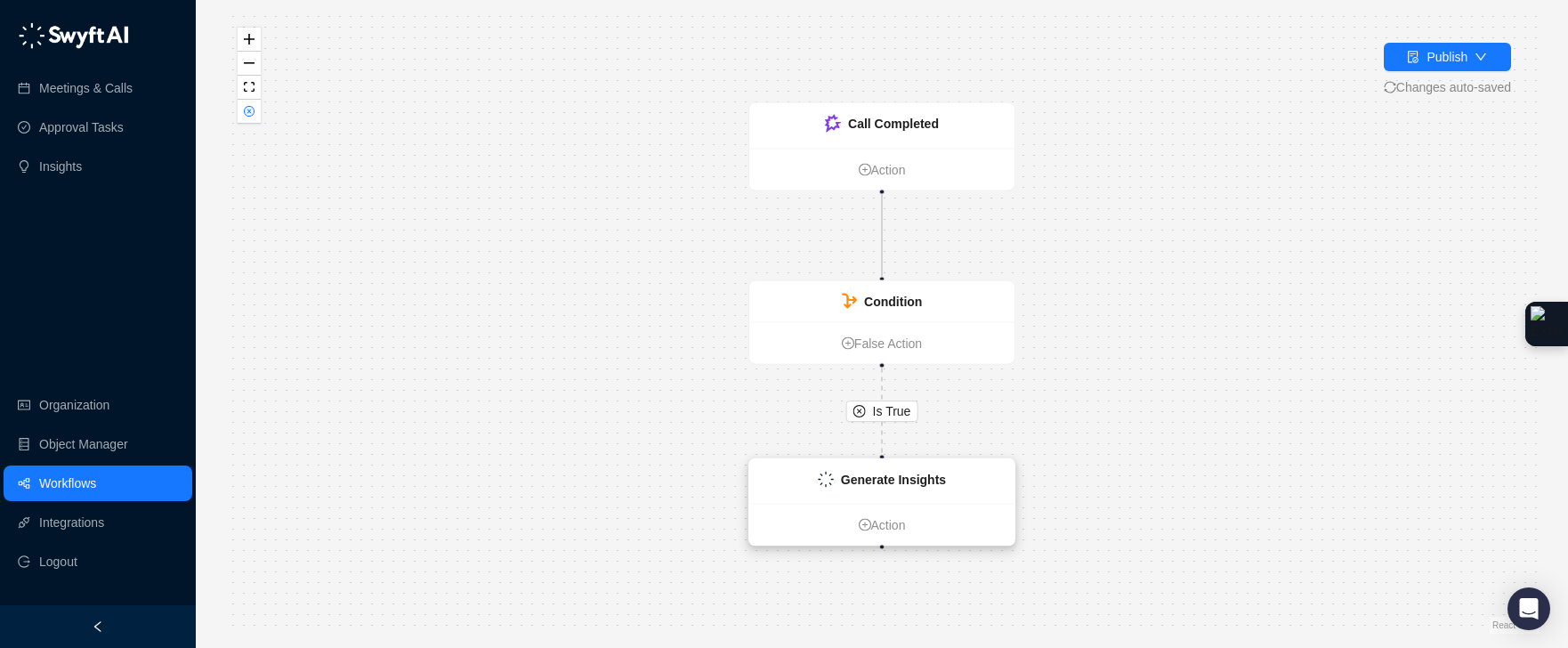
click at [899, 477] on strong "Generate Insights" at bounding box center [893, 480] width 105 height 14
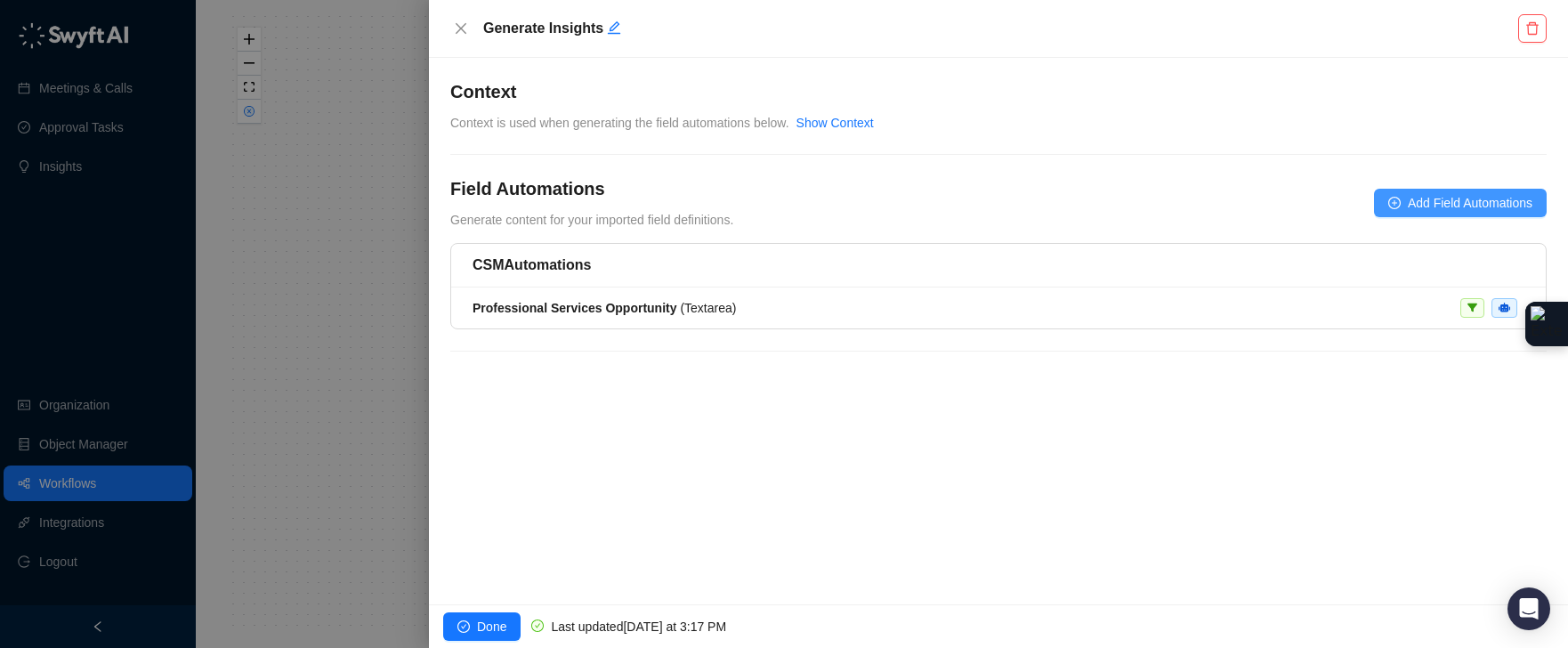
click at [1417, 200] on span "Add Field Automations" at bounding box center [1470, 203] width 125 height 20
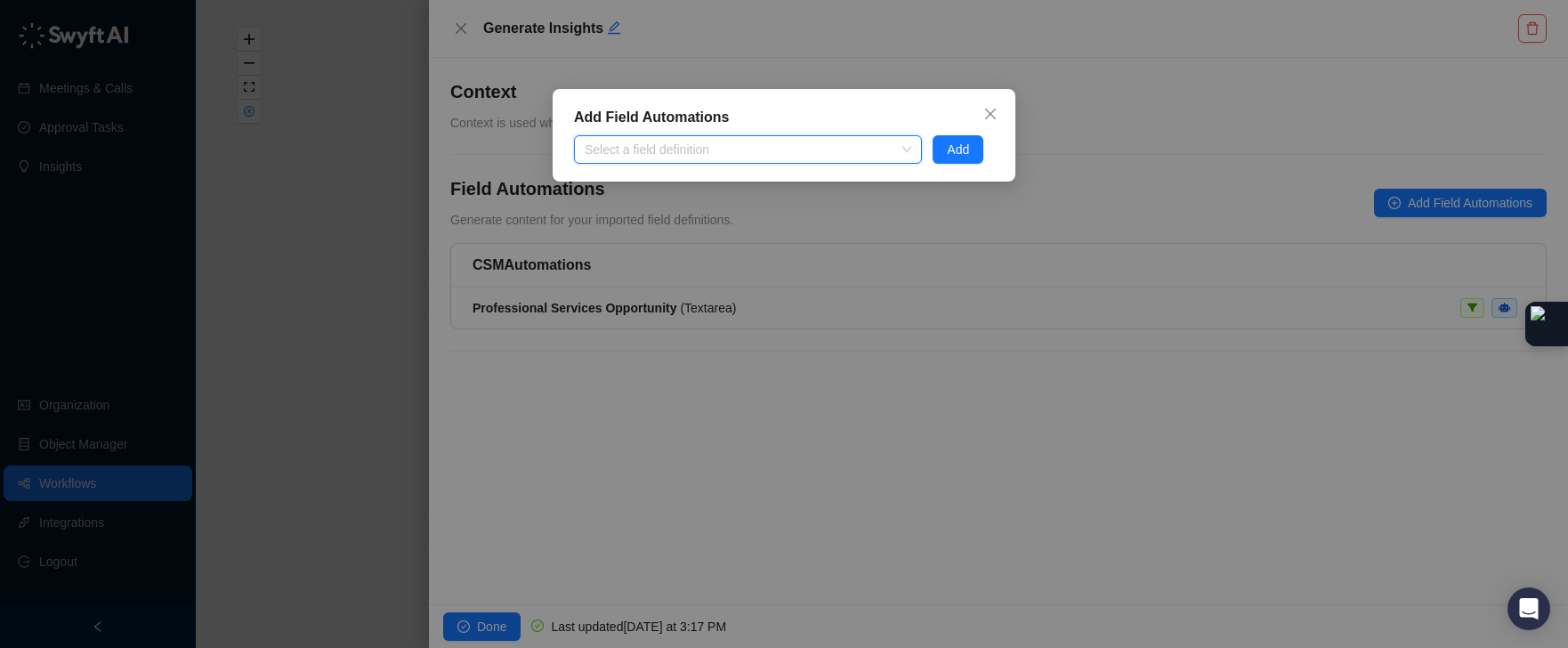
click at [993, 134] on div "Add Field Automations Select a field definition Add" at bounding box center [784, 135] width 463 height 93
click at [988, 114] on icon "close" at bounding box center [990, 114] width 14 height 14
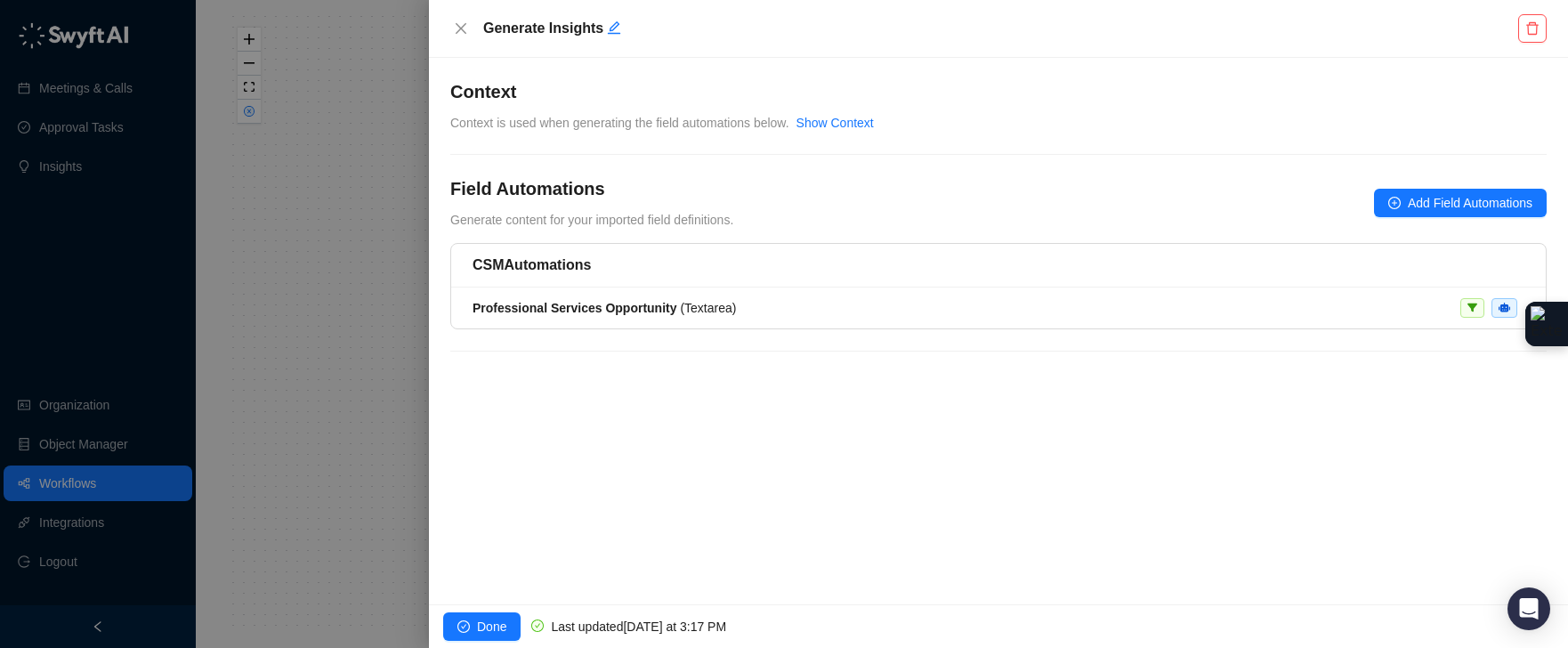
drag, startPoint x: 1431, startPoint y: 206, endPoint x: 439, endPoint y: 50, distance: 1004.2
click at [441, 53] on div "**********" at bounding box center [998, 324] width 1139 height 648
click at [456, 36] on button "Close" at bounding box center [461, 29] width 22 height 22
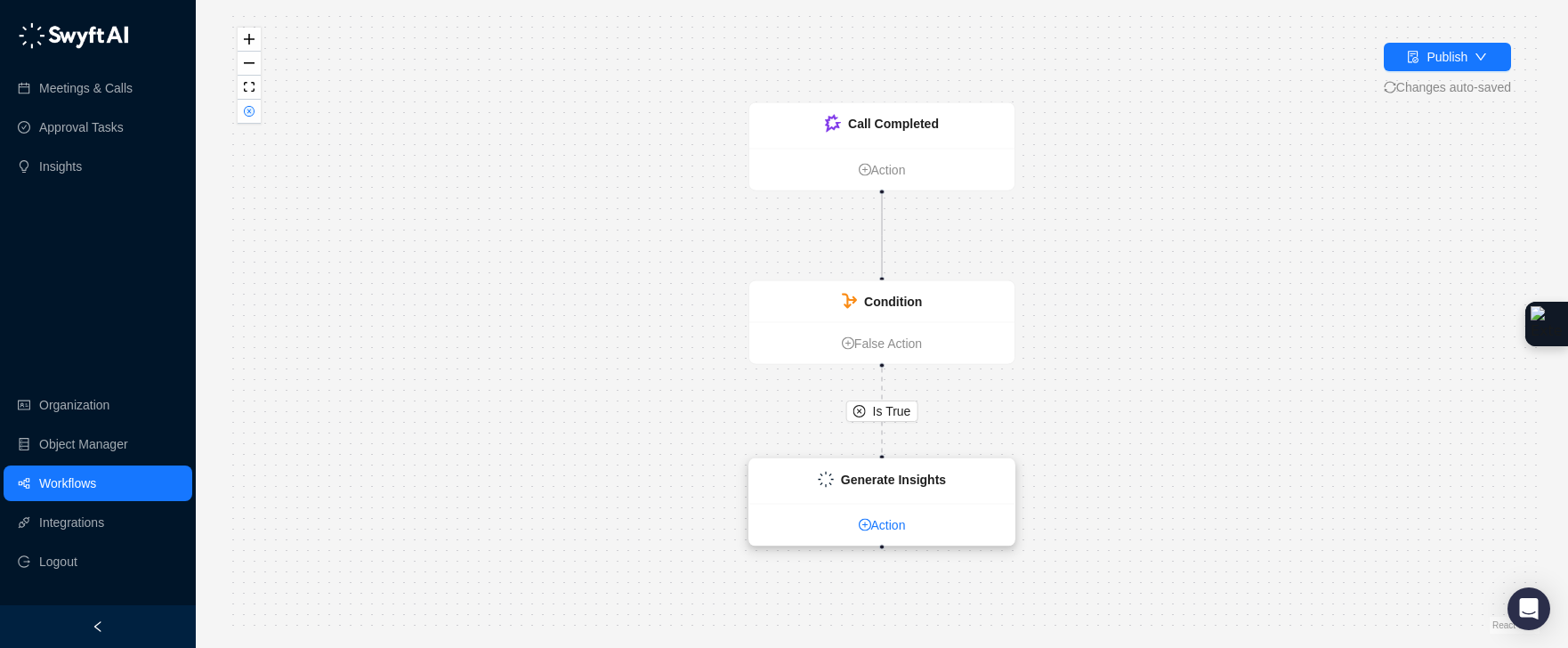
click at [892, 530] on link "Action" at bounding box center [881, 525] width 265 height 20
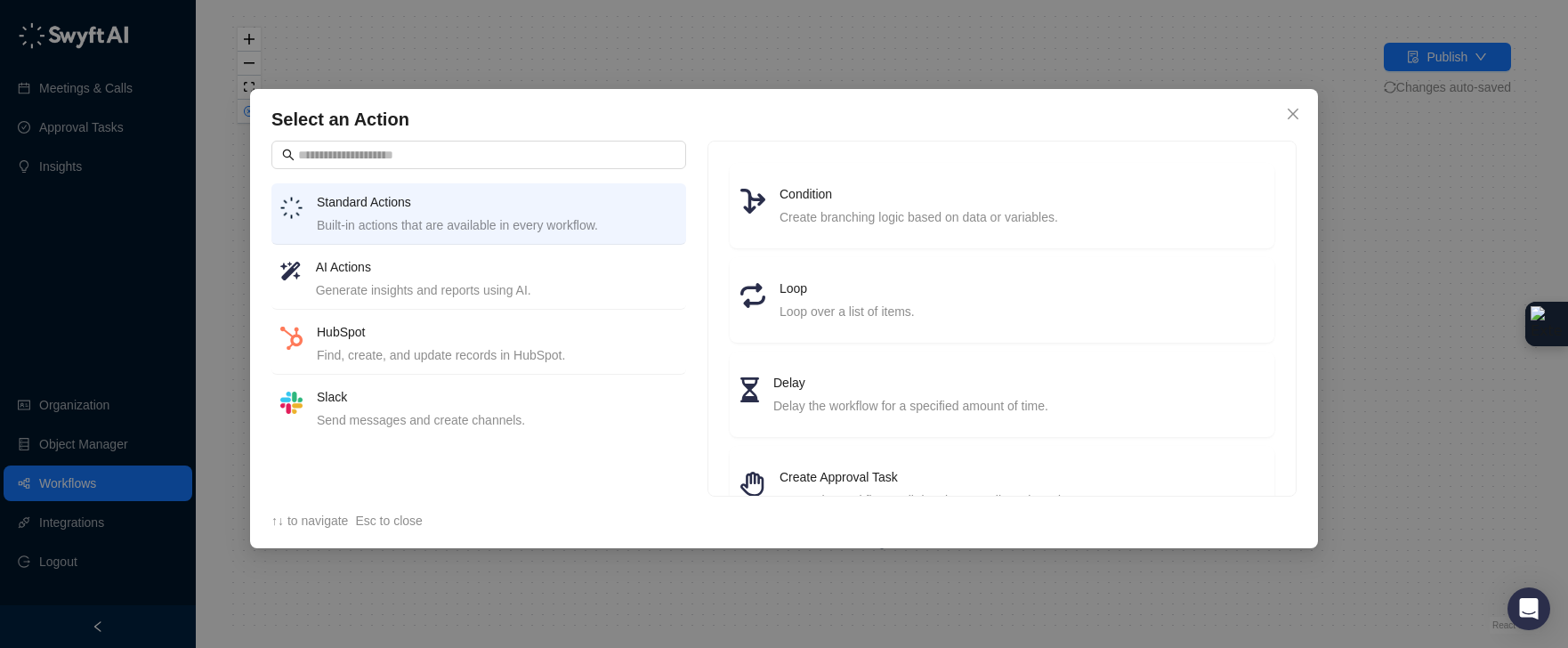
click at [437, 350] on div "Find, create, and update records in HubSpot." at bounding box center [497, 355] width 360 height 20
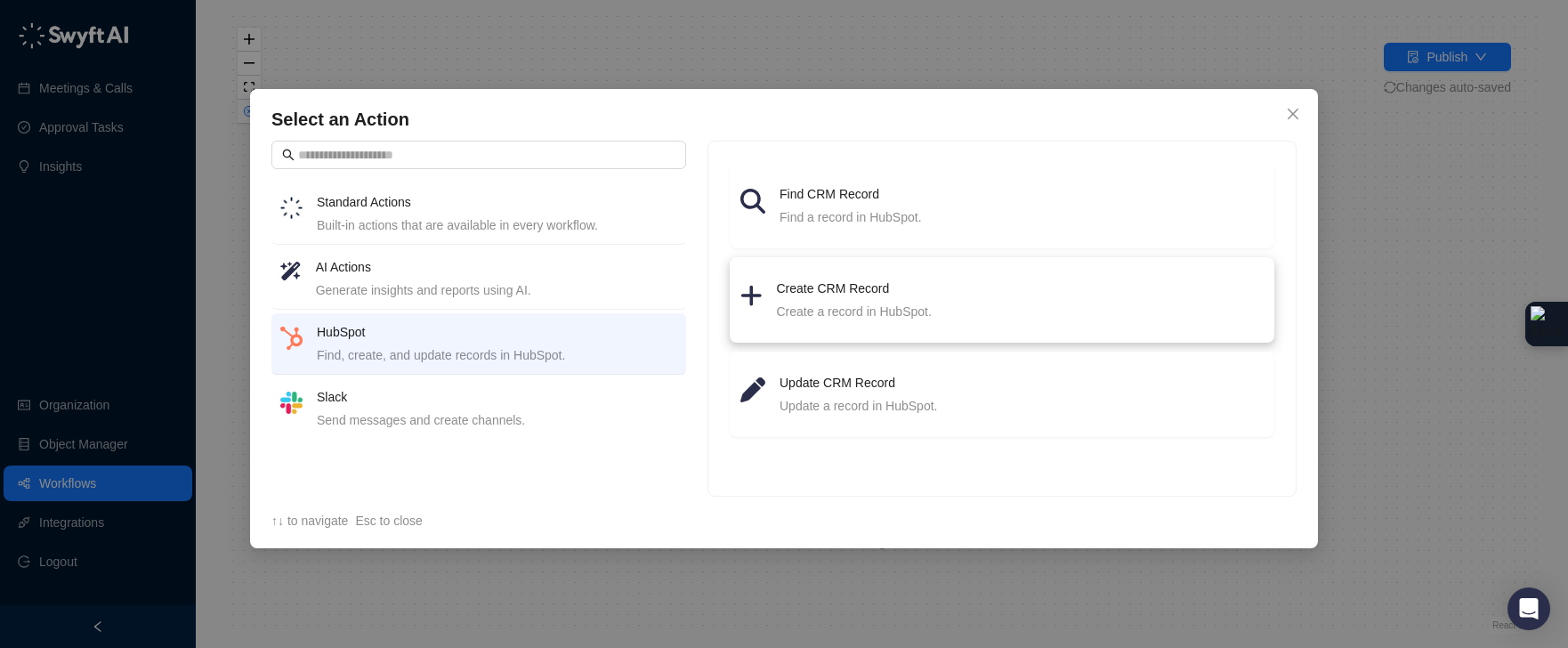
click at [856, 302] on div "Create a record in HubSpot." at bounding box center [1021, 312] width 487 height 20
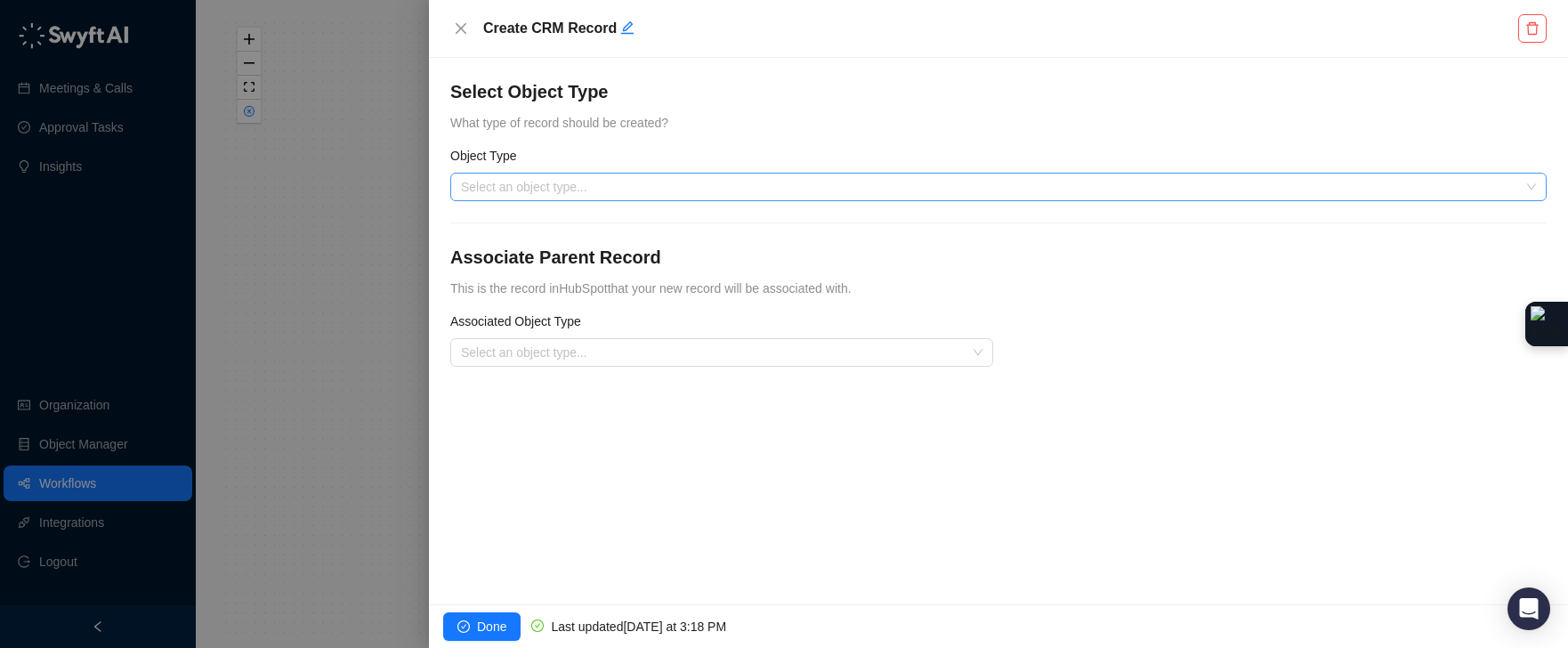
click at [528, 186] on input "search" at bounding box center [993, 187] width 1064 height 27
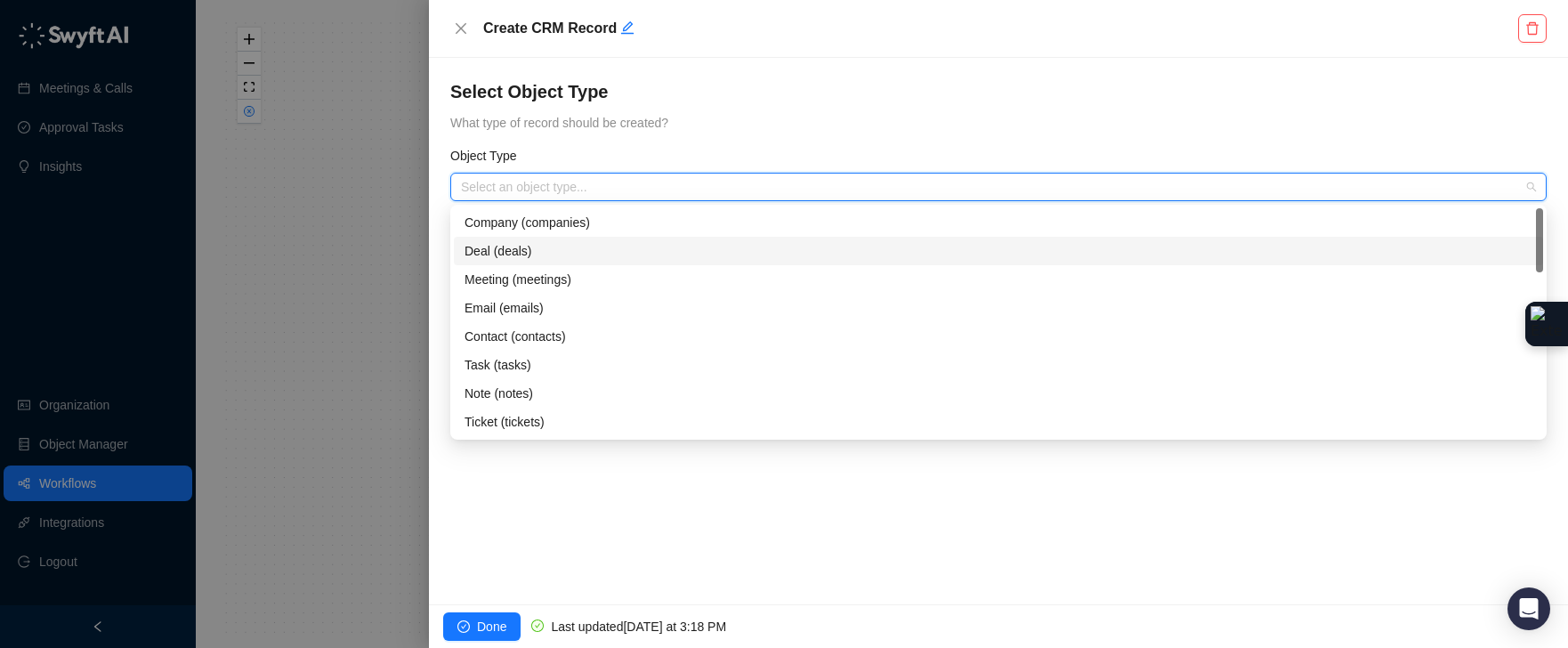
click at [504, 260] on div "Deal (deals)" at bounding box center [998, 251] width 1067 height 20
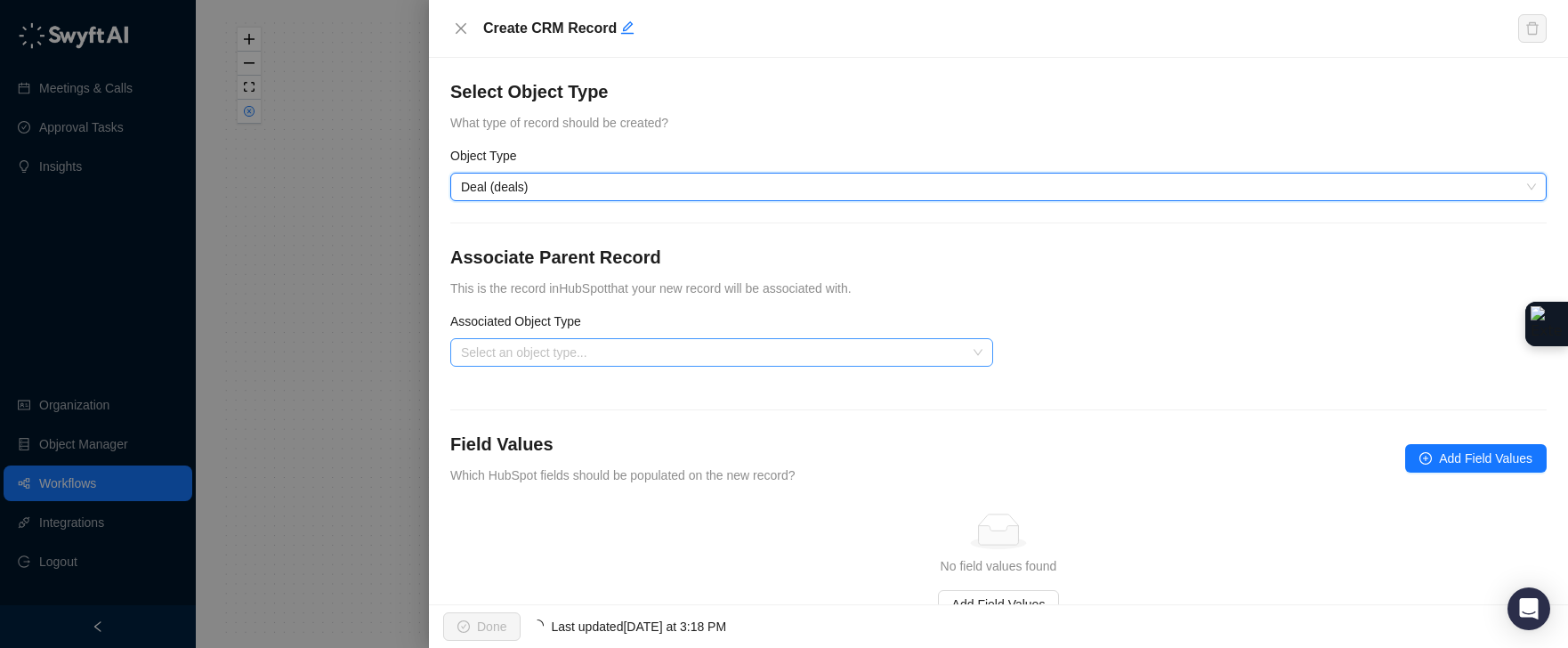
click at [511, 348] on input "search" at bounding box center [716, 352] width 510 height 27
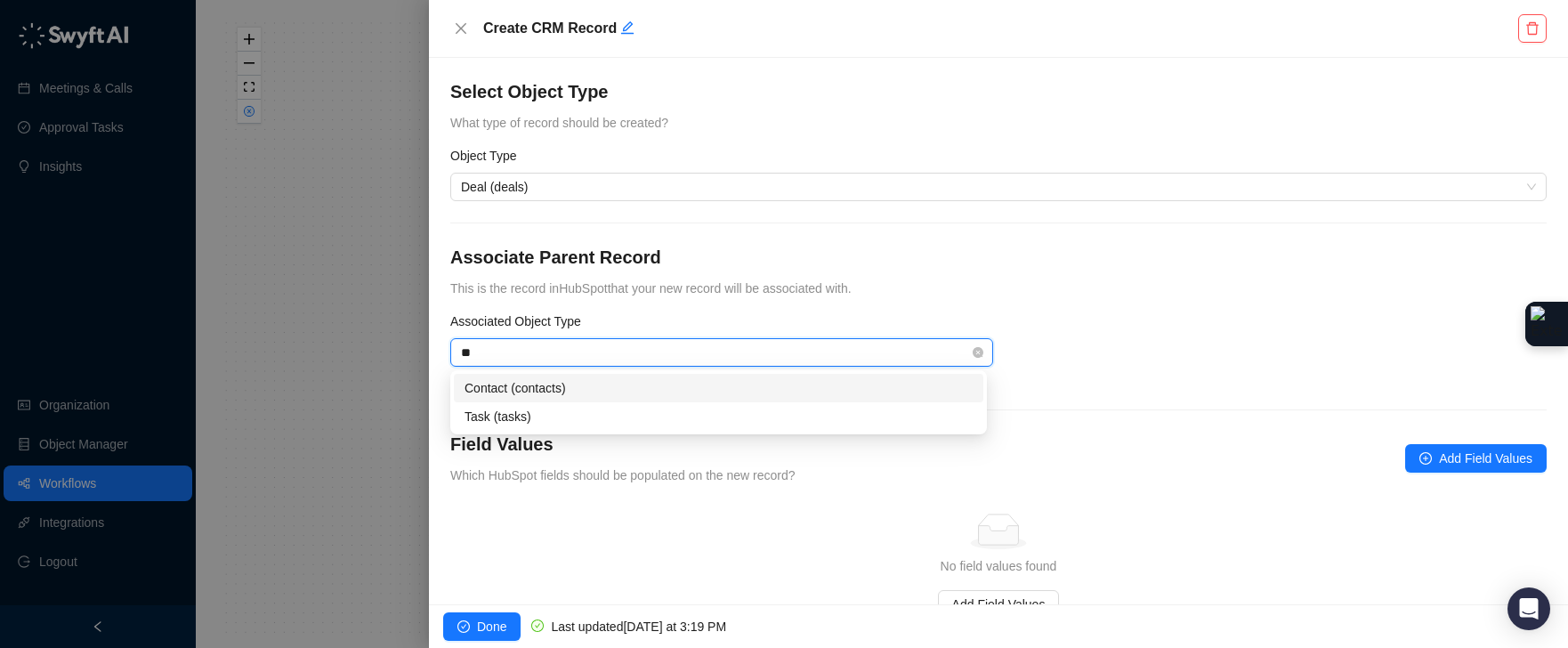
type input "***"
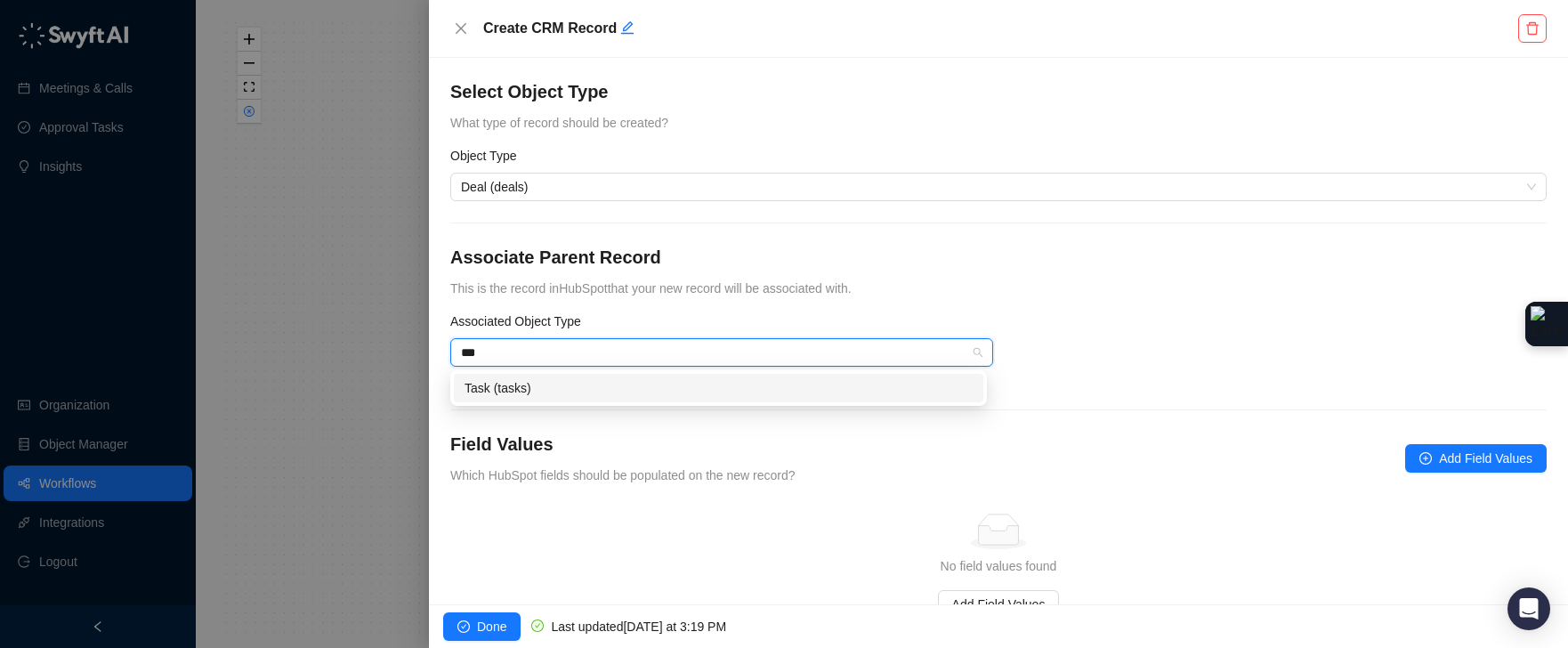
click at [527, 397] on div "Task (tasks)" at bounding box center [718, 388] width 508 height 20
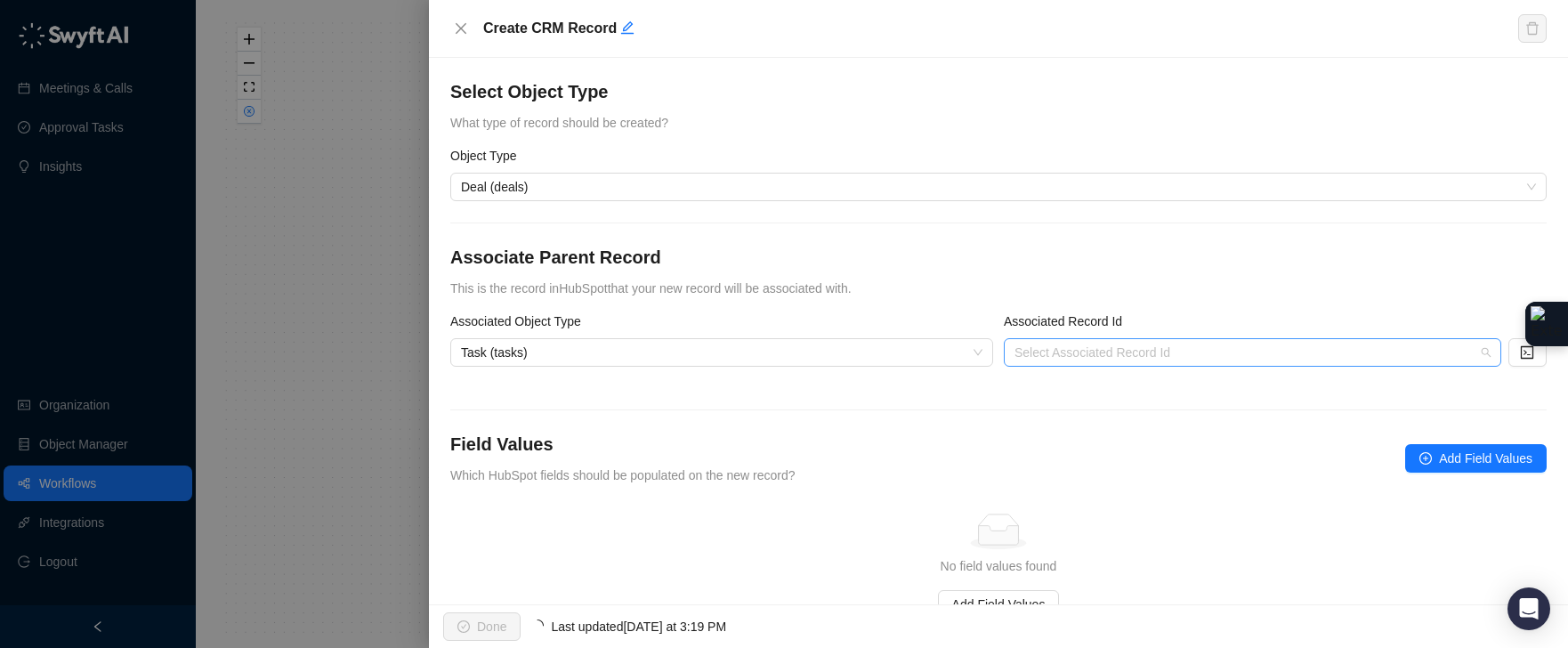
click at [1097, 360] on input "search" at bounding box center [1247, 352] width 465 height 27
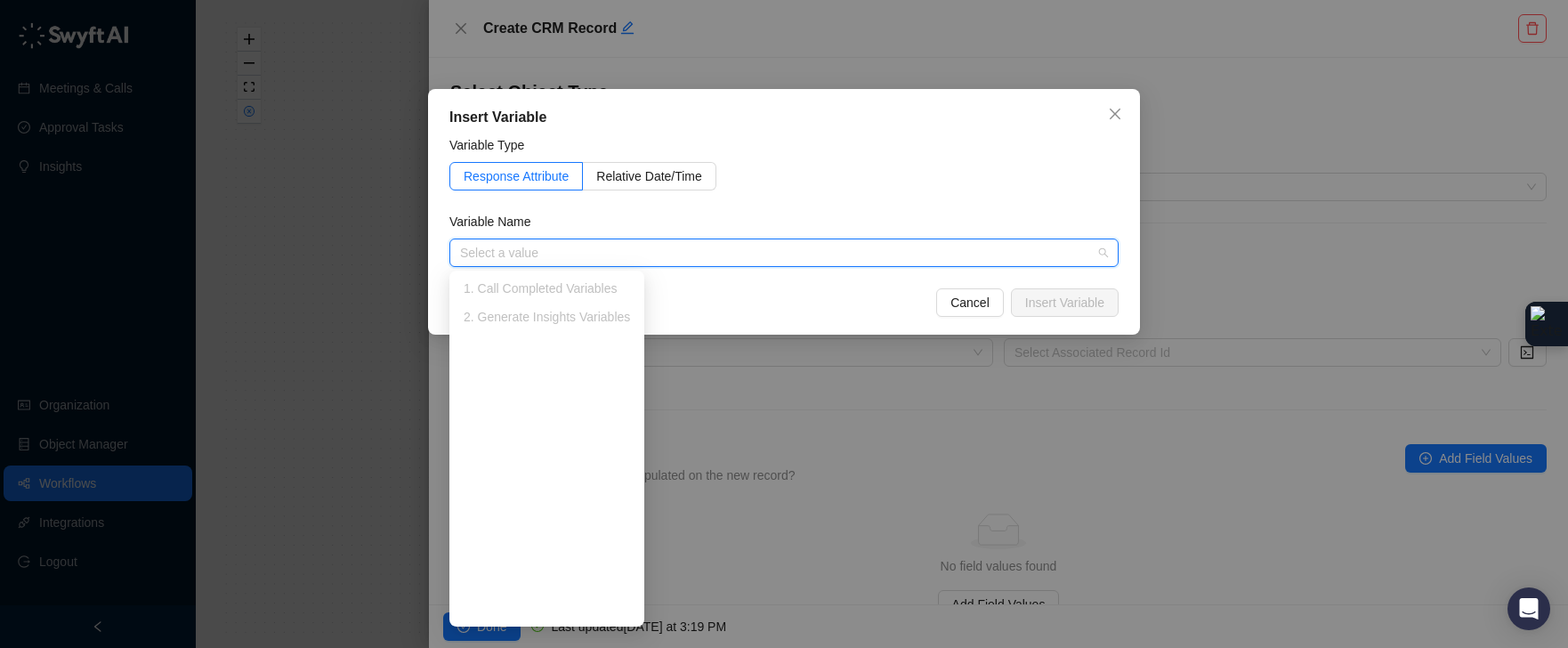
click at [595, 292] on div "1. Call Completed Variables" at bounding box center [546, 288] width 166 height 20
click at [945, 304] on button "Cancel" at bounding box center [970, 303] width 67 height 29
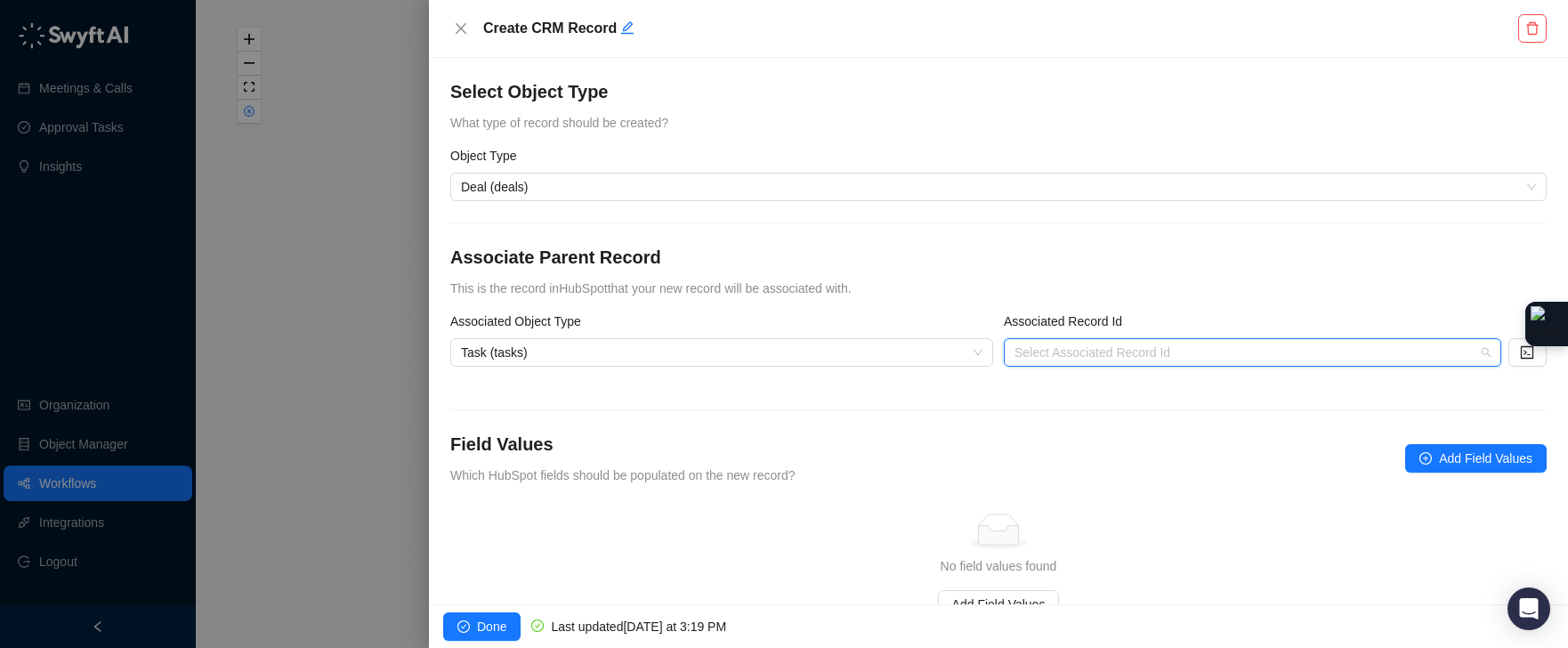
click at [1067, 344] on input "search" at bounding box center [1247, 352] width 465 height 27
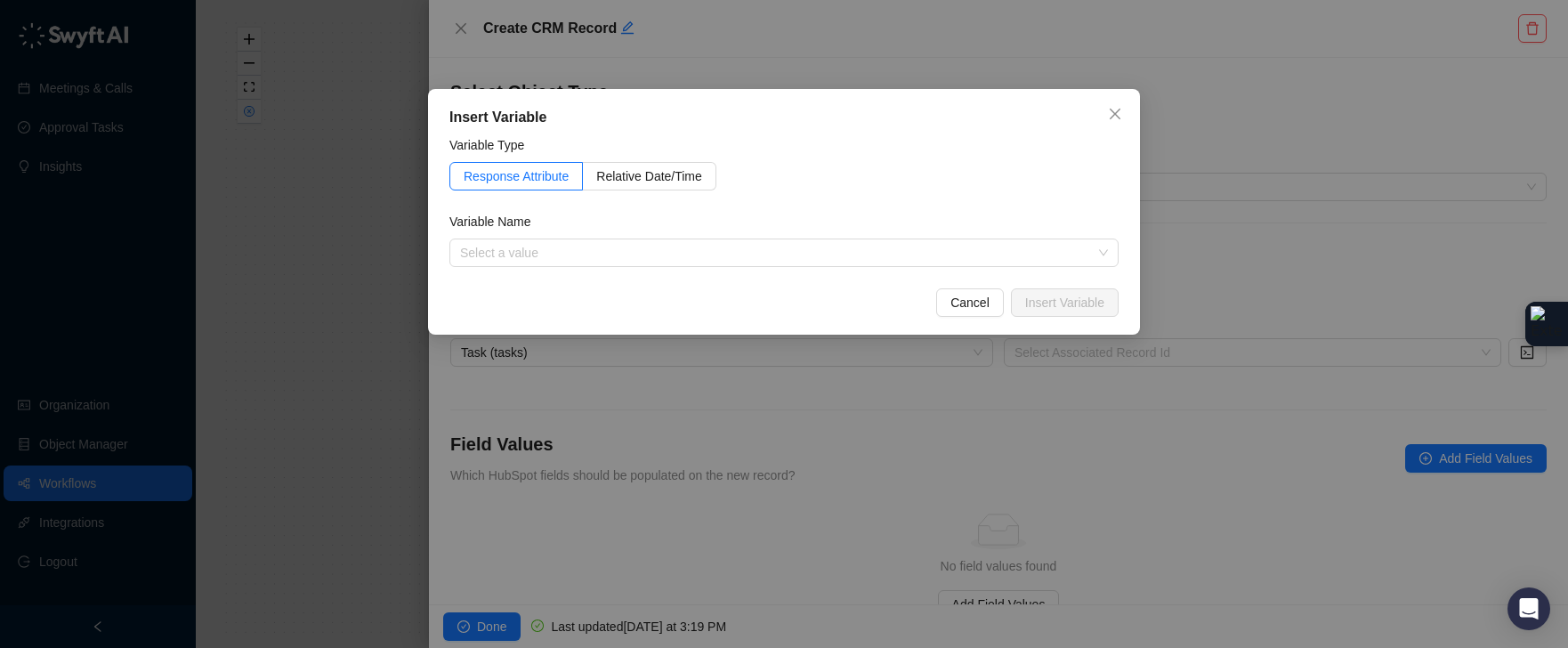
click at [1517, 358] on div "Insert Variable Variable Type Response Attribute Relative Date/Time Variable Na…" at bounding box center [784, 324] width 1568 height 648
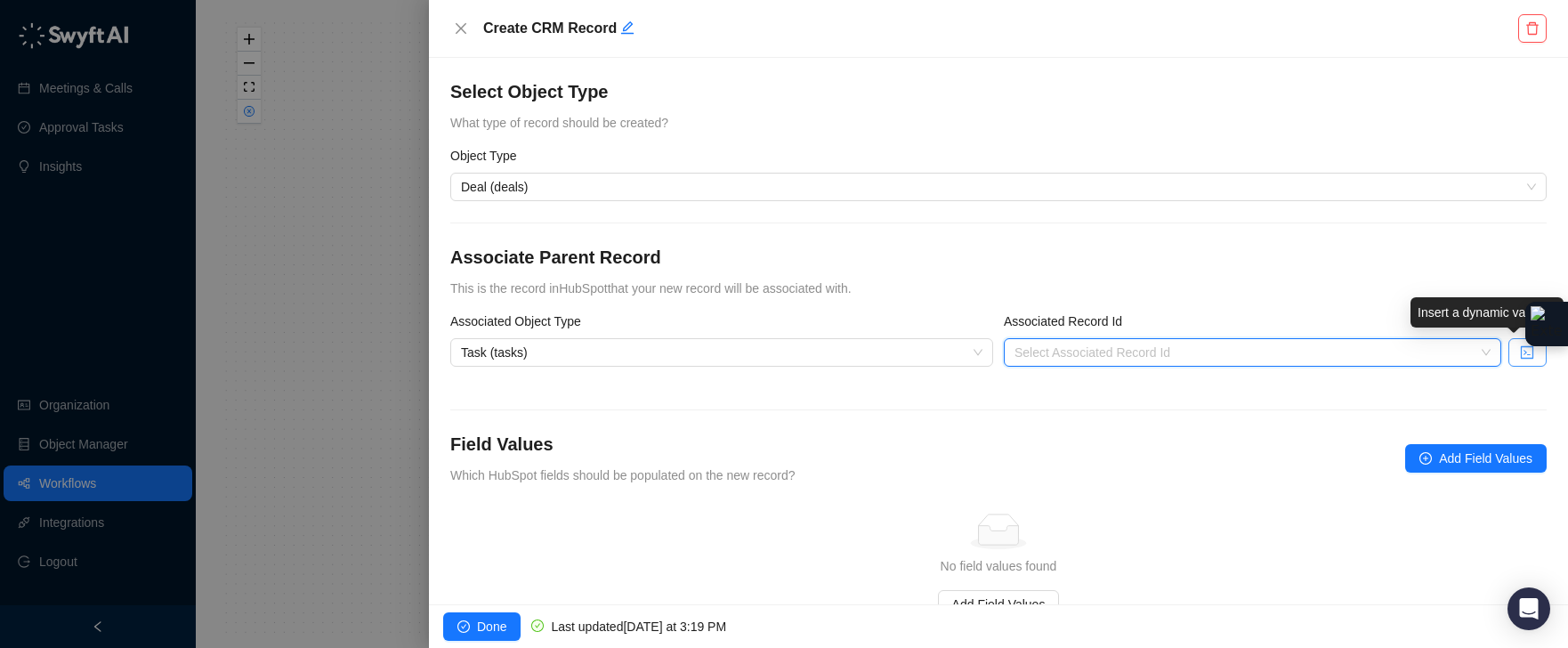
click at [1520, 358] on icon "code" at bounding box center [1527, 352] width 13 height 13
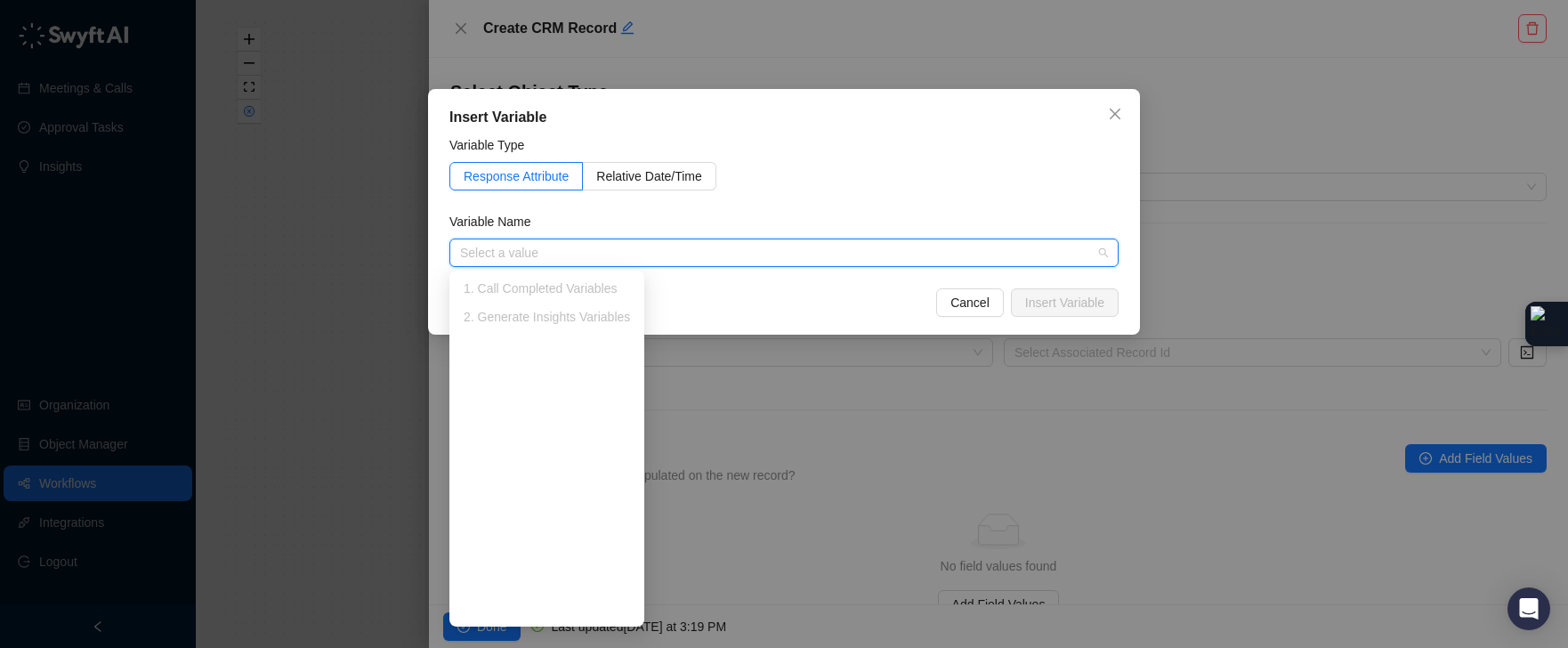
drag, startPoint x: 559, startPoint y: 280, endPoint x: 569, endPoint y: 277, distance: 10.4
click at [558, 280] on div "1. Call Completed Variables" at bounding box center [546, 288] width 166 height 20
click at [957, 299] on span "Cancel" at bounding box center [970, 303] width 40 height 20
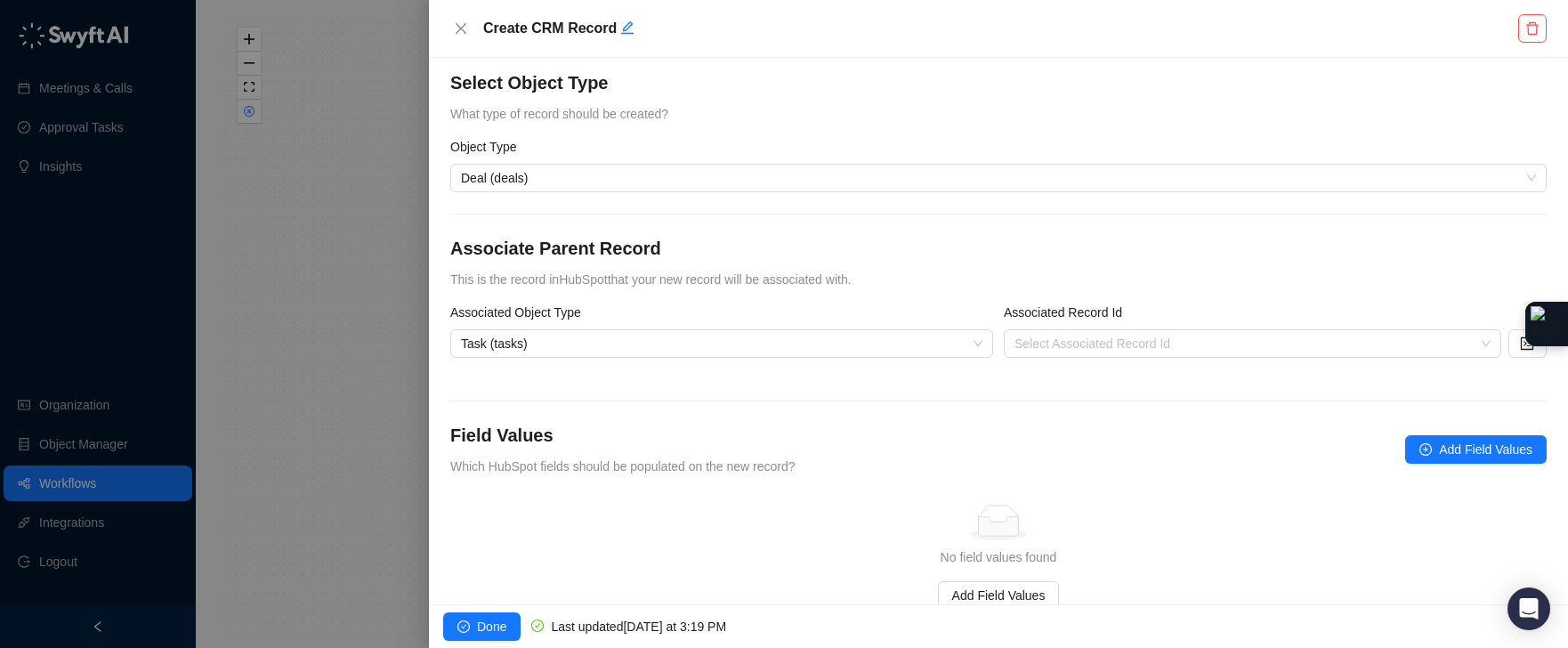
scroll to position [64, 0]
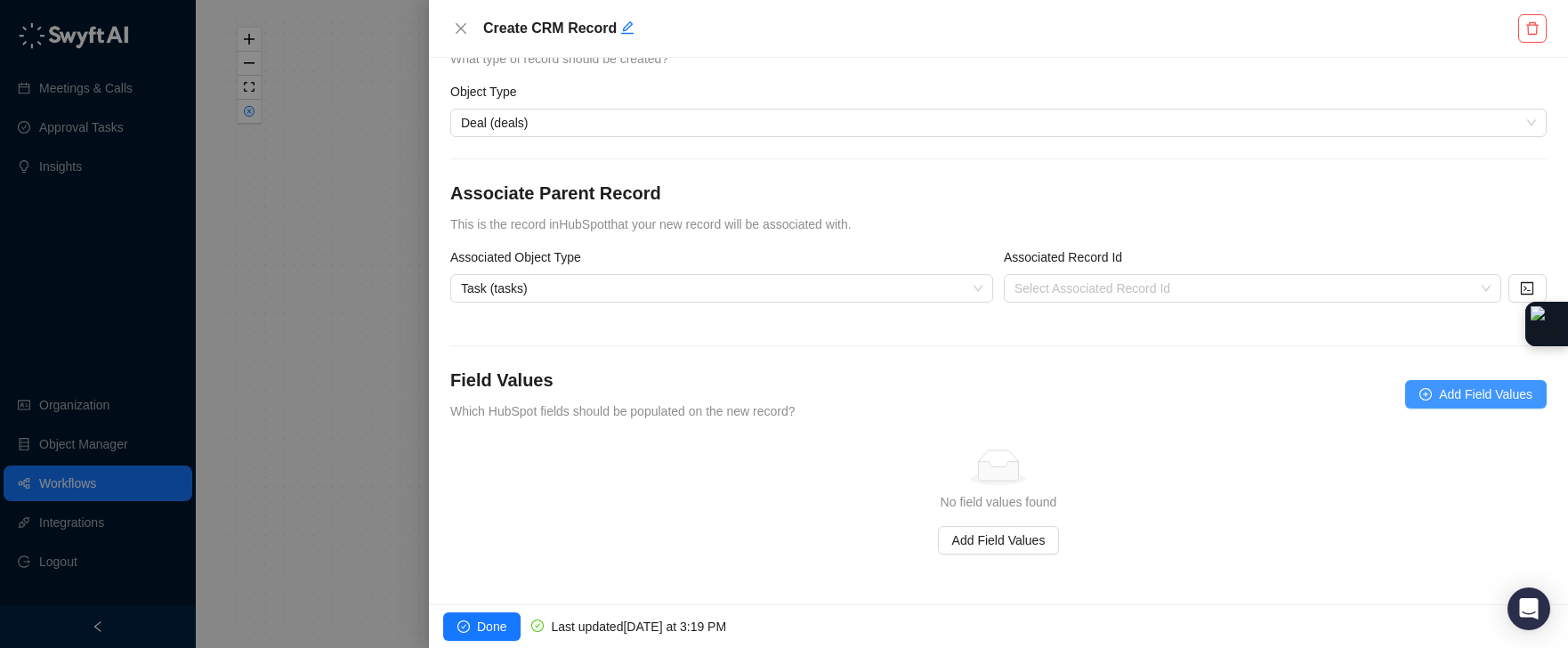
click at [1457, 393] on span "Add Field Values" at bounding box center [1485, 395] width 93 height 20
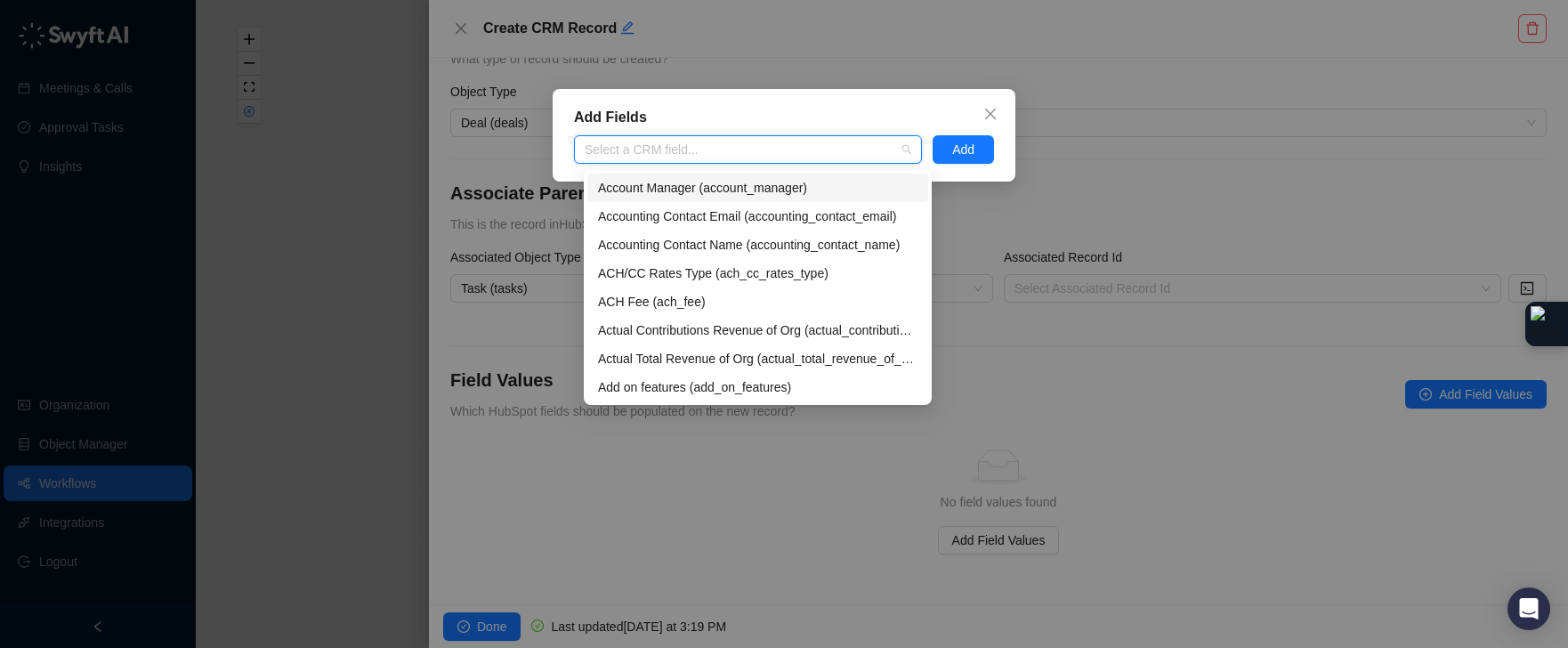
type input "*"
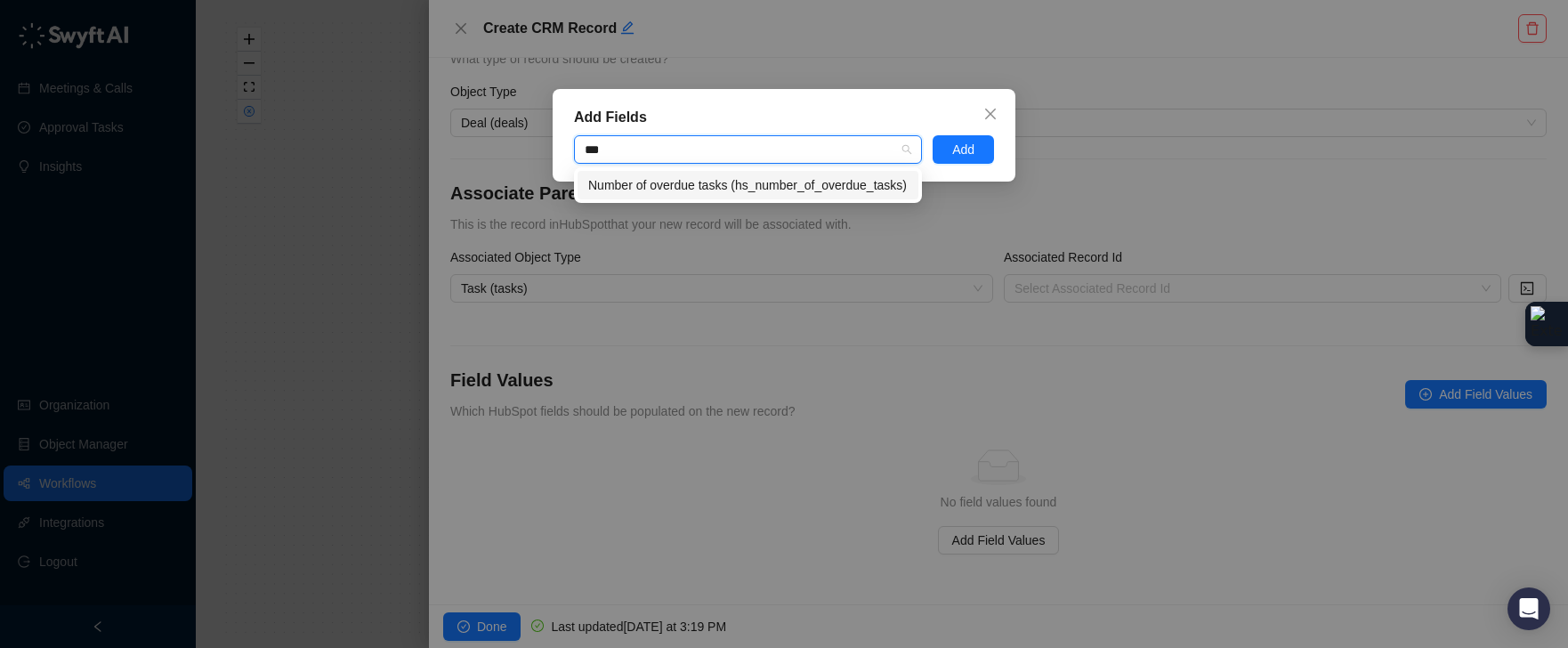
type input "****"
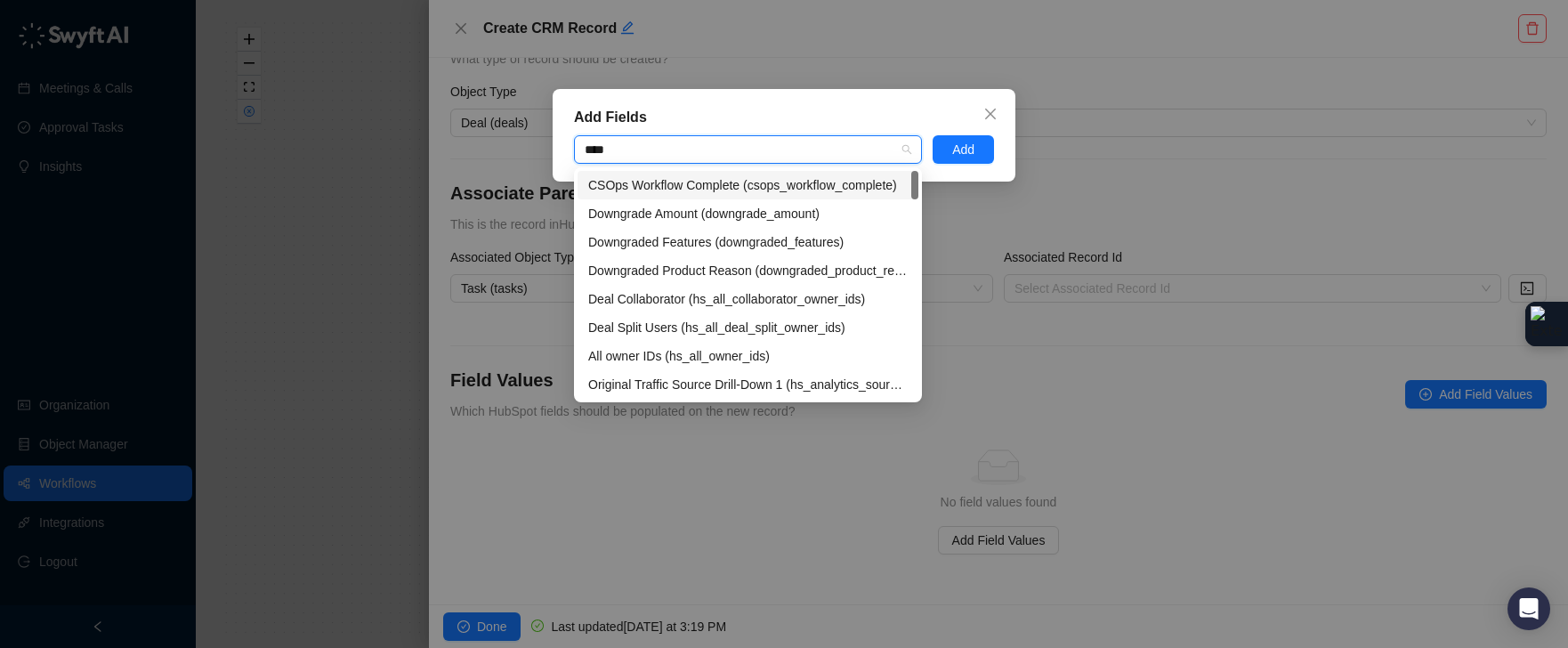
type input "*****"
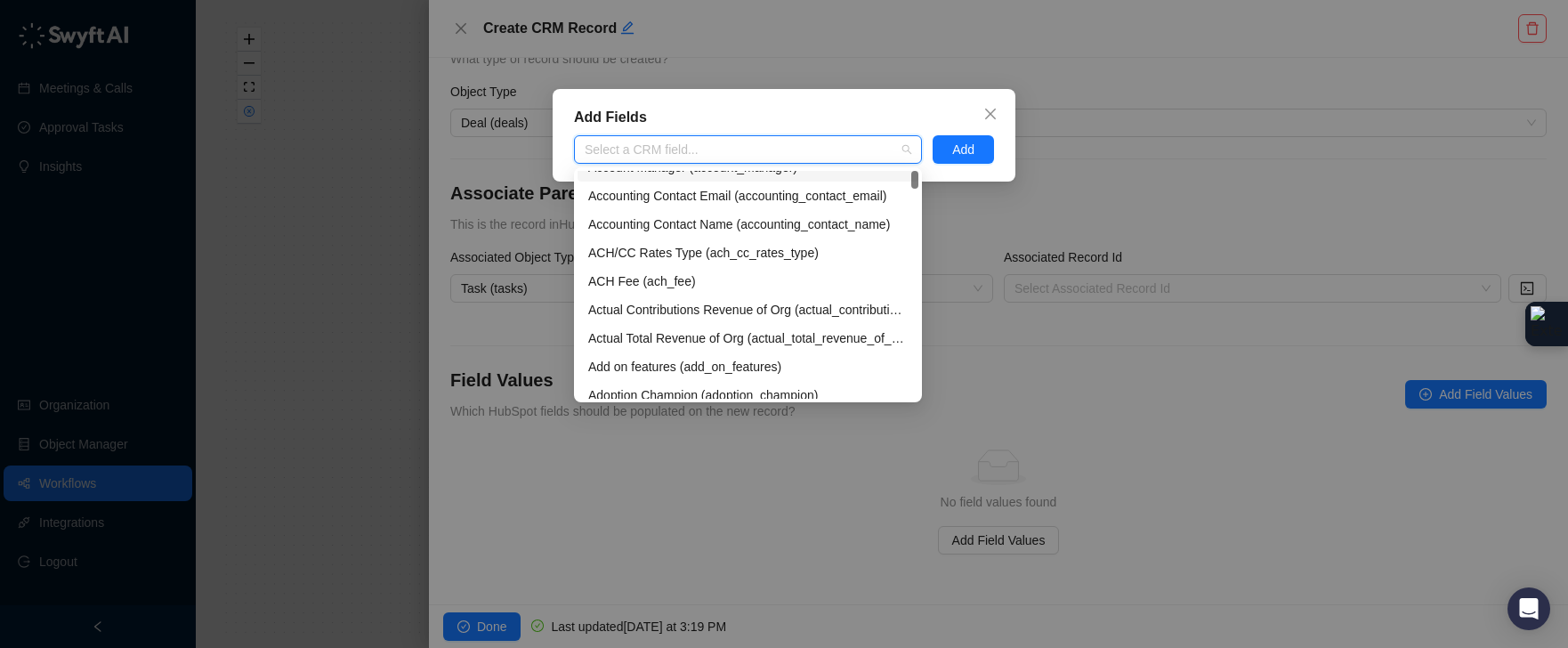
scroll to position [2, 0]
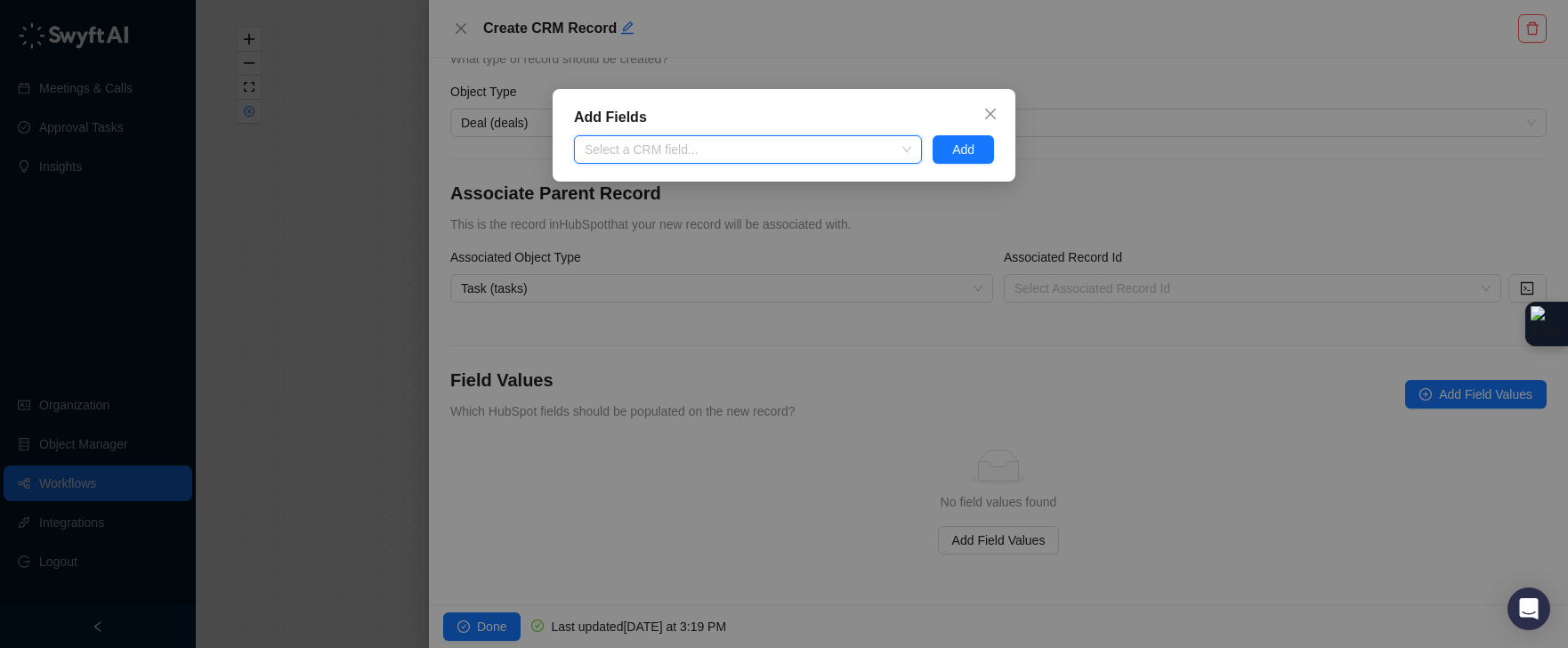
drag, startPoint x: 490, startPoint y: 609, endPoint x: 485, endPoint y: 627, distance: 18.7
click at [490, 614] on div "Add Fields Select a CRM field... Add" at bounding box center [784, 324] width 1568 height 648
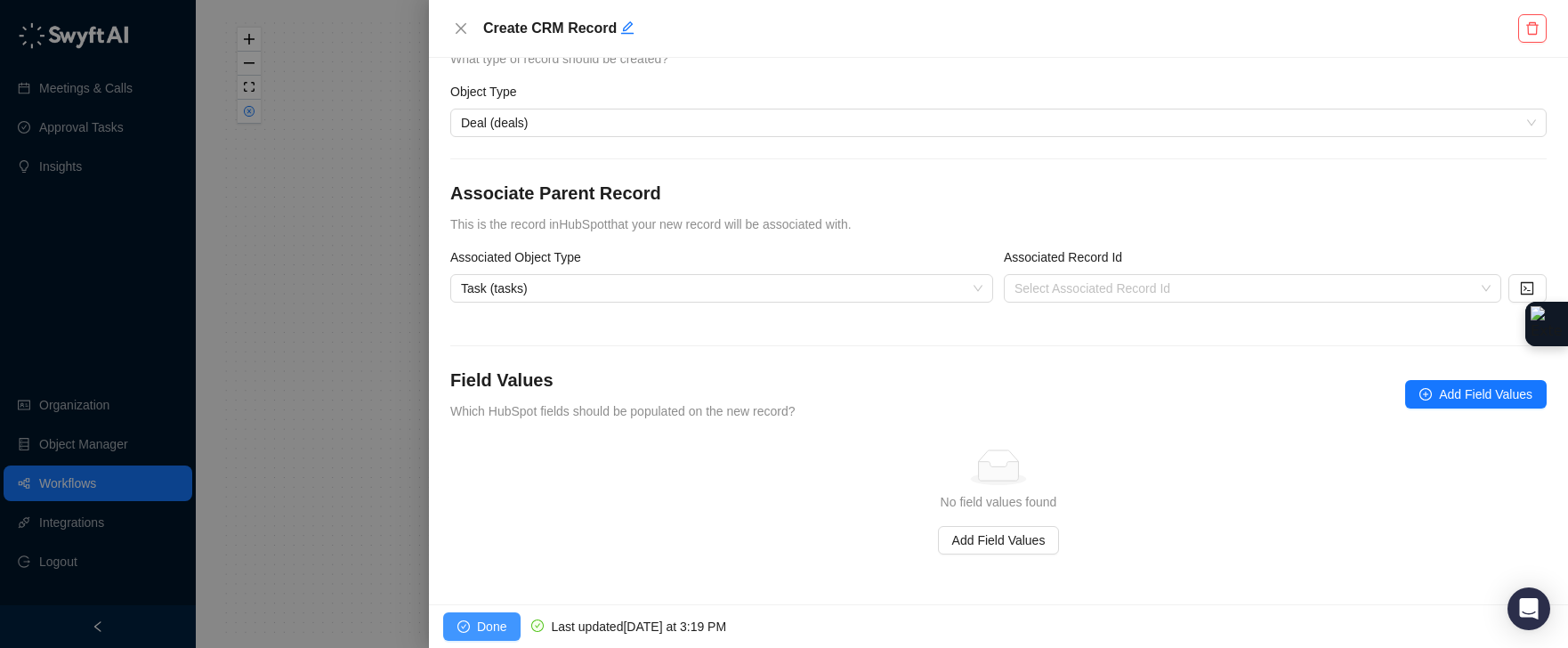
click at [487, 628] on span "Done" at bounding box center [492, 626] width 30 height 20
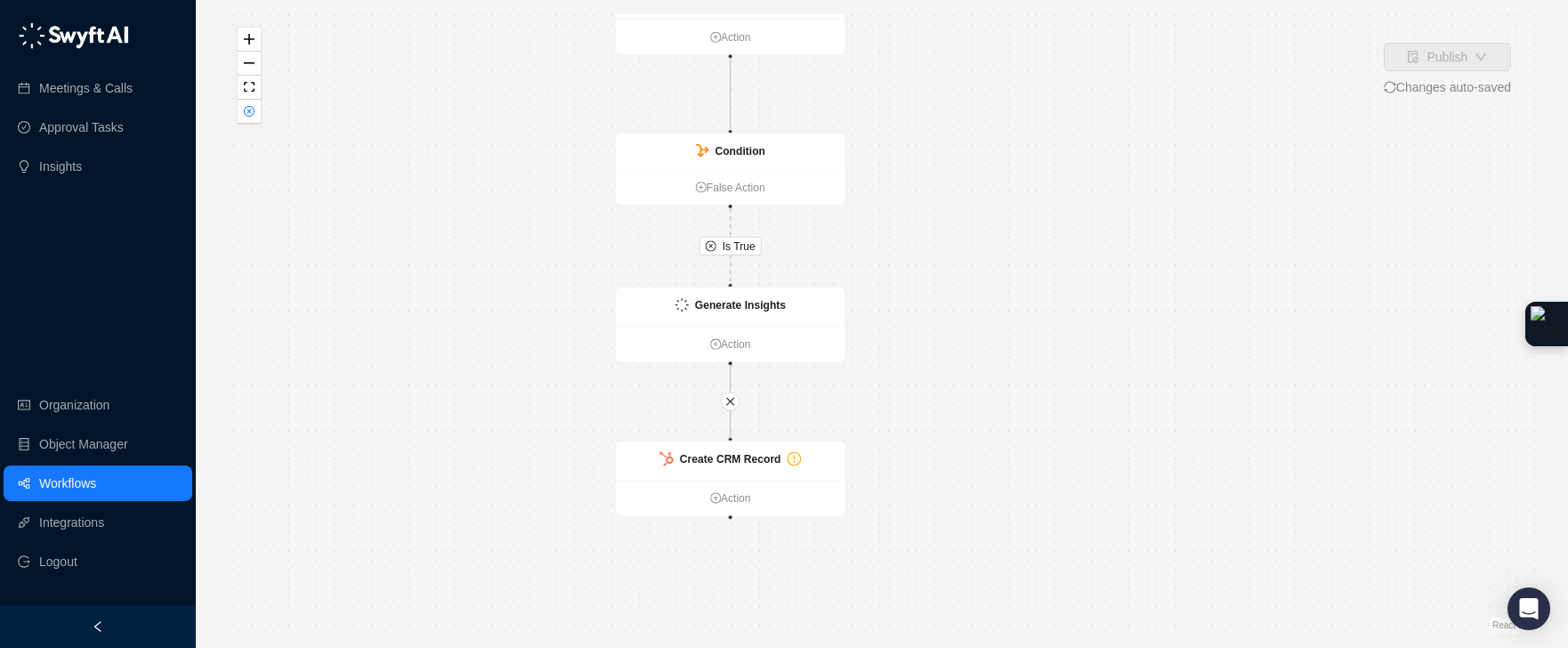
drag, startPoint x: 799, startPoint y: 475, endPoint x: 970, endPoint y: 394, distance: 189.2
click at [970, 394] on div "Is True Create CRM Record Action Call Completed Action Condition False Action G…" at bounding box center [882, 324] width 1316 height 619
click at [822, 471] on div "Create CRM Record" at bounding box center [731, 461] width 230 height 40
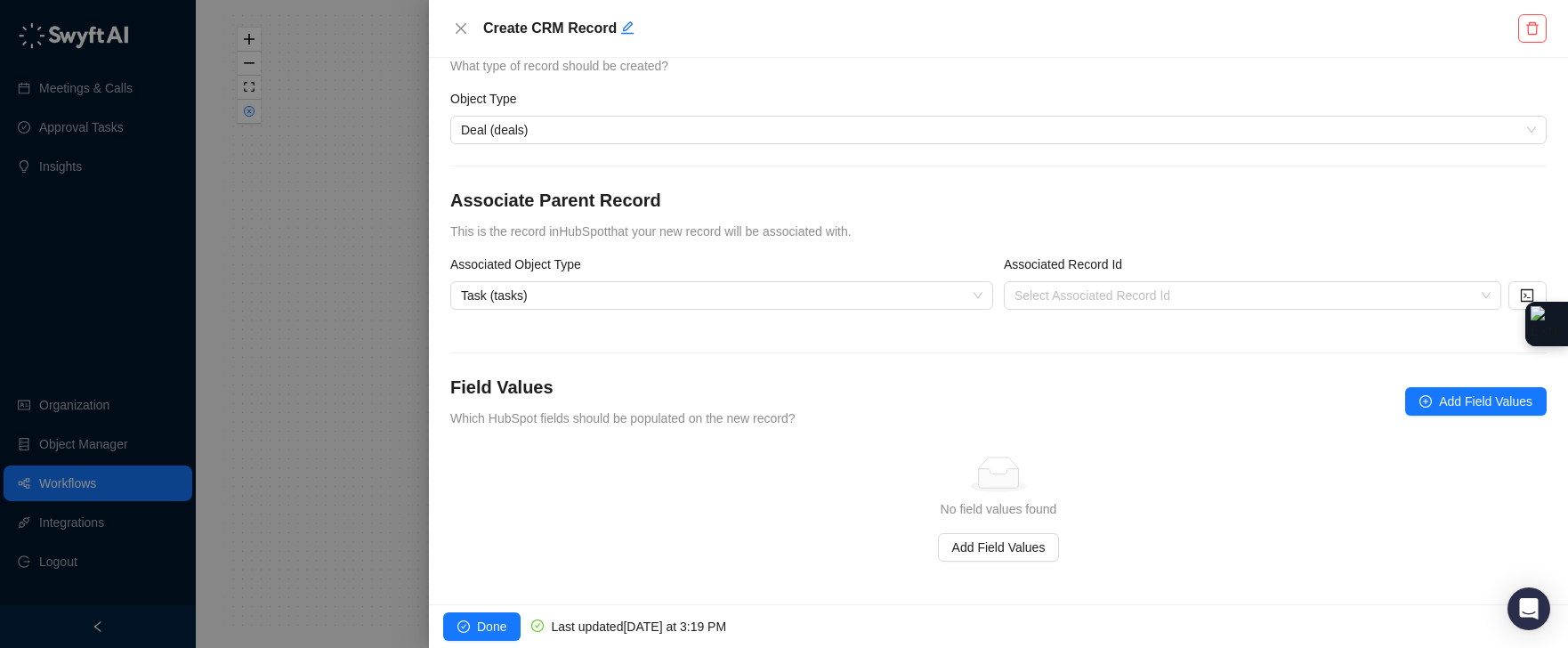
scroll to position [64, 0]
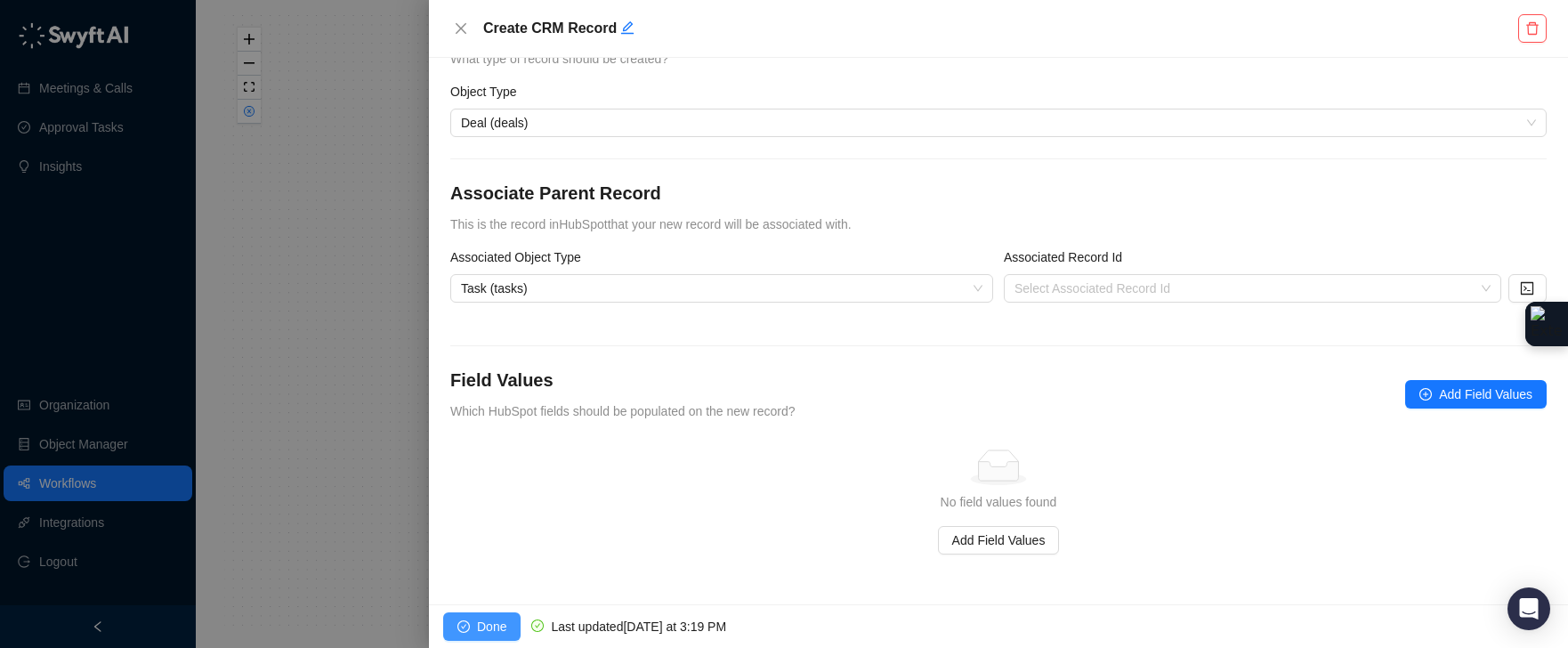
click at [478, 620] on span "Done" at bounding box center [492, 626] width 30 height 20
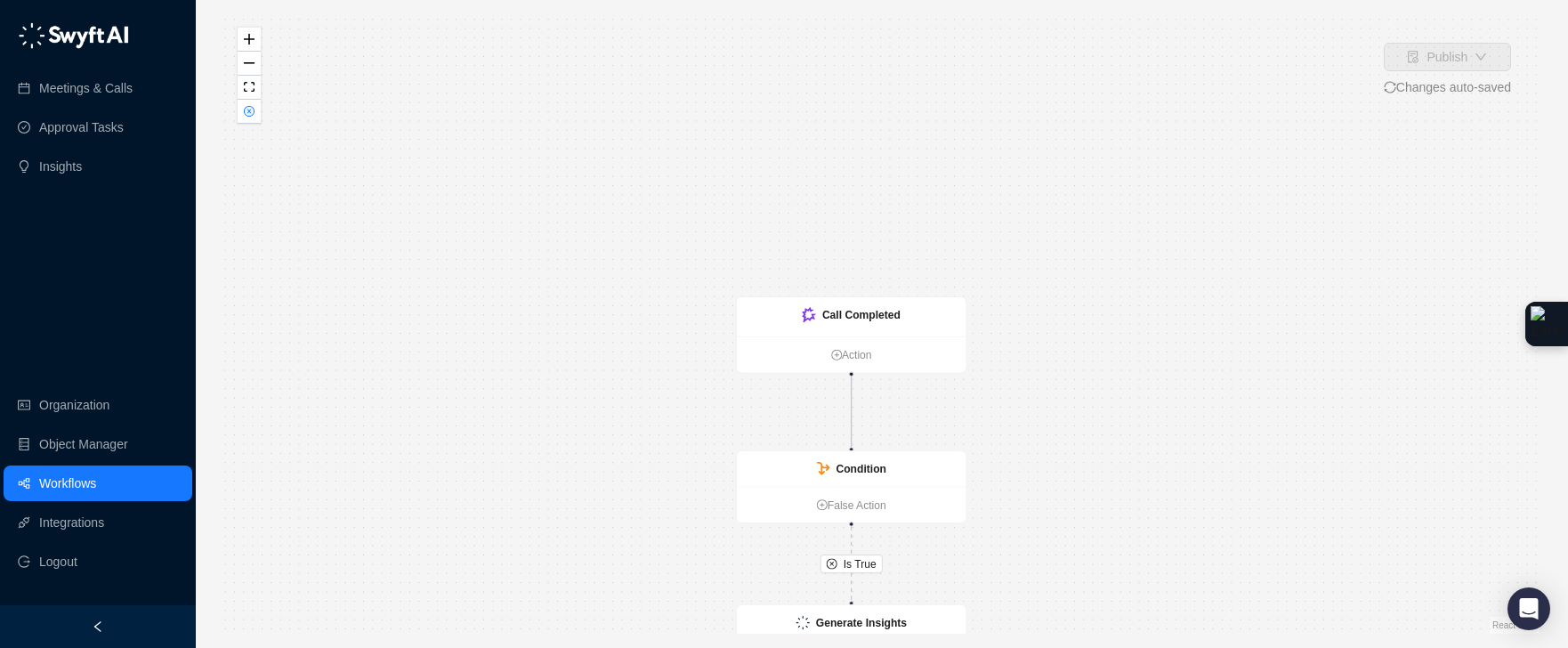
drag, startPoint x: 428, startPoint y: 166, endPoint x: 558, endPoint y: 460, distance: 321.5
click at [553, 474] on div "Is True Create CRM Record Action Call Completed Action Condition False Action G…" at bounding box center [882, 324] width 1316 height 619
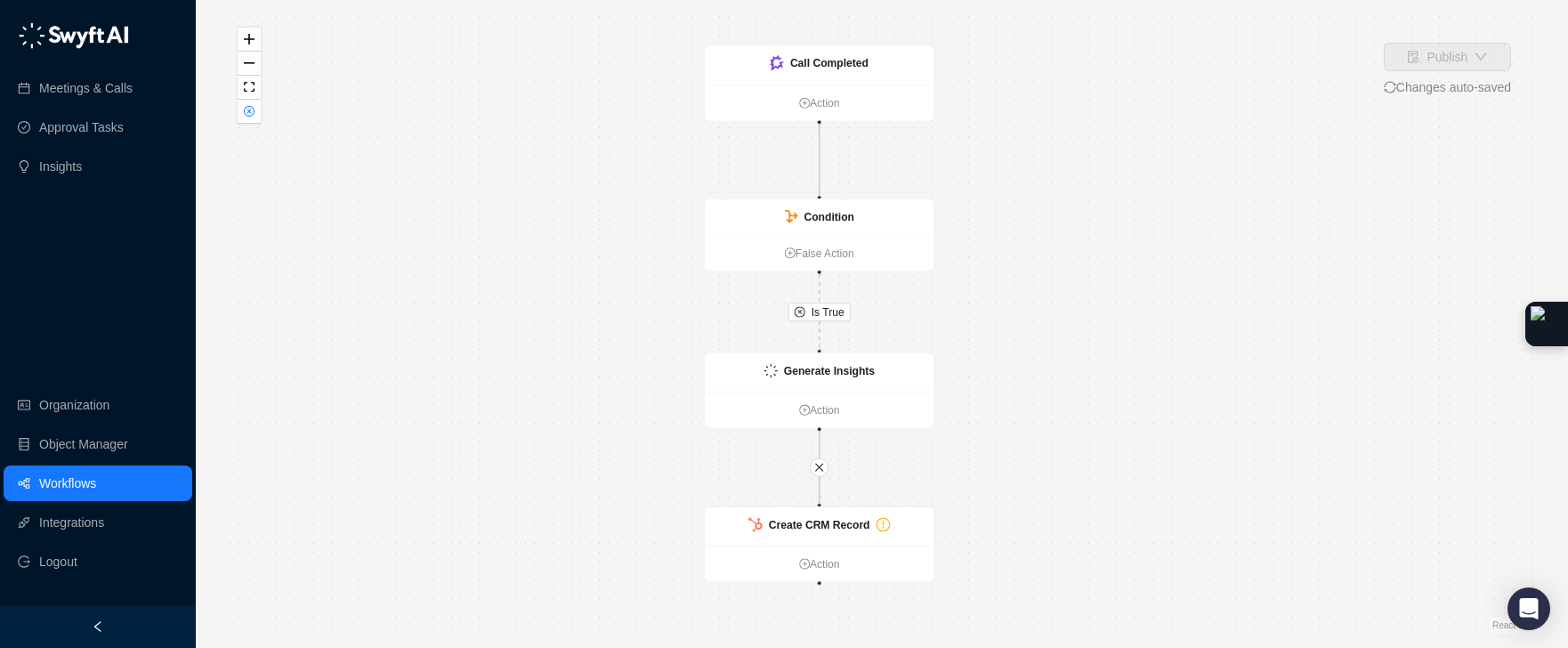
drag, startPoint x: 574, startPoint y: 415, endPoint x: 539, endPoint y: 170, distance: 247.5
click at [539, 170] on div "Is True Create CRM Record Action Call Completed Action Condition False Action G…" at bounding box center [882, 324] width 1316 height 619
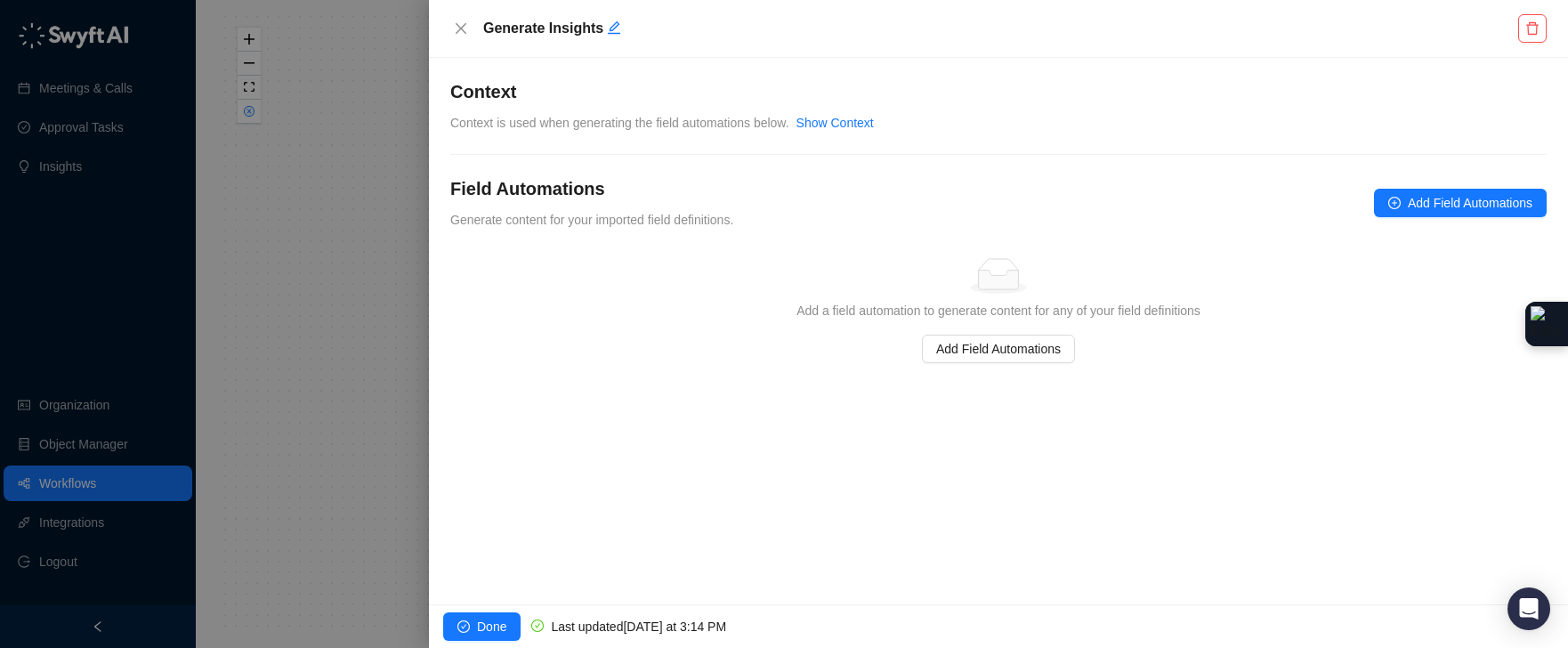
click at [131, 500] on div at bounding box center [784, 324] width 1568 height 648
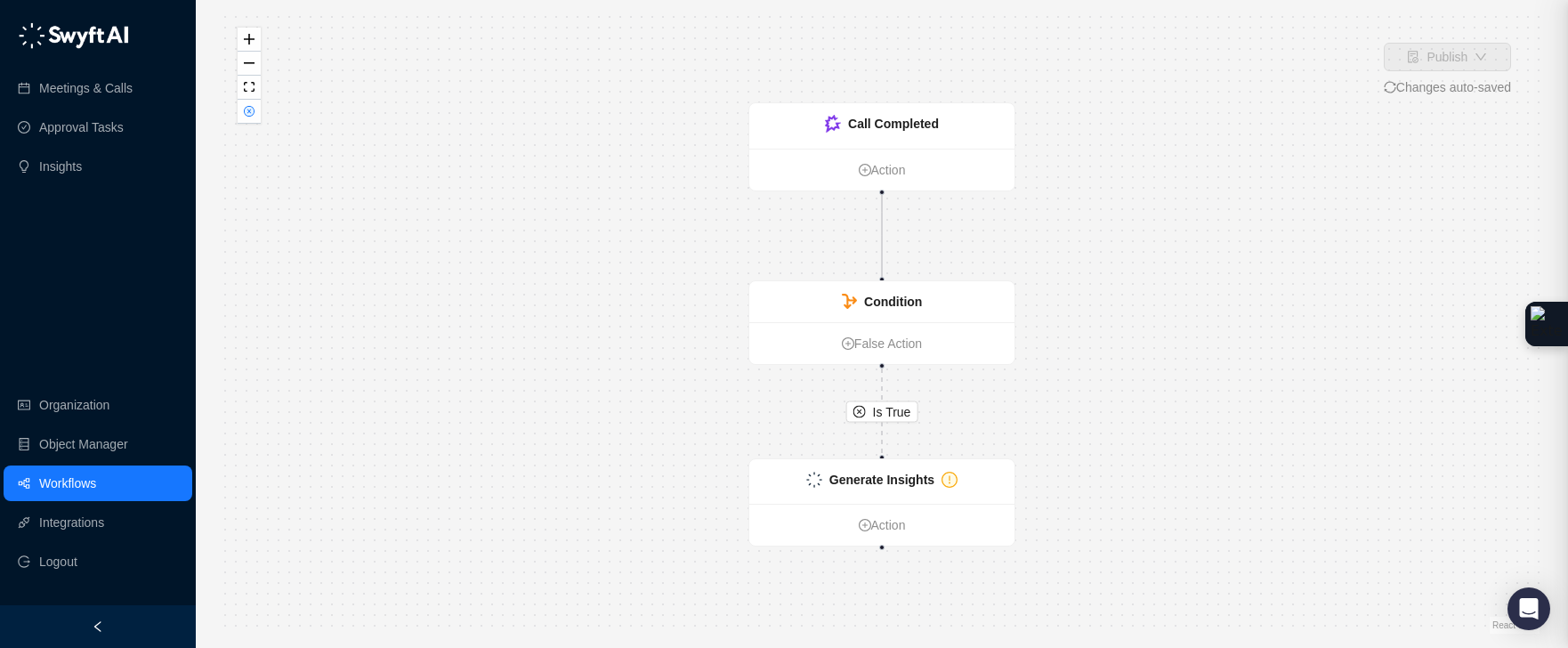
click at [130, 485] on div at bounding box center [784, 324] width 1568 height 648
click at [96, 485] on link "Workflows" at bounding box center [67, 484] width 57 height 36
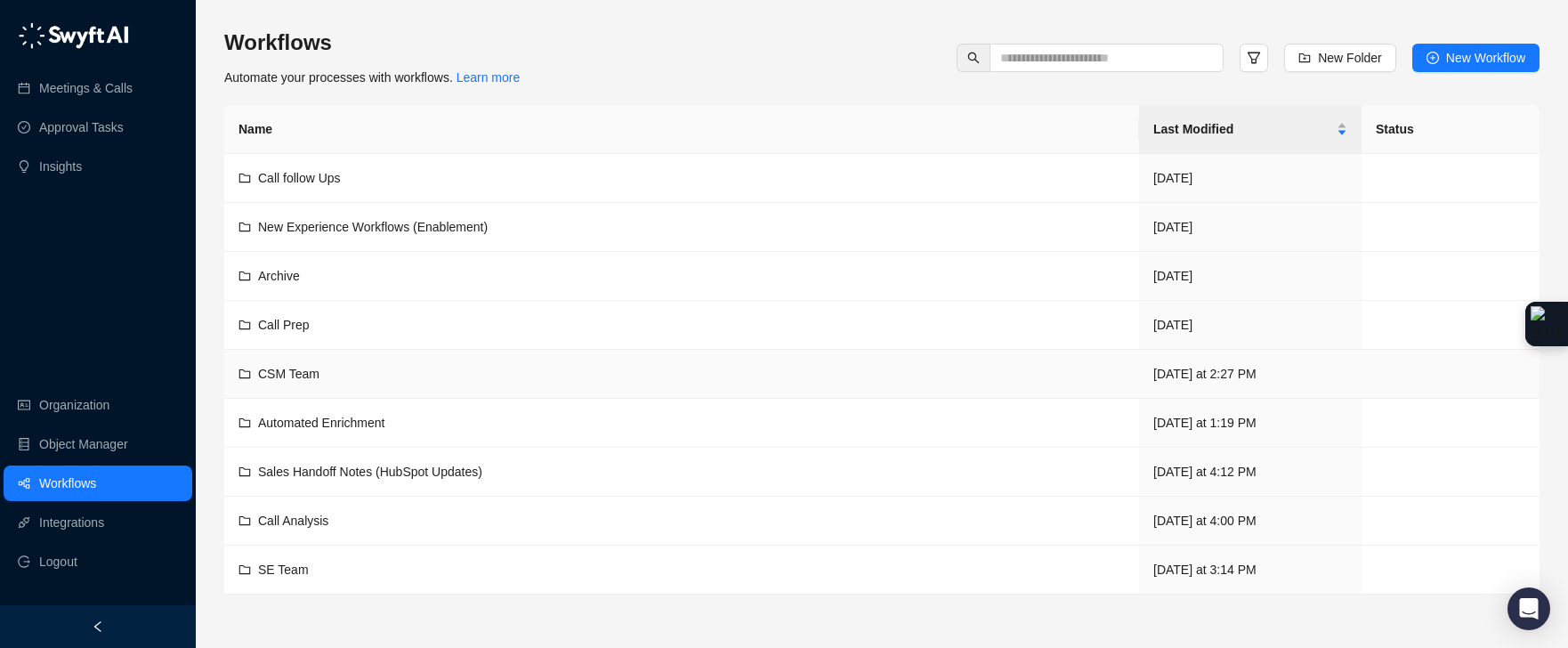
click at [314, 380] on span "CSM Team" at bounding box center [288, 374] width 61 height 14
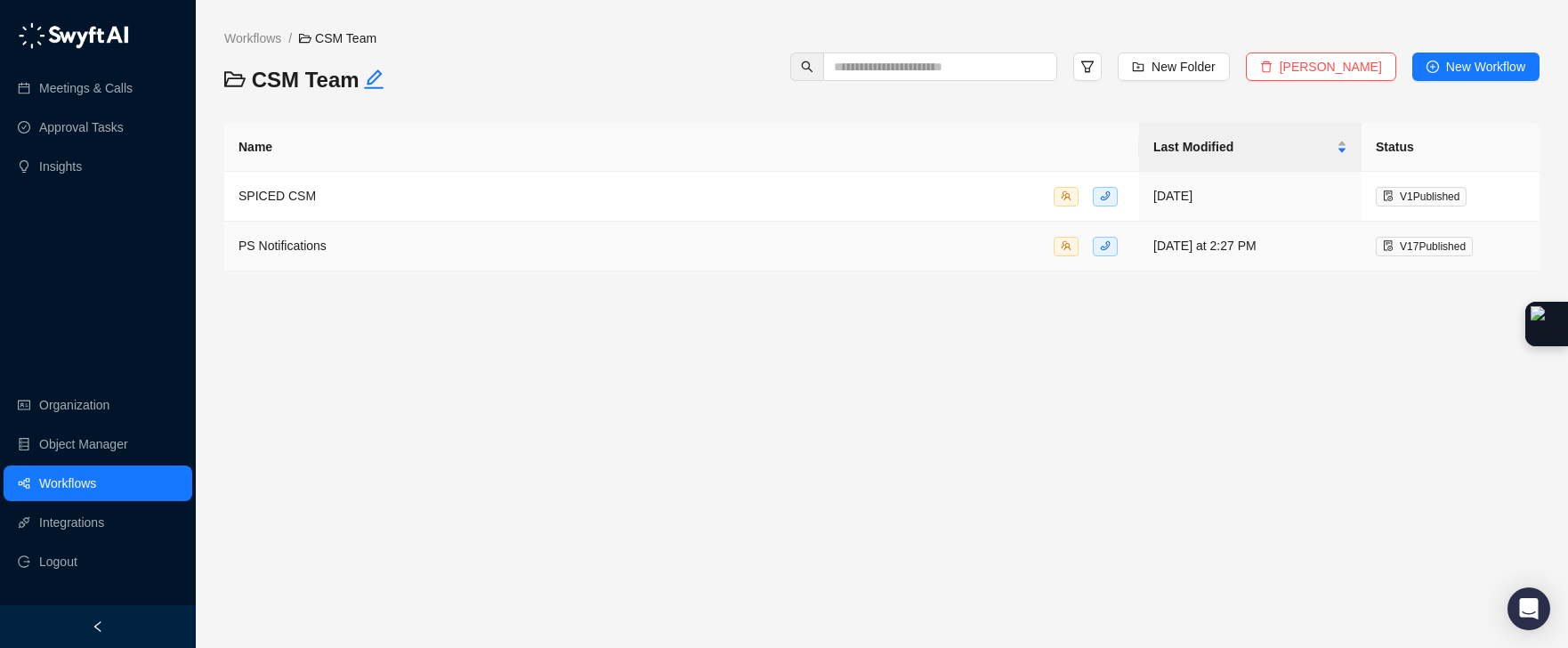
click at [351, 238] on div "PS Notifications" at bounding box center [681, 245] width 886 height 21
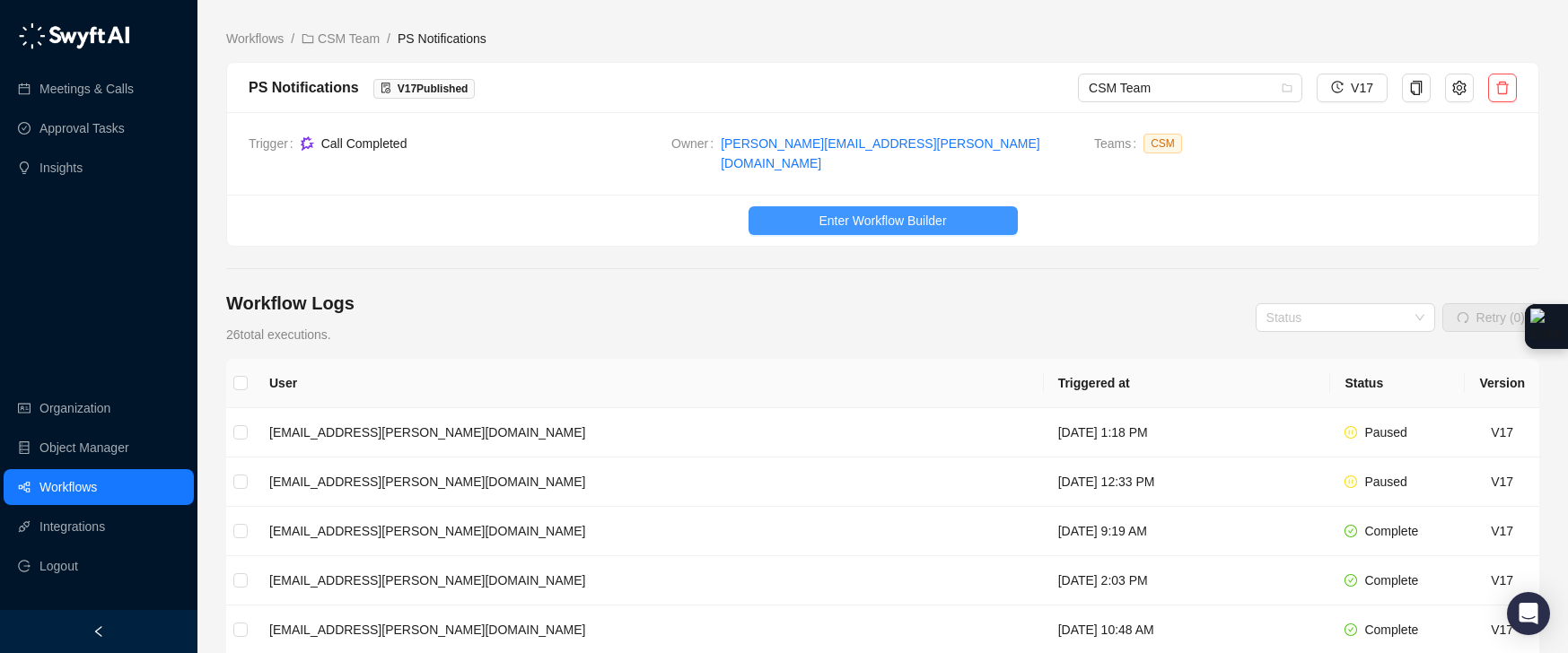
click at [782, 212] on button "Enter Workflow Builder" at bounding box center [883, 221] width 269 height 29
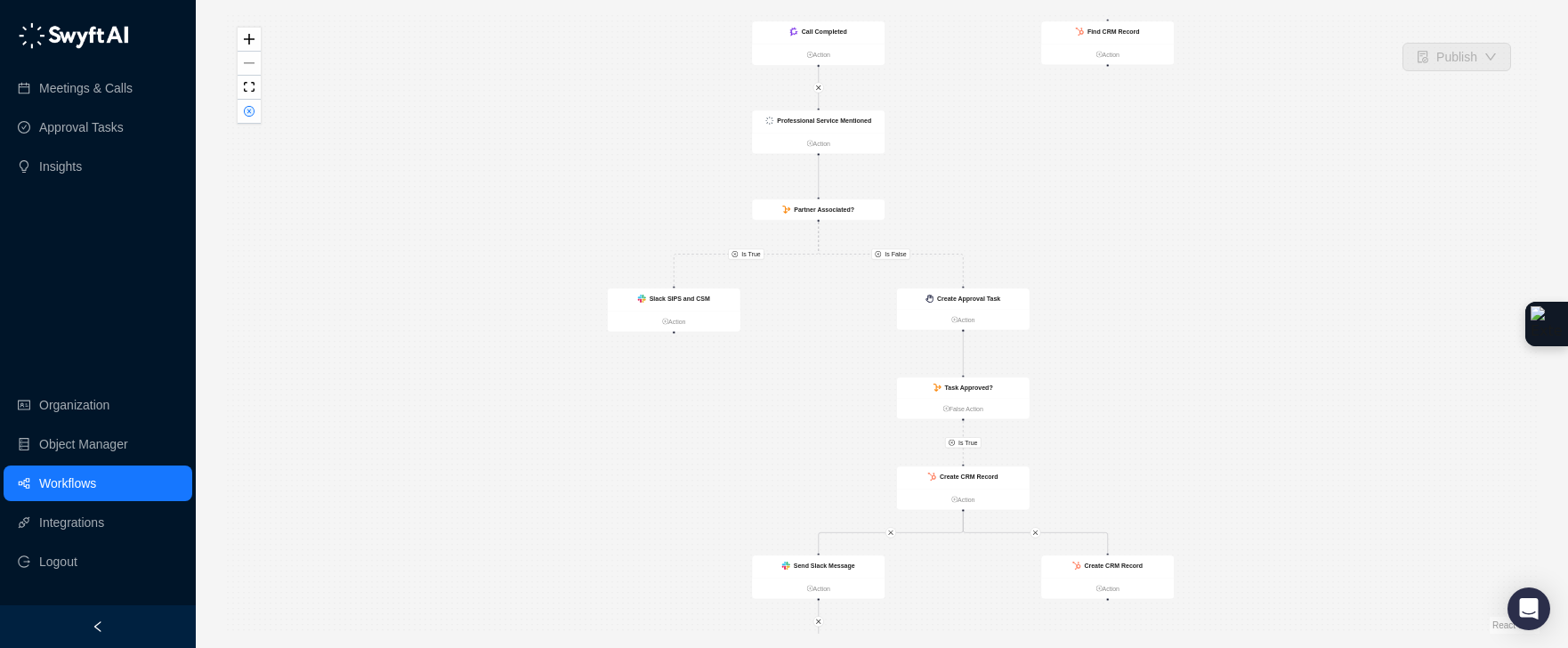
drag, startPoint x: 1063, startPoint y: 237, endPoint x: 1072, endPoint y: 268, distance: 32.3
click at [1072, 268] on div "Is True Is True Is False Call Completed Action Slack SIPS and CSM Action Create…" at bounding box center [882, 324] width 1316 height 619
click at [859, 131] on div "Professional Service Mentioned" at bounding box center [819, 121] width 133 height 22
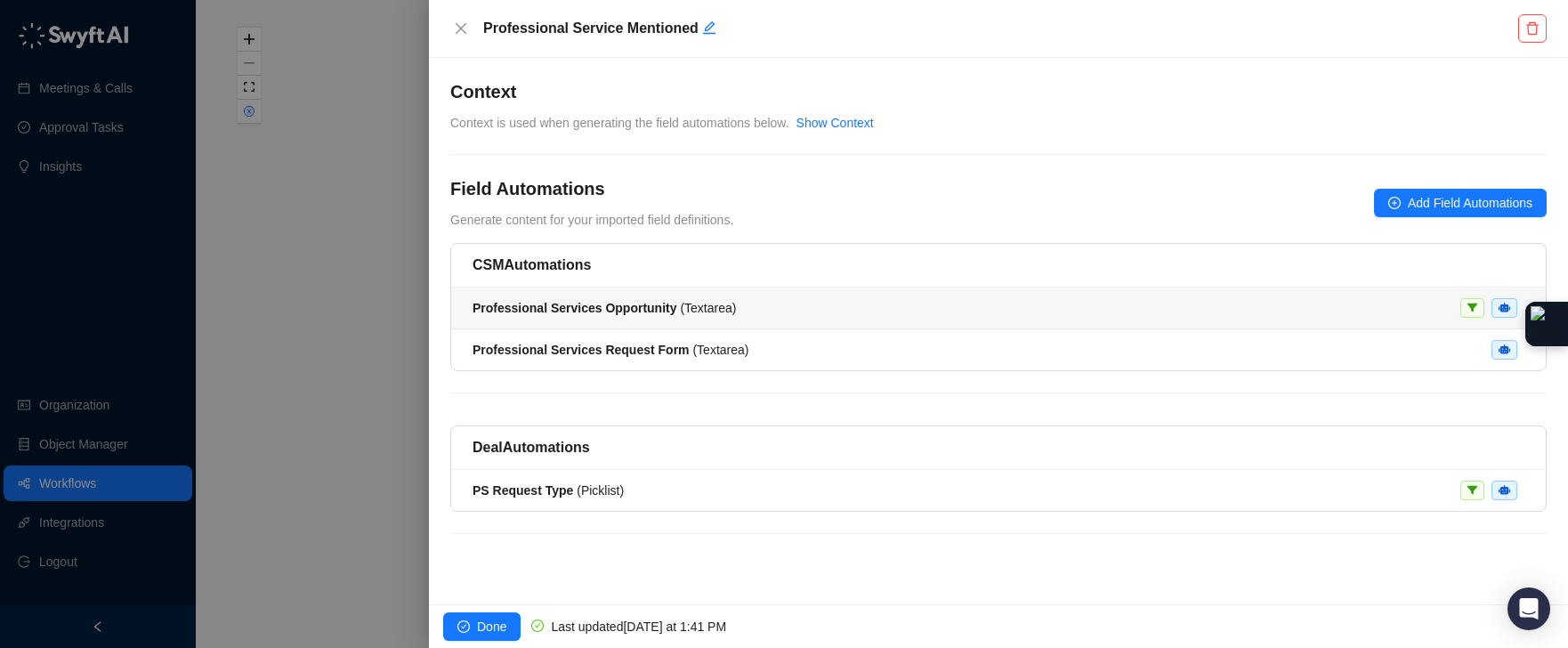
click at [740, 306] on div "Professional Services Opportunity ( Textarea )" at bounding box center [998, 308] width 1052 height 20
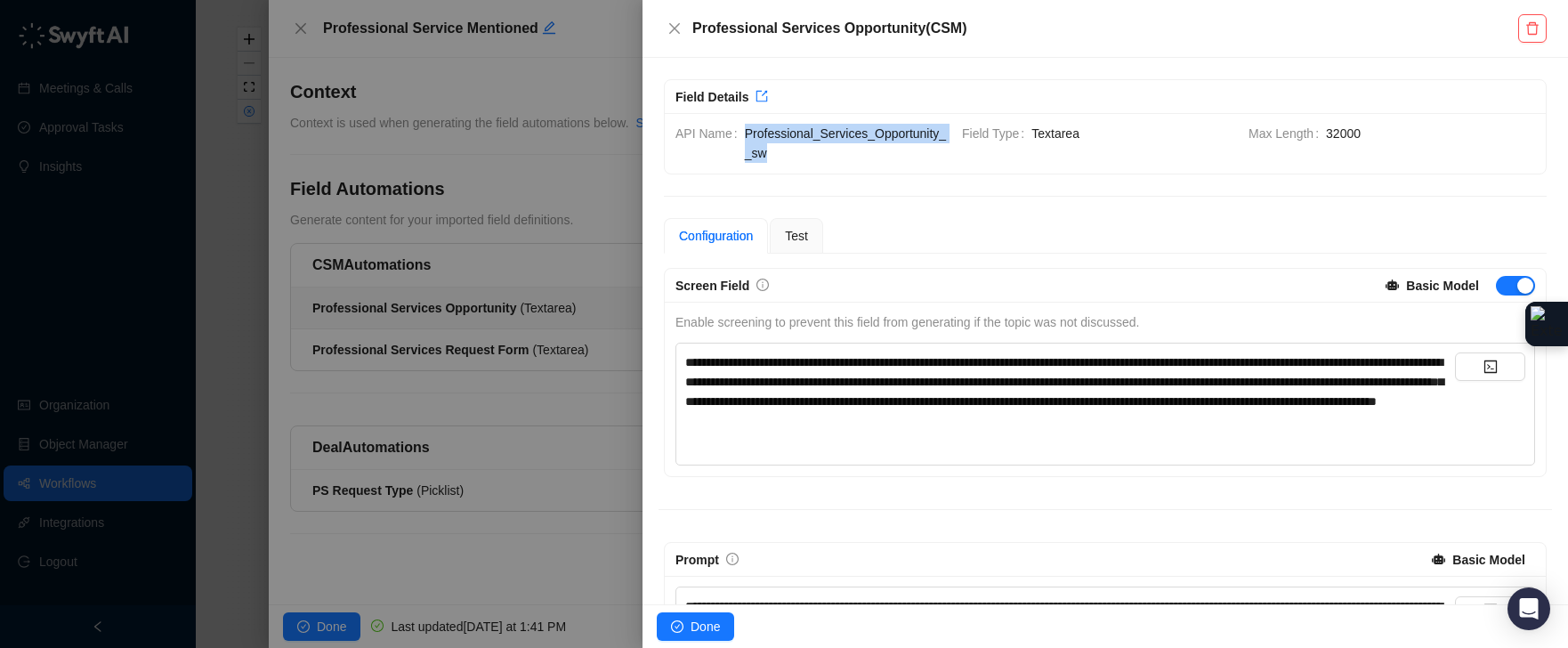
drag, startPoint x: 780, startPoint y: 152, endPoint x: 740, endPoint y: 136, distance: 43.1
click at [740, 136] on div "API Name Professional_Services_Opportunity__sw" at bounding box center [811, 144] width 272 height 40
copy div "Professional_Services_Opportunity__sw"
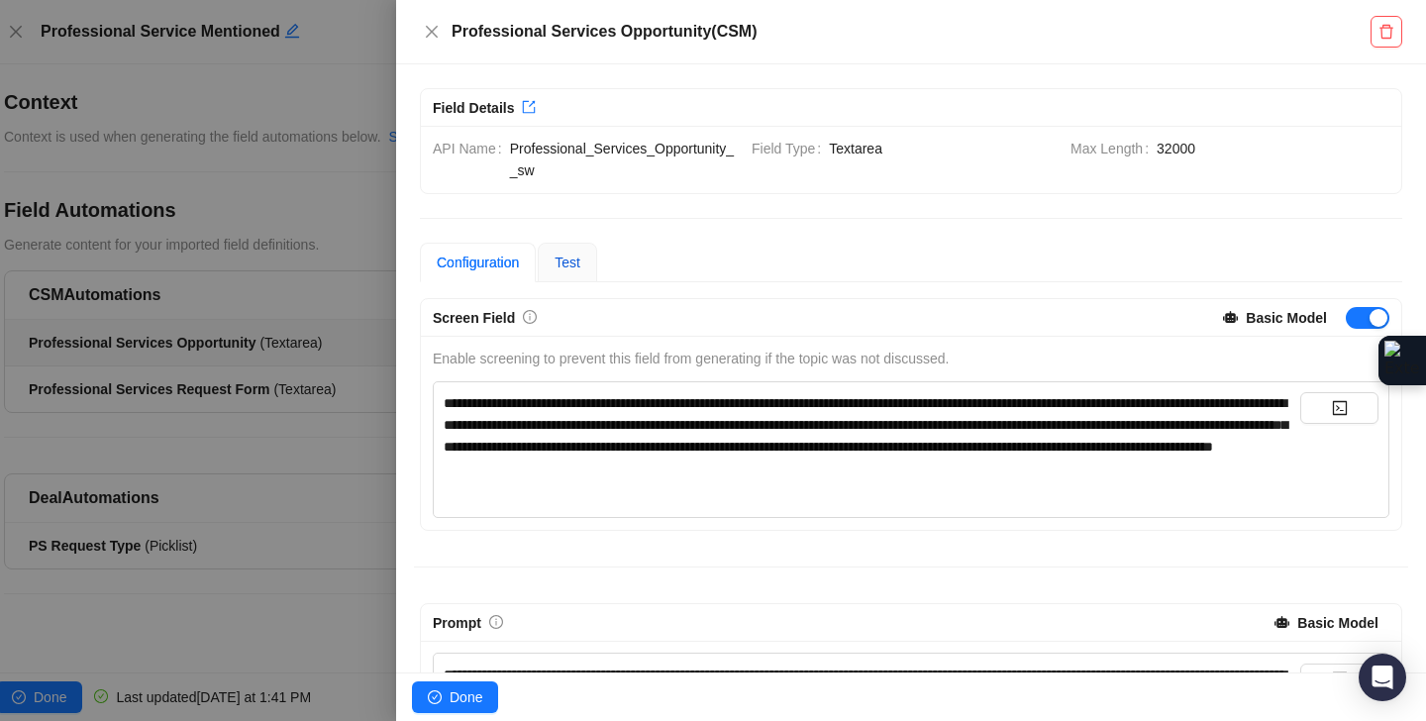
click at [580, 260] on span "Test" at bounding box center [568, 263] width 26 height 16
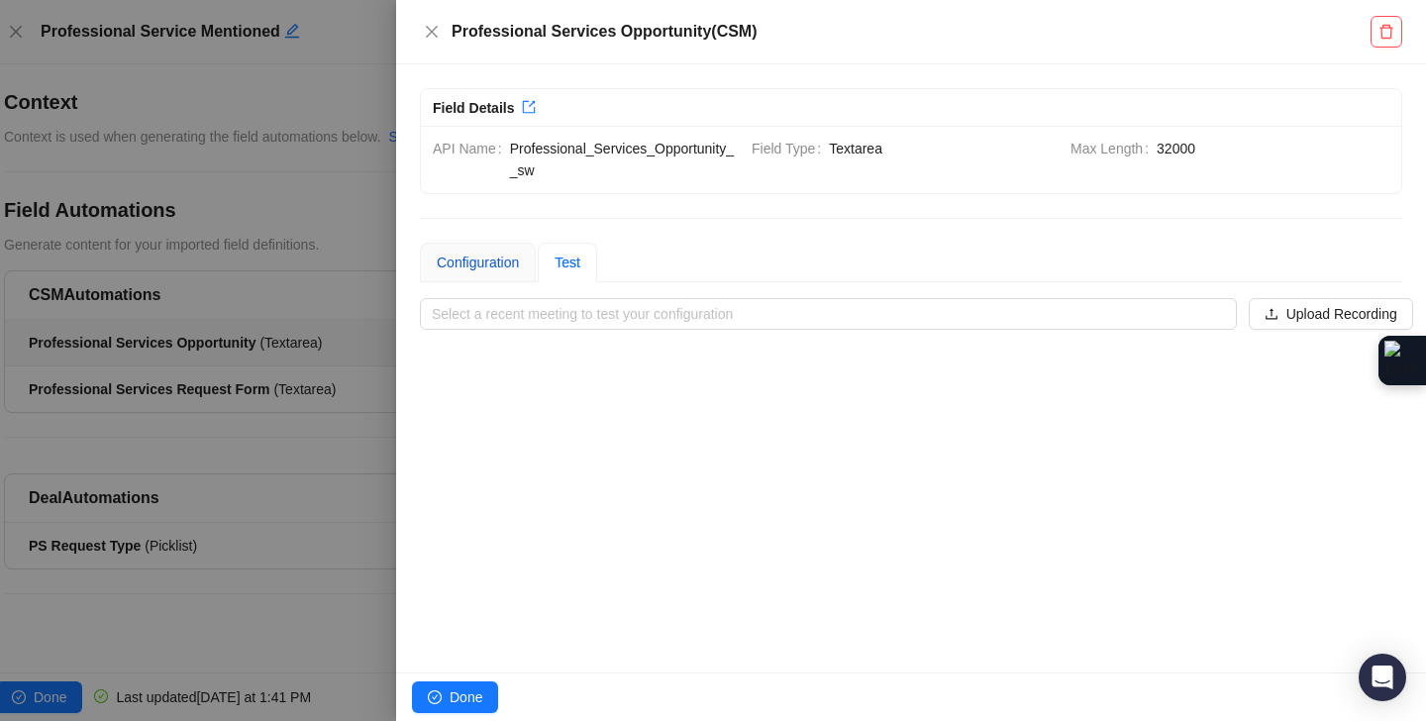
click at [502, 267] on div "Configuration" at bounding box center [478, 263] width 82 height 22
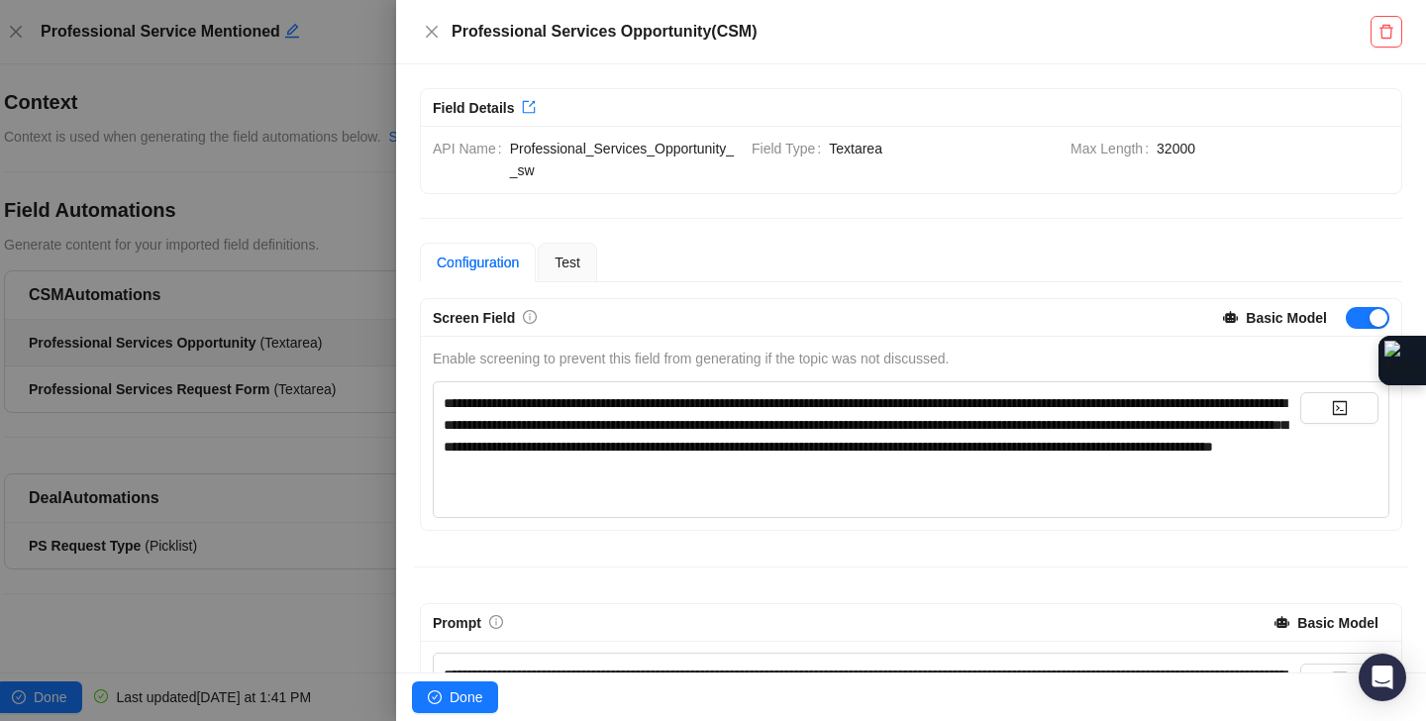
click at [569, 410] on span "**********" at bounding box center [866, 424] width 844 height 57
click at [570, 410] on span "**********" at bounding box center [866, 424] width 844 height 57
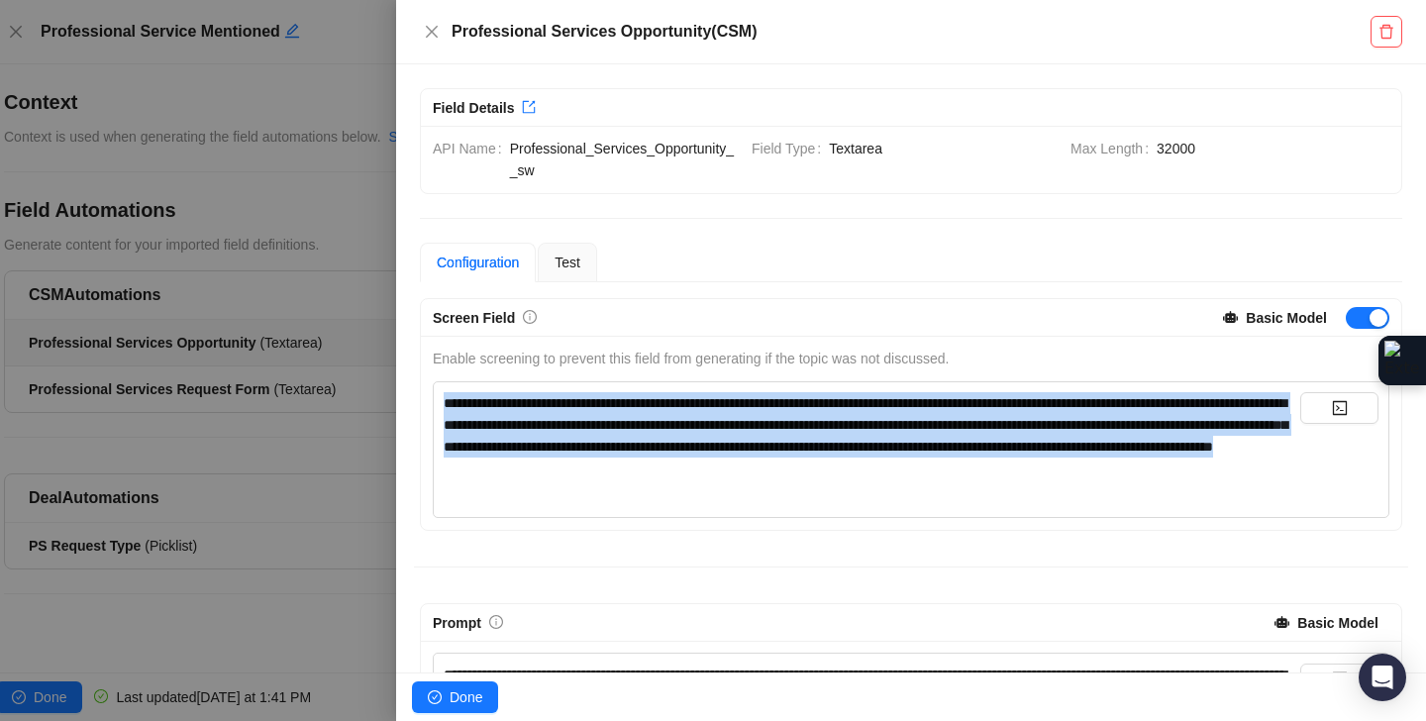
copy span "**********"
click at [433, 34] on icon "close" at bounding box center [432, 32] width 16 height 16
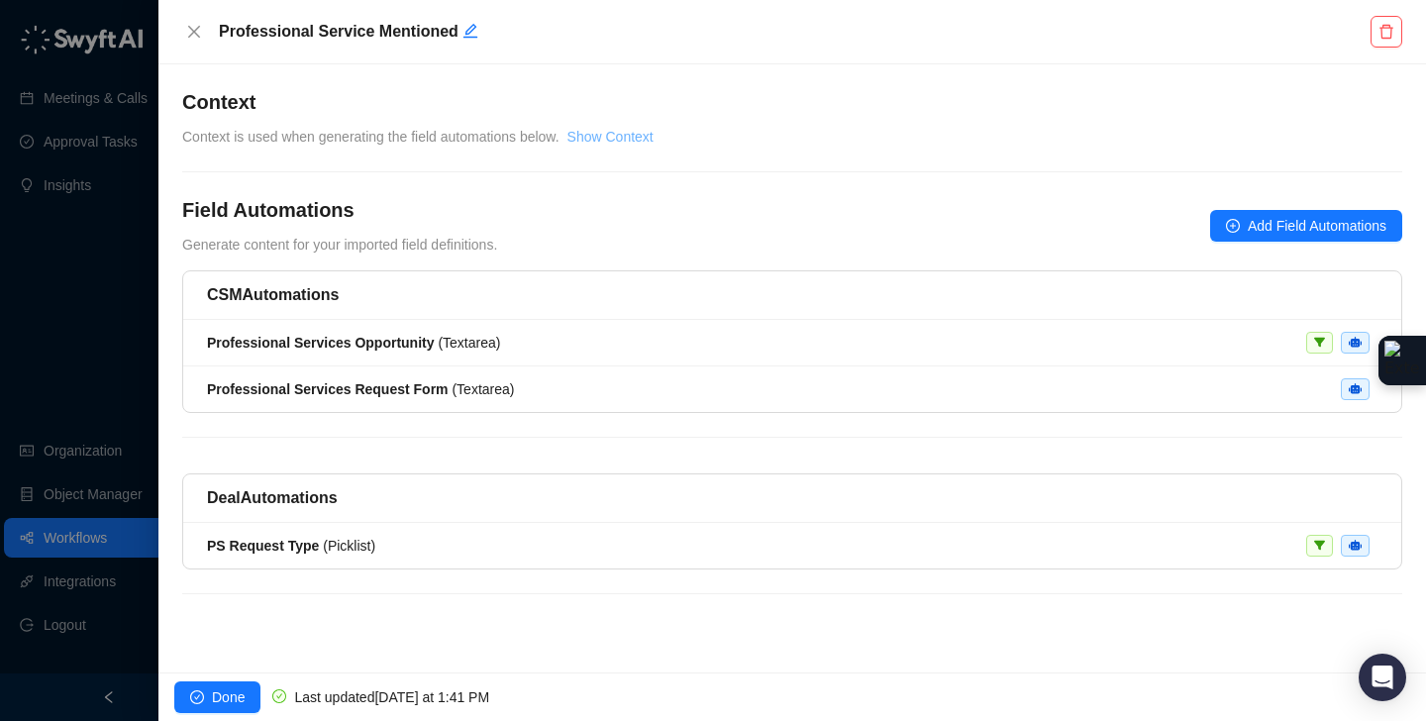
click at [617, 139] on link "Show Context" at bounding box center [610, 137] width 86 height 16
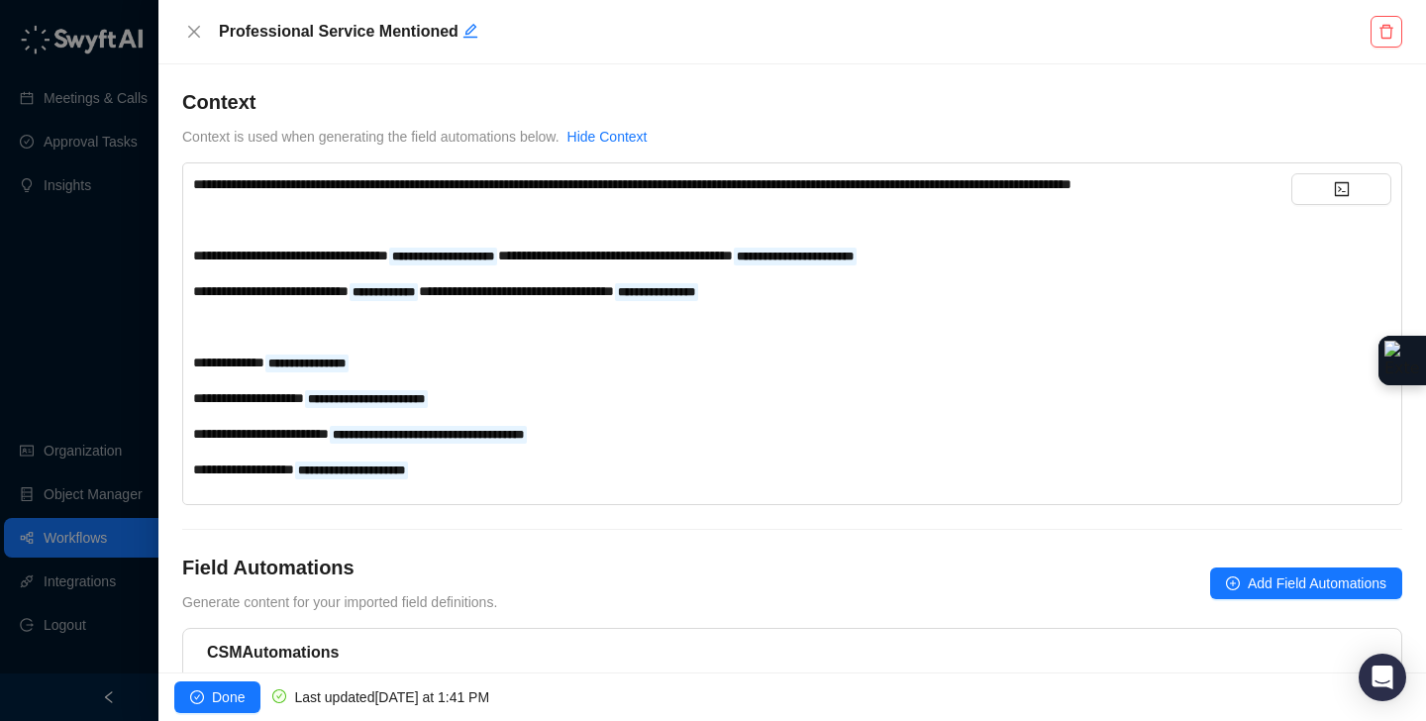
click at [535, 195] on div "**********" at bounding box center [742, 184] width 1098 height 22
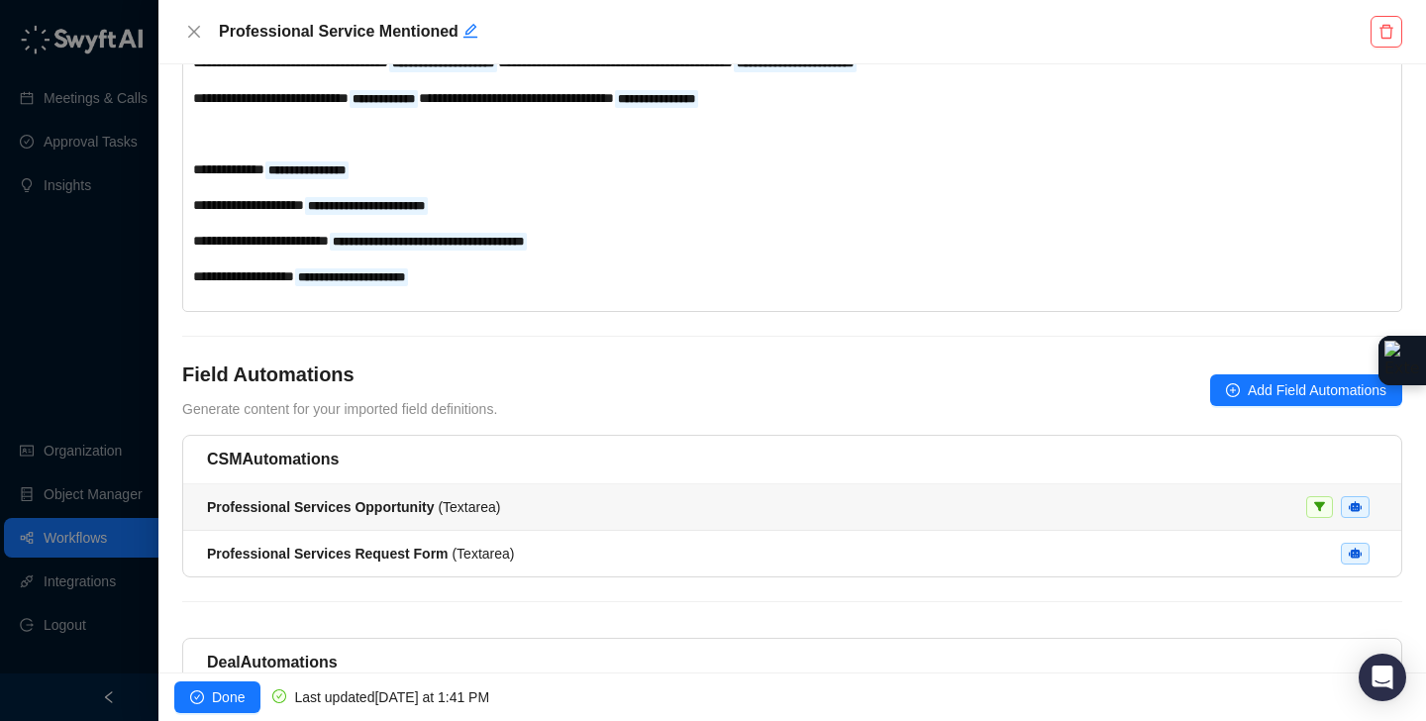
scroll to position [194, 0]
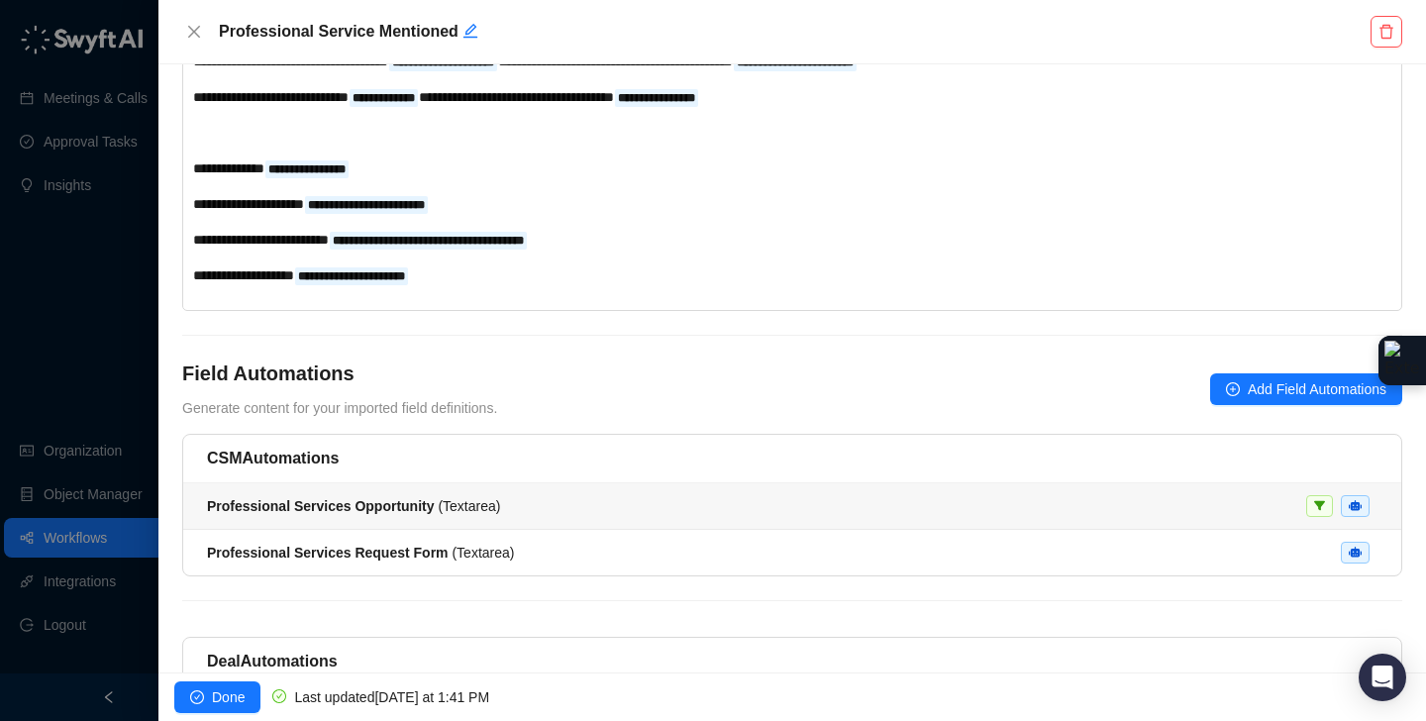
click at [500, 514] on span "Professional Services Opportunity ( Textarea )" at bounding box center [353, 506] width 293 height 16
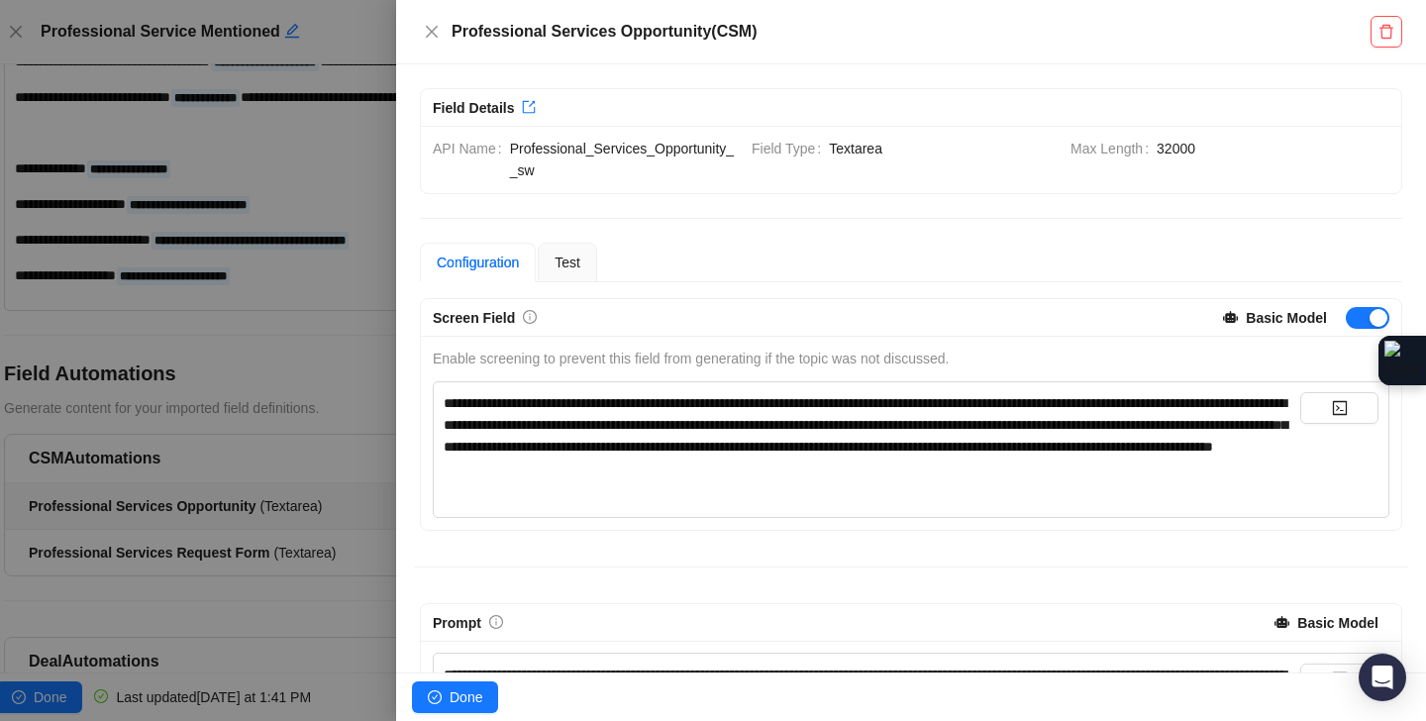
click at [647, 419] on span "**********" at bounding box center [866, 424] width 844 height 57
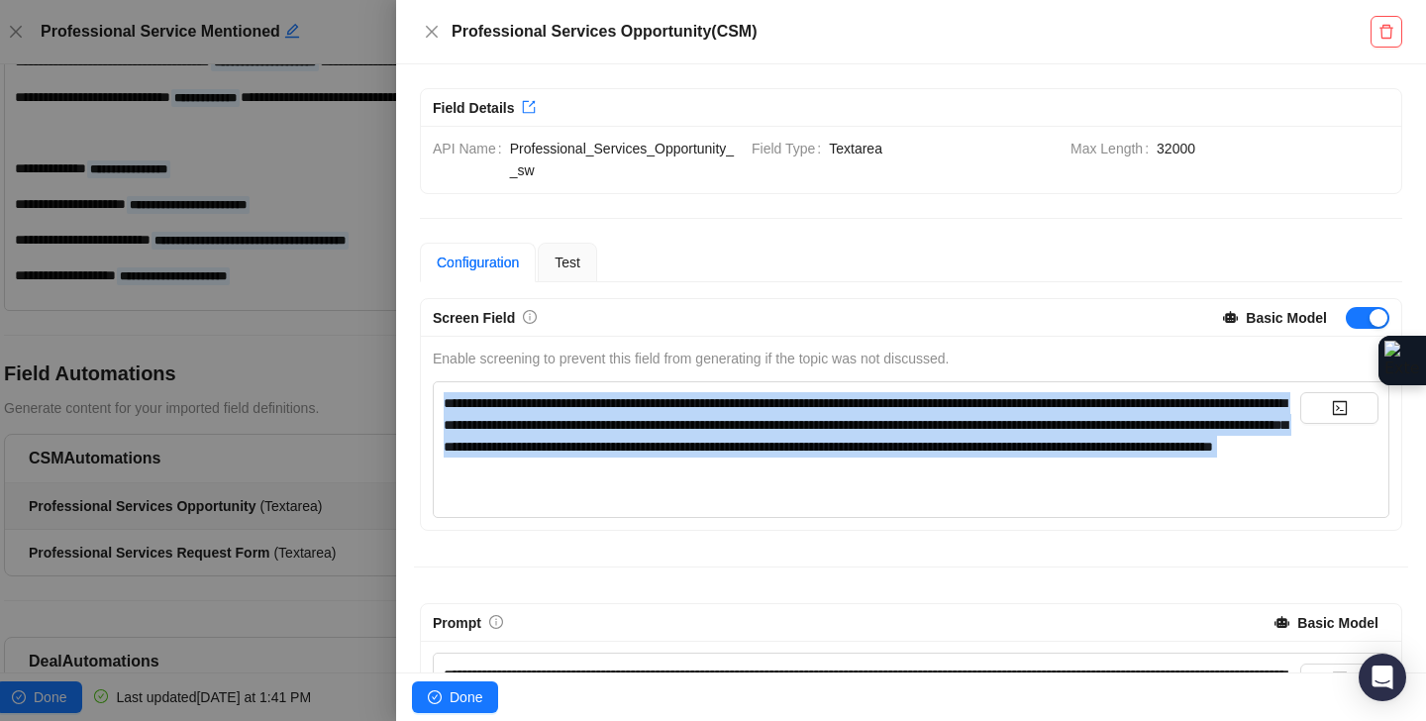
click at [647, 419] on span "**********" at bounding box center [866, 424] width 844 height 57
copy span "**********"
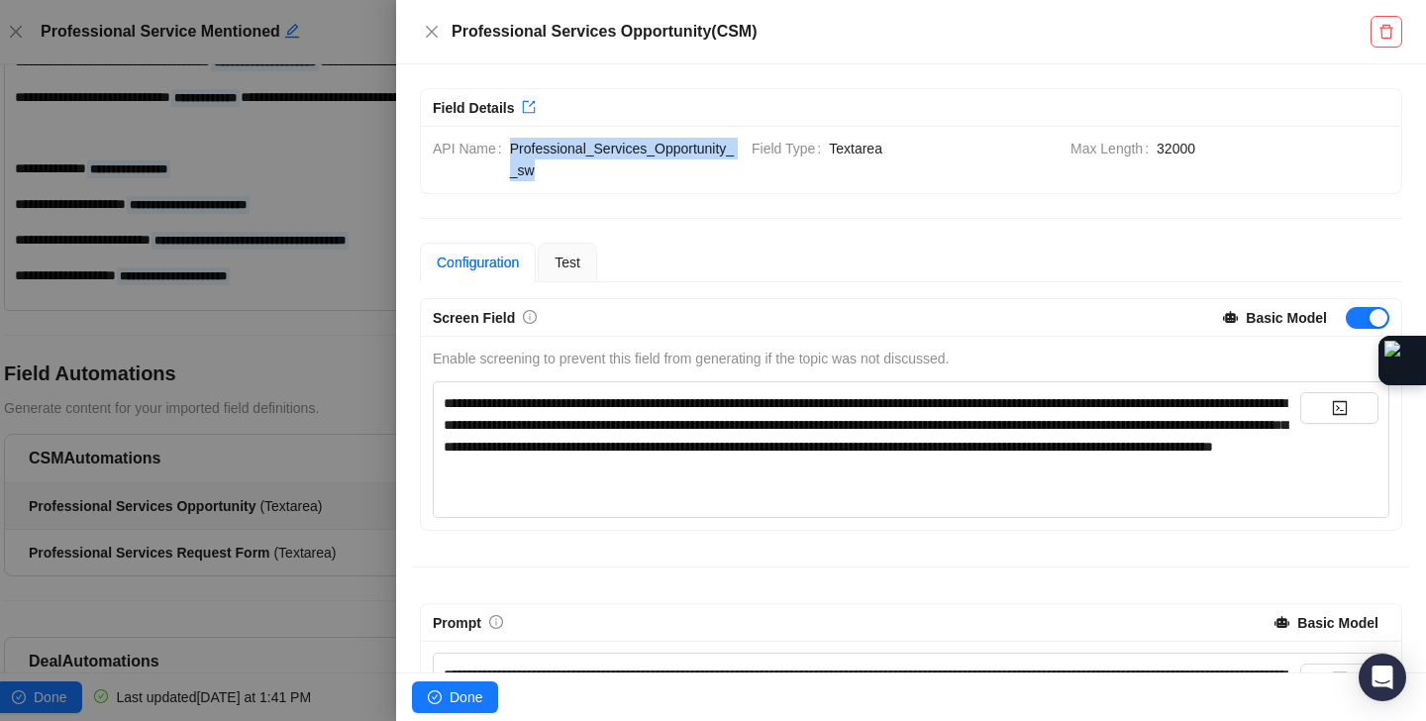
drag, startPoint x: 557, startPoint y: 173, endPoint x: 508, endPoint y: 154, distance: 52.0
click at [510, 154] on span "Professional_Services_Opportunity__sw" at bounding box center [623, 160] width 226 height 44
copy div "Professional_Services_Opportunity__sw"
click at [613, 404] on span "**********" at bounding box center [866, 424] width 844 height 57
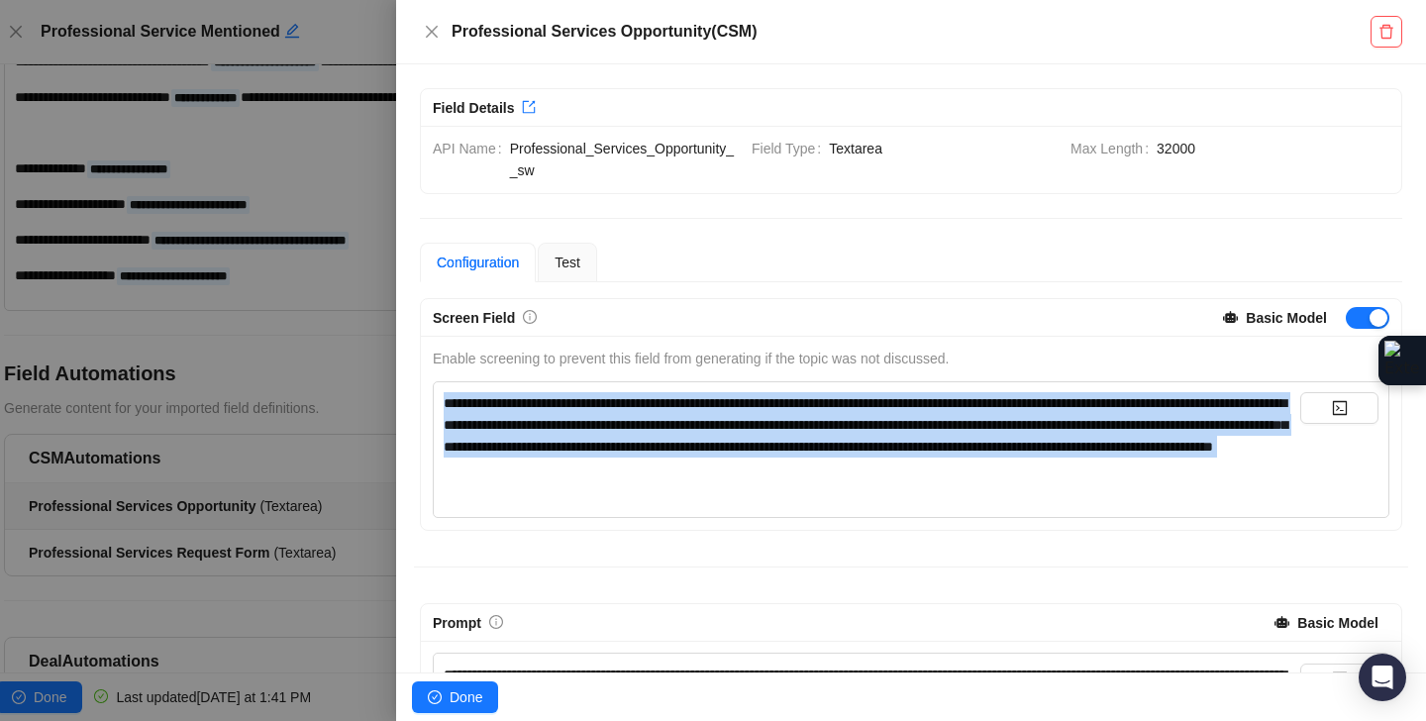
click at [613, 404] on span "**********" at bounding box center [866, 424] width 844 height 57
copy span "**********"
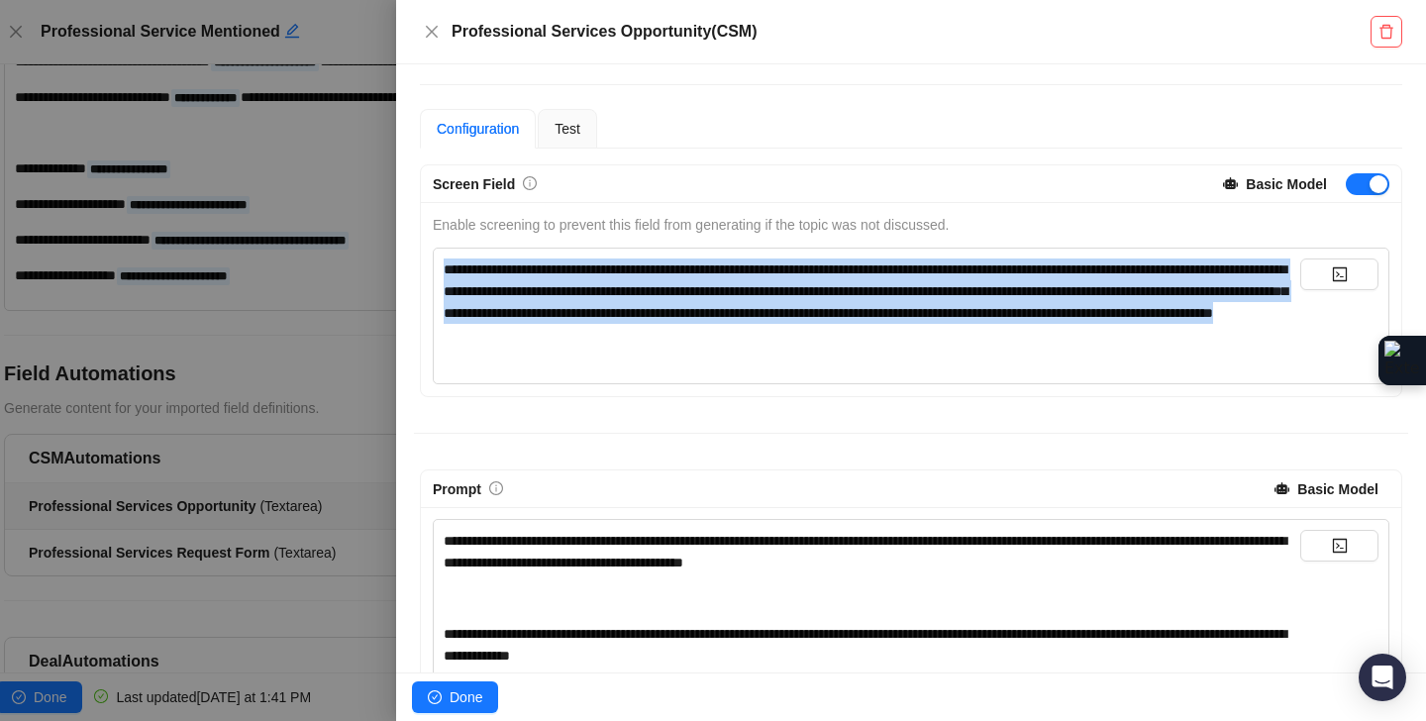
scroll to position [321, 0]
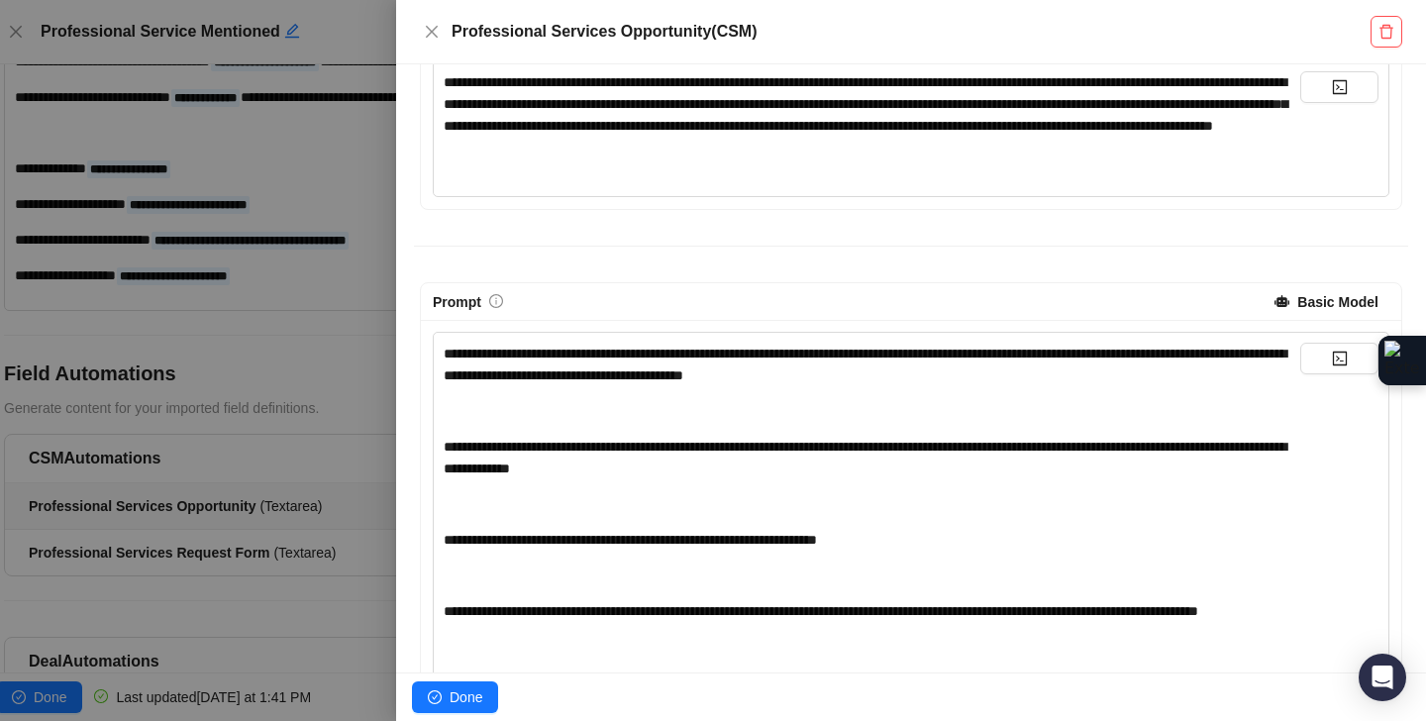
click at [753, 515] on div "﻿" at bounding box center [872, 504] width 857 height 22
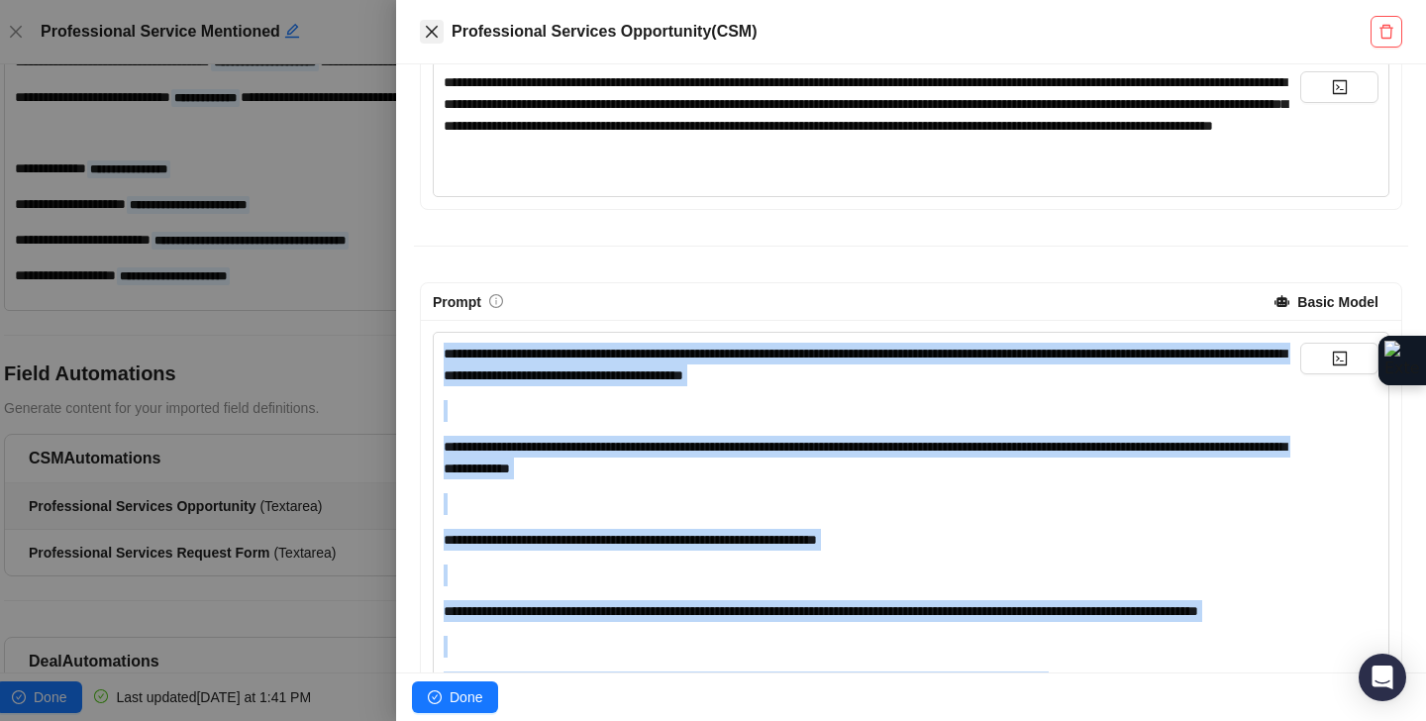
click at [428, 32] on icon "close" at bounding box center [432, 32] width 16 height 16
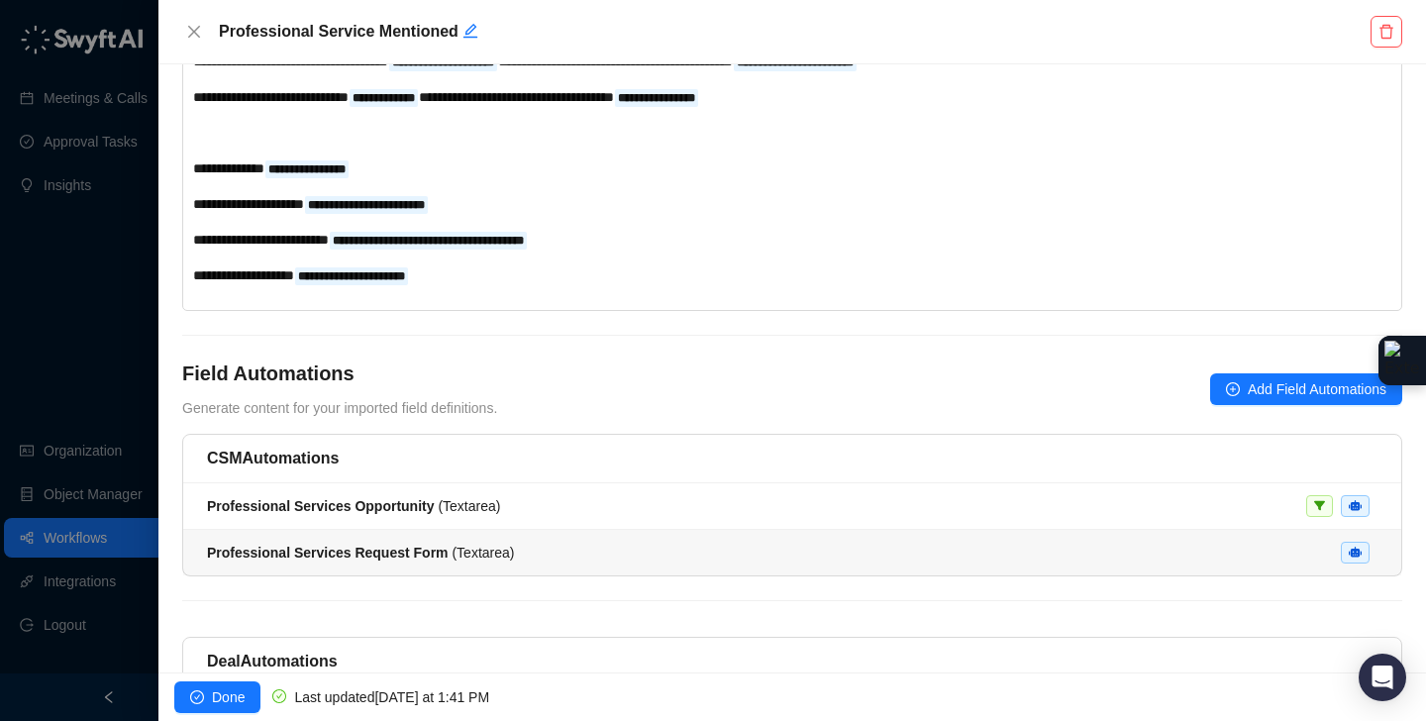
click at [498, 561] on span "Professional Services Request Form ( Textarea )" at bounding box center [360, 553] width 307 height 16
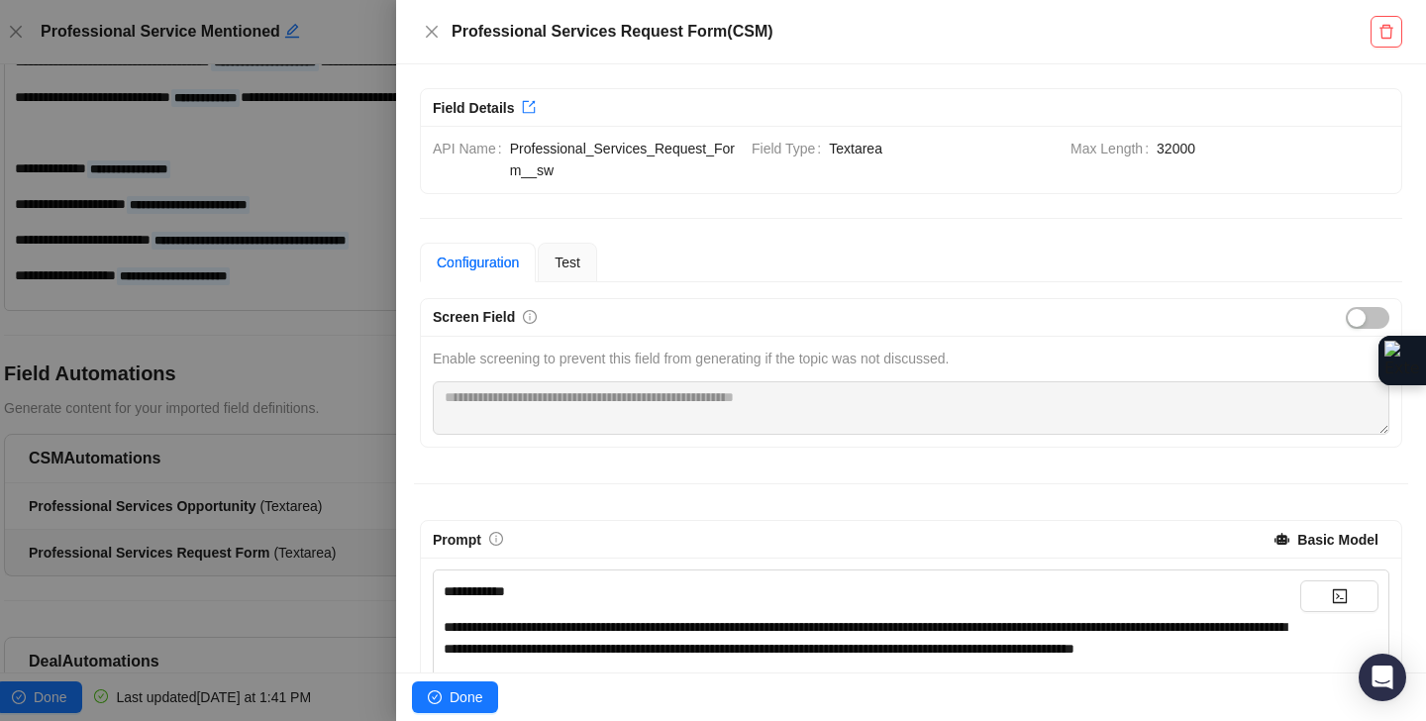
click at [667, 37] on h5 "Professional Services Request Form ( CSM )" at bounding box center [911, 32] width 919 height 24
drag, startPoint x: 448, startPoint y: 27, endPoint x: 719, endPoint y: 36, distance: 271.5
click at [719, 36] on div "Professional Services Request Form ( CSM )" at bounding box center [895, 32] width 951 height 24
copy h5 "Professional Services Request Form"
click at [434, 32] on icon "close" at bounding box center [432, 32] width 16 height 16
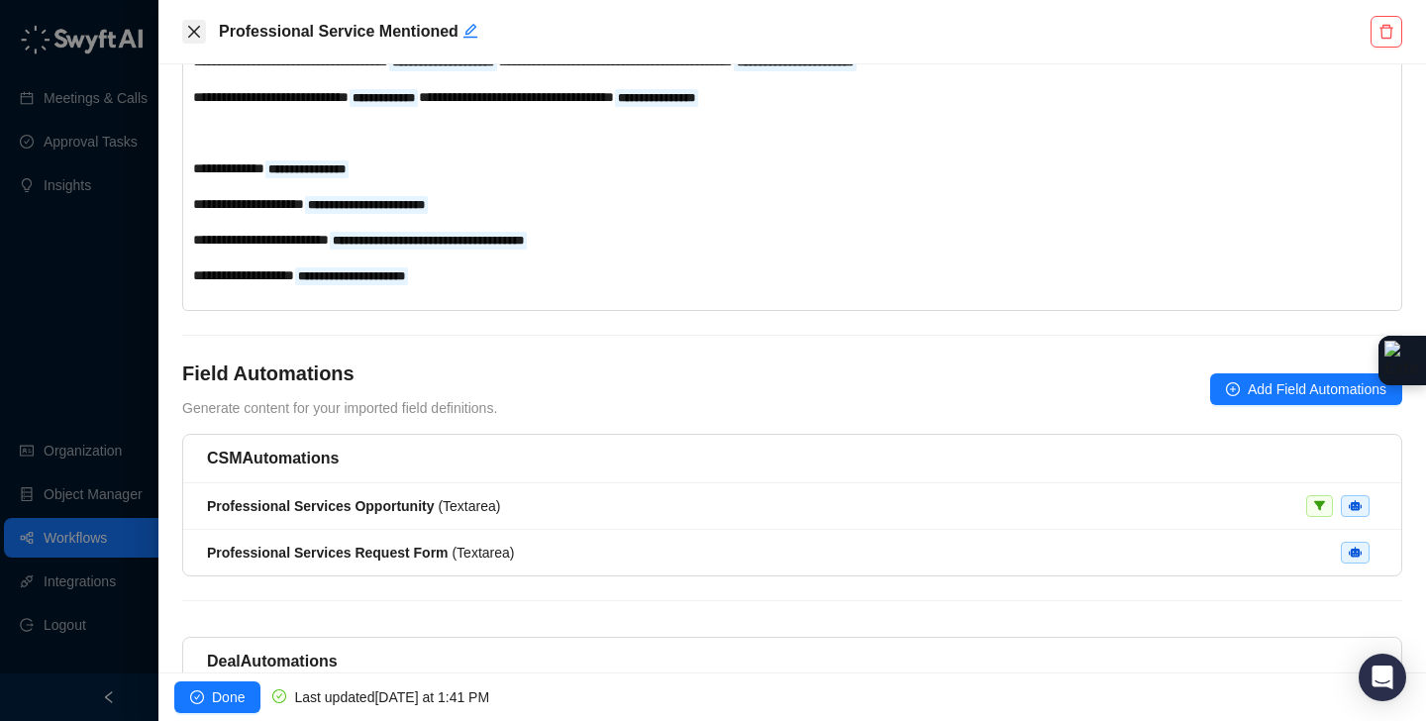
click at [186, 30] on icon "close" at bounding box center [194, 32] width 16 height 16
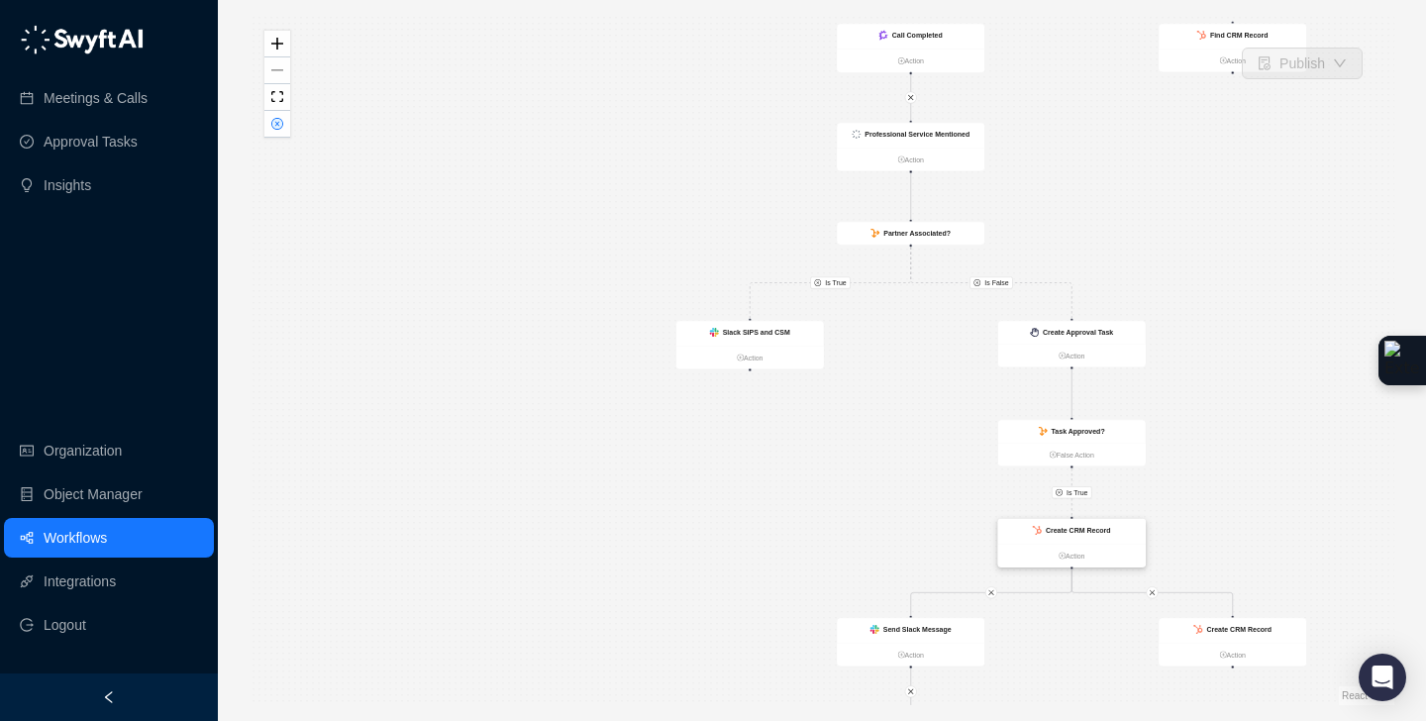
click at [1133, 540] on div "Create CRM Record" at bounding box center [1072, 531] width 148 height 25
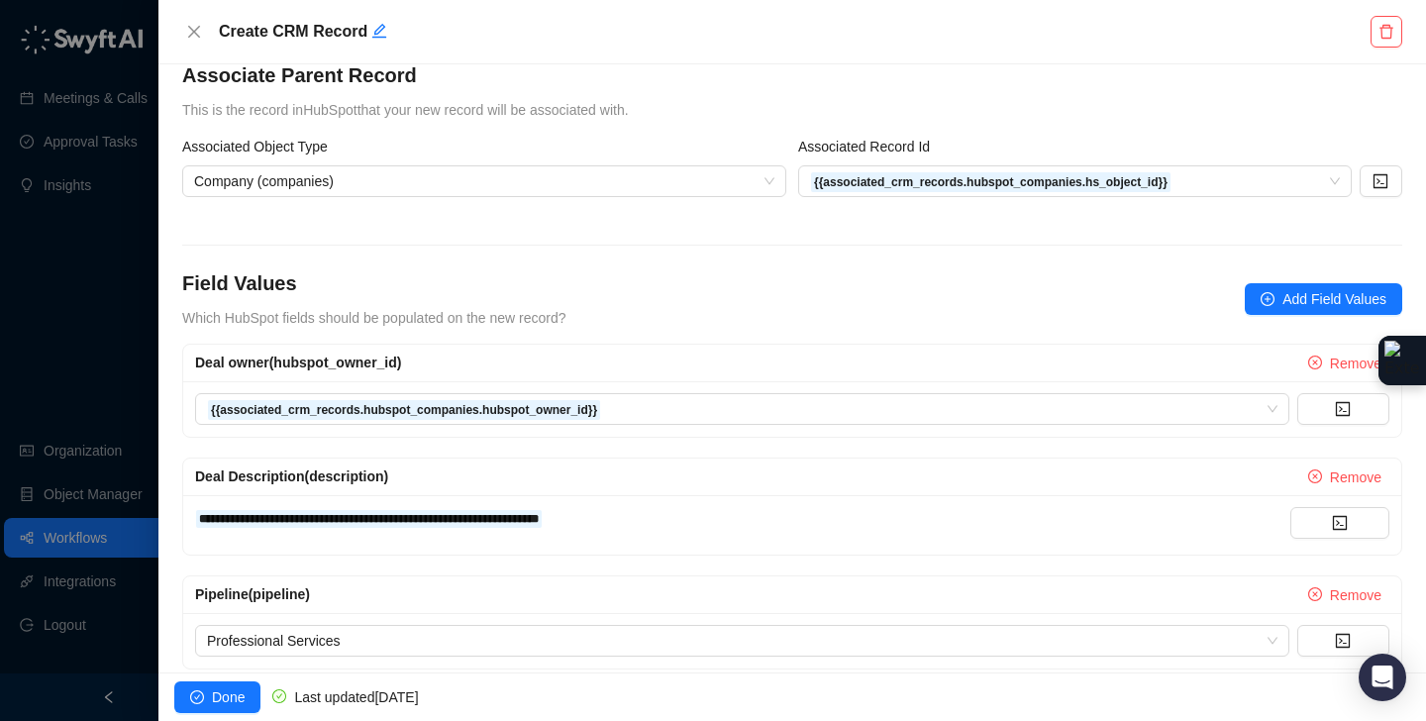
scroll to position [242, 0]
